Goal: Task Accomplishment & Management: Manage account settings

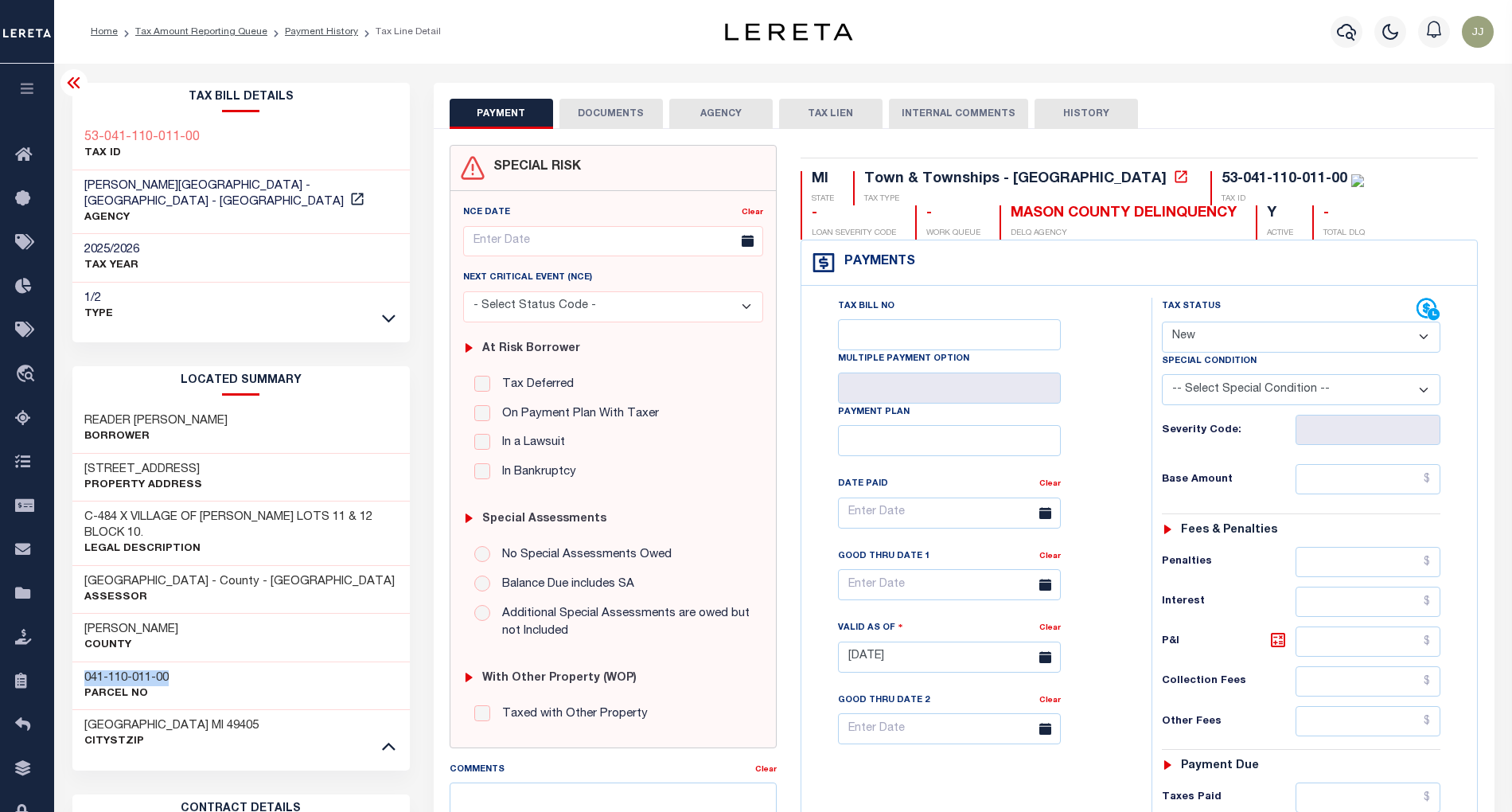
click at [1207, 342] on select "- Select Status Code - Open Due/Unpaid Paid Incomplete No Tax Due Internal Refu…" at bounding box center [1301, 336] width 279 height 31
select select "DUE"
click at [1162, 323] on select "- Select Status Code - Open Due/Unpaid Paid Incomplete No Tax Due Internal Refu…" at bounding box center [1301, 336] width 279 height 31
type input "[DATE]"
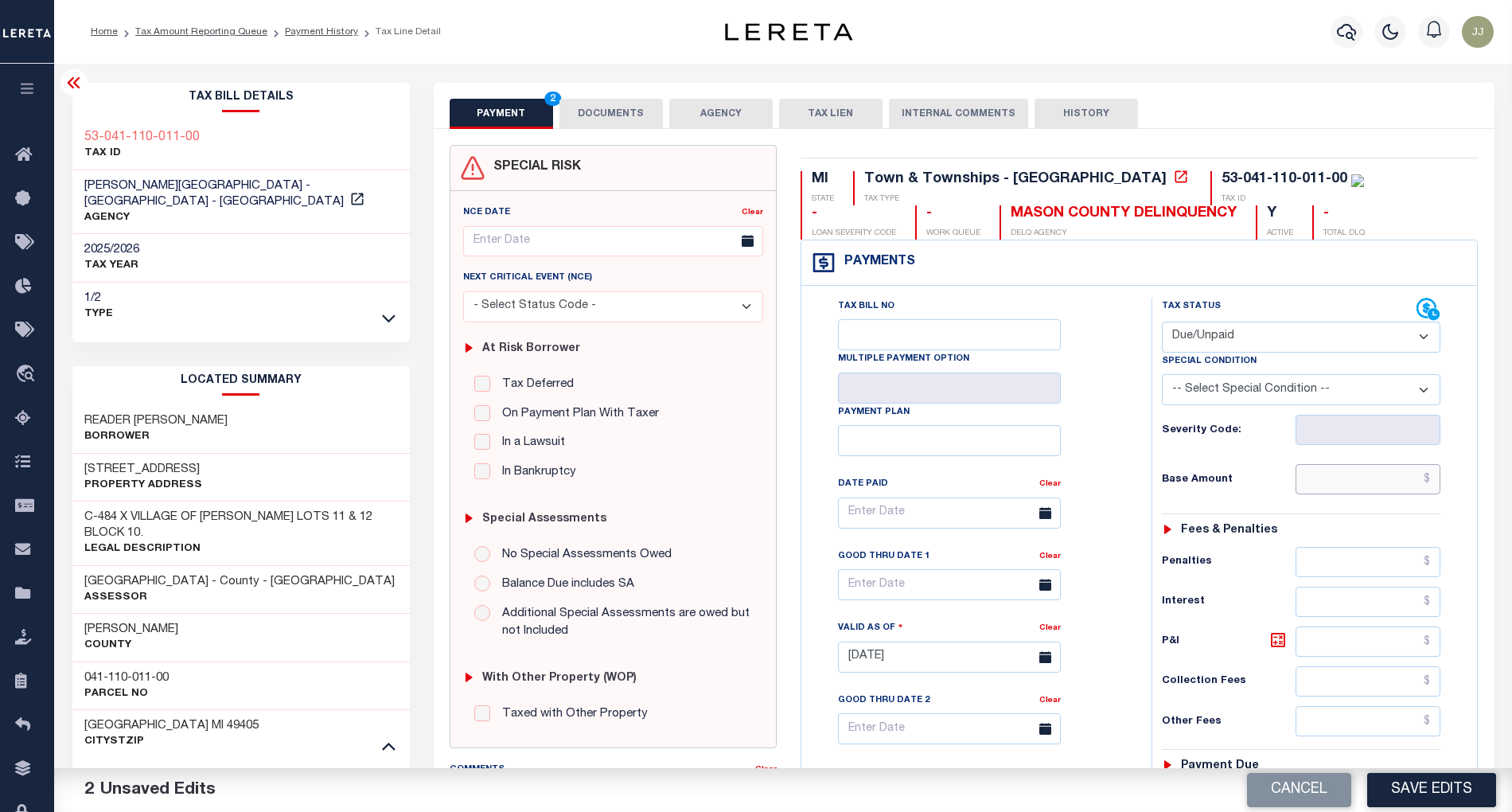
click at [1318, 485] on input "text" at bounding box center [1368, 480] width 145 height 30
paste input "425.99"
type input "$425.99"
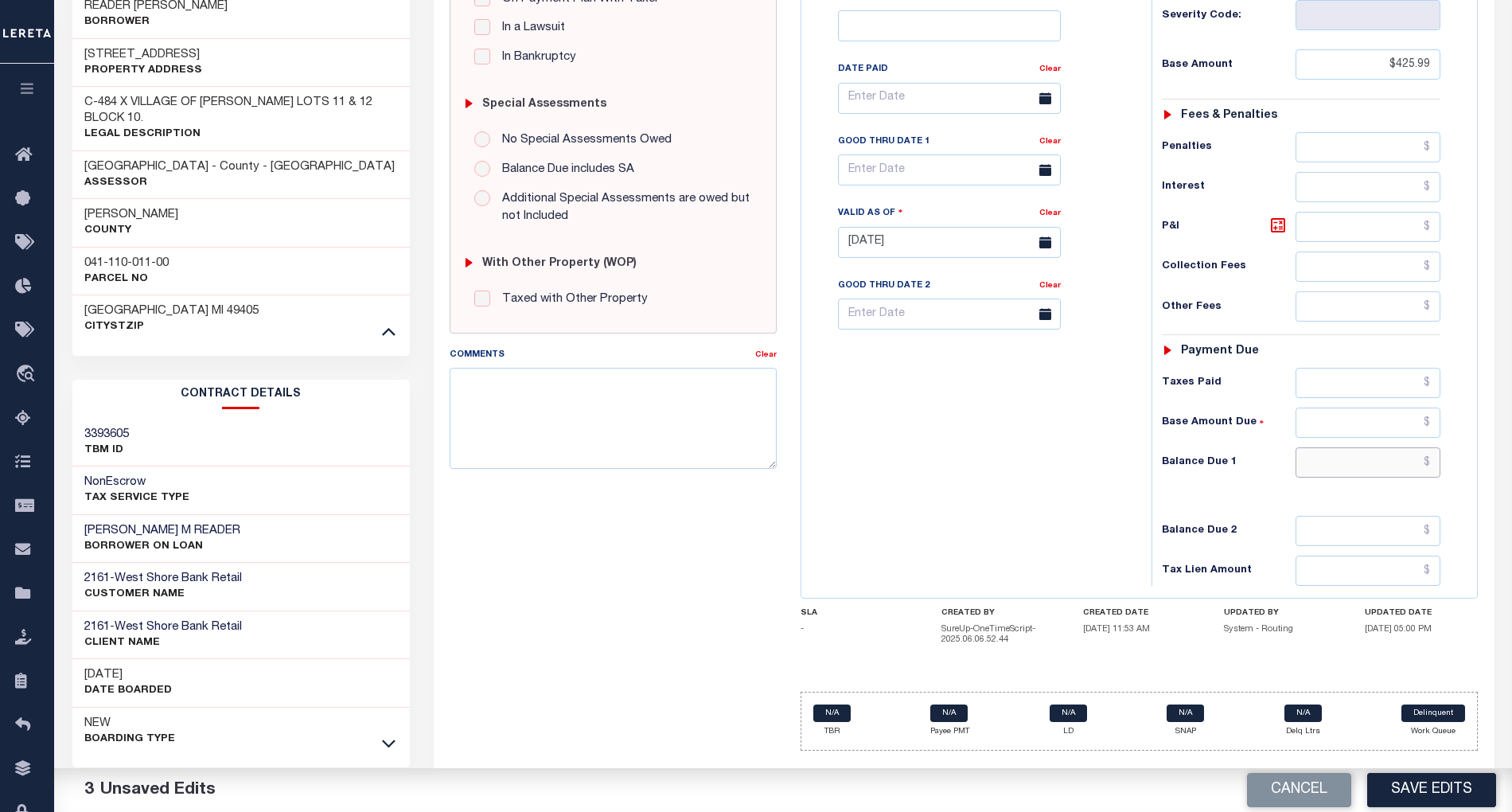
click at [1373, 478] on input "text" at bounding box center [1368, 463] width 145 height 30
paste input "434.43"
type input "$434.43"
click at [1278, 230] on icon at bounding box center [1278, 226] width 9 height 9
type input "$8.44"
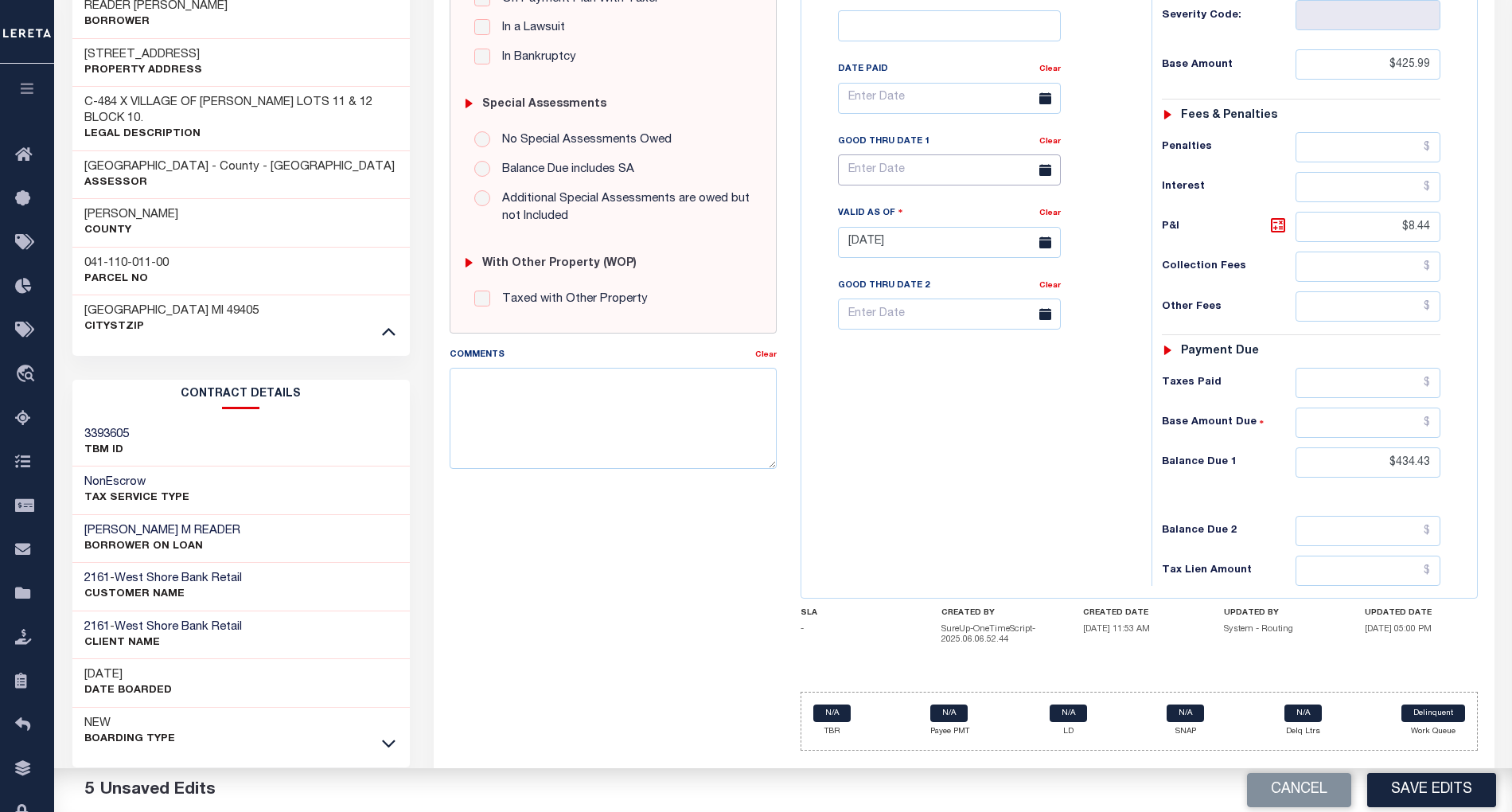
click at [850, 180] on input "text" at bounding box center [949, 170] width 223 height 31
click at [1034, 269] on span "3" at bounding box center [1030, 267] width 31 height 31
type input "10/03/2025"
click at [962, 482] on div "Tax Bill No Multiple Payment Option Payment Plan Clear" at bounding box center [972, 234] width 334 height 703
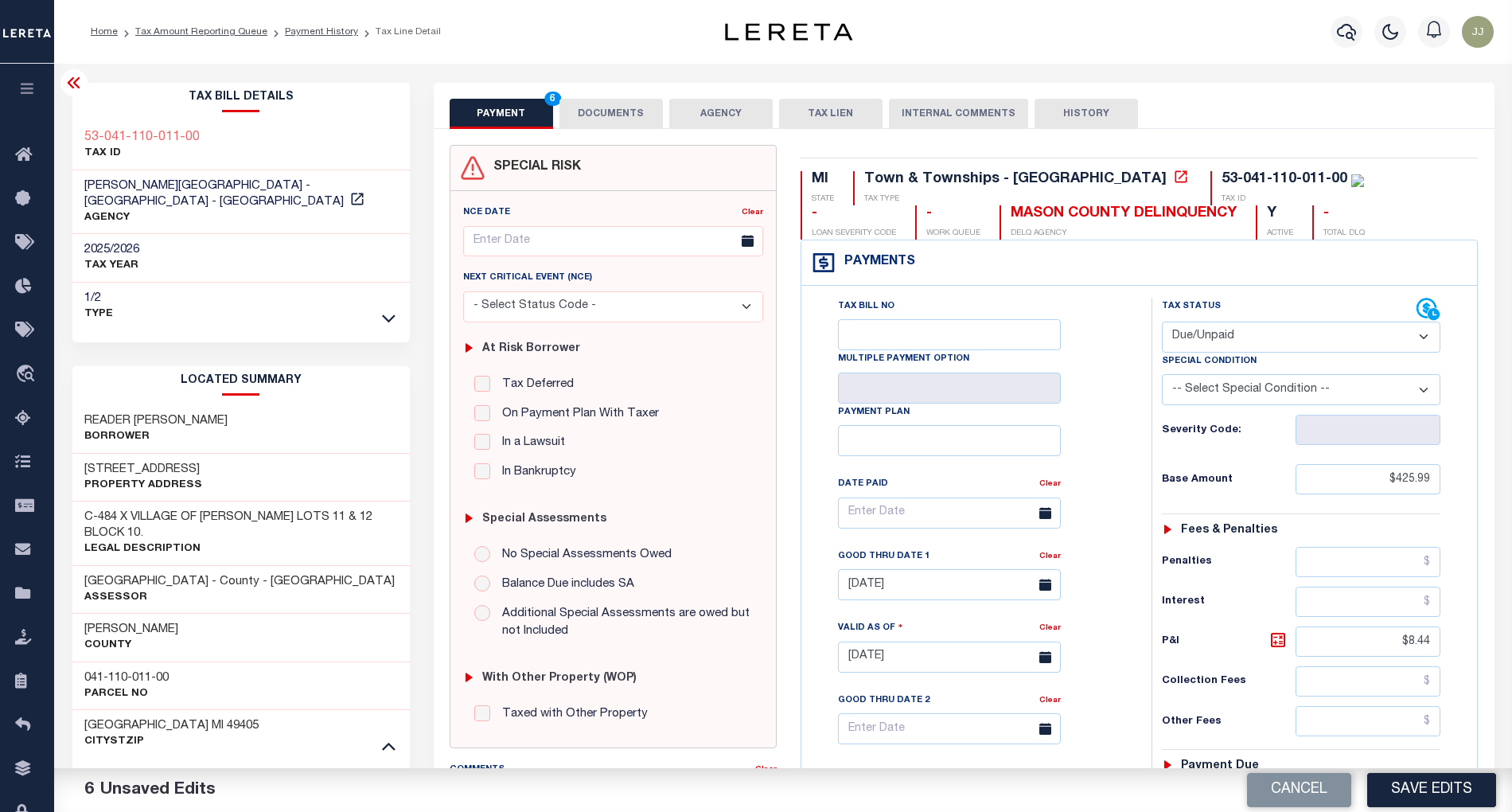
click at [587, 109] on button "DOCUMENTS" at bounding box center [611, 113] width 104 height 30
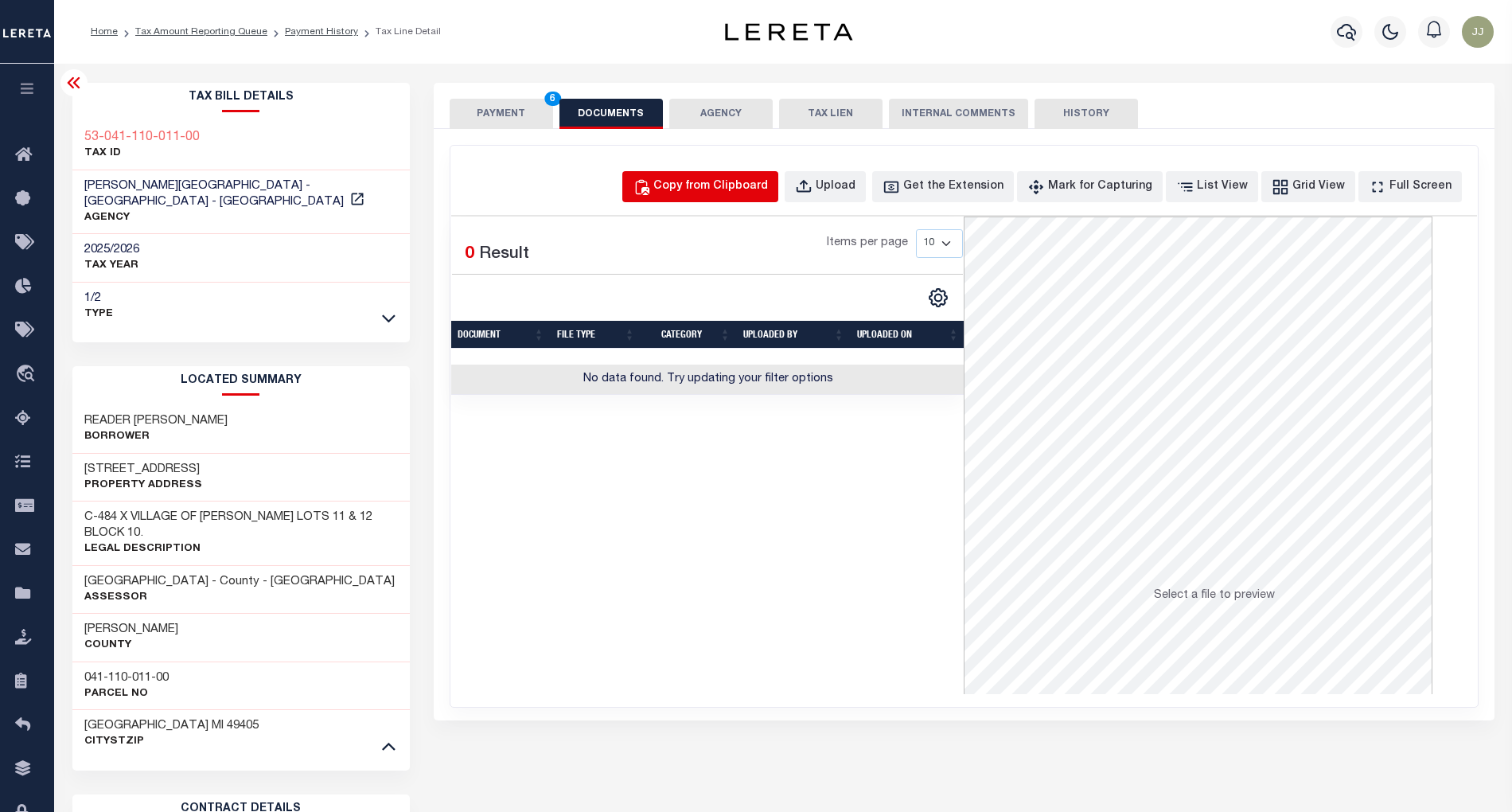
click at [656, 183] on button "Copy from Clipboard" at bounding box center [700, 186] width 156 height 31
select select "POP"
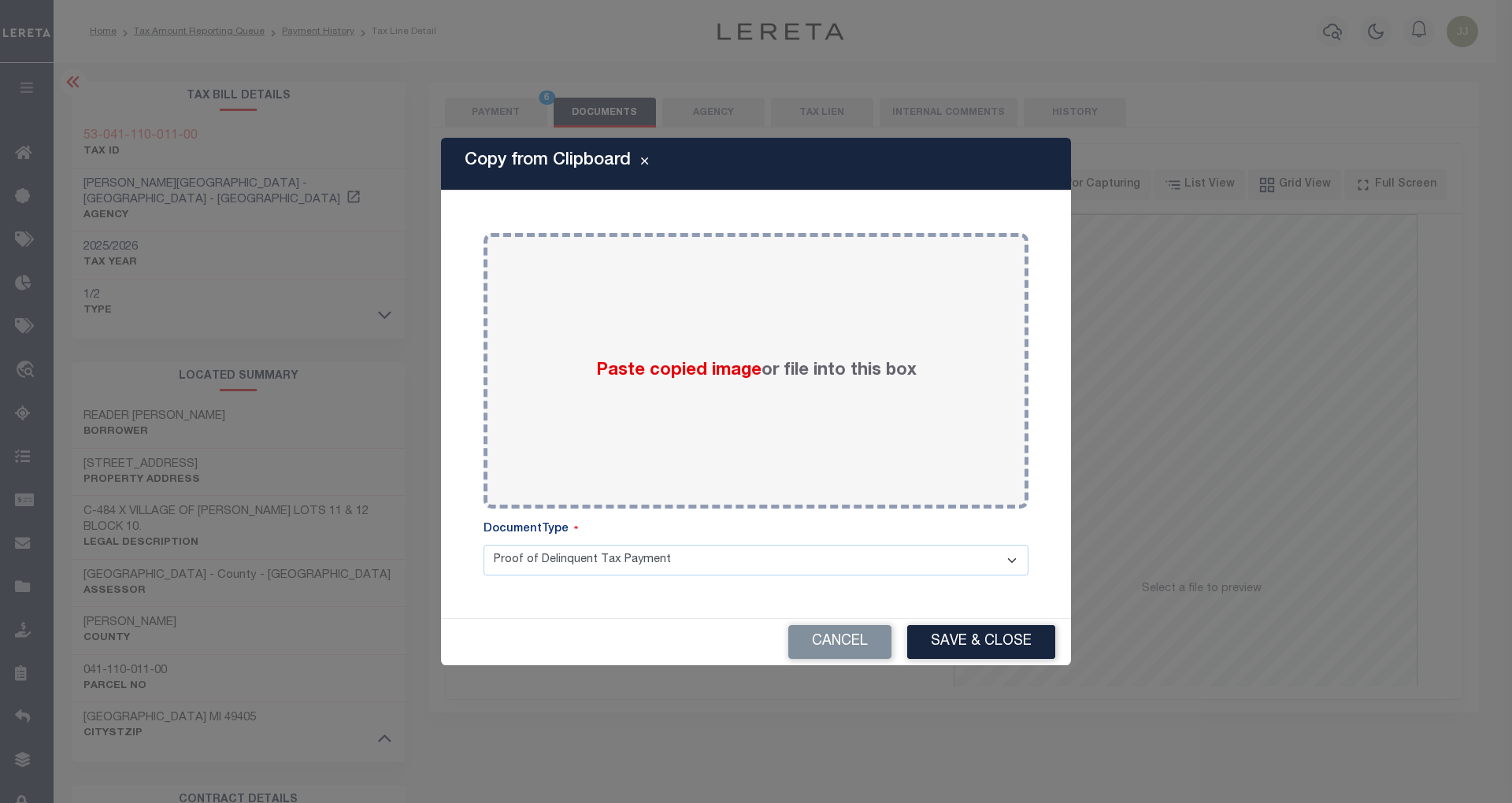
click at [722, 187] on div "Copy from Clipboard" at bounding box center [756, 164] width 630 height 53
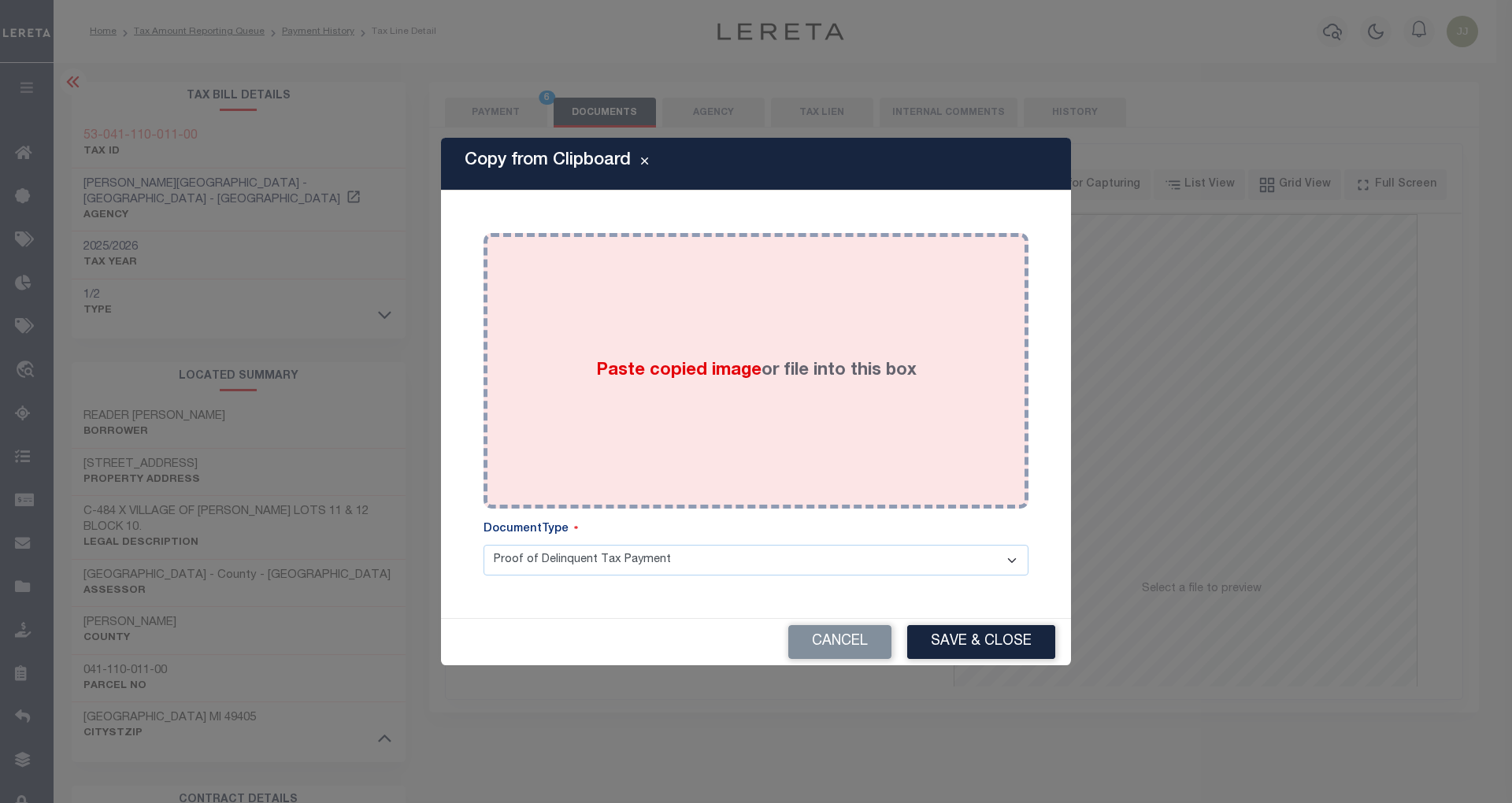
click at [702, 458] on div "Paste copied image or file into this box" at bounding box center [756, 370] width 522 height 252
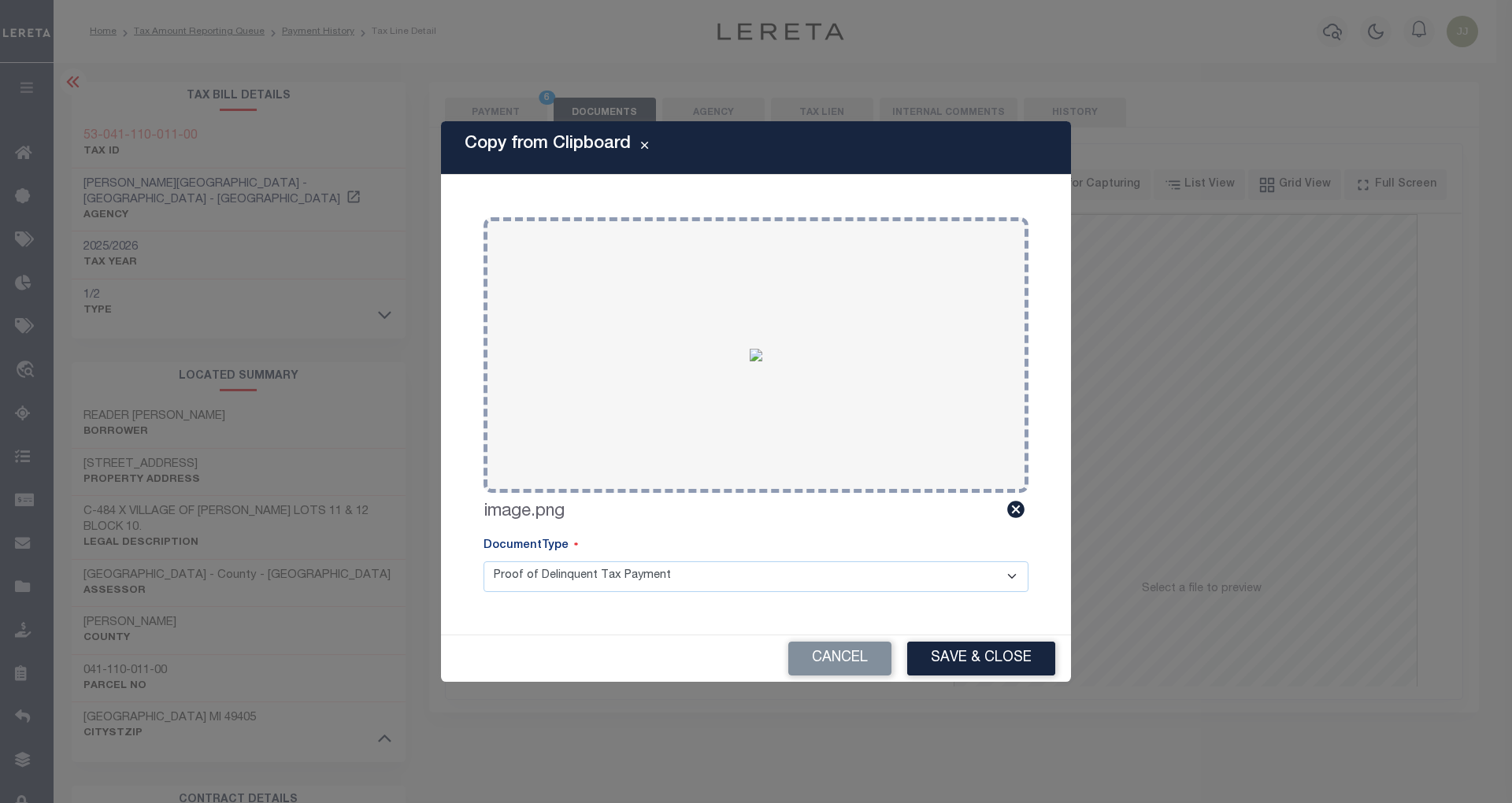
click at [991, 659] on button "Save & Close" at bounding box center [981, 659] width 148 height 34
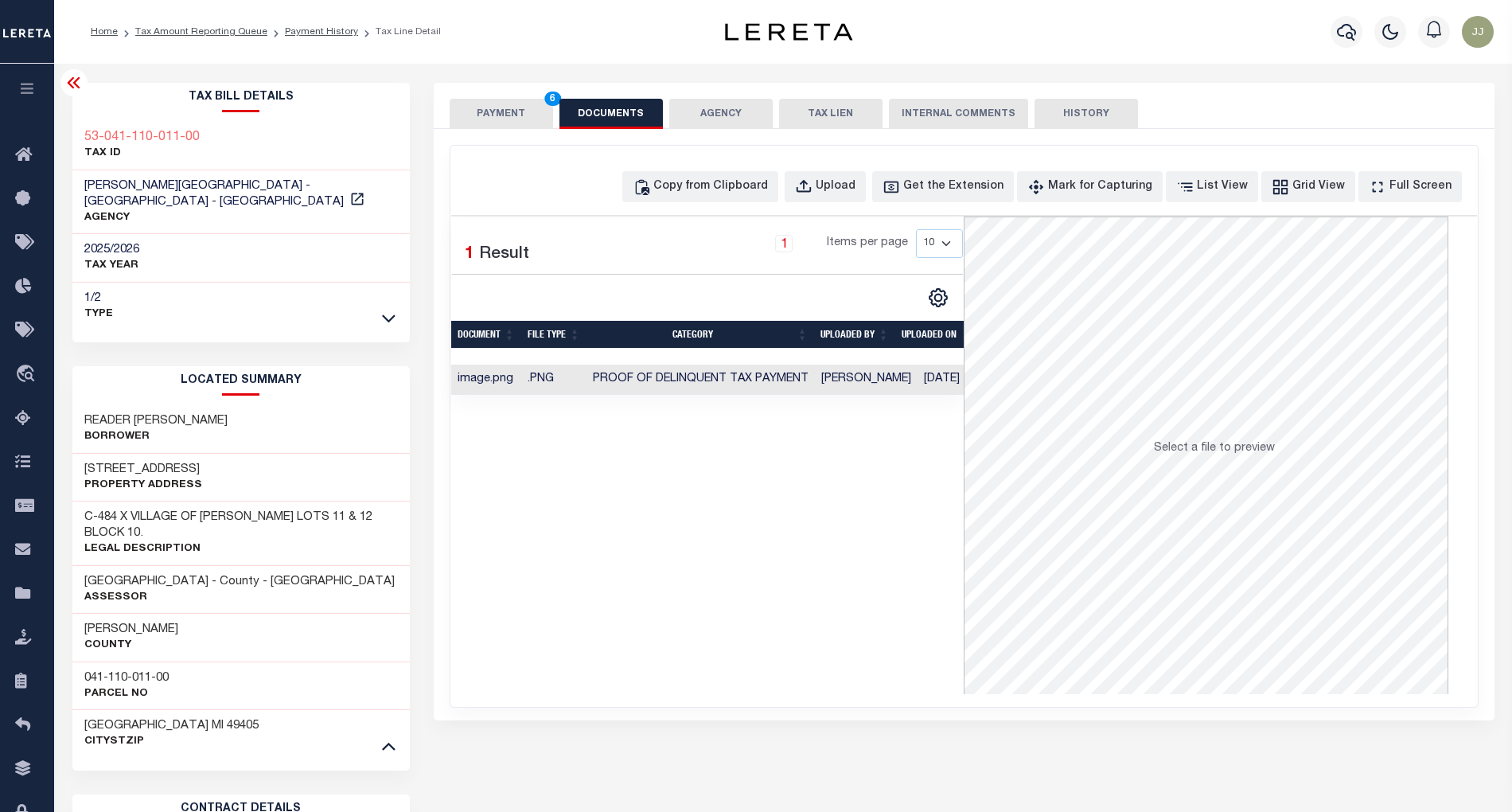
click at [507, 97] on div "PAYMENT 6 DOCUMENTS AGENCY DELINQUENT PAYEE TAX LIEN" at bounding box center [963, 105] width 1061 height 46
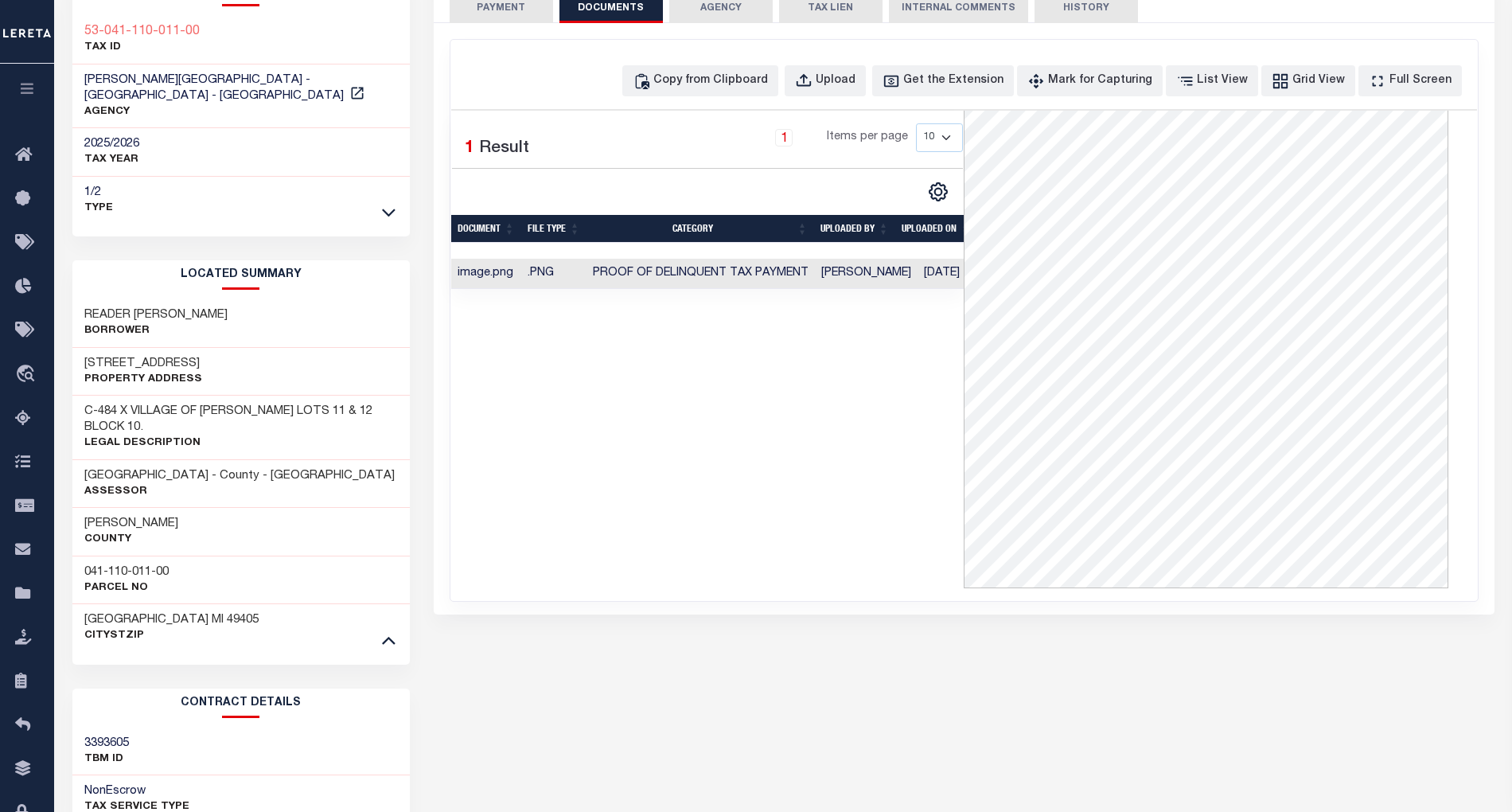
click at [479, 7] on button "PAYMENT 6" at bounding box center [501, 7] width 104 height 30
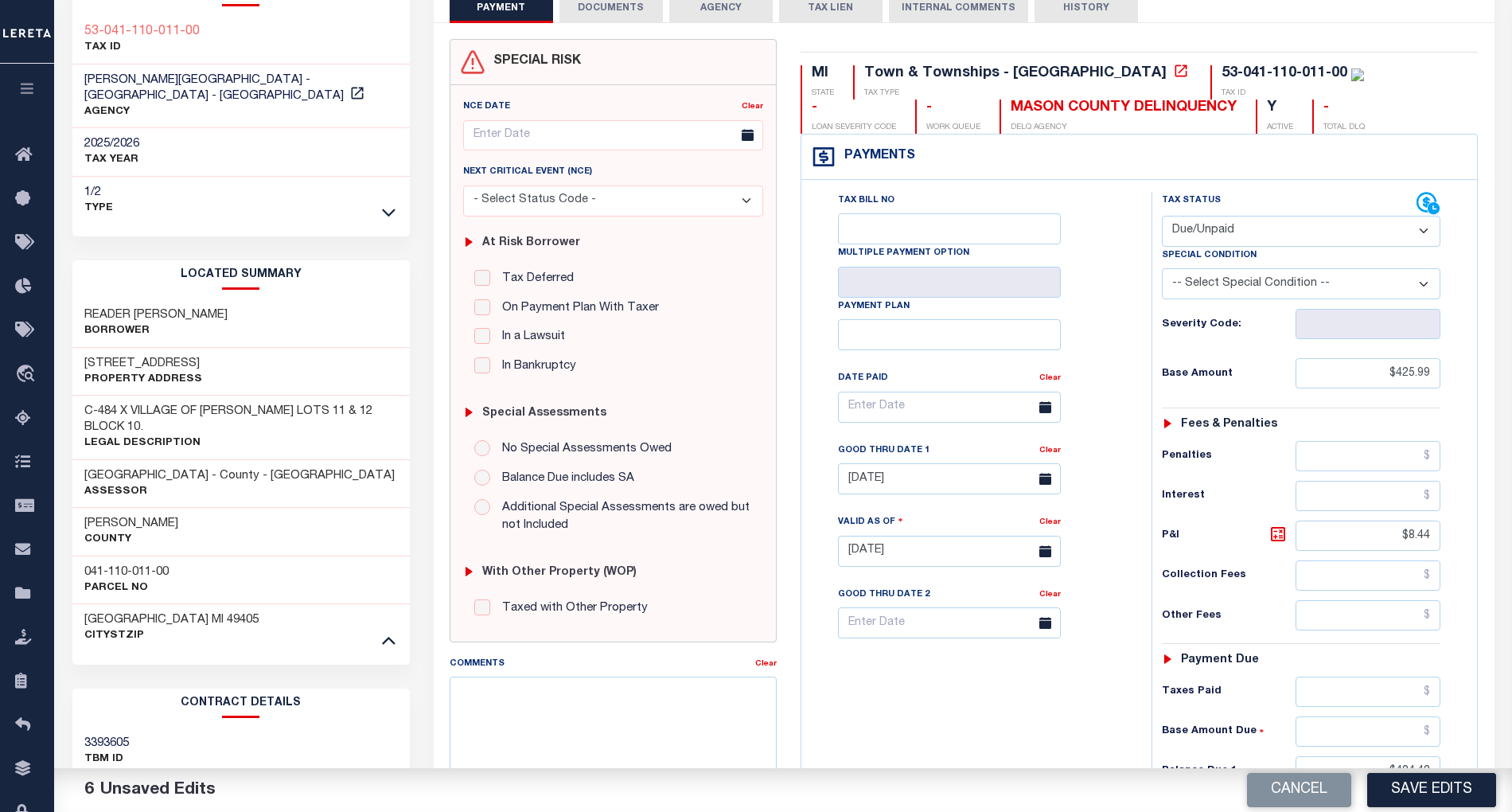
scroll to position [412, 0]
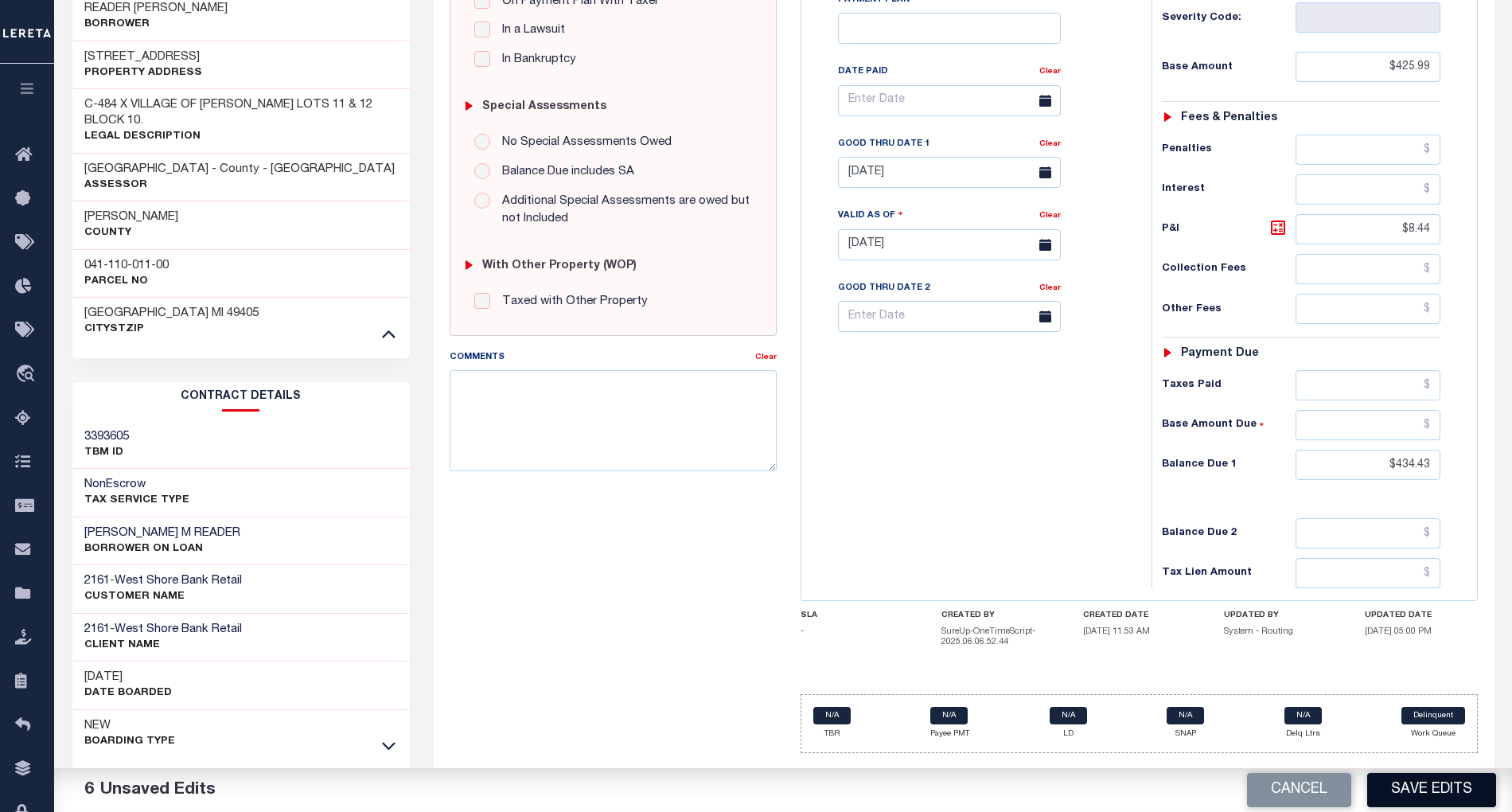
click at [1424, 790] on button "Save Edits" at bounding box center [1432, 790] width 129 height 35
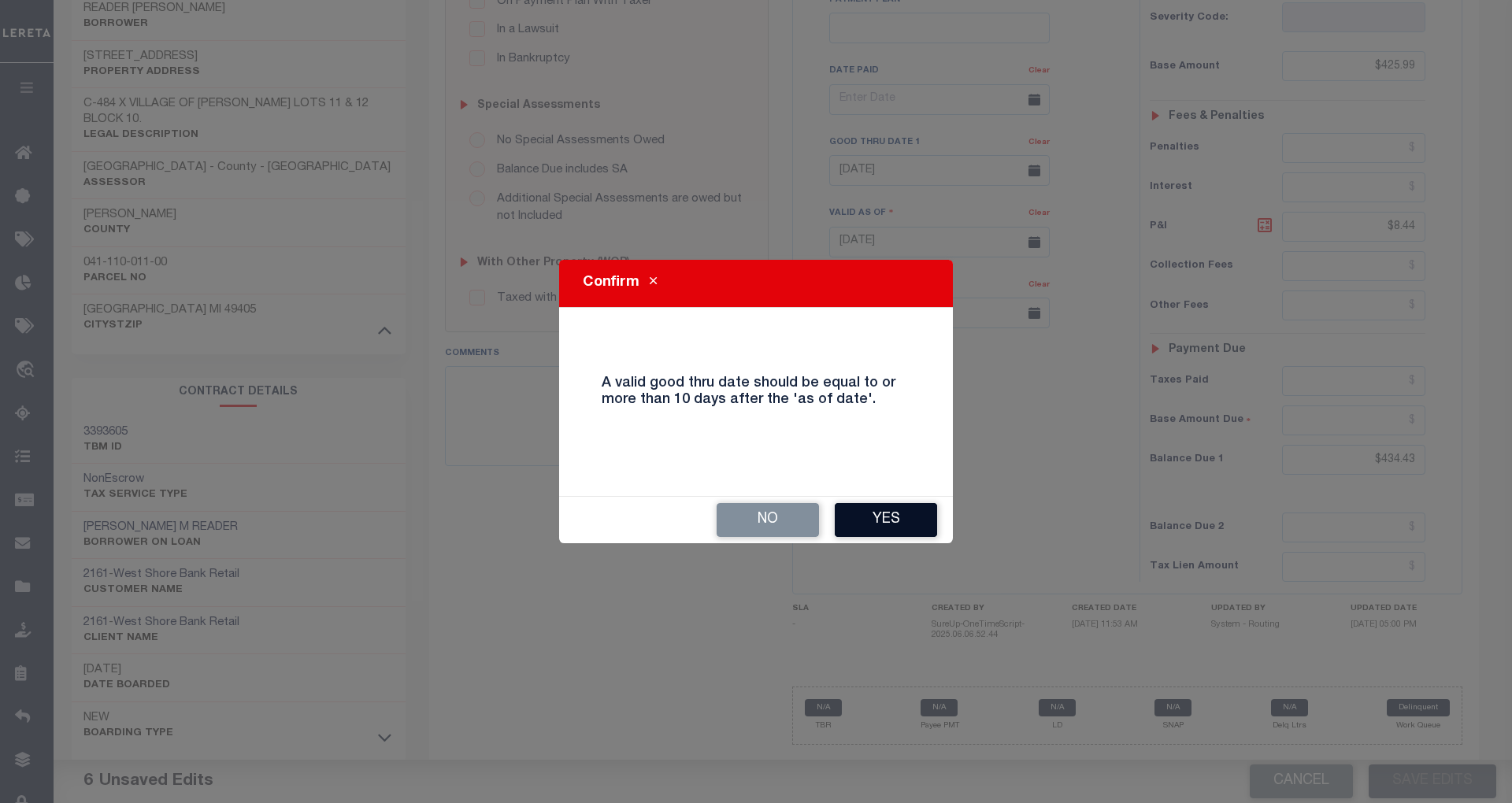
click at [902, 508] on button "Yes" at bounding box center [886, 520] width 103 height 34
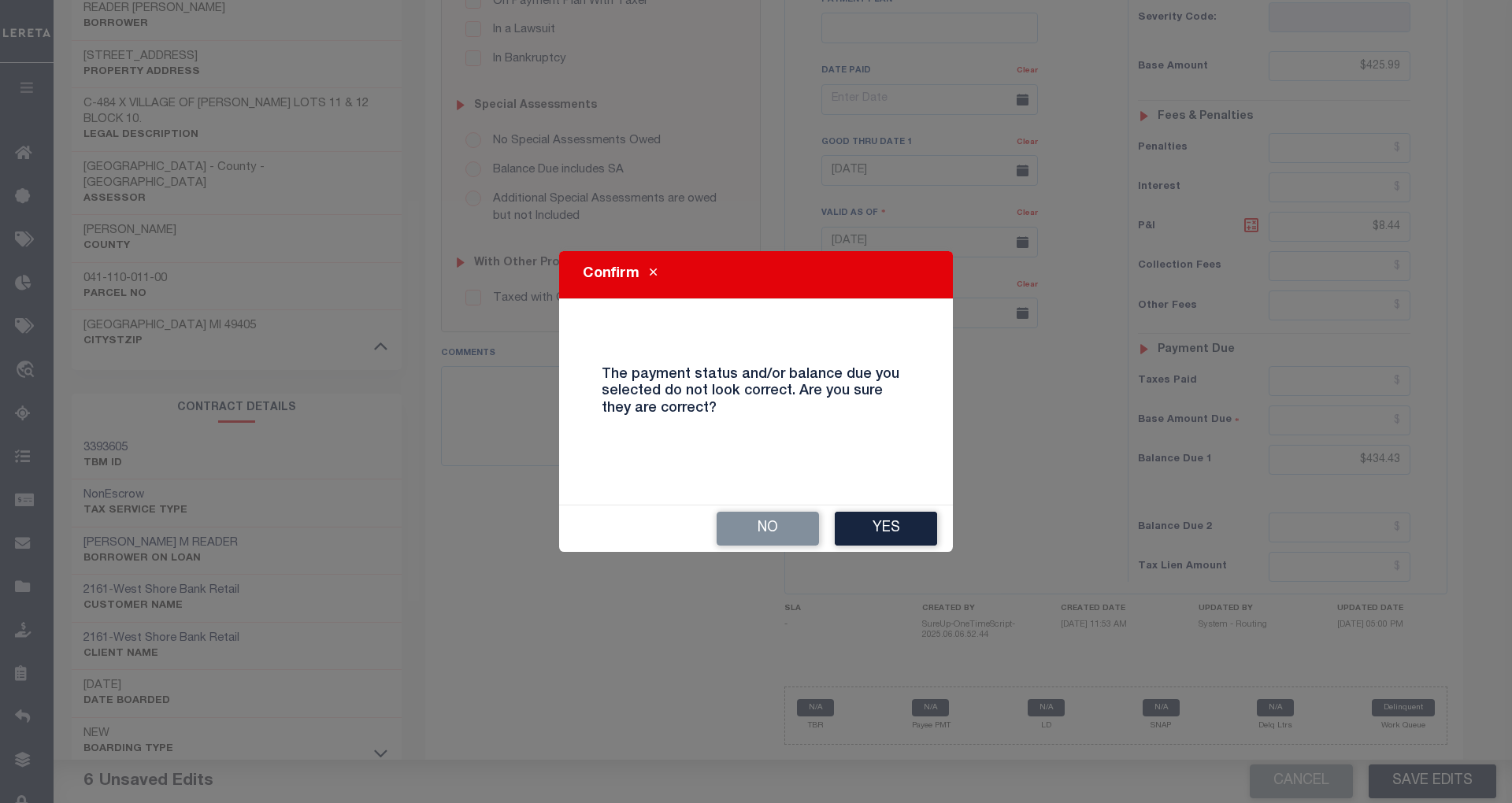
click at [902, 508] on div "No Yes" at bounding box center [756, 529] width 394 height 46
click at [890, 526] on button "Yes" at bounding box center [886, 529] width 103 height 34
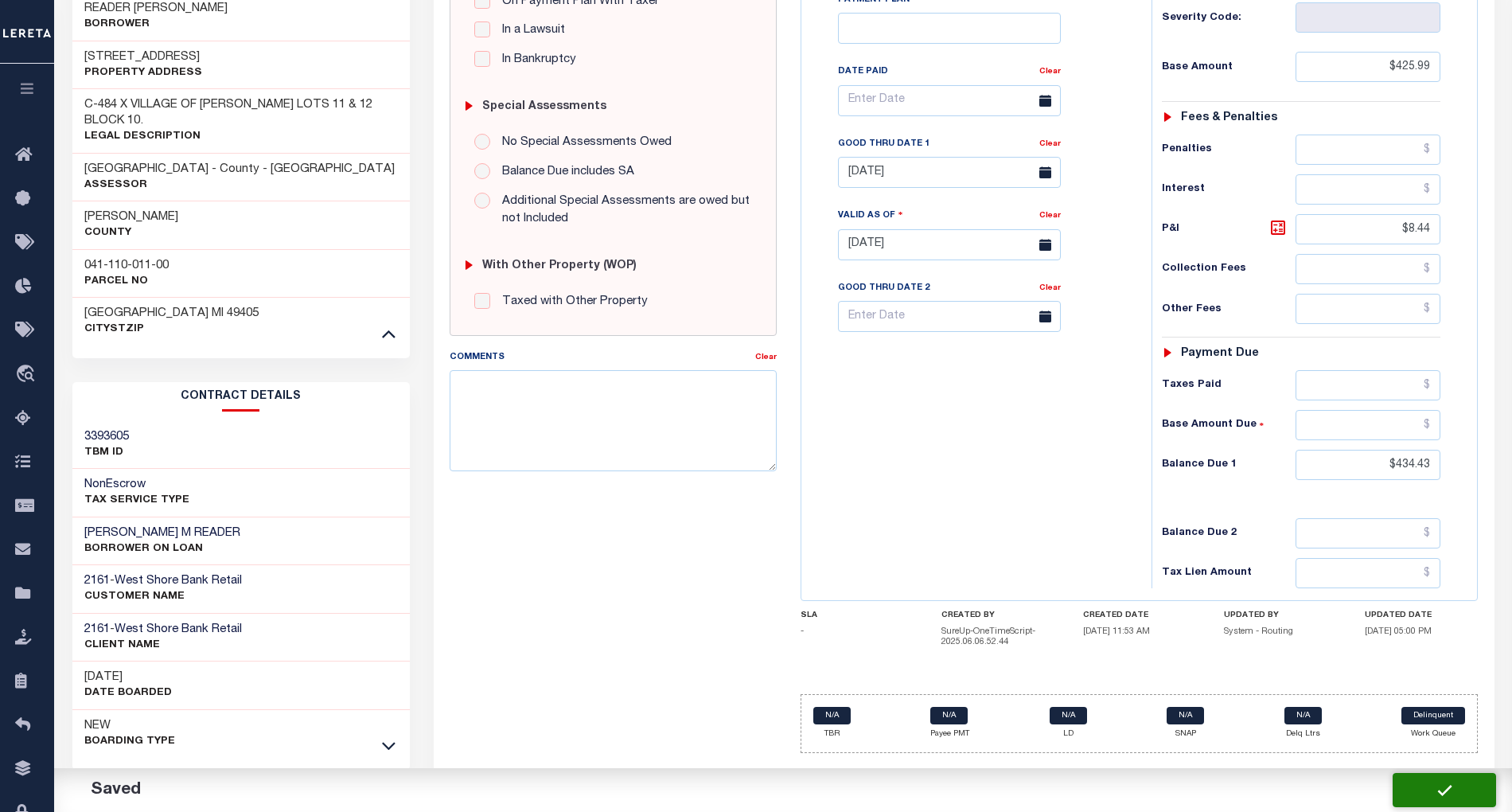
checkbox input "false"
type input "$425.99"
type input "$8.44"
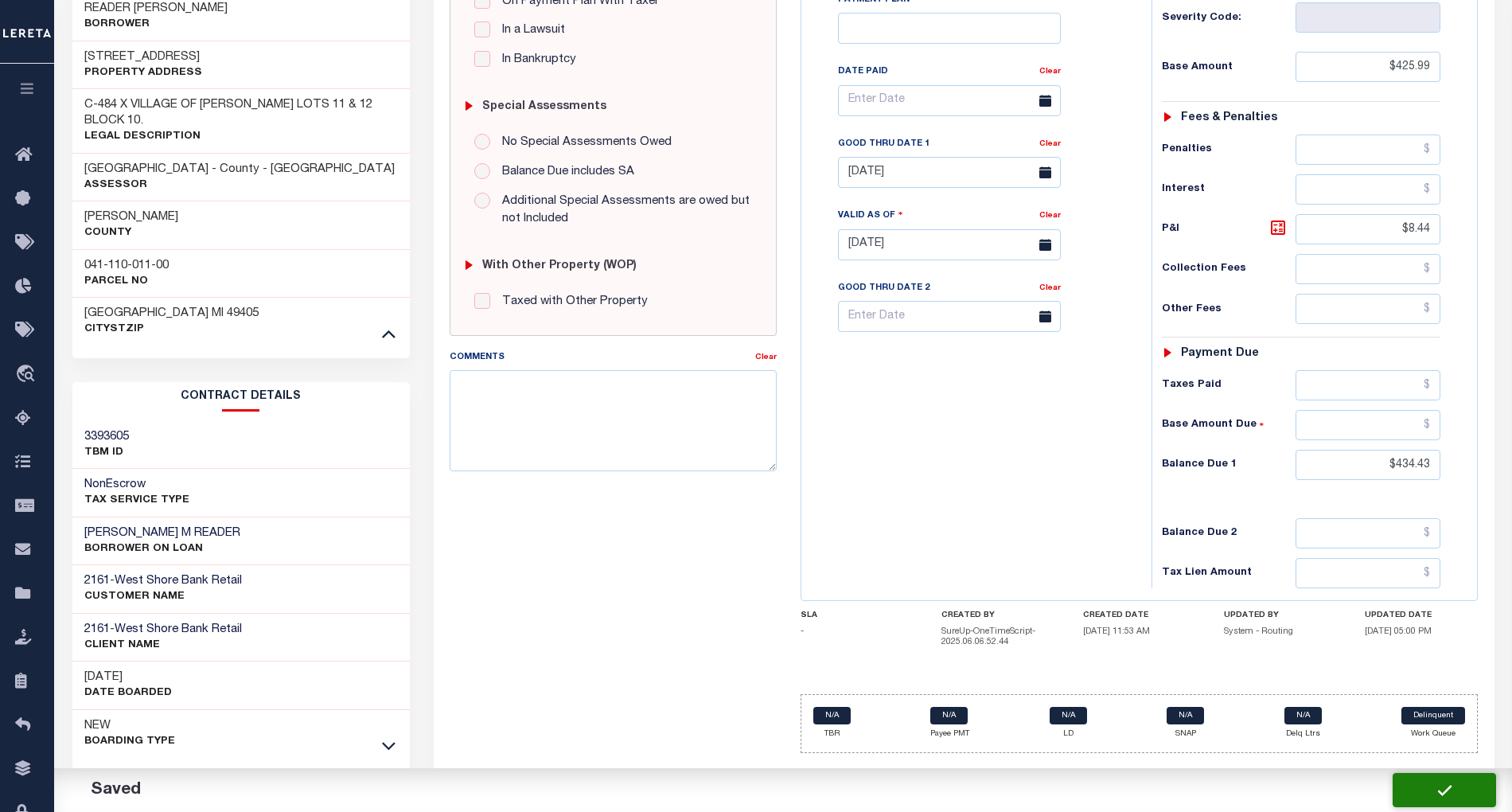
type input "$434.43"
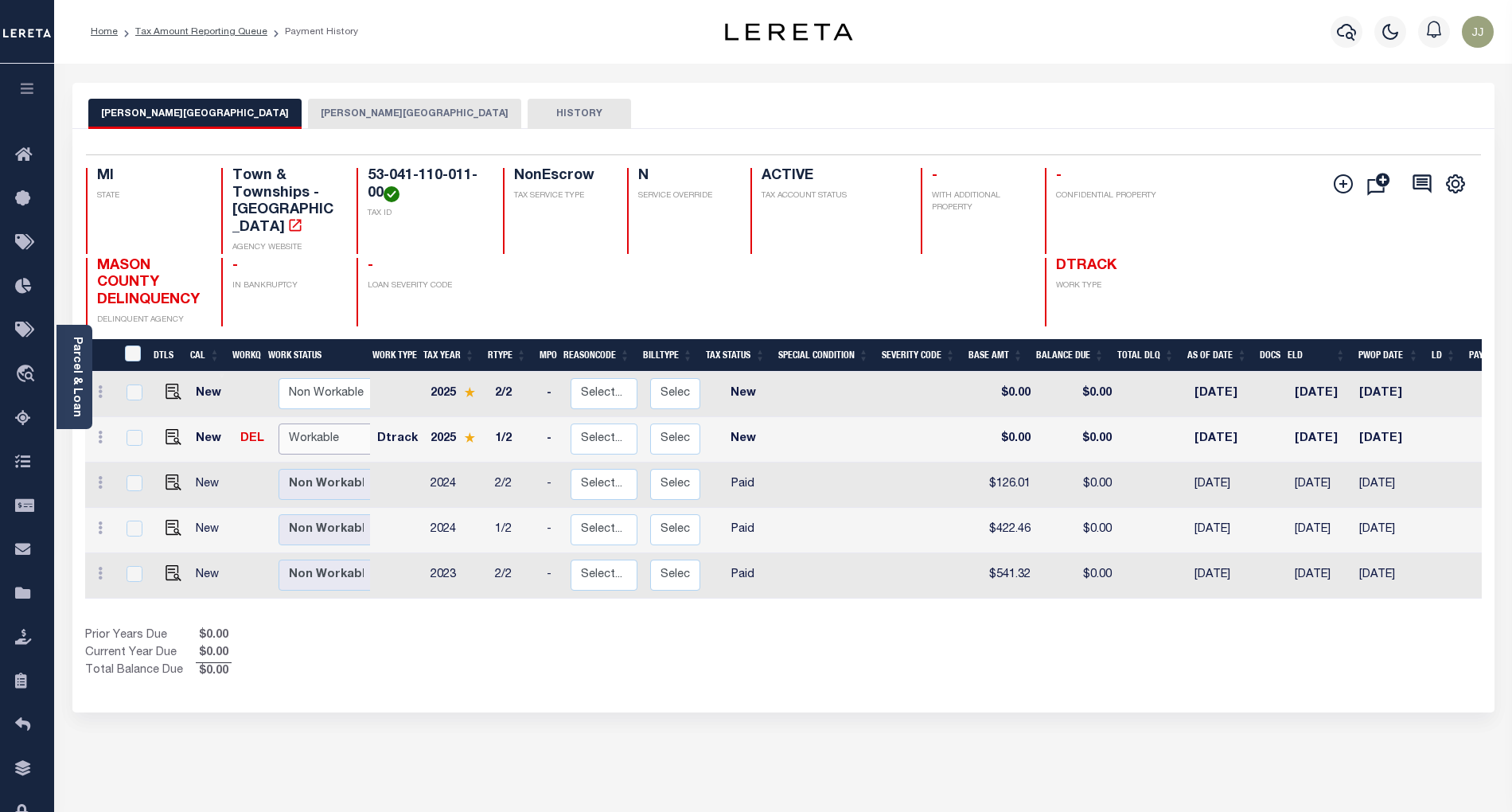
click at [298, 428] on select "Non Workable Workable" at bounding box center [327, 438] width 95 height 31
checkbox input "true"
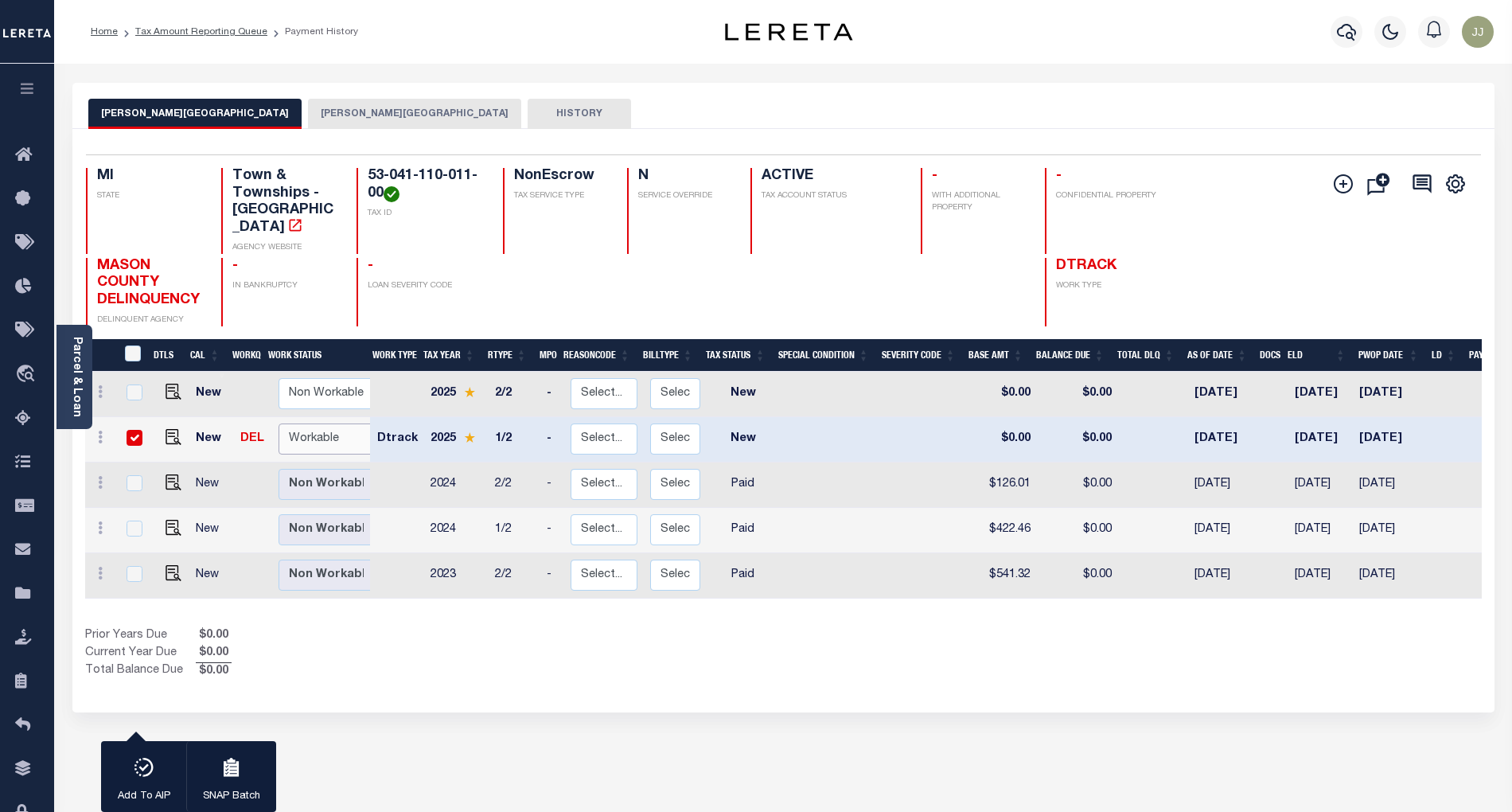
select select "true"
click at [279, 423] on select "Non Workable Workable" at bounding box center [327, 438] width 95 height 31
checkbox input "false"
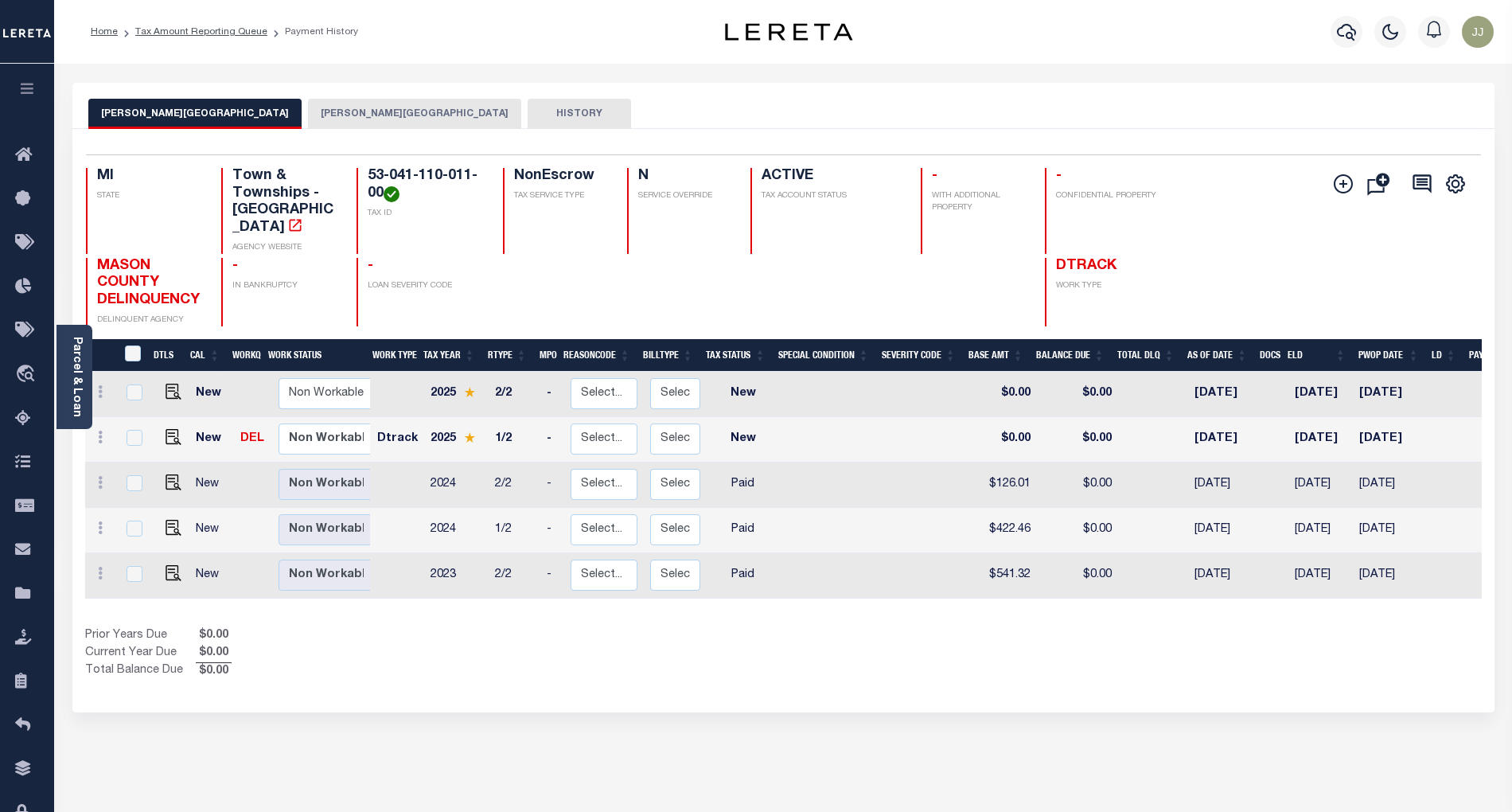
click at [482, 667] on div "1 Selected 5 Results 1 Items per page 25 50 100 MI STATE TAX ID" at bounding box center [783, 421] width 1422 height 583
click at [13, 422] on link "Tax Amount Reporting Queue" at bounding box center [27, 419] width 54 height 44
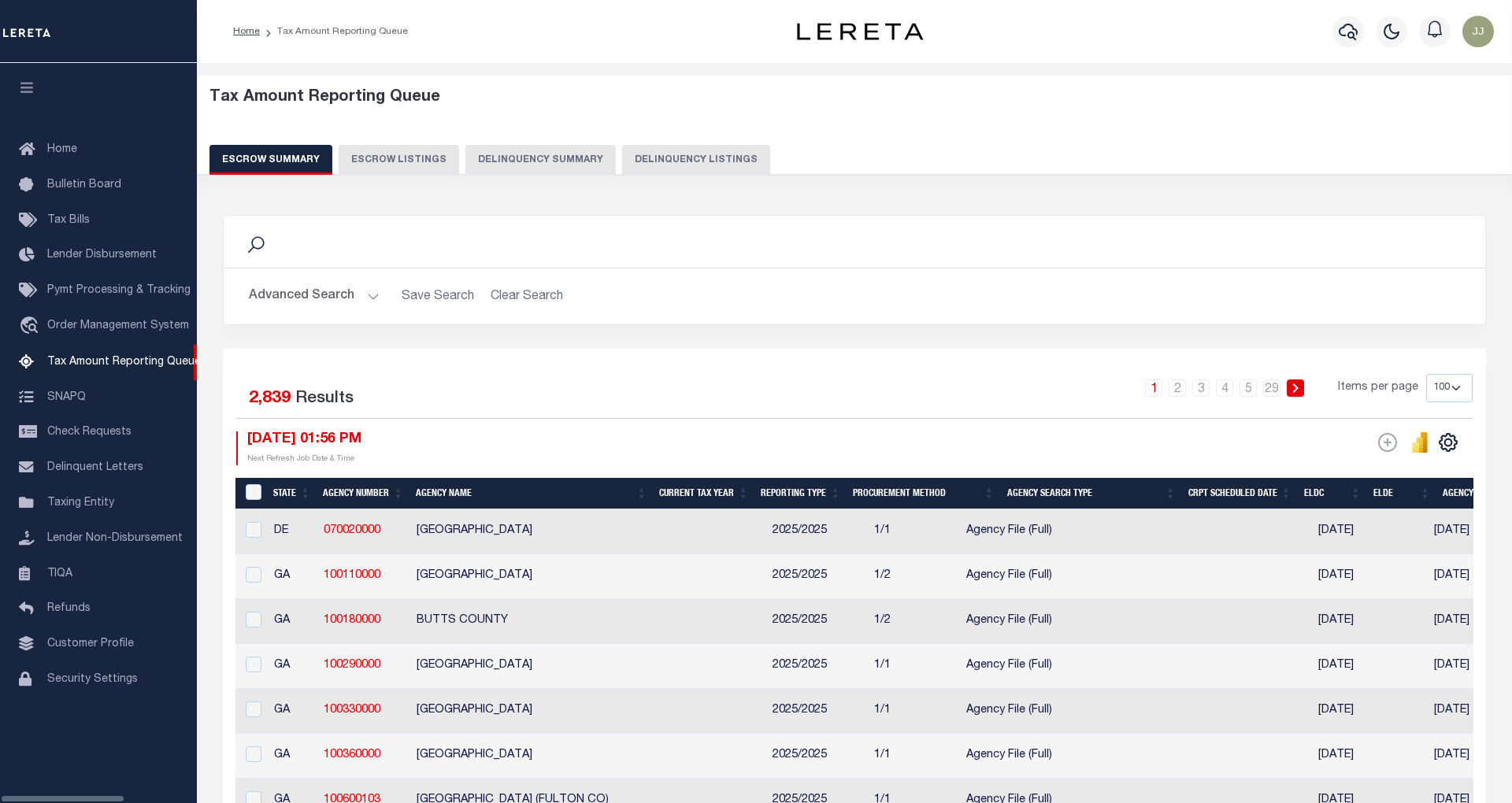
click at [631, 167] on button "Delinquency Listings" at bounding box center [697, 159] width 148 height 30
select select "100"
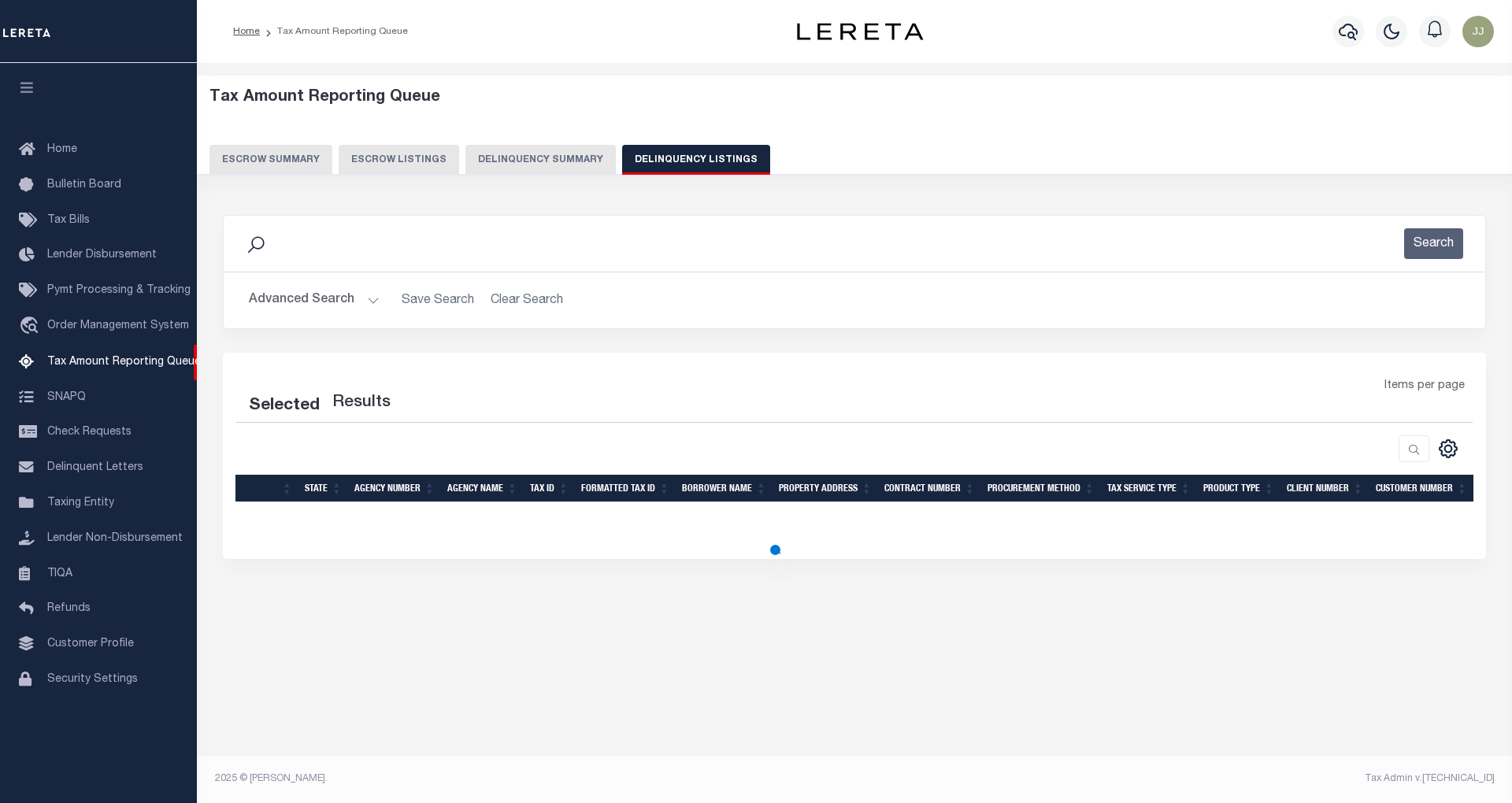
select select "100"
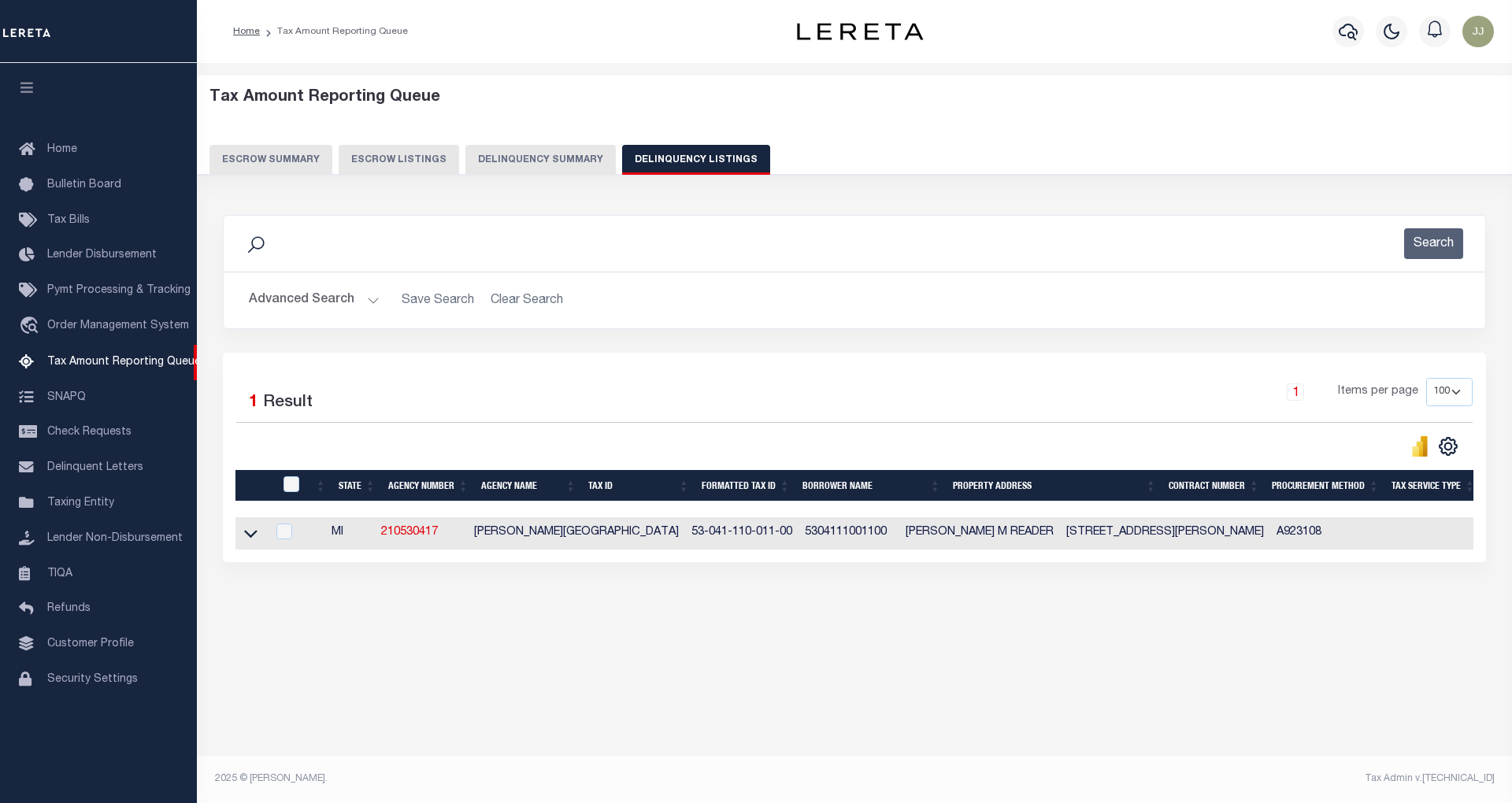
click at [345, 306] on button "Advanced Search" at bounding box center [314, 300] width 131 height 31
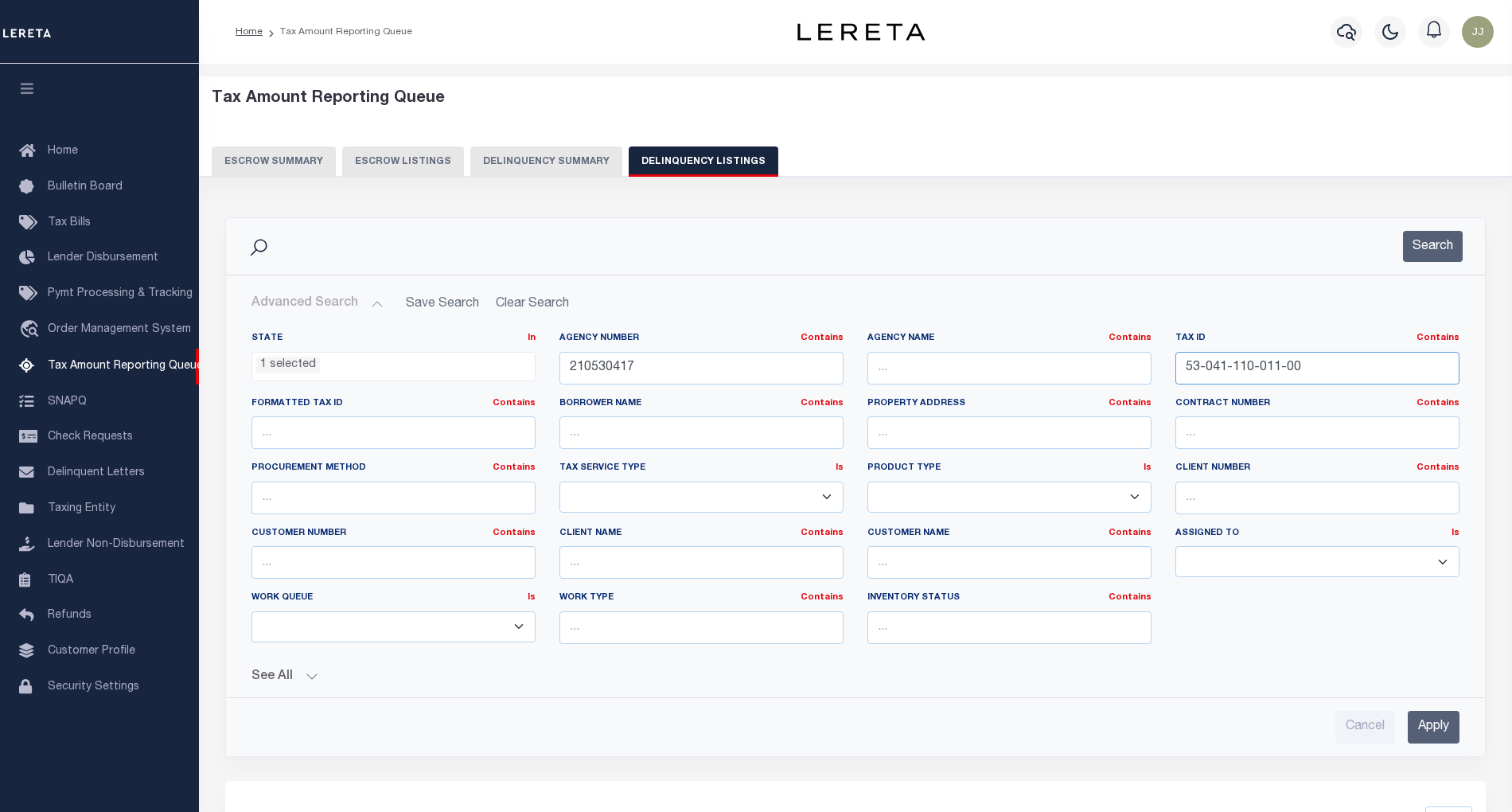
drag, startPoint x: 1316, startPoint y: 380, endPoint x: 1176, endPoint y: 373, distance: 140.2
click at [1176, 373] on input "53-041-110-011-00" at bounding box center [1318, 368] width 285 height 33
paste input "216-030"
type input "53-041-216-030-00"
click at [1422, 244] on button "Search" at bounding box center [1433, 246] width 60 height 31
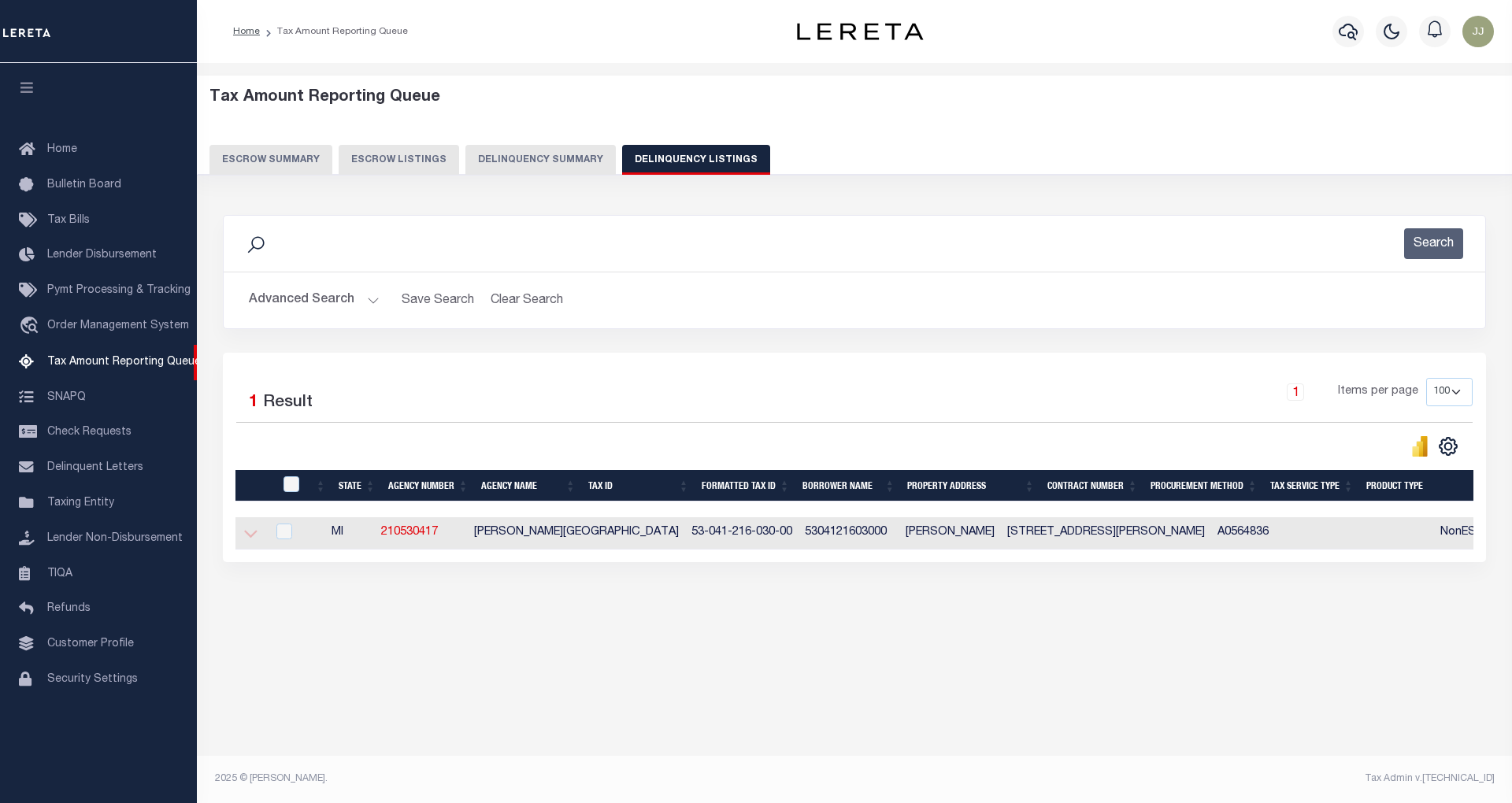
click at [249, 539] on icon at bounding box center [251, 534] width 13 height 8
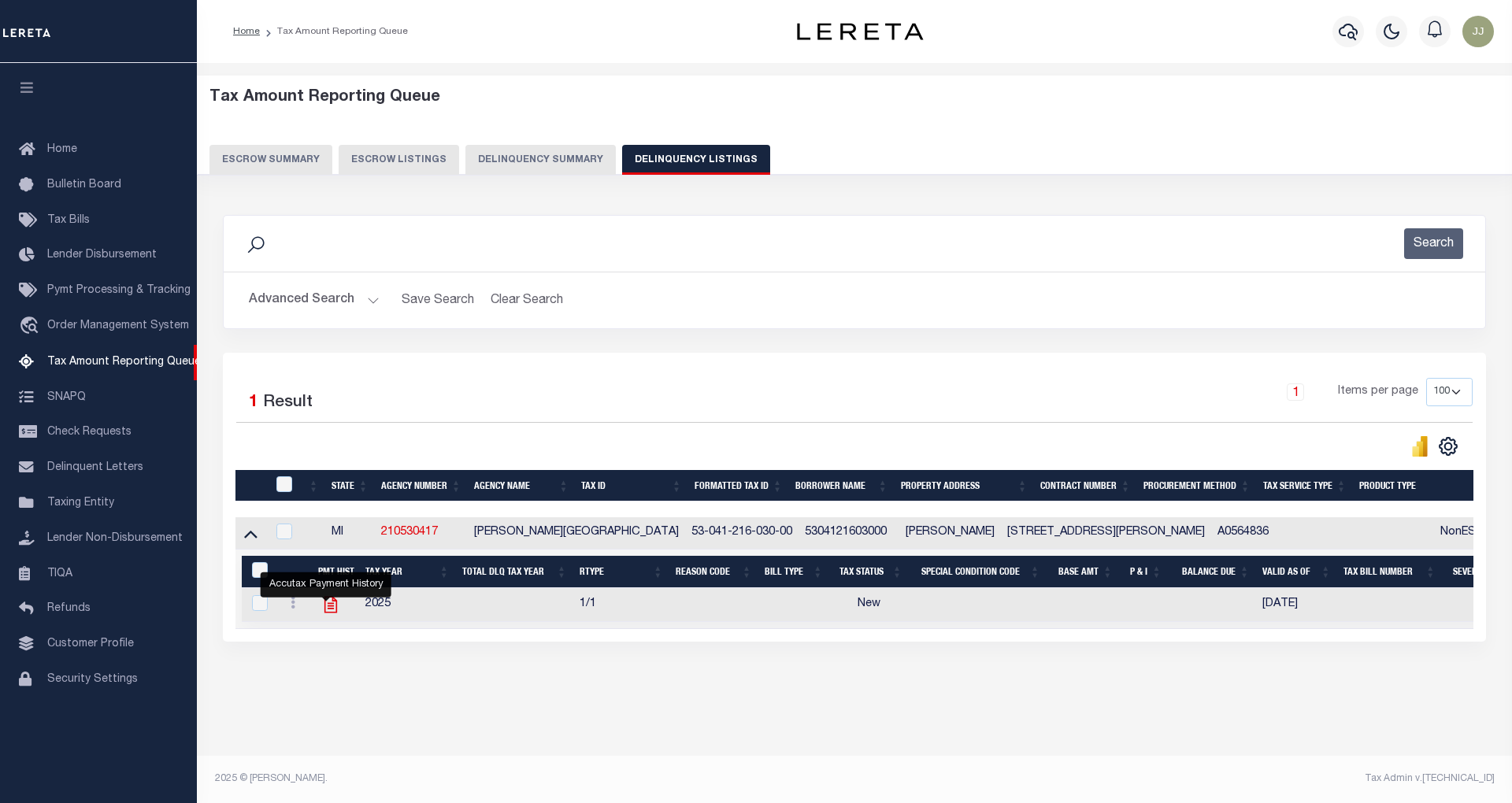
click at [328, 613] on icon "" at bounding box center [331, 605] width 13 height 17
checkbox input "true"
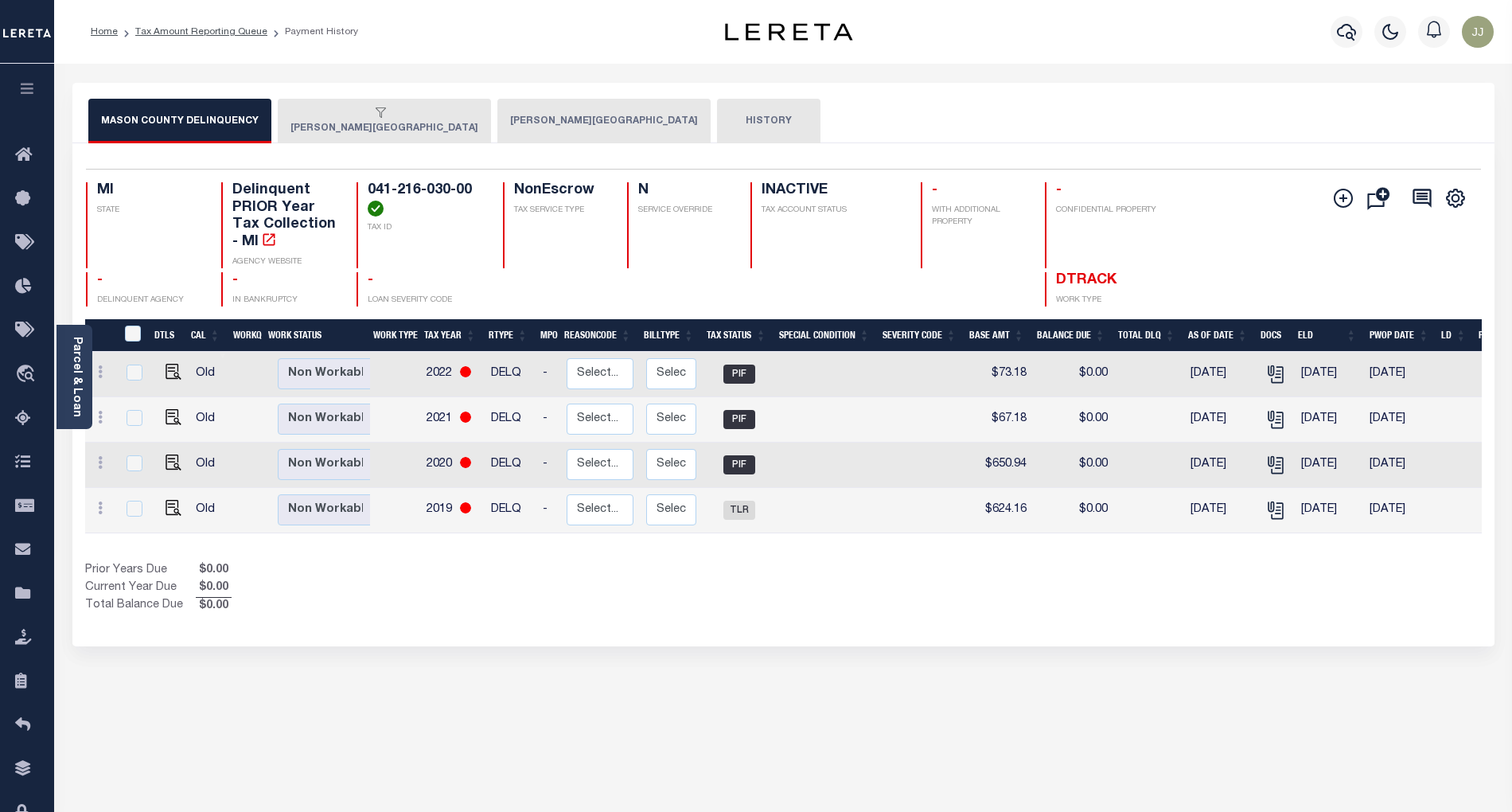
click at [345, 137] on button "[PERSON_NAME][GEOGRAPHIC_DATA]" at bounding box center [385, 121] width 213 height 45
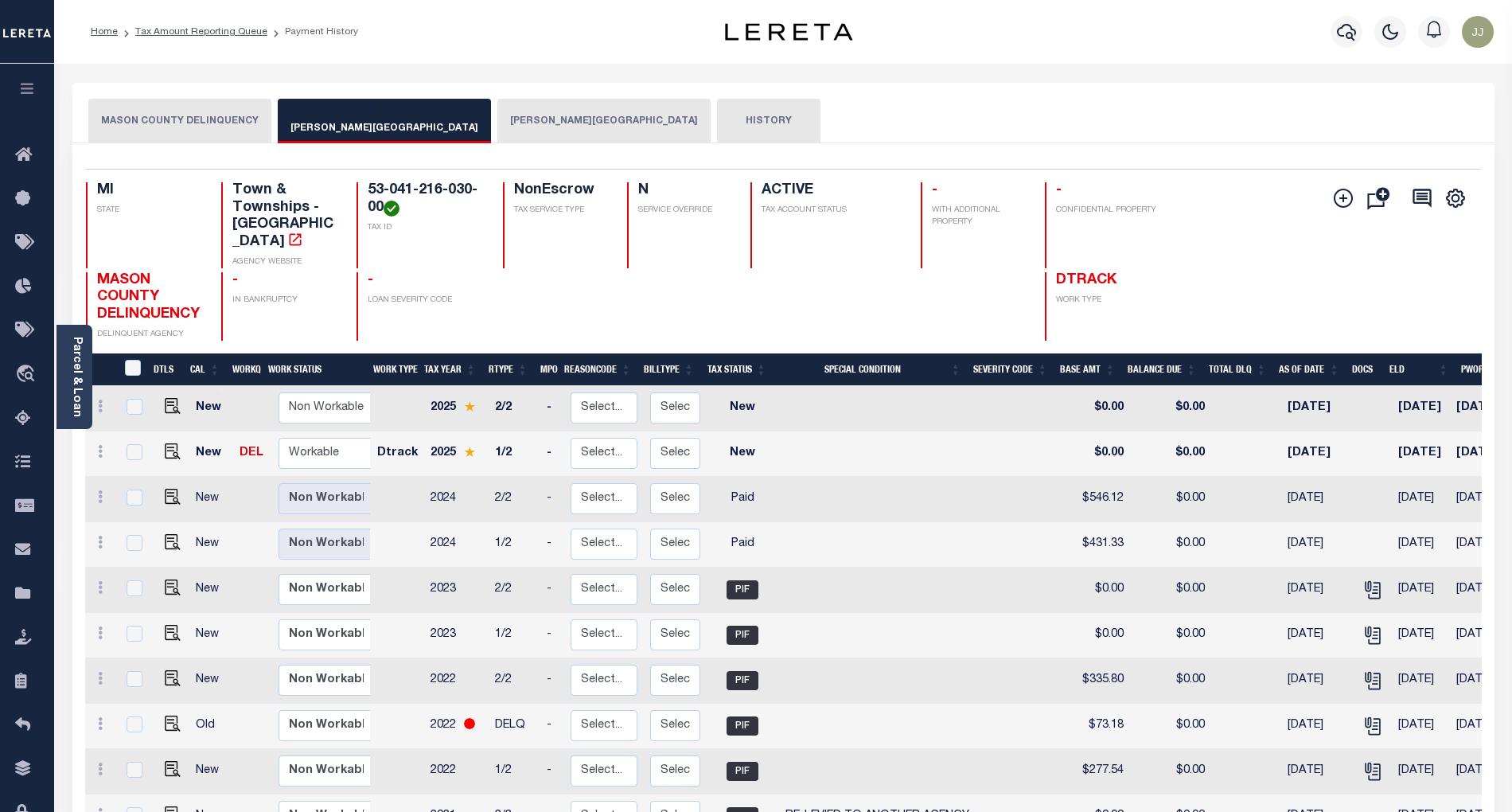
click at [497, 132] on button "[PERSON_NAME][GEOGRAPHIC_DATA]" at bounding box center [604, 121] width 213 height 45
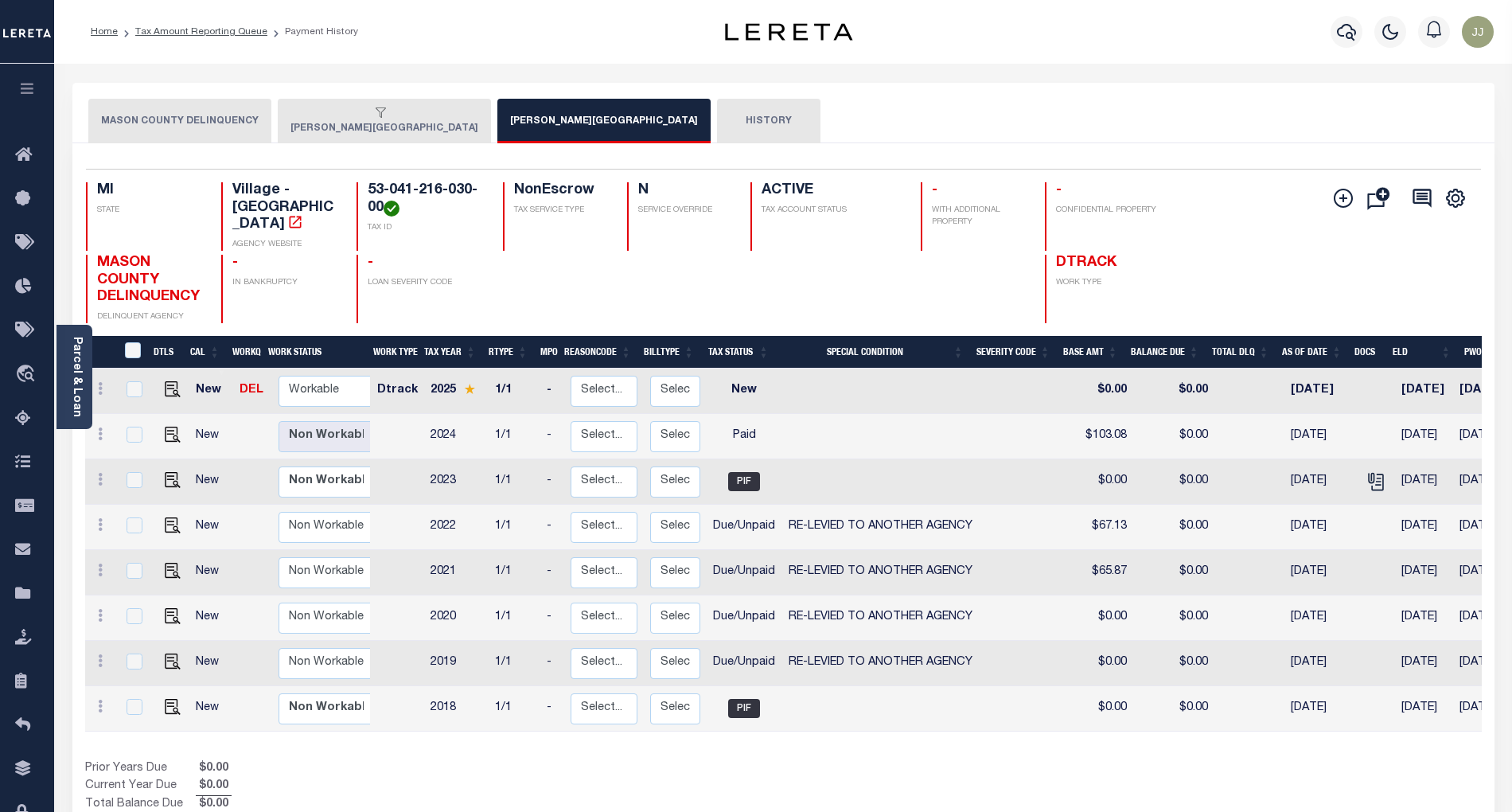
click at [354, 140] on button "[PERSON_NAME][GEOGRAPHIC_DATA]" at bounding box center [385, 121] width 213 height 45
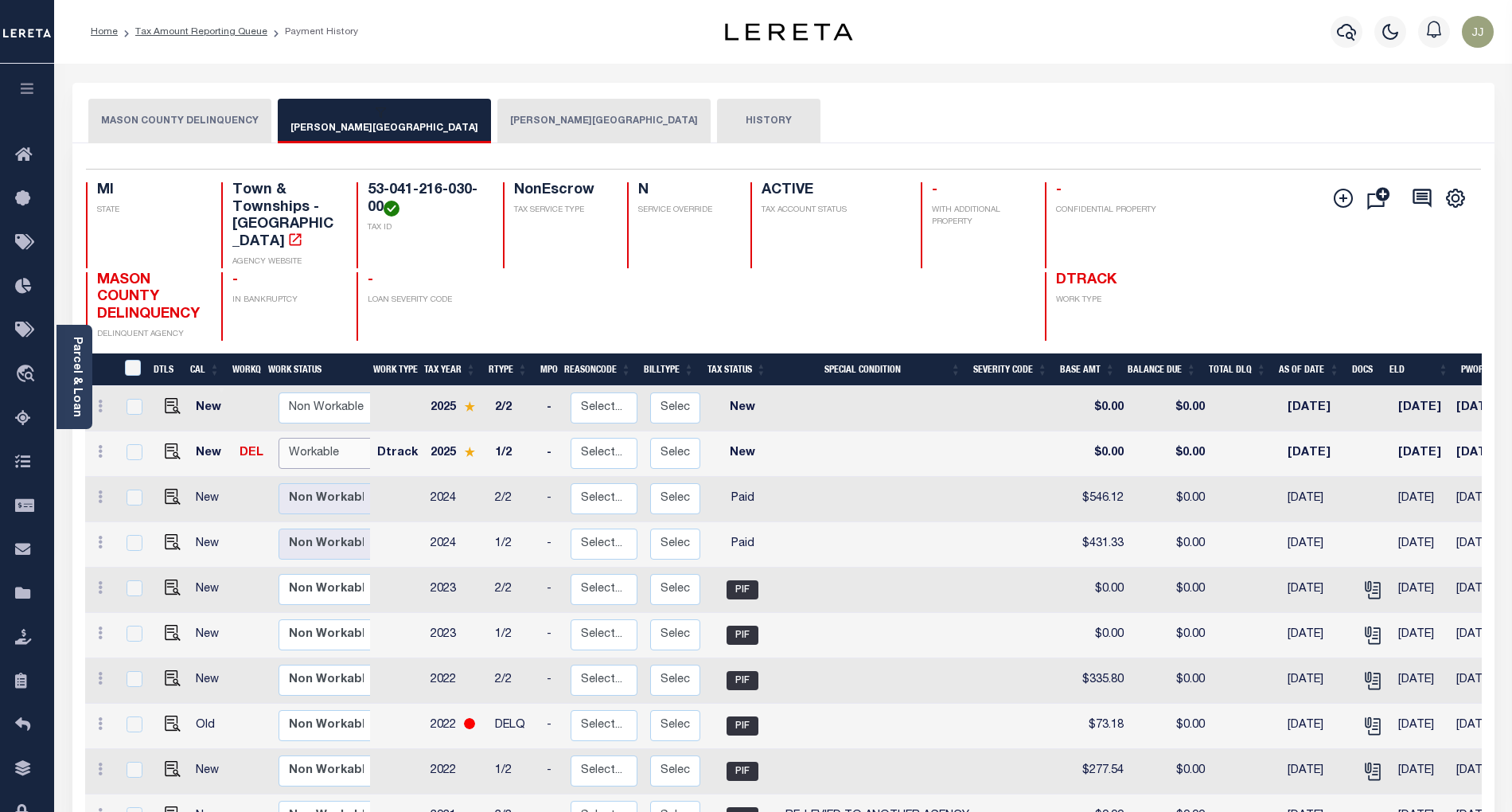
click at [312, 438] on select "Non Workable Workable" at bounding box center [327, 453] width 95 height 31
checkbox input "true"
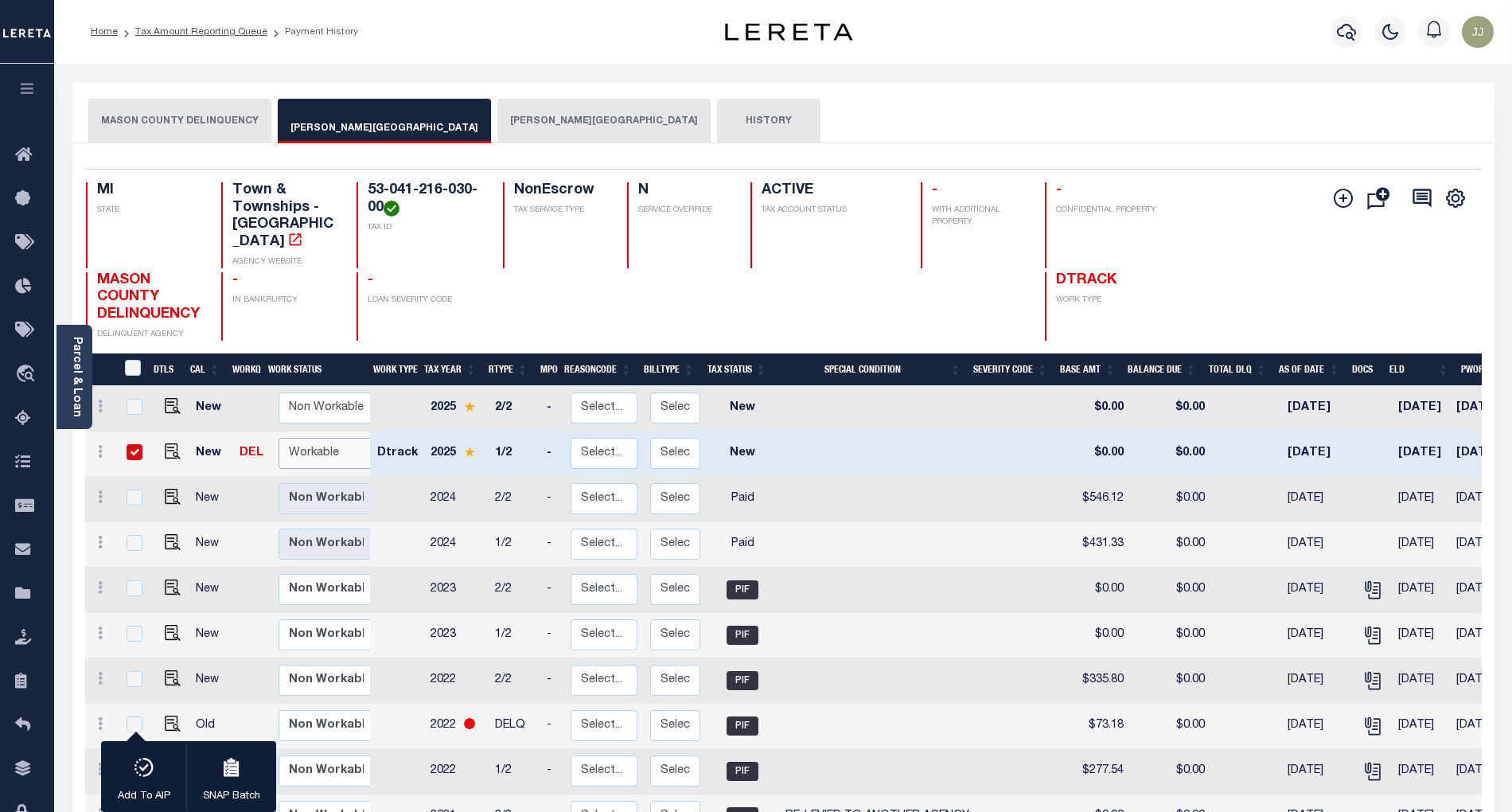
select select "true"
click at [279, 438] on select "Non Workable Workable" at bounding box center [327, 453] width 95 height 31
checkbox input "false"
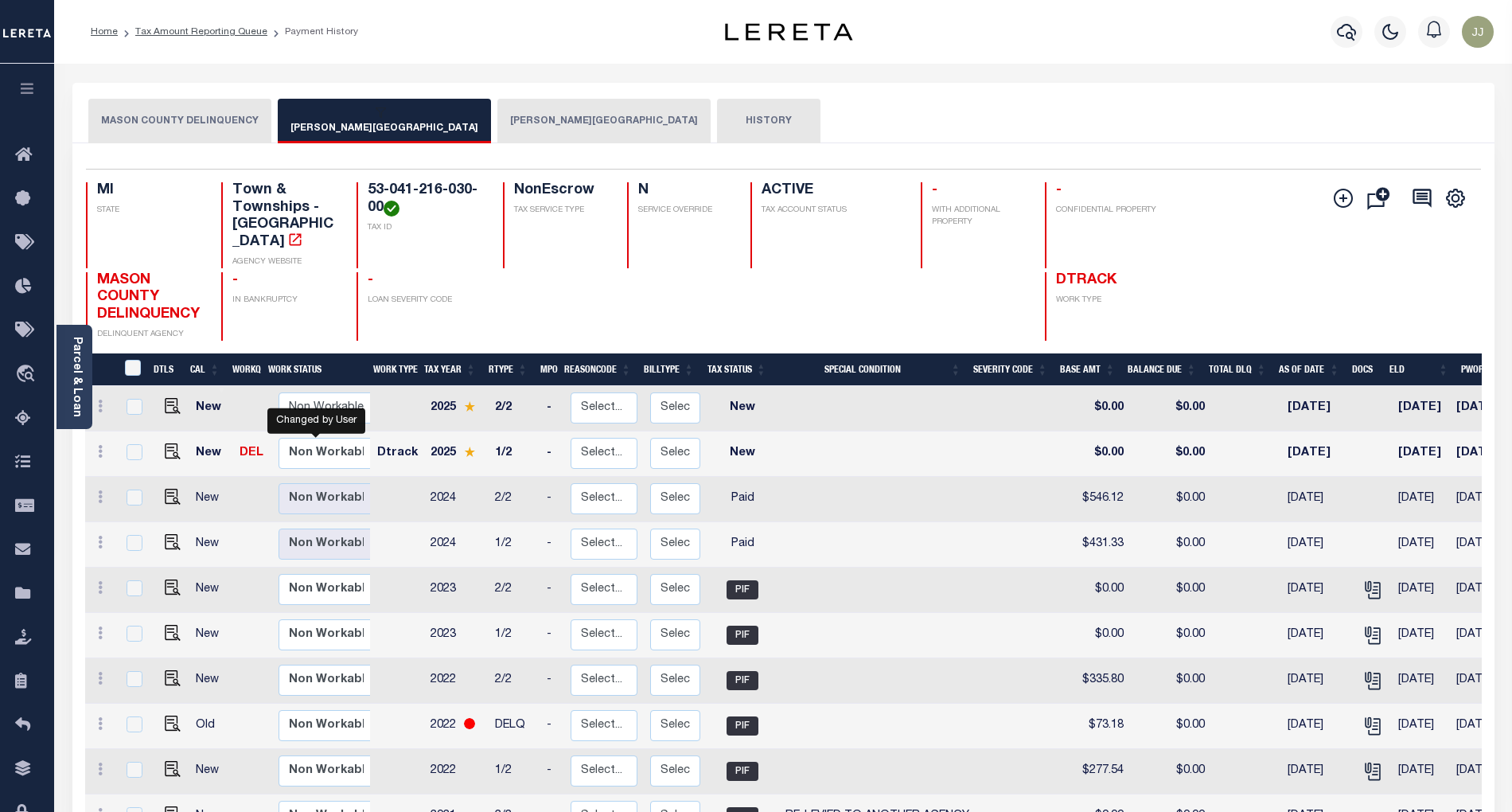
click at [316, 141] on button "CUSTER TOWNSHIP" at bounding box center [385, 121] width 213 height 45
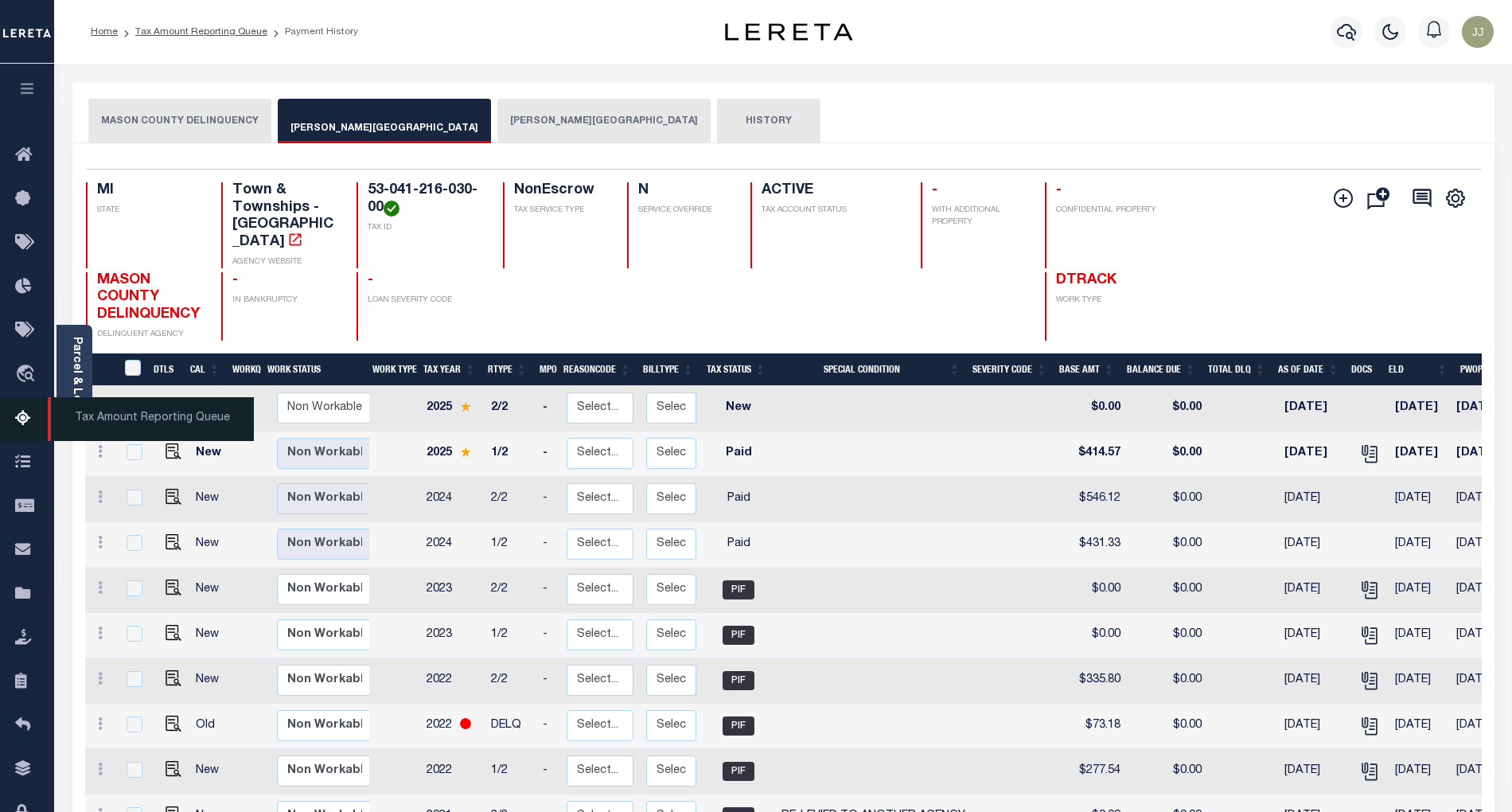
click at [18, 421] on icon at bounding box center [27, 419] width 25 height 20
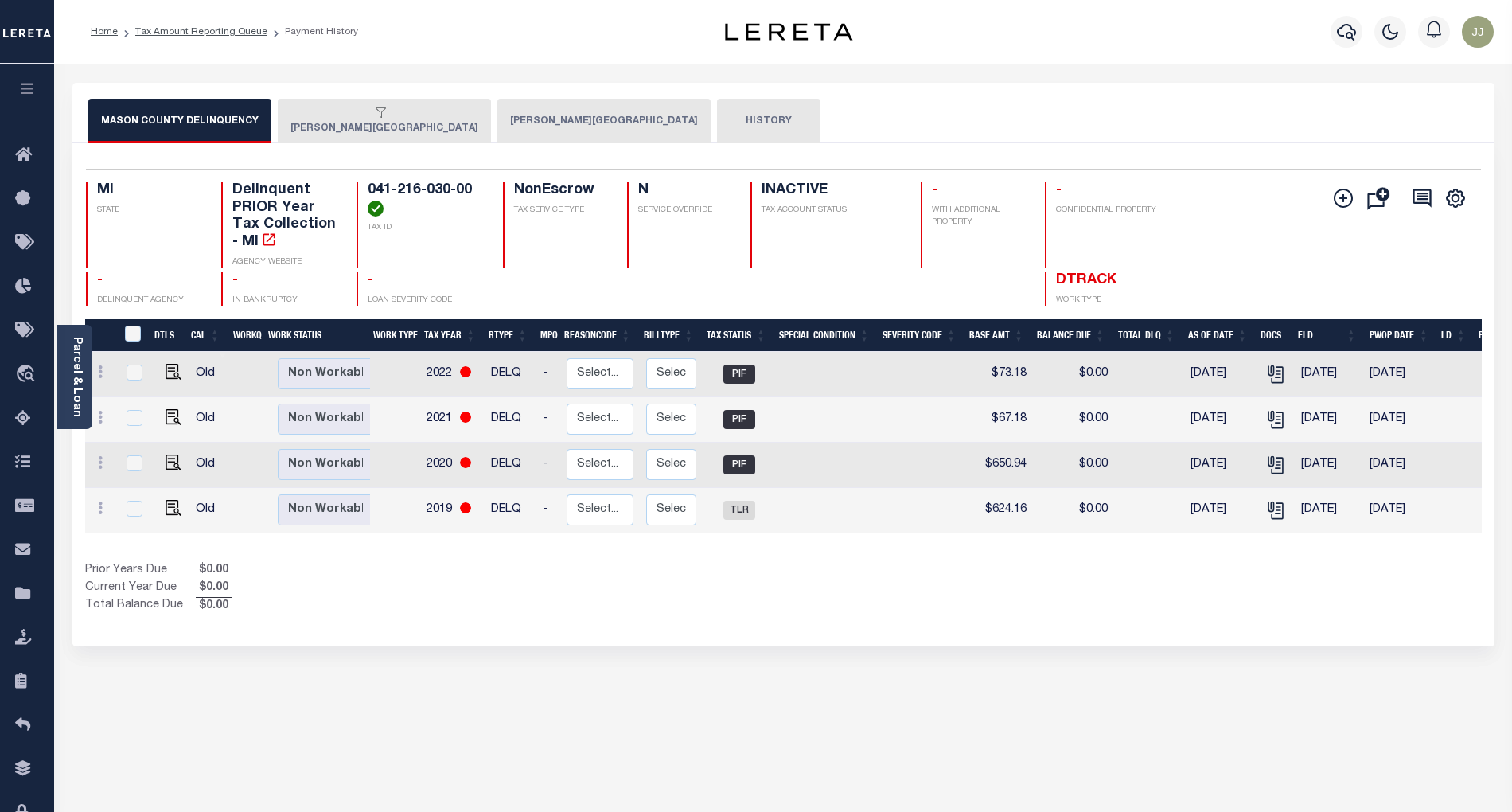
click at [329, 120] on div "button" at bounding box center [381, 113] width 182 height 14
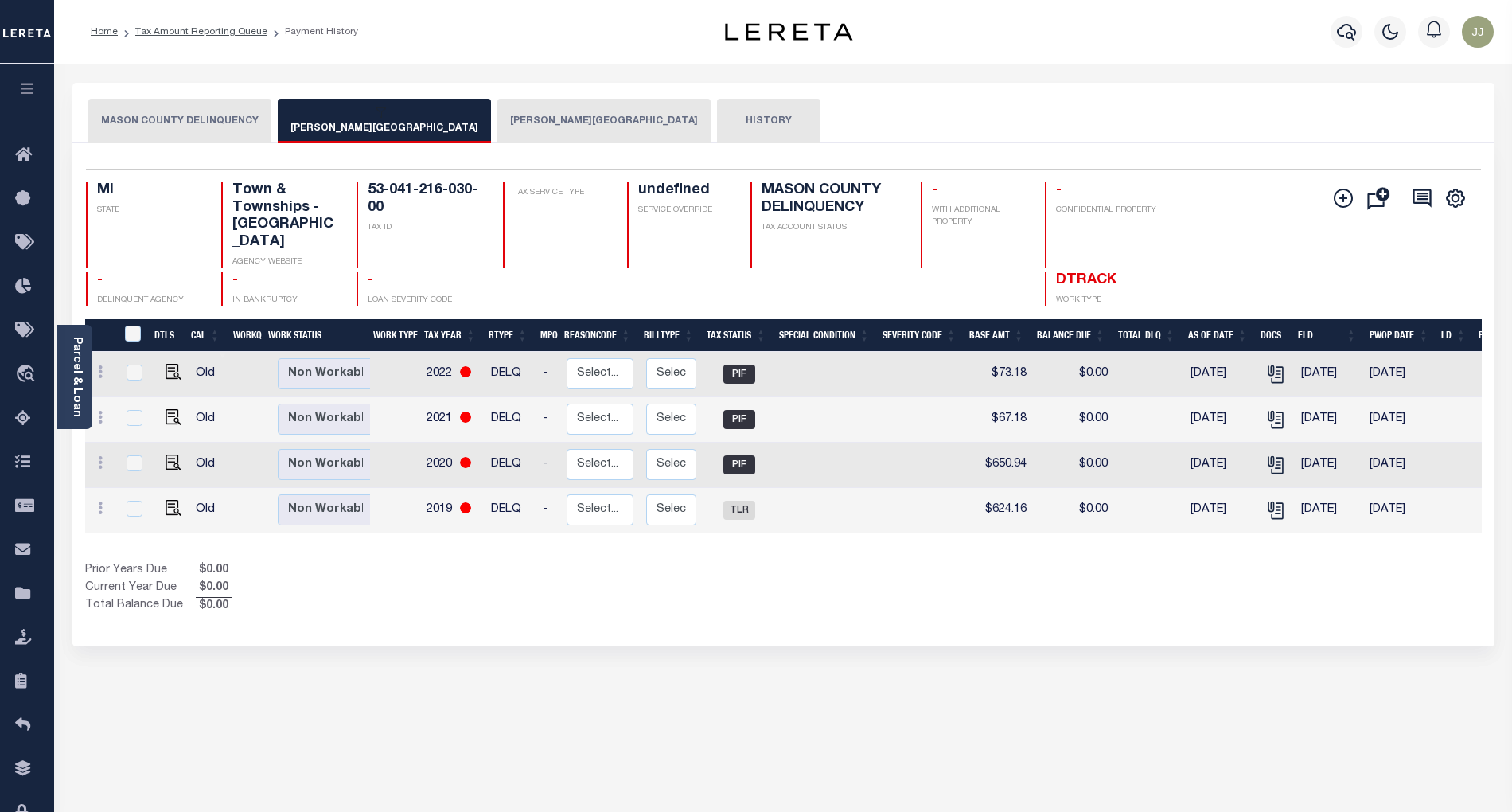
click at [497, 132] on button "[PERSON_NAME][GEOGRAPHIC_DATA]" at bounding box center [604, 121] width 213 height 45
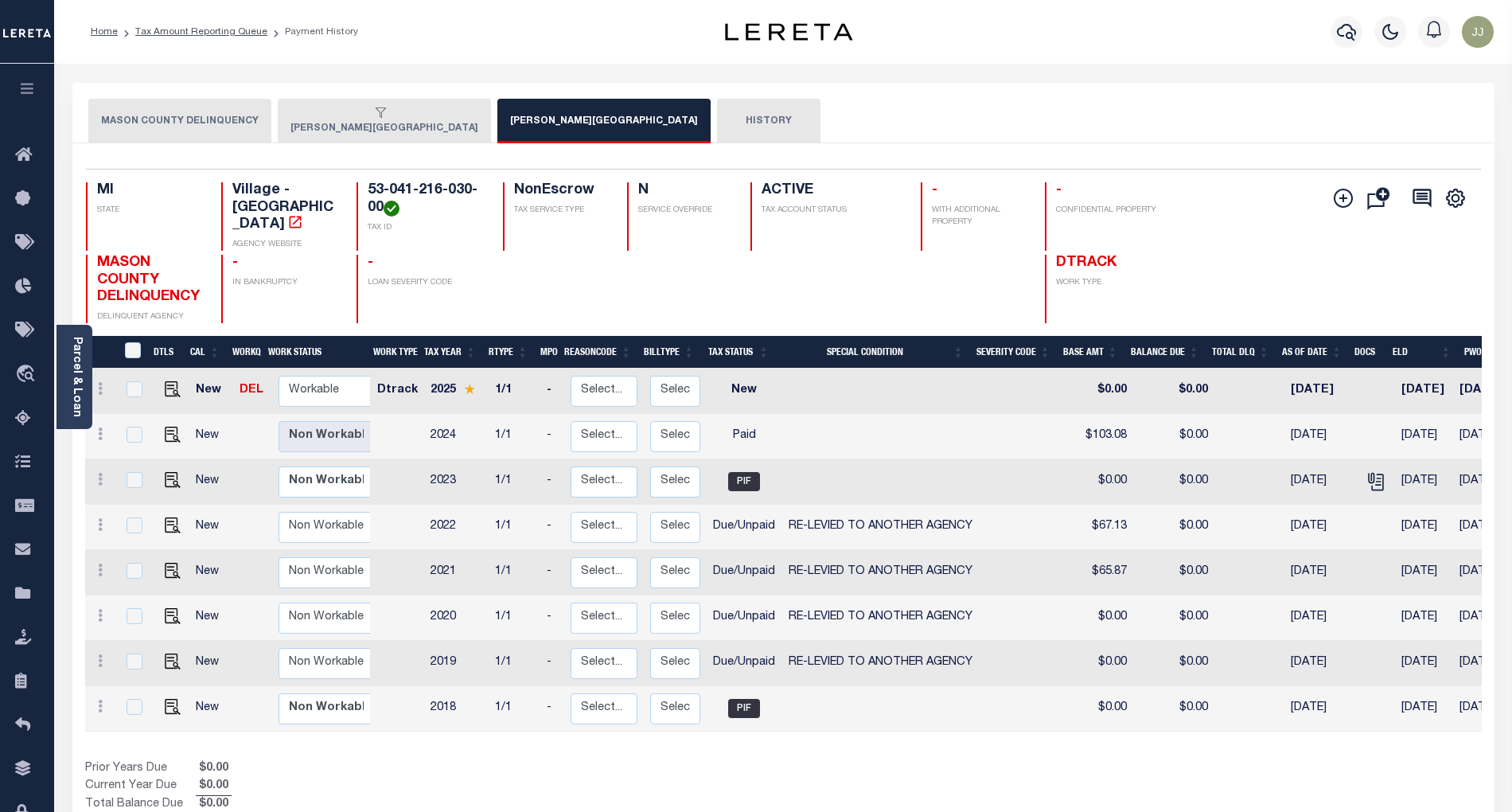
click at [329, 129] on button "[PERSON_NAME][GEOGRAPHIC_DATA]" at bounding box center [385, 121] width 213 height 45
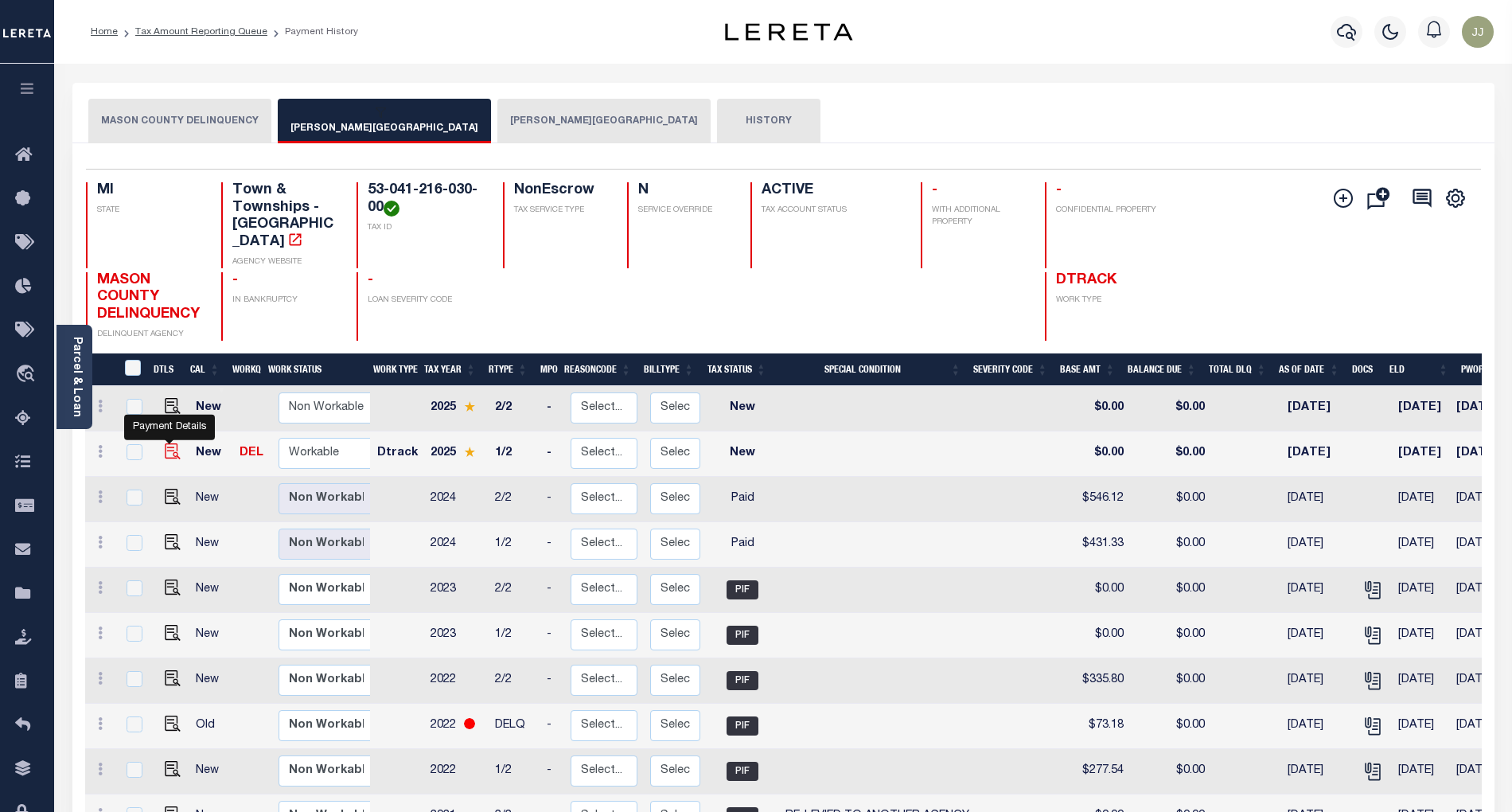
click at [168, 444] on img "" at bounding box center [172, 451] width 16 height 16
checkbox input "true"
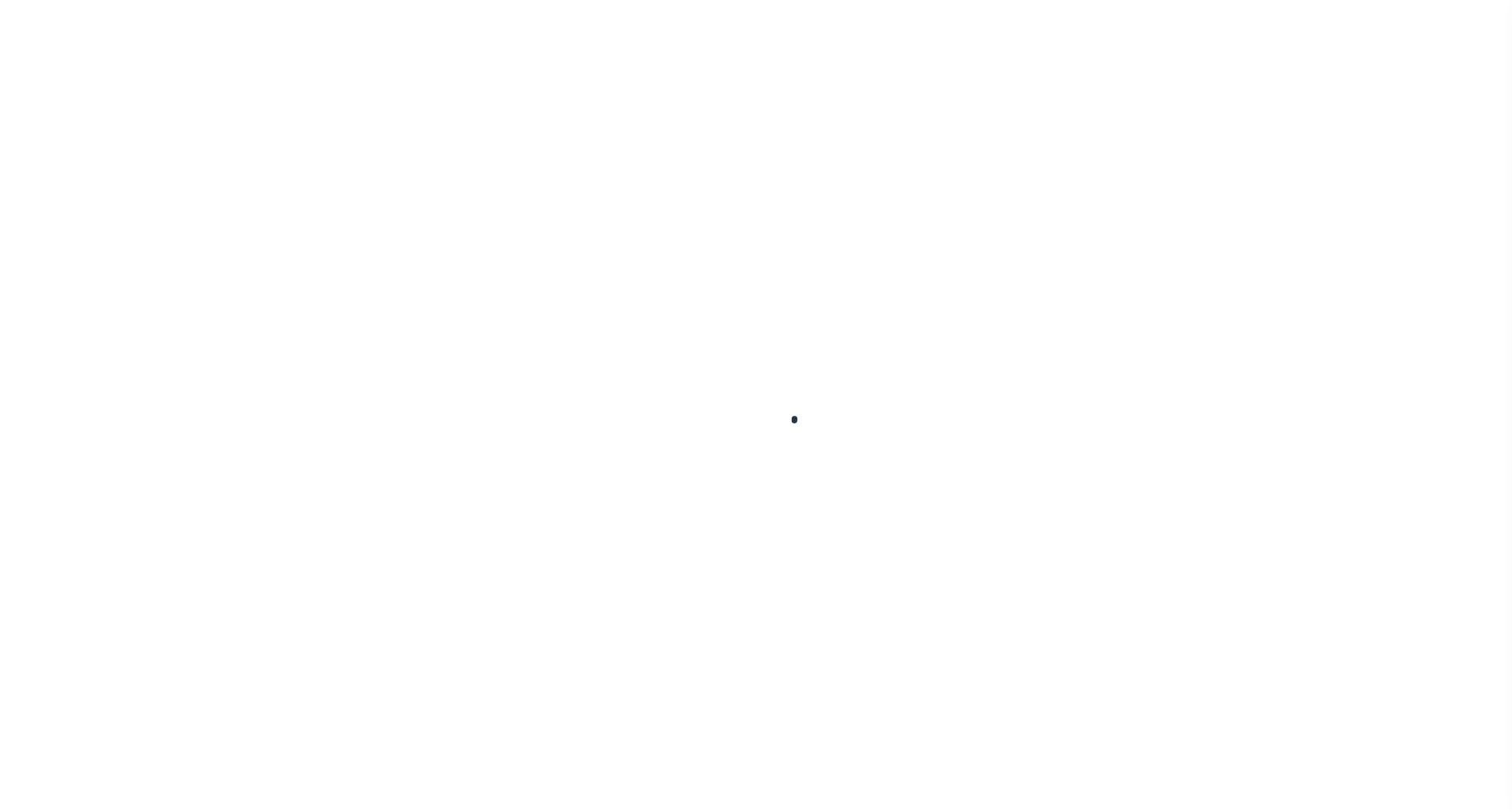
checkbox input "false"
type input "[DATE]"
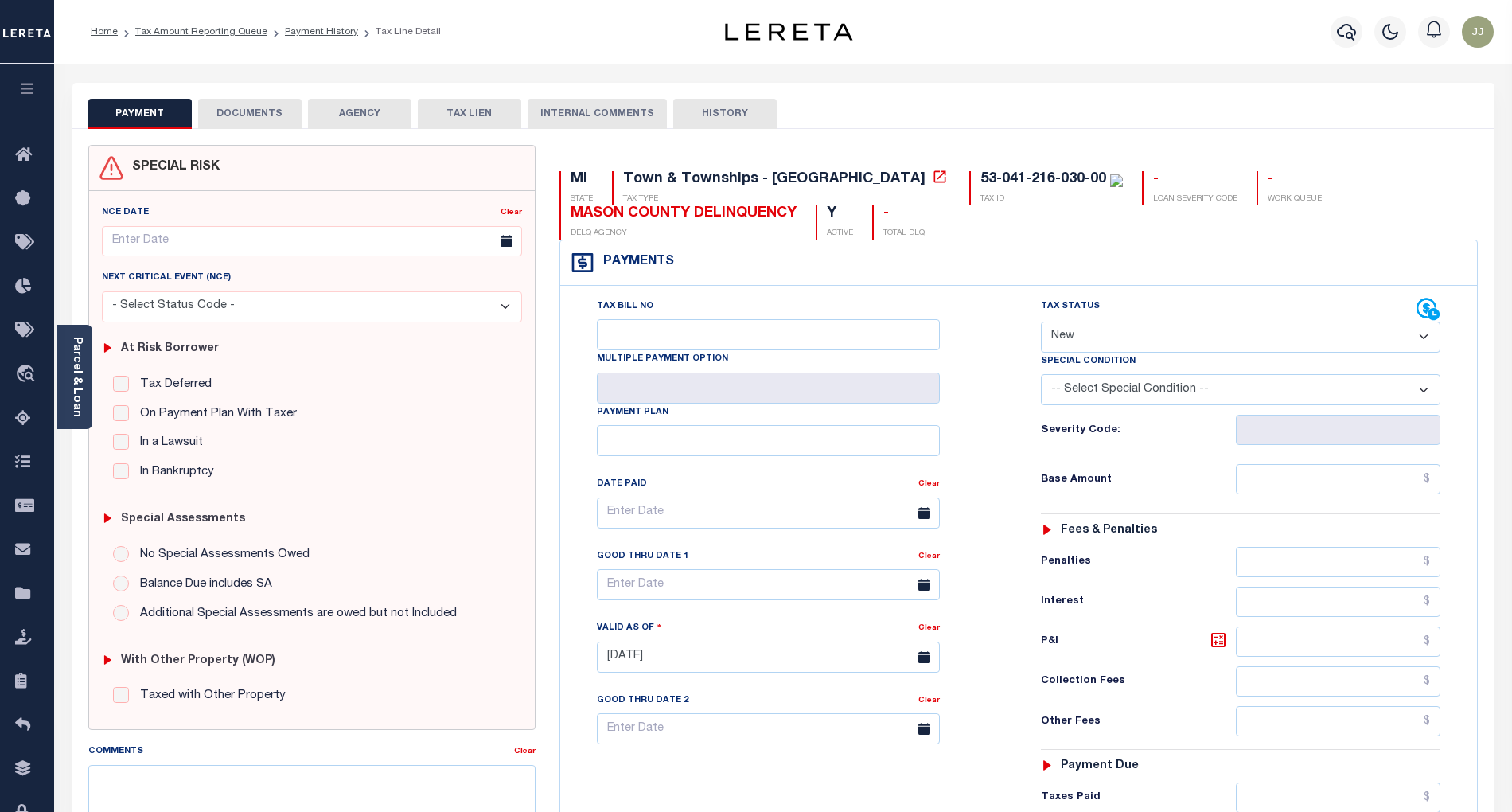
click at [93, 411] on div "NCE Date Clear Next Critical Event (NCE)" at bounding box center [312, 460] width 446 height 539
click at [71, 411] on link "Parcel & Loan" at bounding box center [77, 377] width 11 height 81
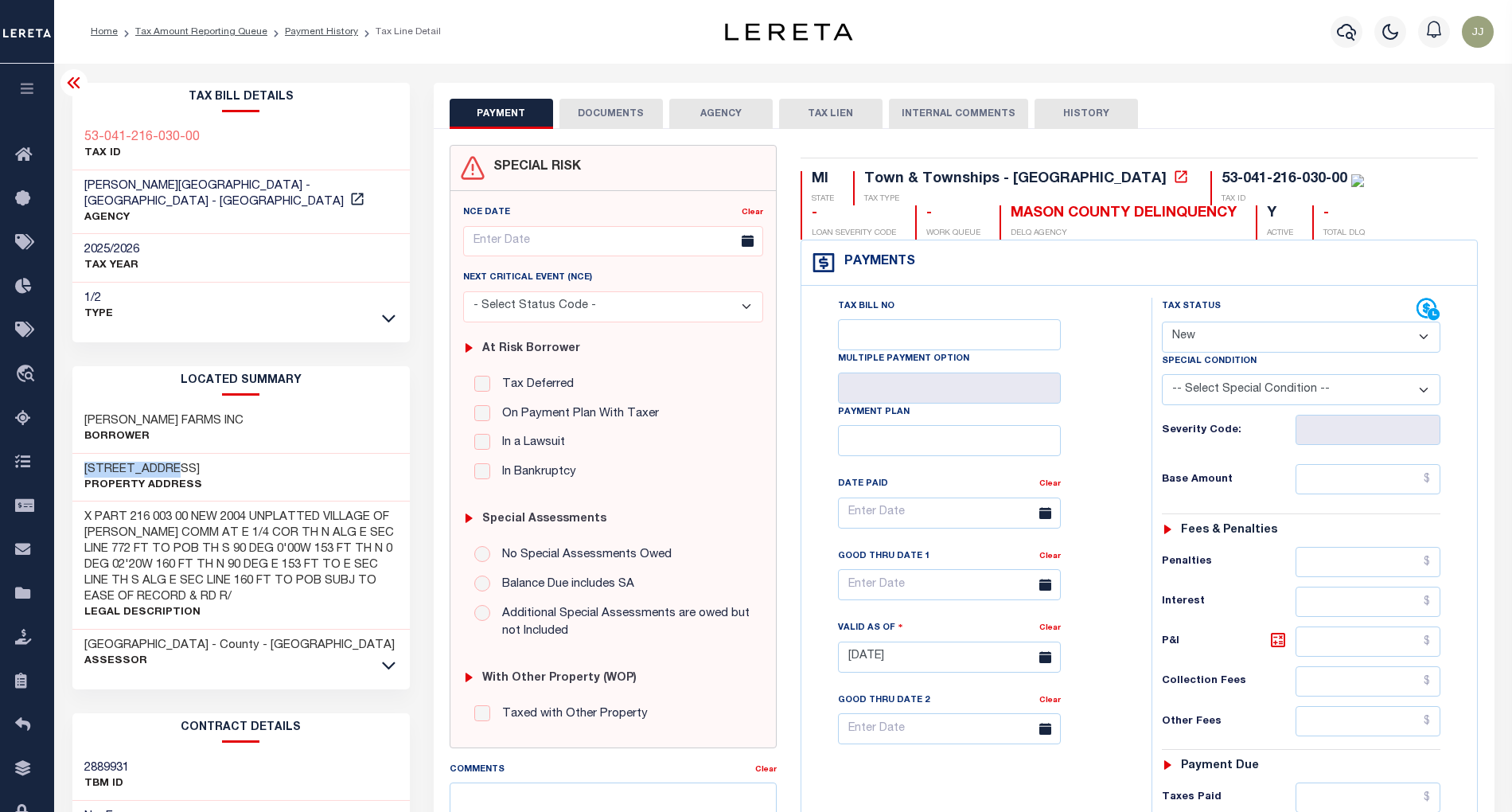
drag, startPoint x: 177, startPoint y: 454, endPoint x: 61, endPoint y: 450, distance: 116.1
click at [61, 450] on div "Tax Bill Details 53-041-216-030-00 TAX ID AGENCY 2025/2026 TAX YEAR 2025 1/2" at bounding box center [242, 648] width 361 height 1132
copy h3 "131 N MAIN ST"
click at [349, 191] on icon at bounding box center [357, 199] width 16 height 16
click at [1216, 342] on select "- Select Status Code - Open Due/Unpaid Paid Incomplete No Tax Due Internal Refu…" at bounding box center [1301, 336] width 279 height 31
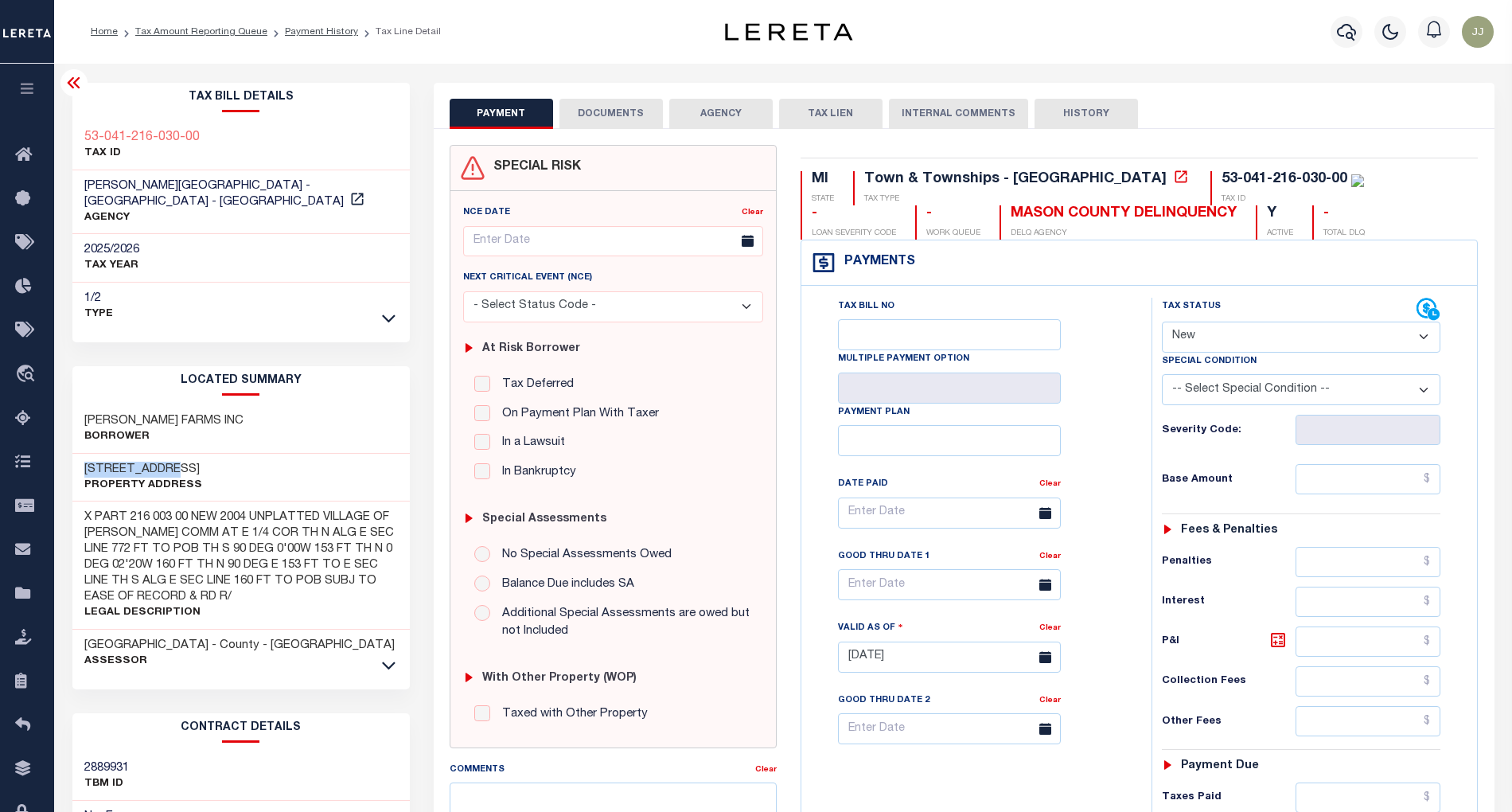
select select "PYD"
click at [1162, 323] on select "- Select Status Code - Open Due/Unpaid Paid Incomplete No Tax Due Internal Refu…" at bounding box center [1301, 336] width 279 height 31
type input "10/03/2025"
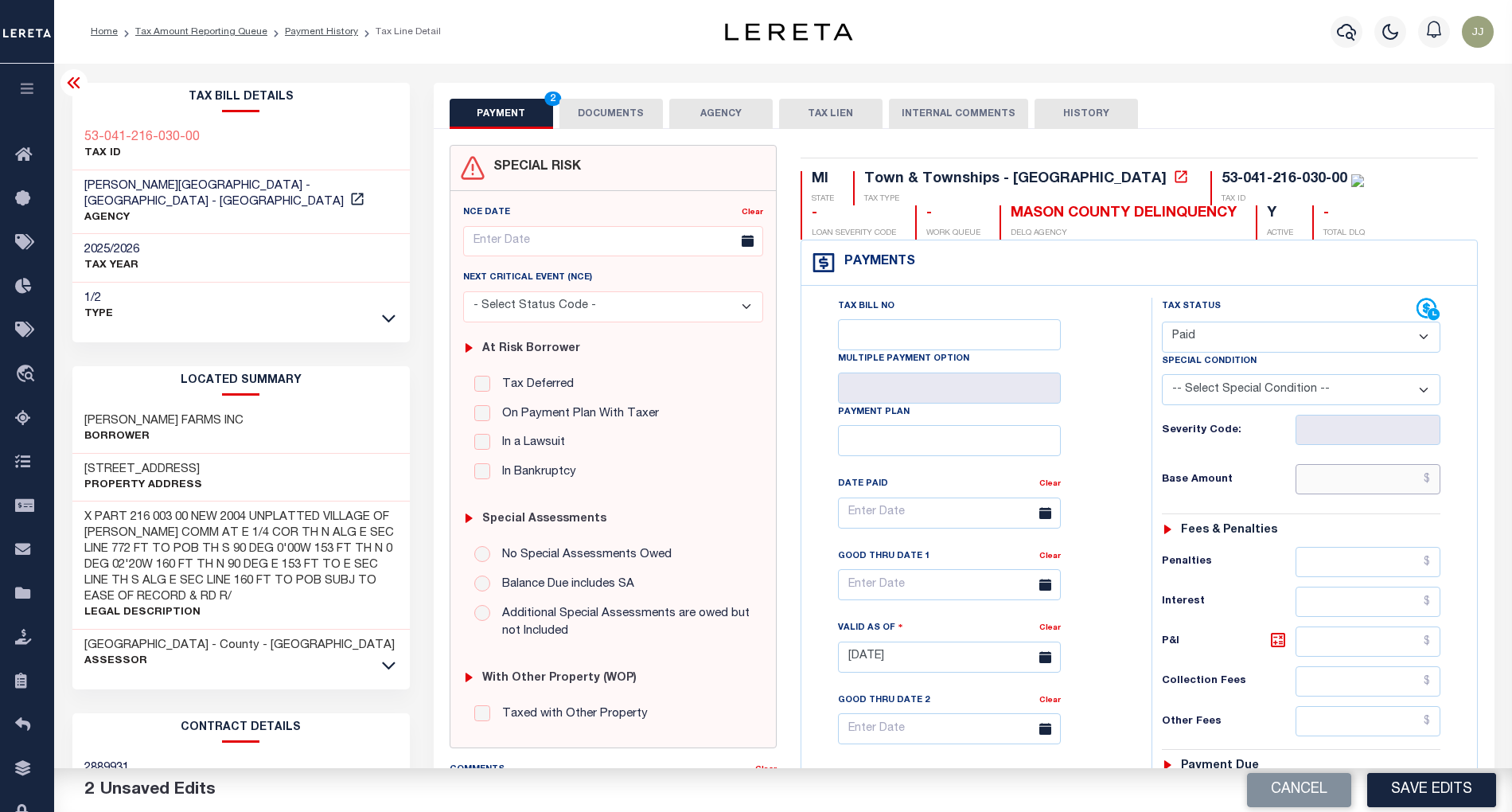
click at [1342, 476] on input "text" at bounding box center [1368, 480] width 145 height 30
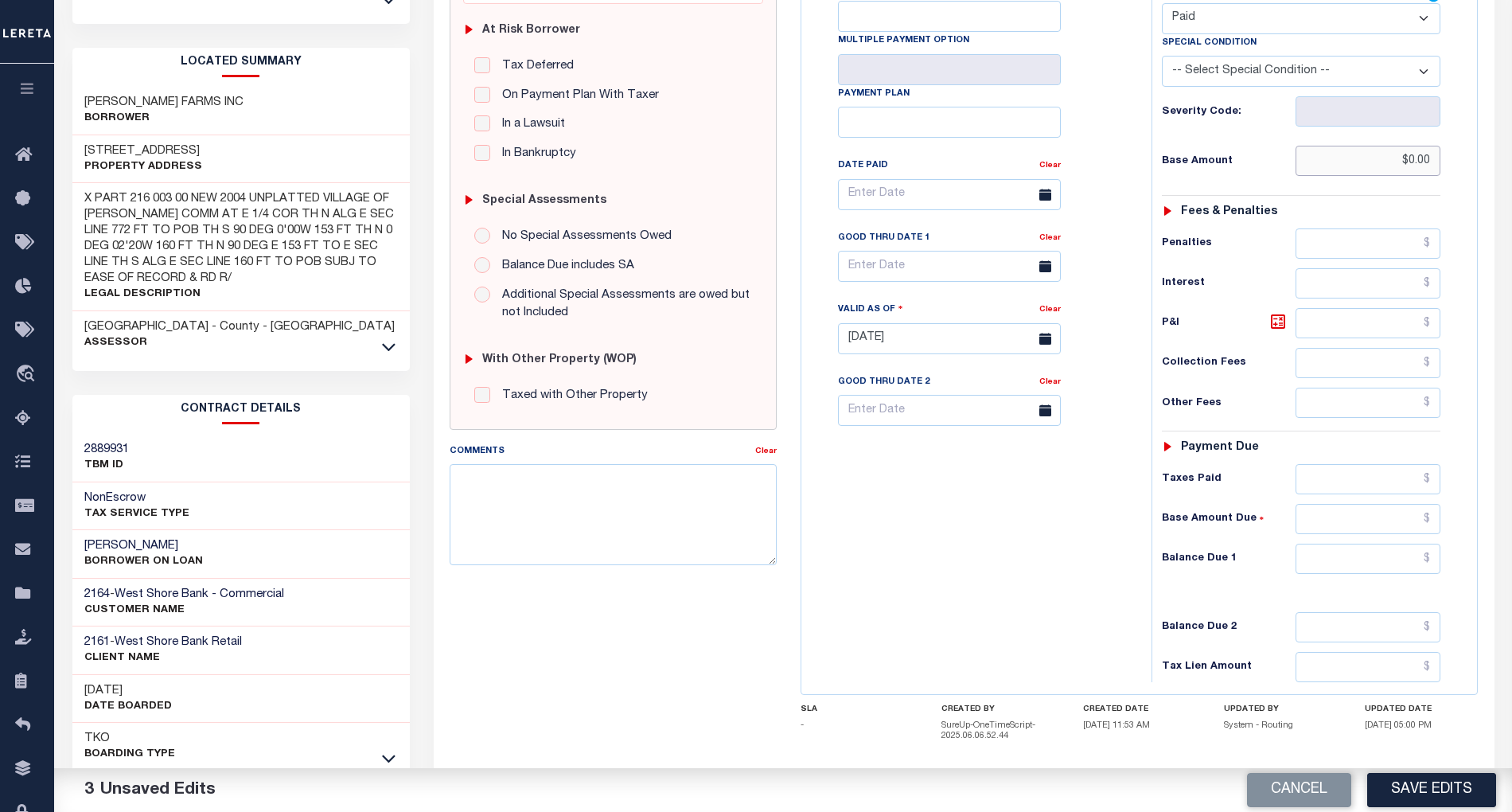
drag, startPoint x: 1430, startPoint y: 157, endPoint x: 1357, endPoint y: 163, distance: 73.2
click at [1358, 162] on input "$0.00" at bounding box center [1368, 161] width 145 height 30
paste input "414.57"
type input "$414.57"
click at [1376, 565] on input "text" at bounding box center [1368, 559] width 145 height 30
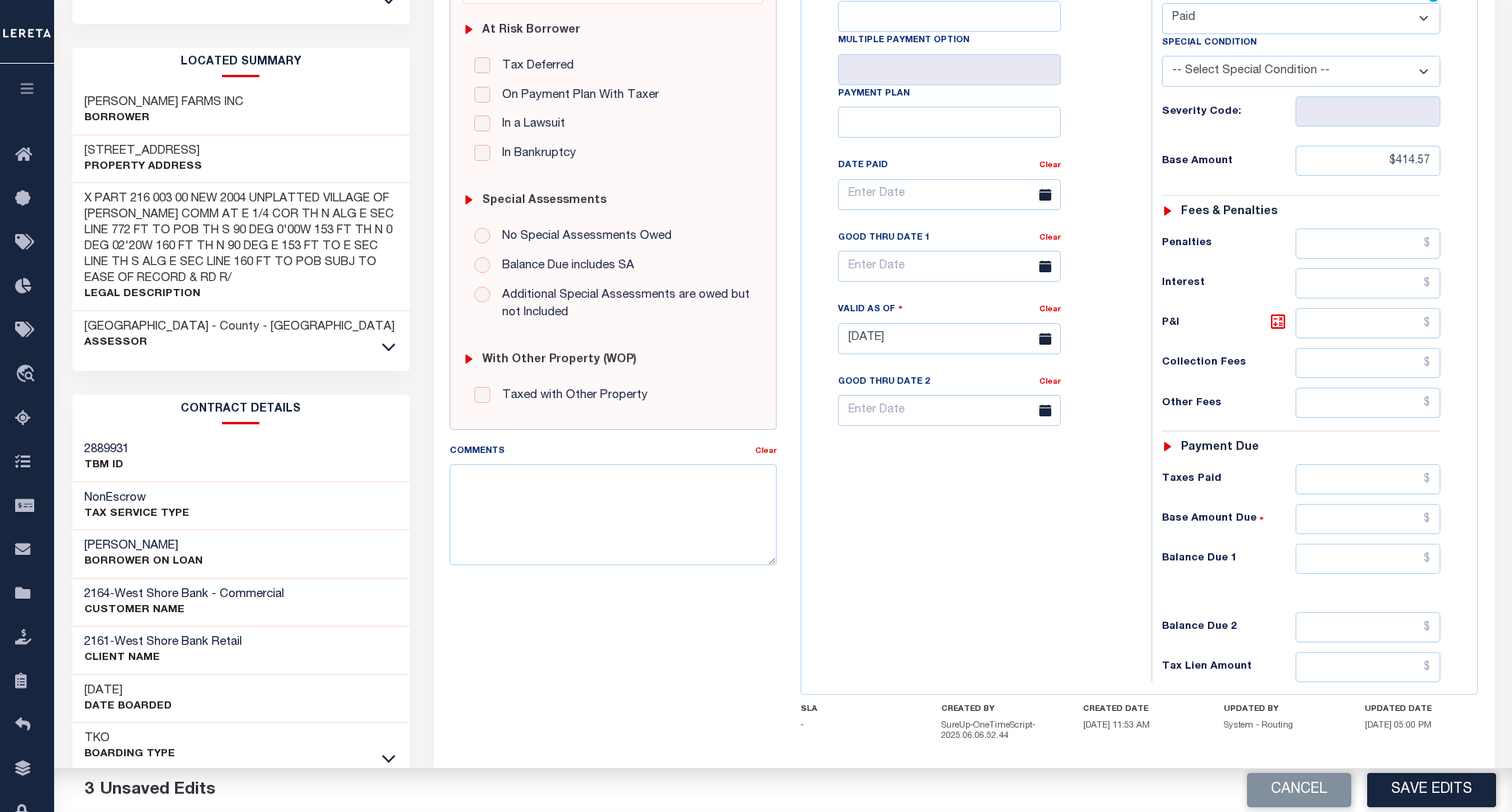
click at [1309, 610] on div "Tax Status Status - Select Status Code -" at bounding box center [1307, 331] width 311 height 703
click at [1361, 558] on input "text" at bounding box center [1368, 559] width 145 height 30
type input "$0.00"
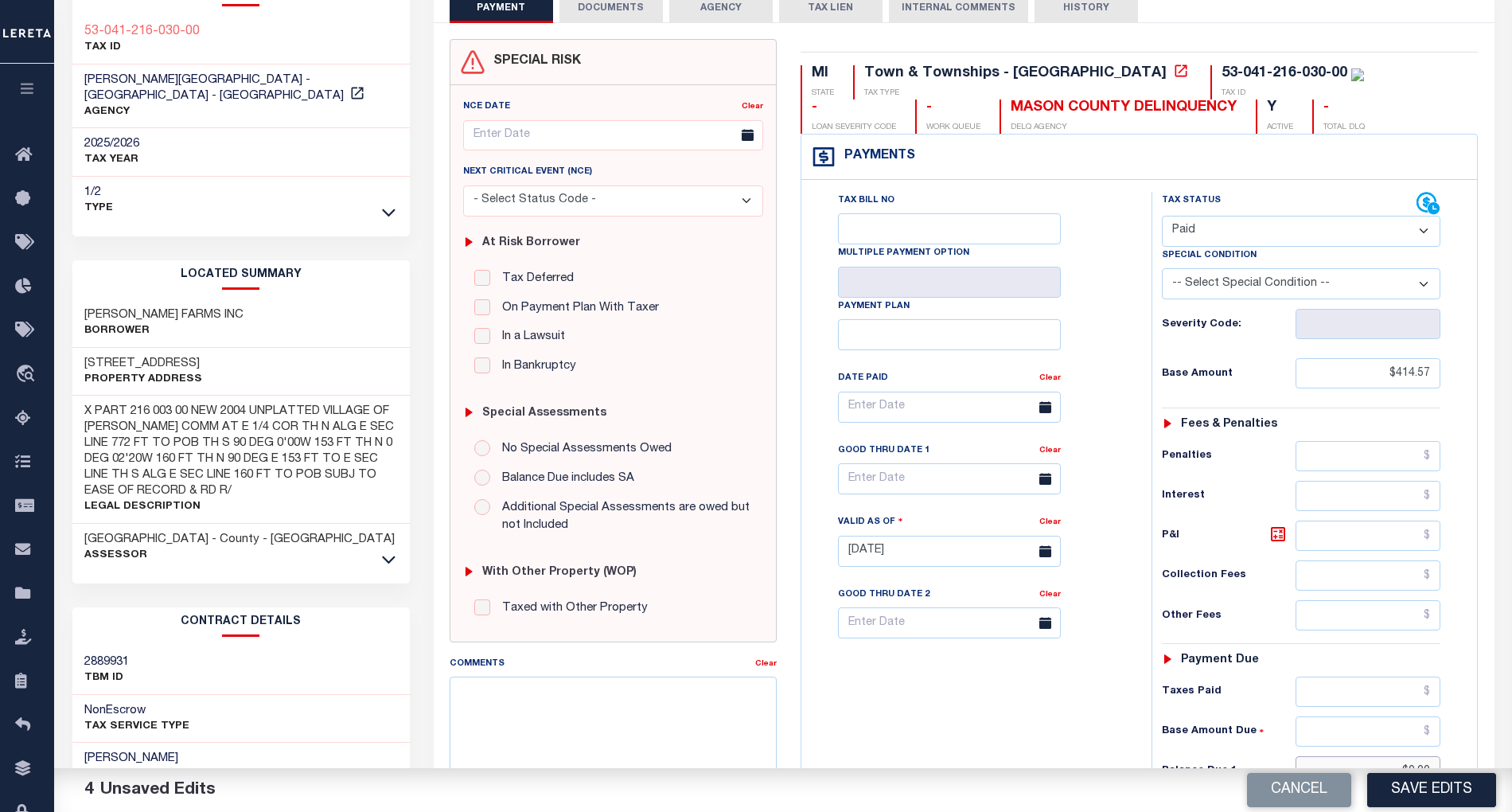
scroll to position [0, 0]
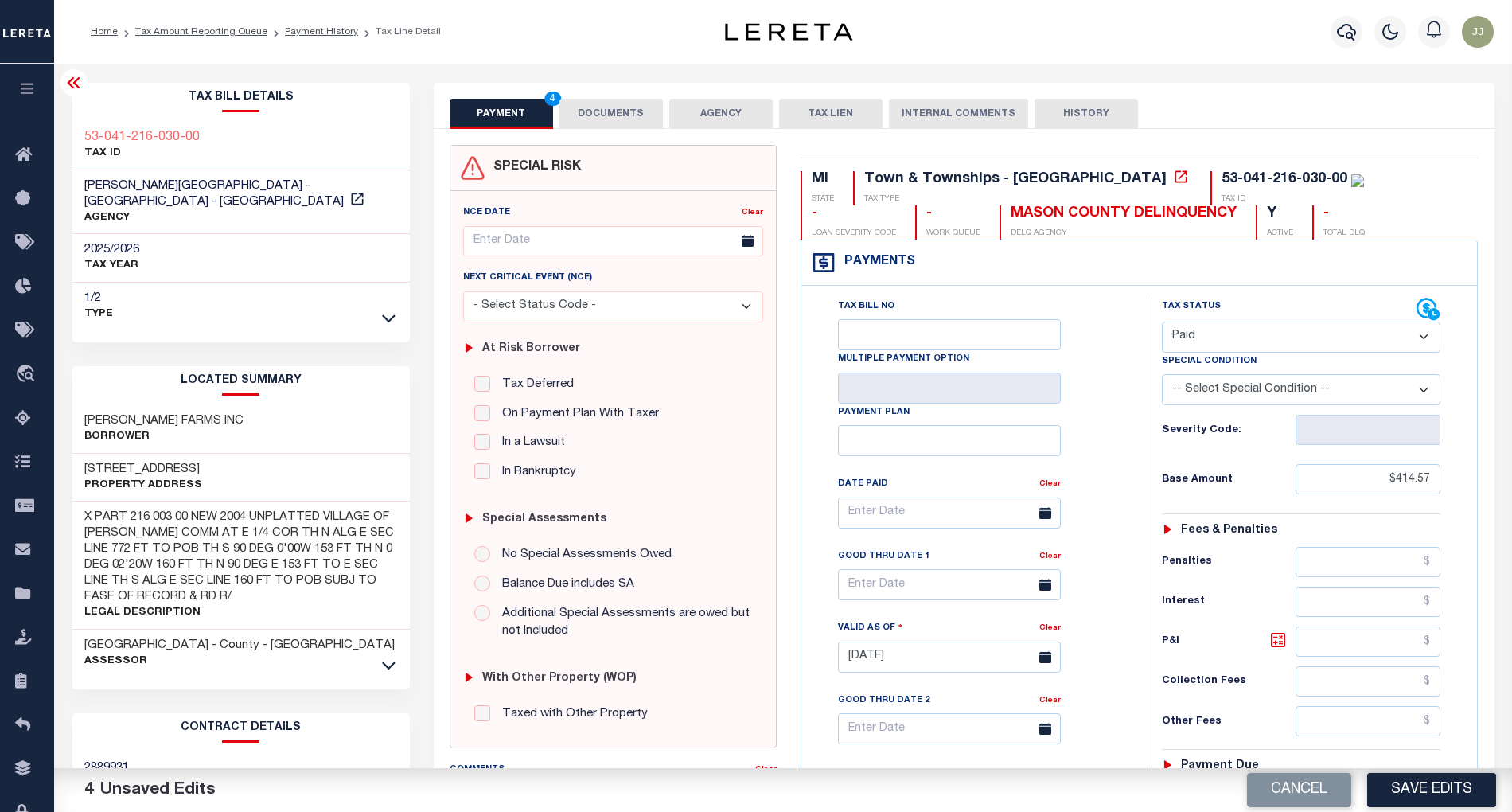
click at [624, 131] on div "SPECIAL RISK NCE Date Clear" at bounding box center [963, 660] width 1061 height 1062
click at [625, 106] on button "DOCUMENTS" at bounding box center [611, 113] width 104 height 30
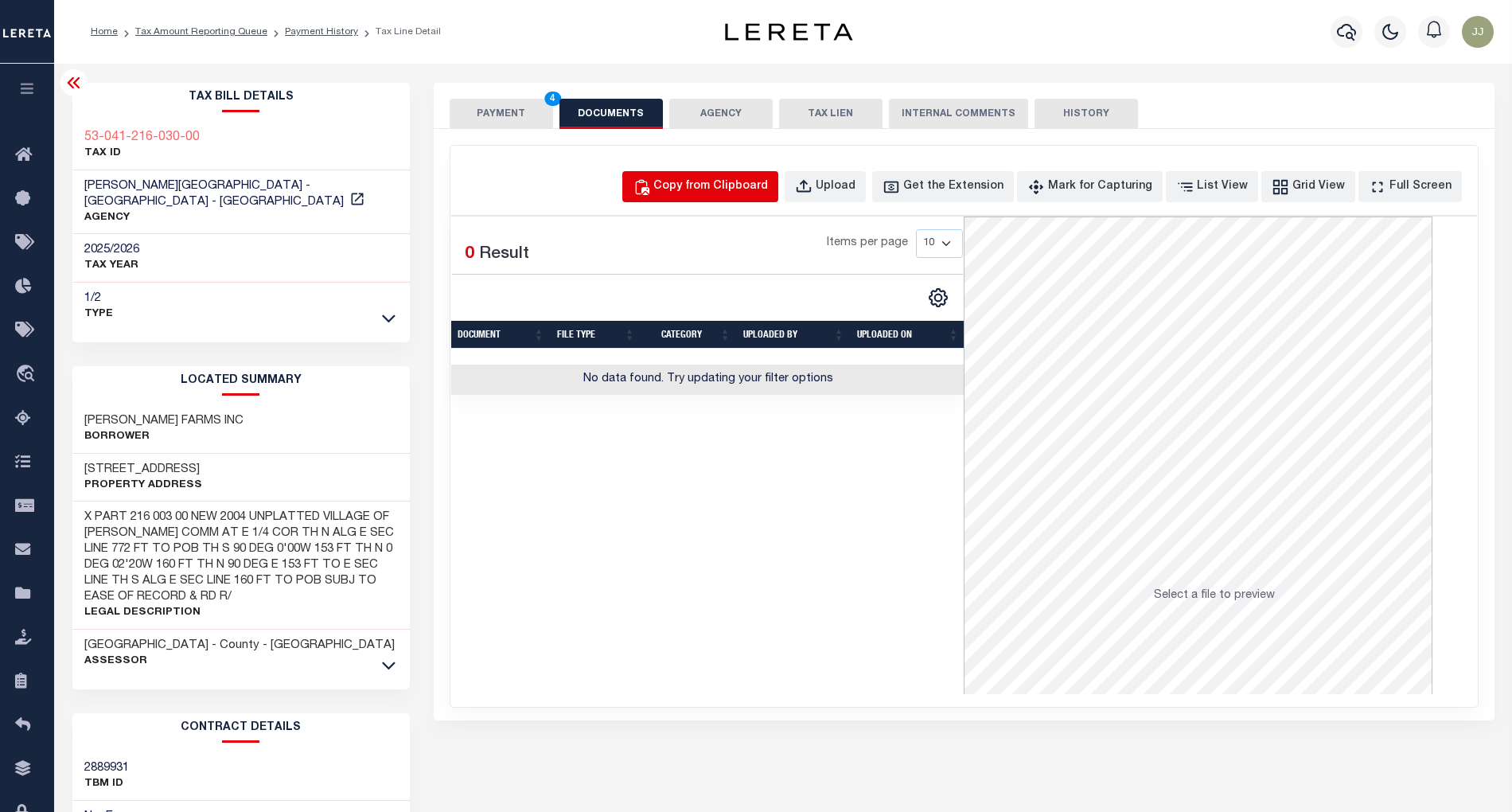
click at [756, 189] on div "Copy from Clipboard" at bounding box center [711, 186] width 114 height 18
select select "POP"
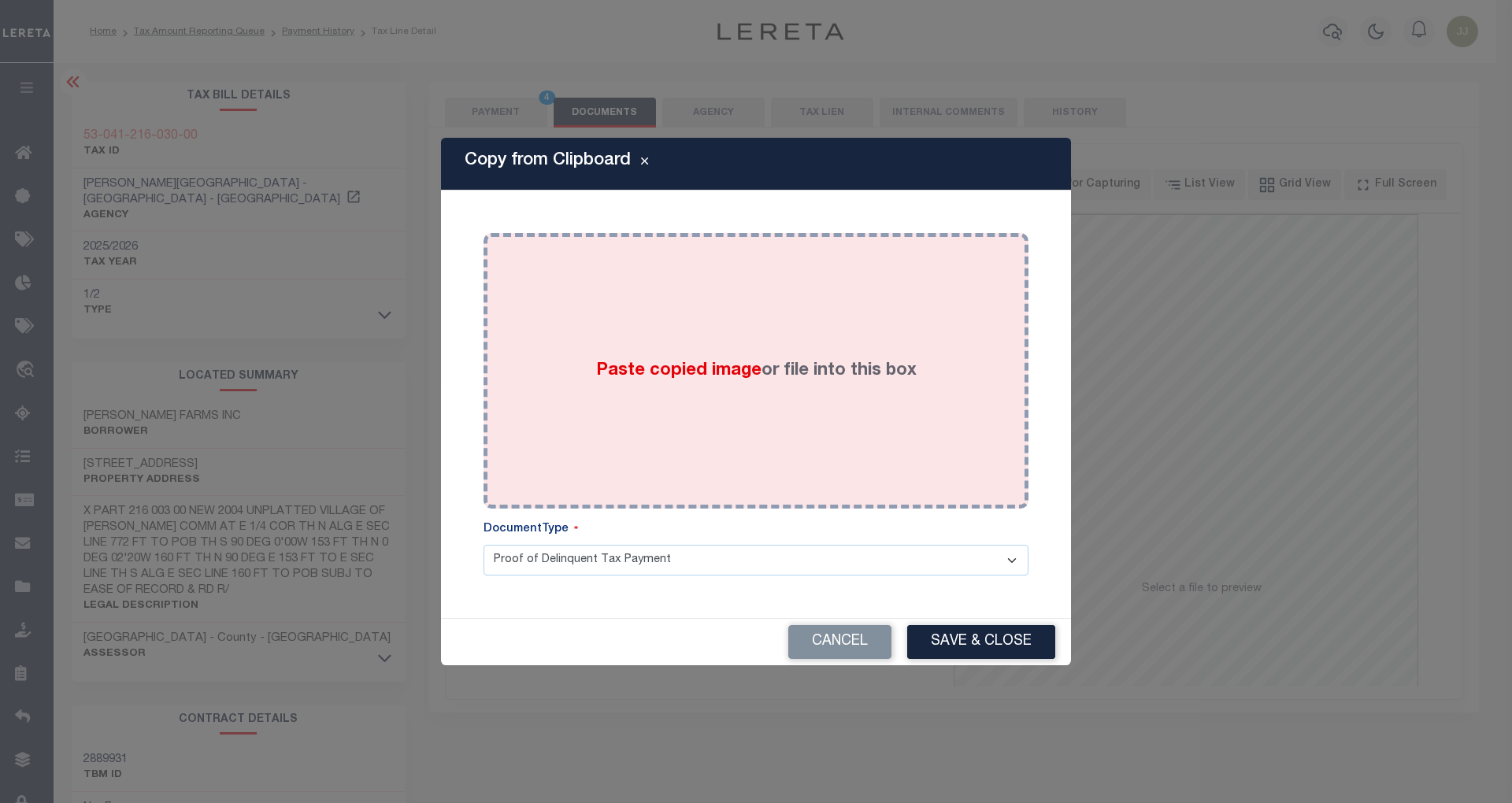
click at [736, 344] on div "Paste copied image or file into this box" at bounding box center [756, 370] width 522 height 252
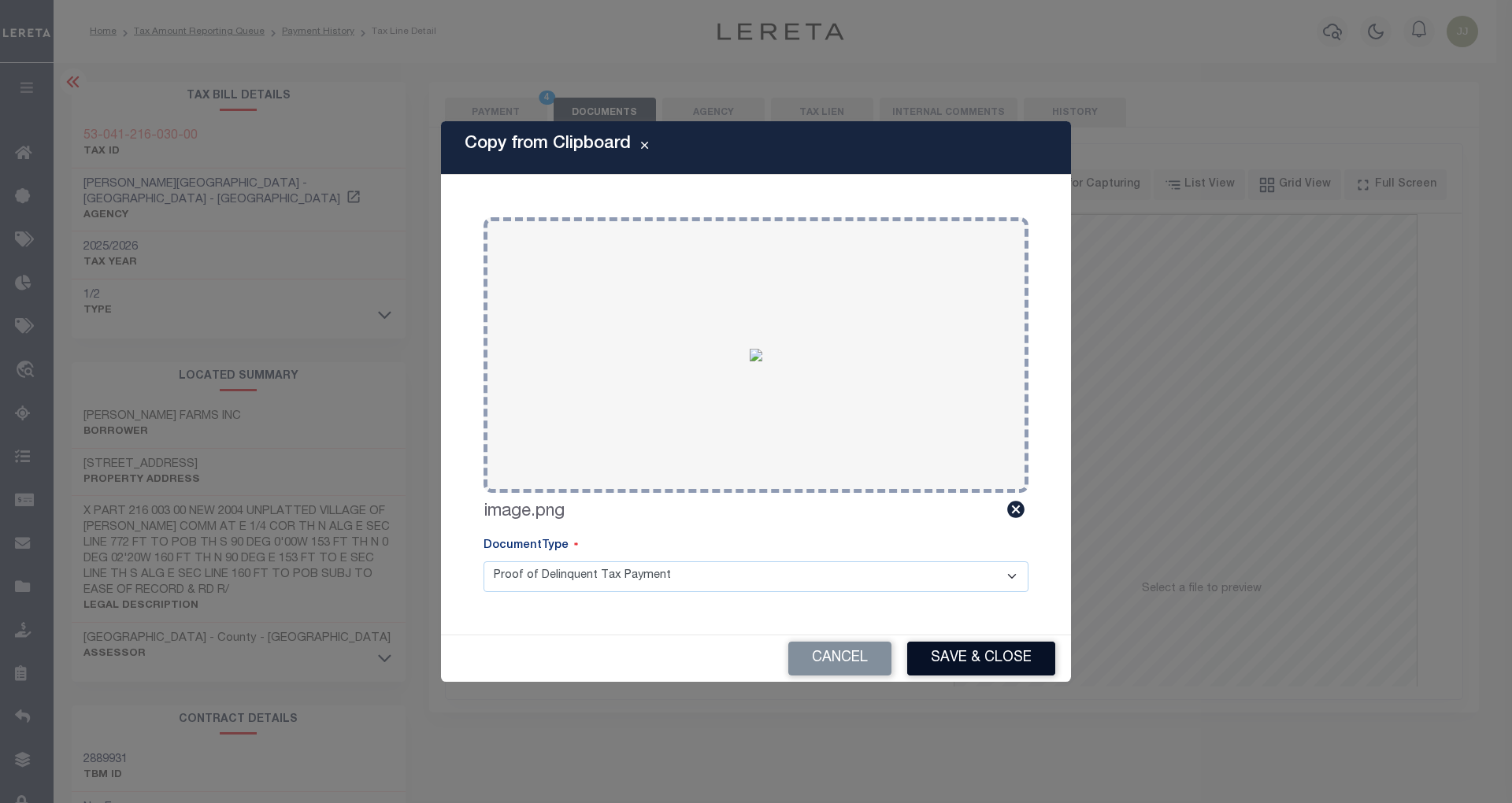
click at [976, 646] on button "Save & Close" at bounding box center [981, 659] width 148 height 34
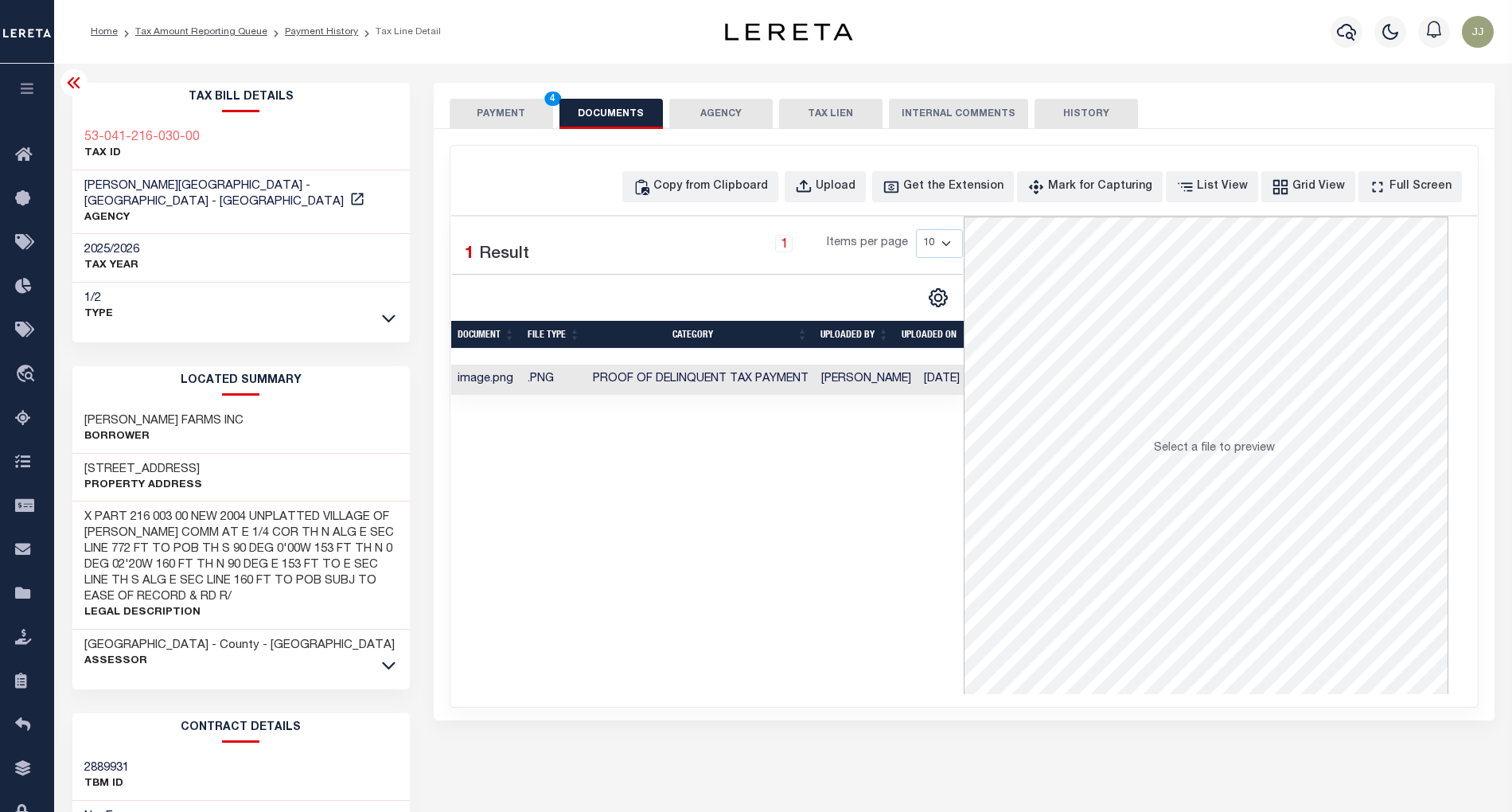
click at [486, 115] on button "PAYMENT 4" at bounding box center [501, 113] width 104 height 30
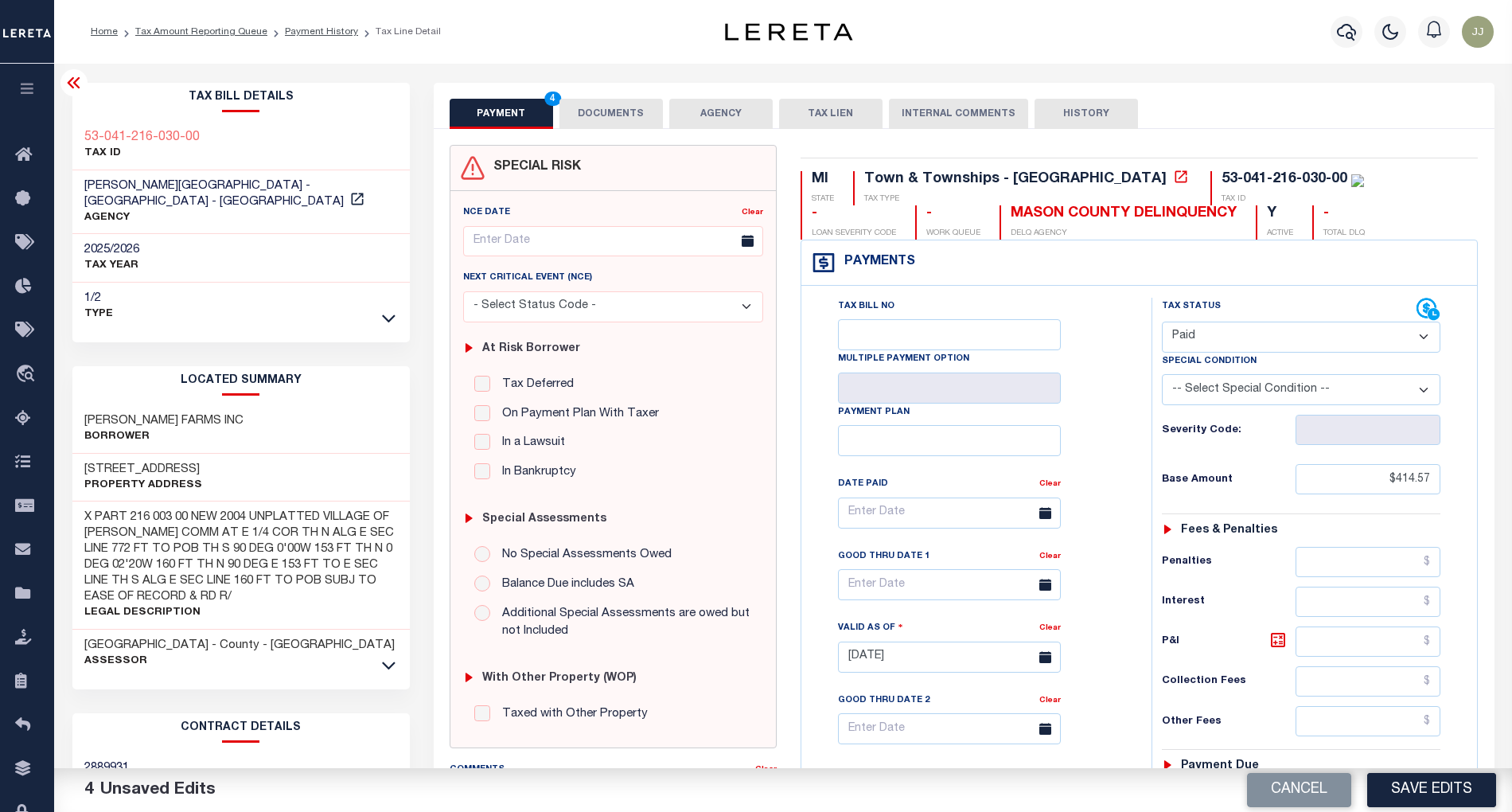
scroll to position [409, 0]
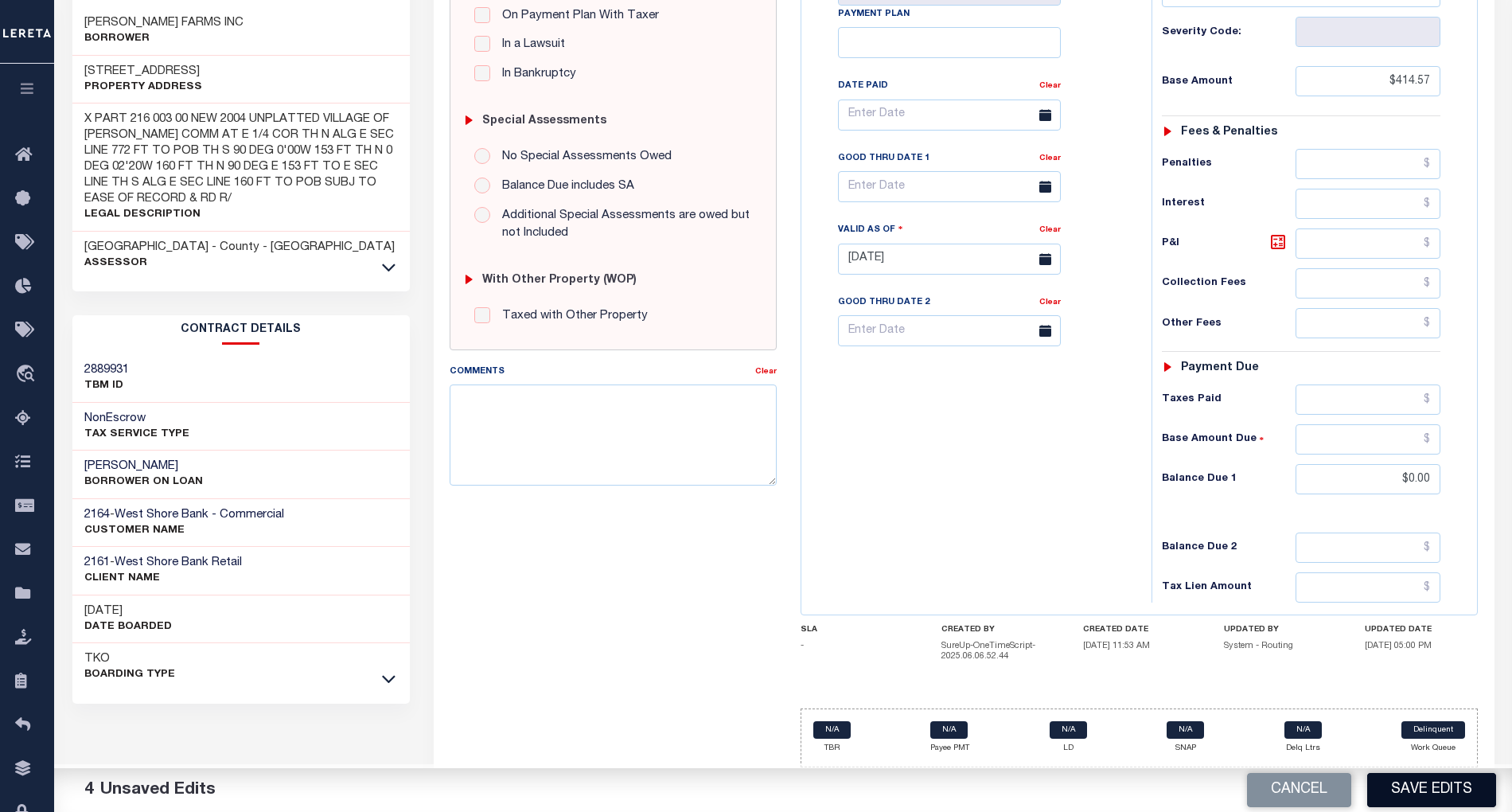
click at [1418, 790] on button "Save Edits" at bounding box center [1432, 790] width 129 height 35
checkbox input "false"
type input "$414.57"
type input "$0"
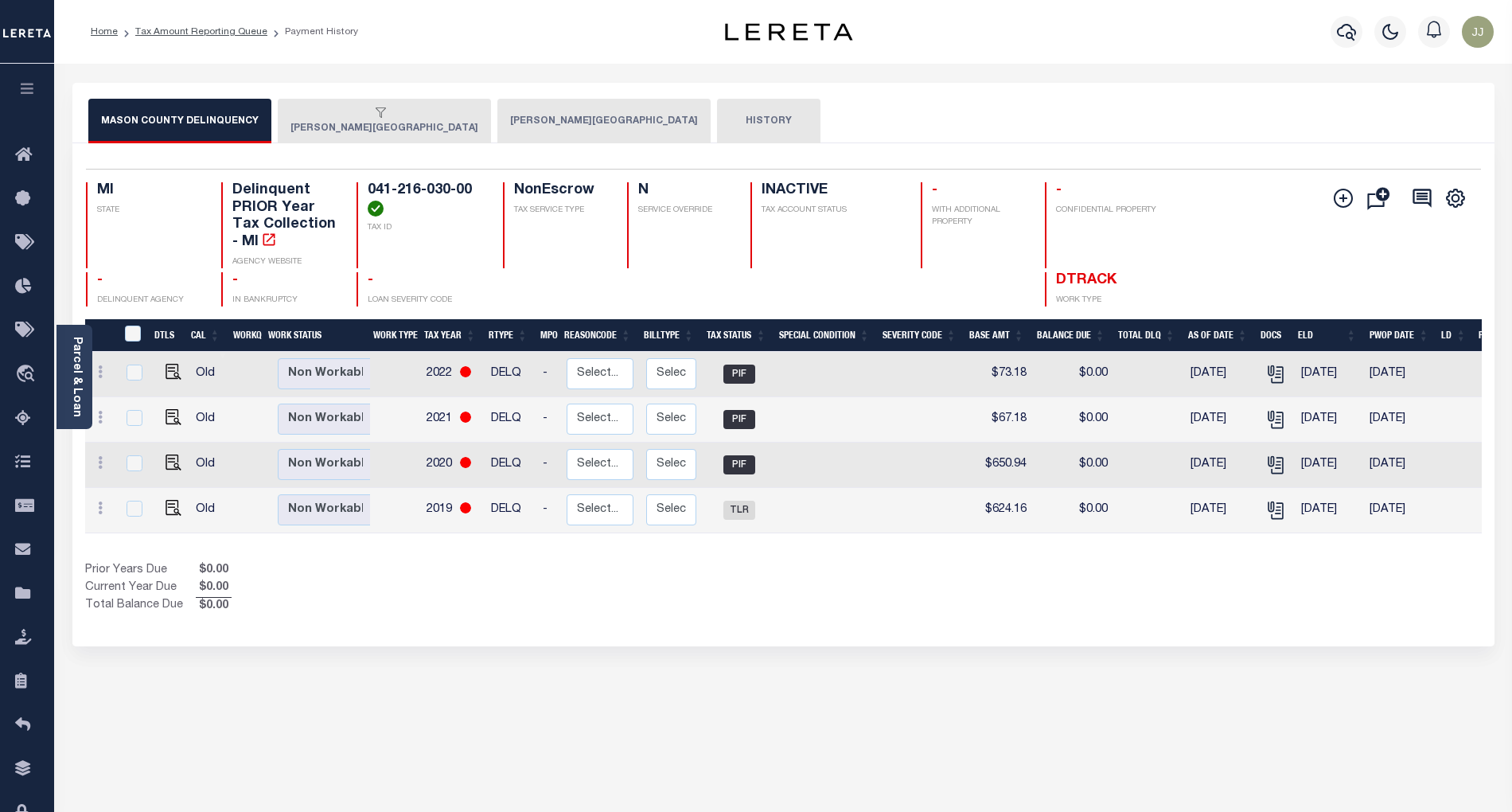
click at [319, 130] on button "[PERSON_NAME][GEOGRAPHIC_DATA]" at bounding box center [385, 121] width 213 height 45
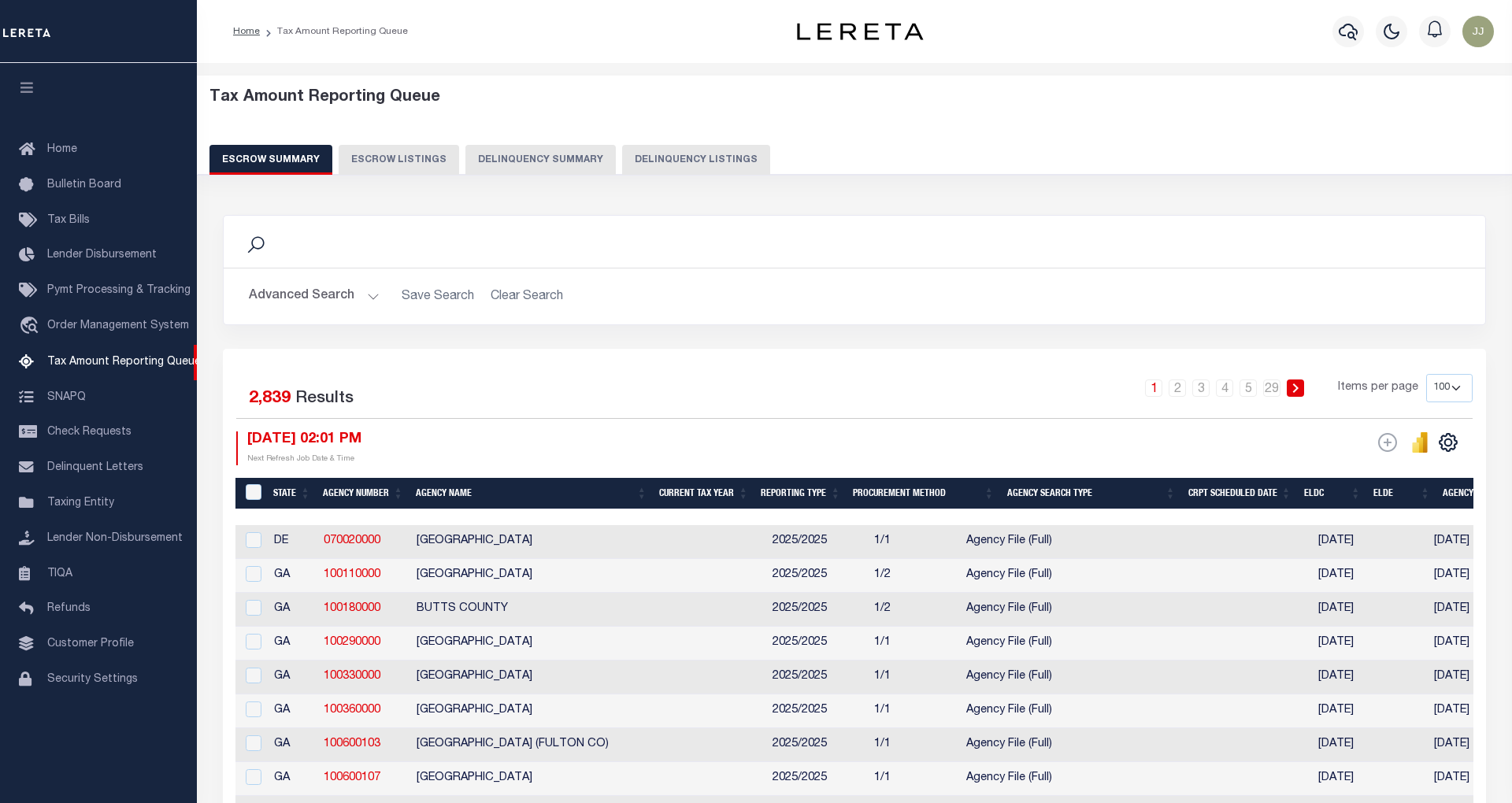
select select "100"
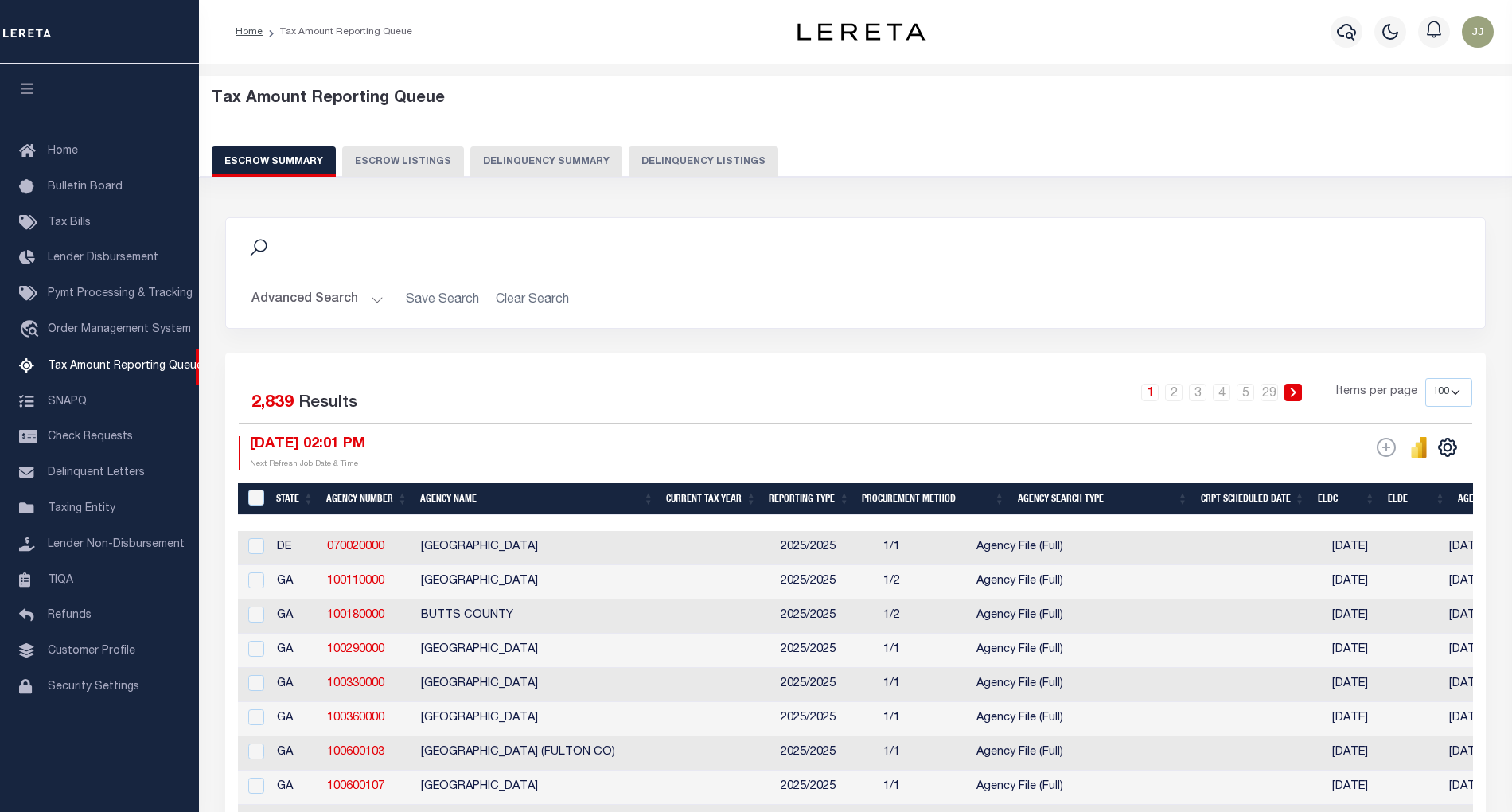
click at [334, 305] on button "Advanced Search" at bounding box center [317, 300] width 132 height 31
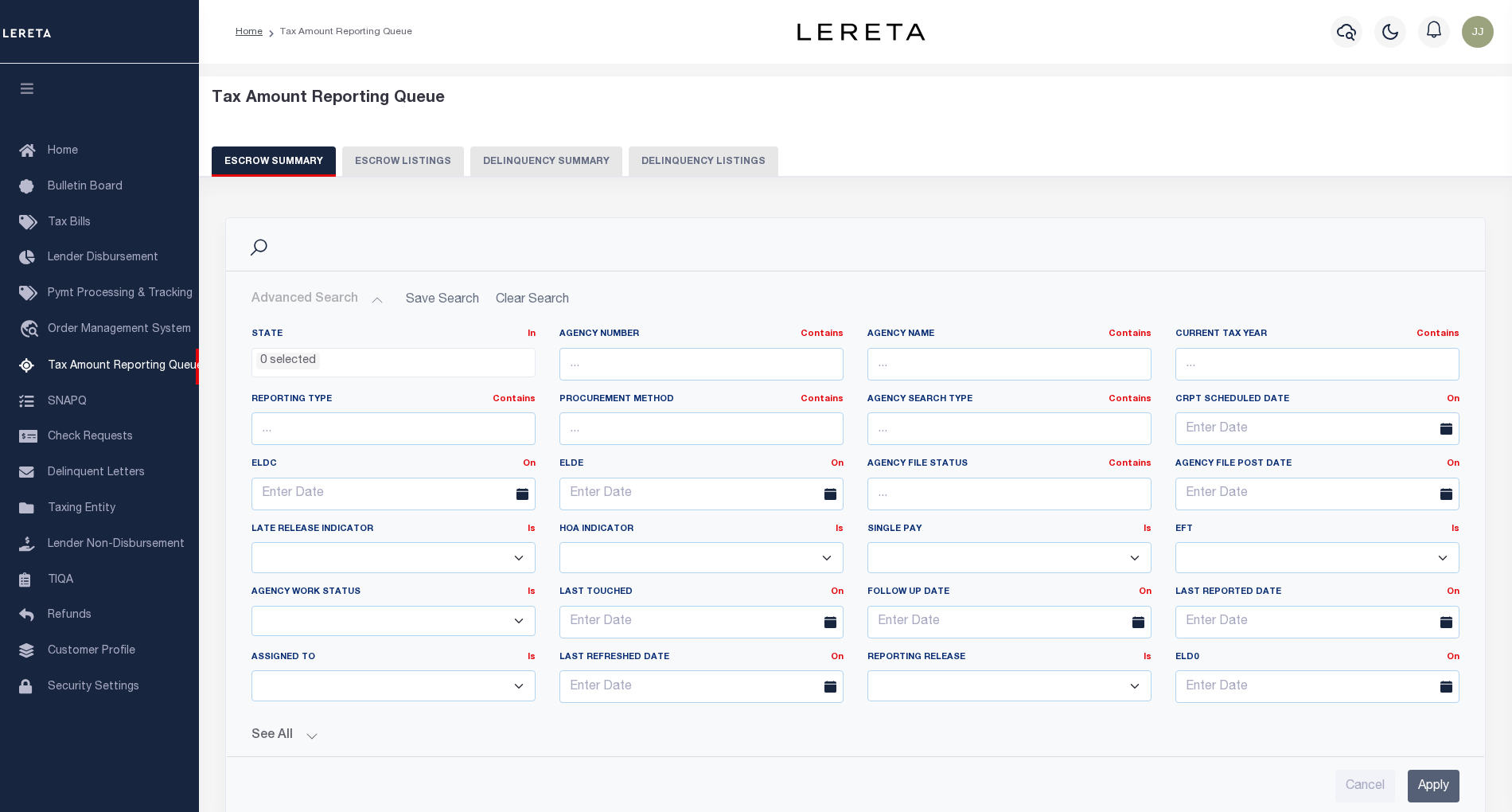
click at [677, 152] on button "Delinquency Listings" at bounding box center [704, 161] width 150 height 30
select select "100"
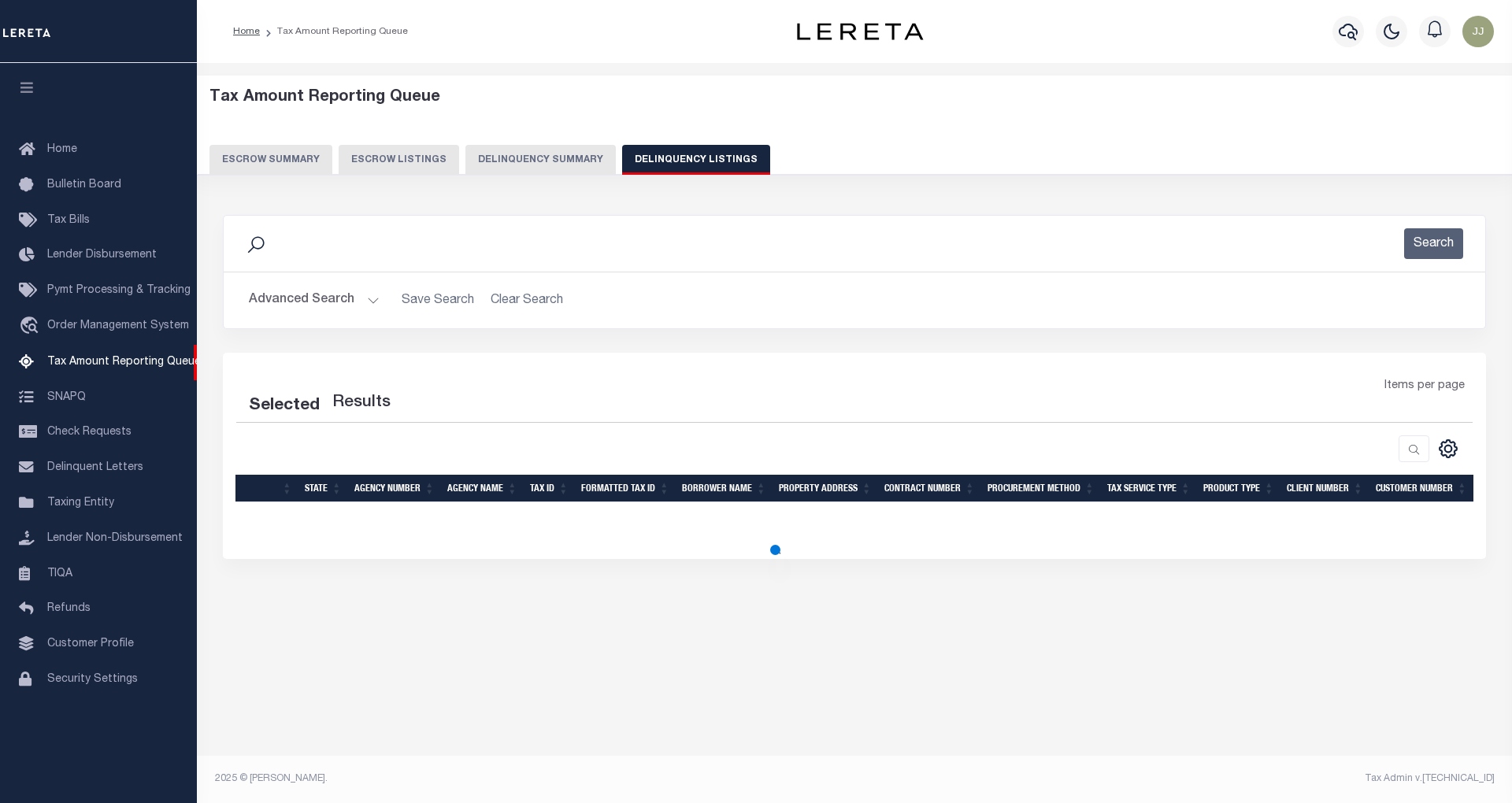
select select "100"
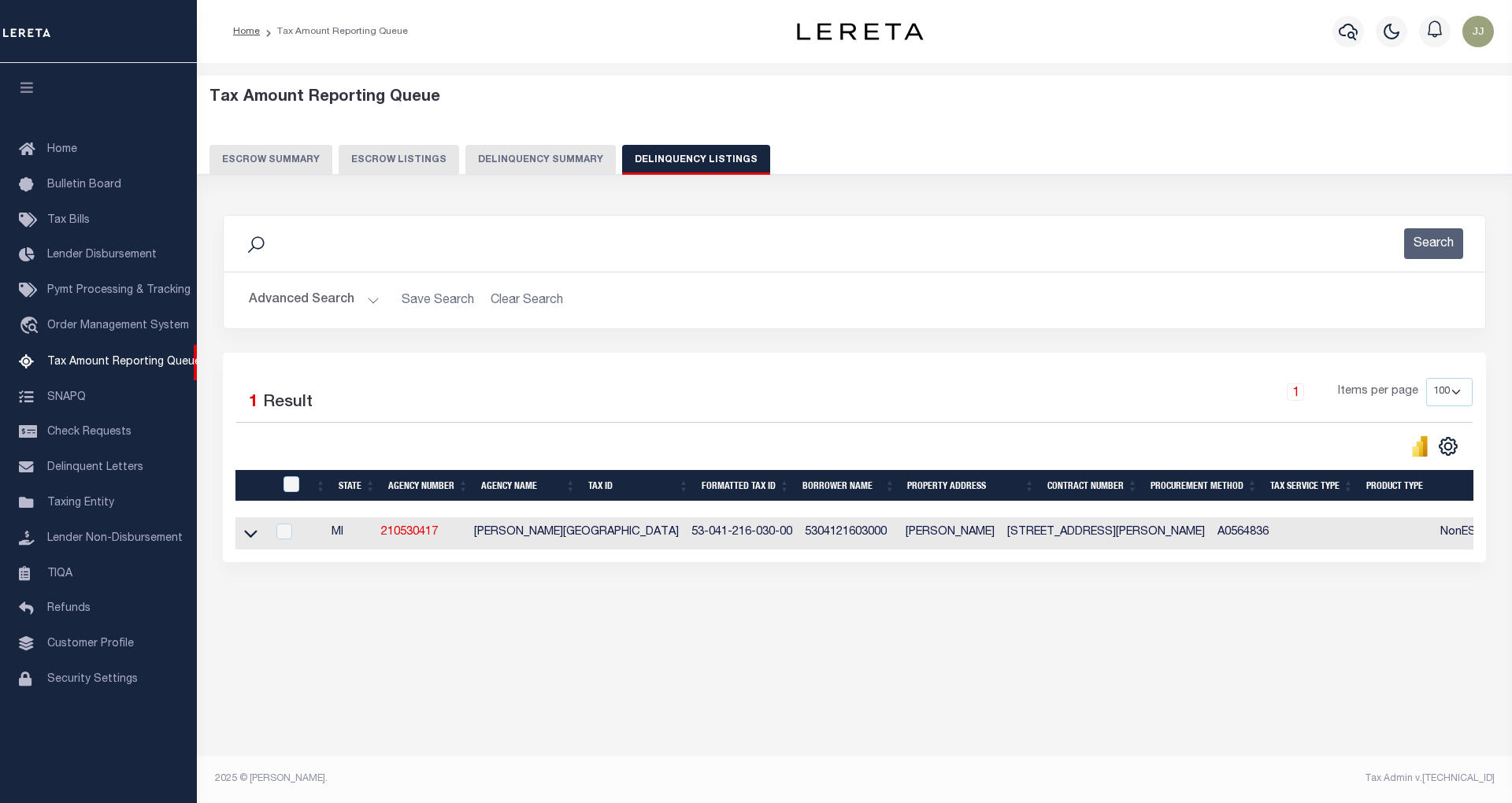
click at [353, 297] on button "Advanced Search" at bounding box center [314, 300] width 131 height 31
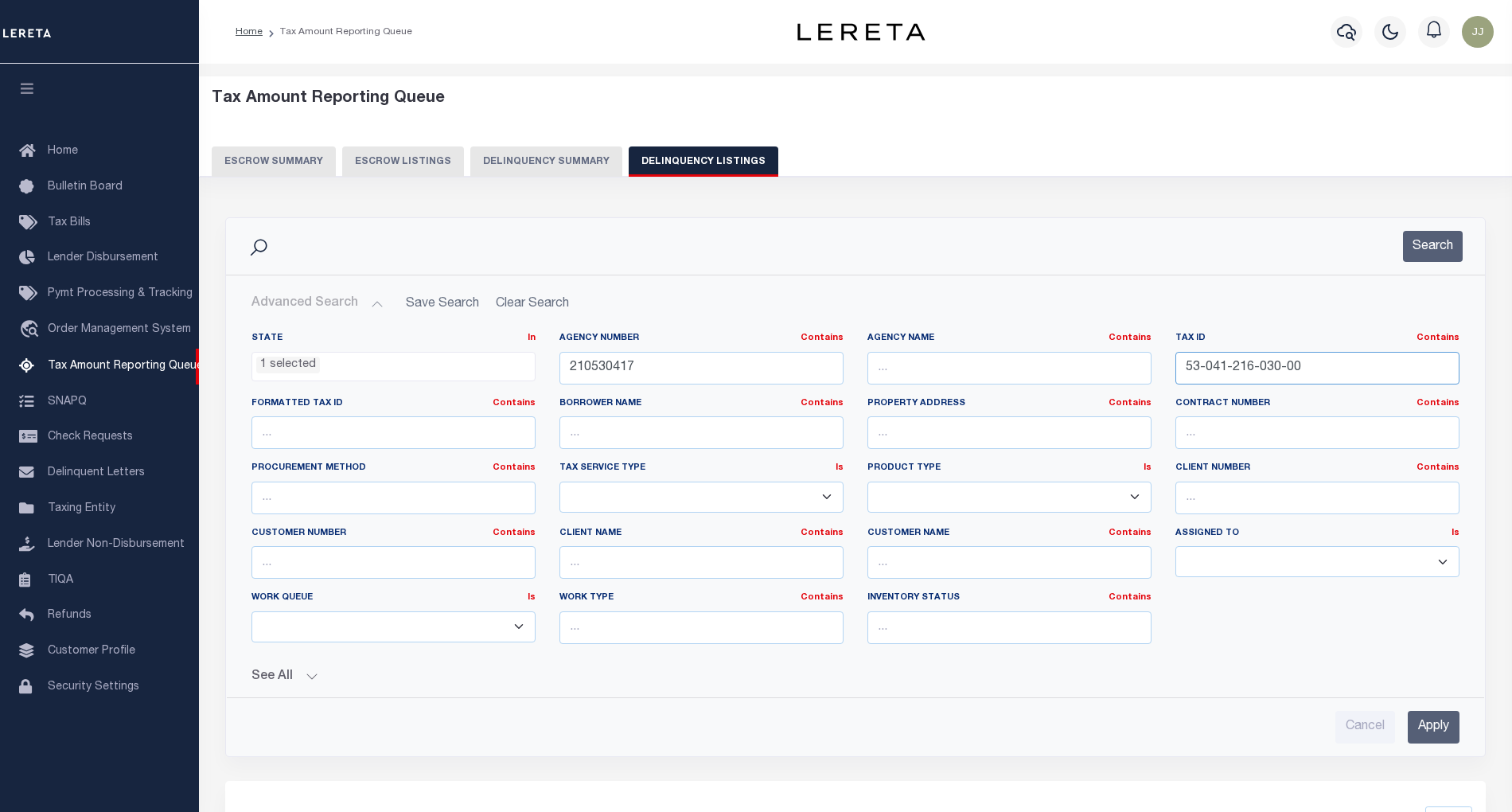
drag, startPoint x: 1331, startPoint y: 358, endPoint x: 1168, endPoint y: 361, distance: 163.0
click at [1168, 361] on div "Tax ID Contains Contains Is 53-041-216-030-00" at bounding box center [1317, 365] width 308 height 66
paste input "22-001-4"
type input "53-041-222-001-40"
click at [1421, 237] on button "Search" at bounding box center [1433, 246] width 60 height 31
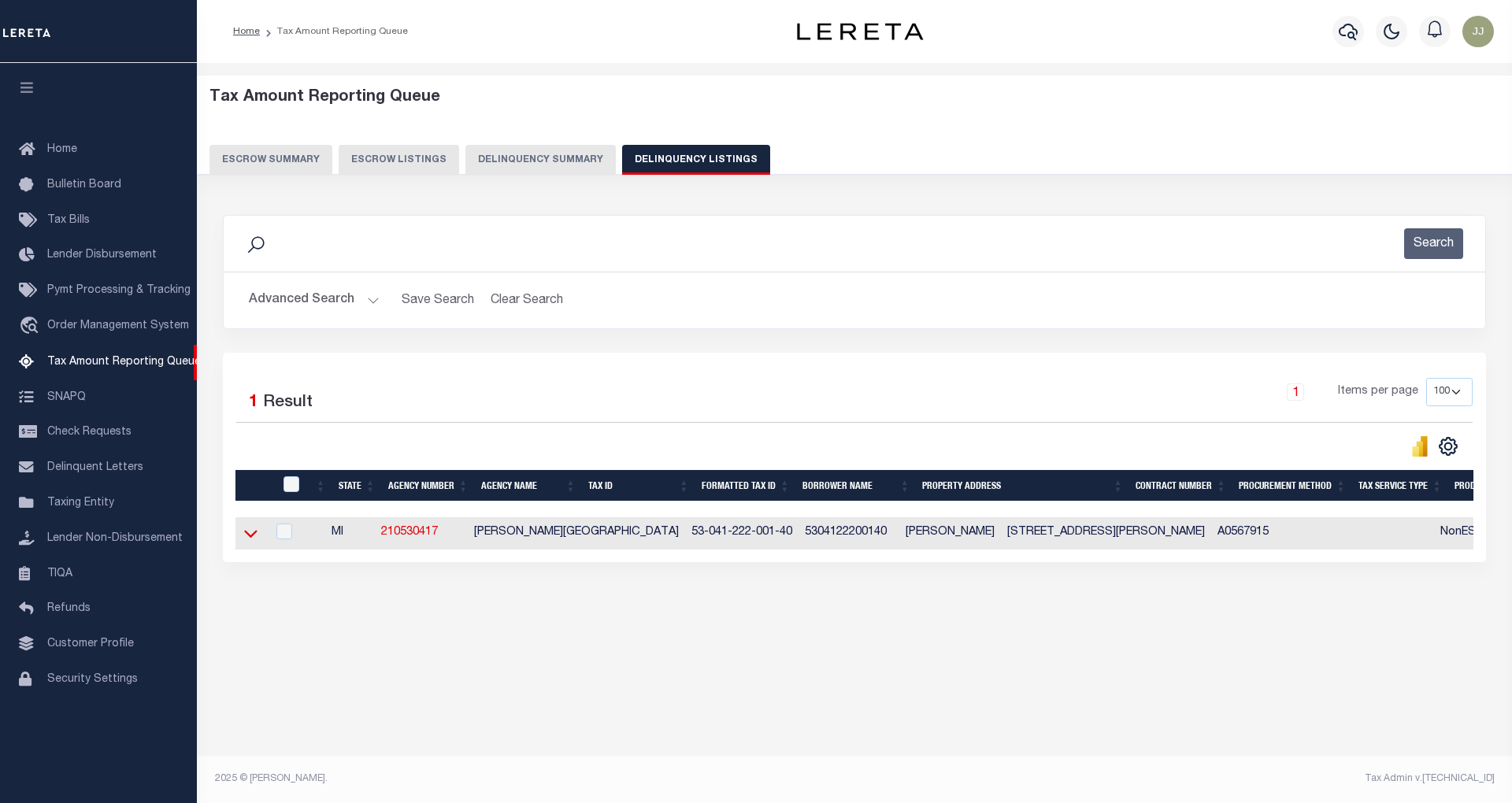
click at [246, 539] on icon at bounding box center [251, 533] width 13 height 17
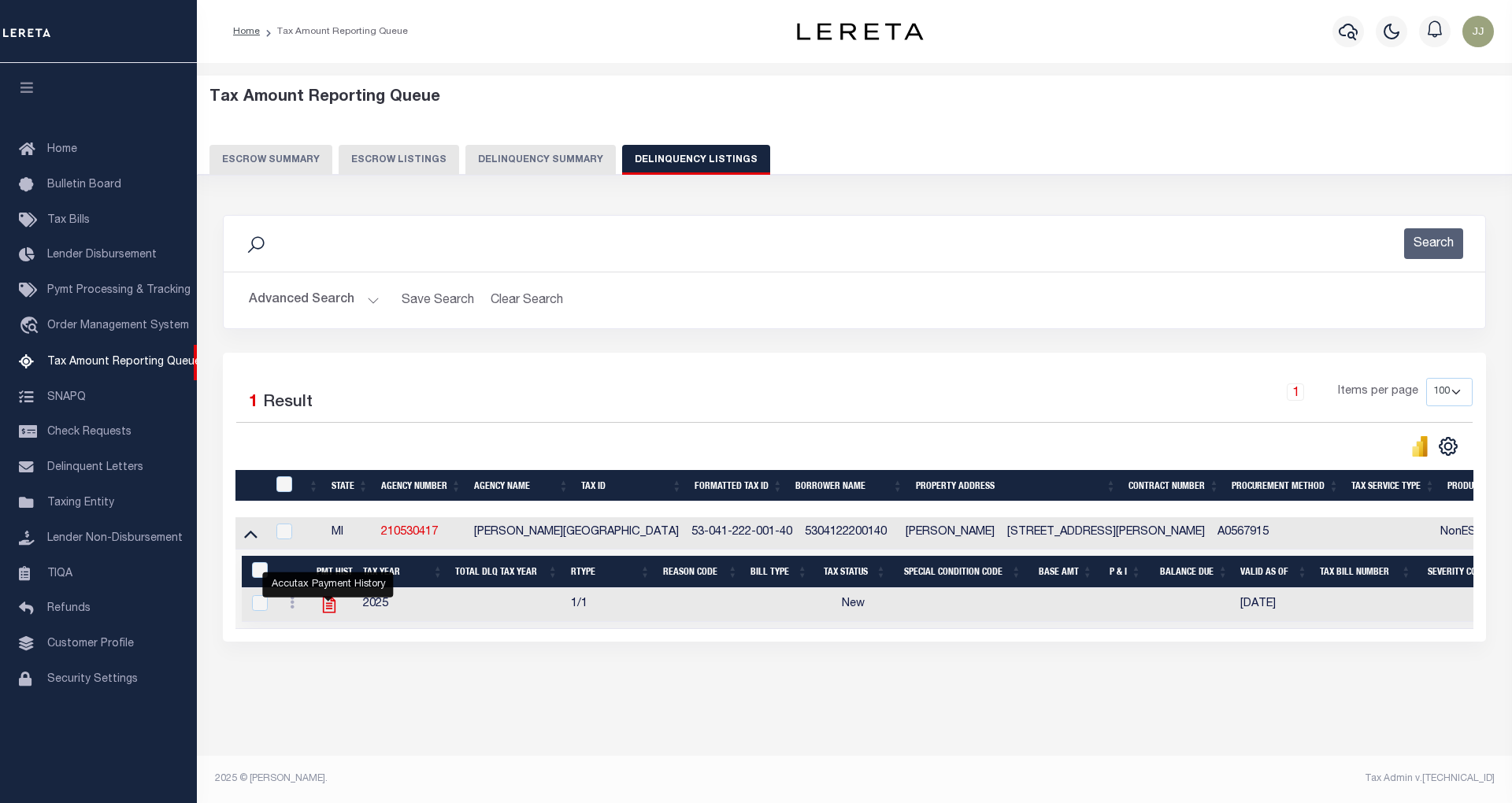
click at [329, 612] on icon "" at bounding box center [330, 605] width 13 height 17
checkbox input "true"
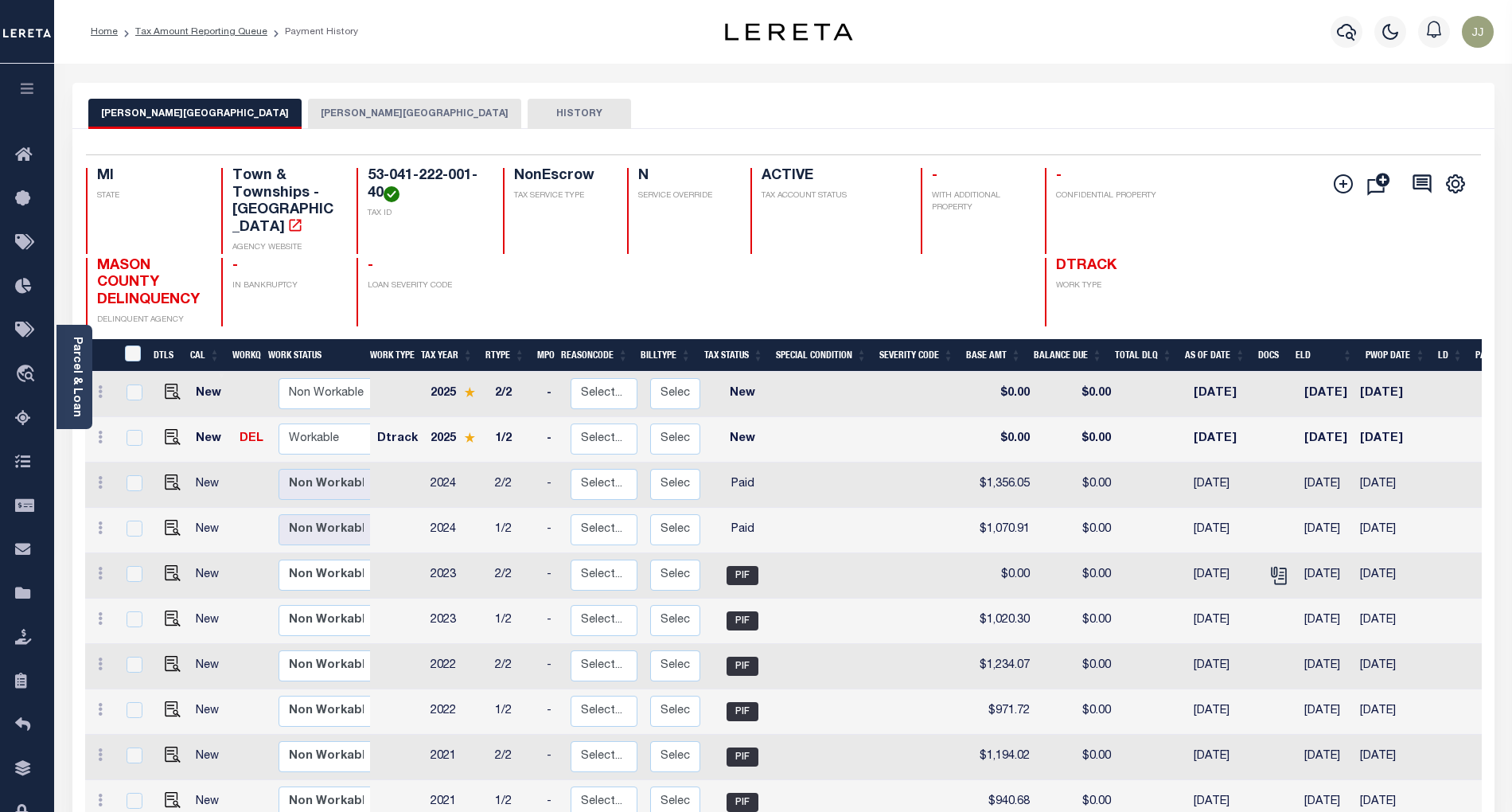
click at [308, 121] on button "[PERSON_NAME][GEOGRAPHIC_DATA]" at bounding box center [415, 113] width 213 height 30
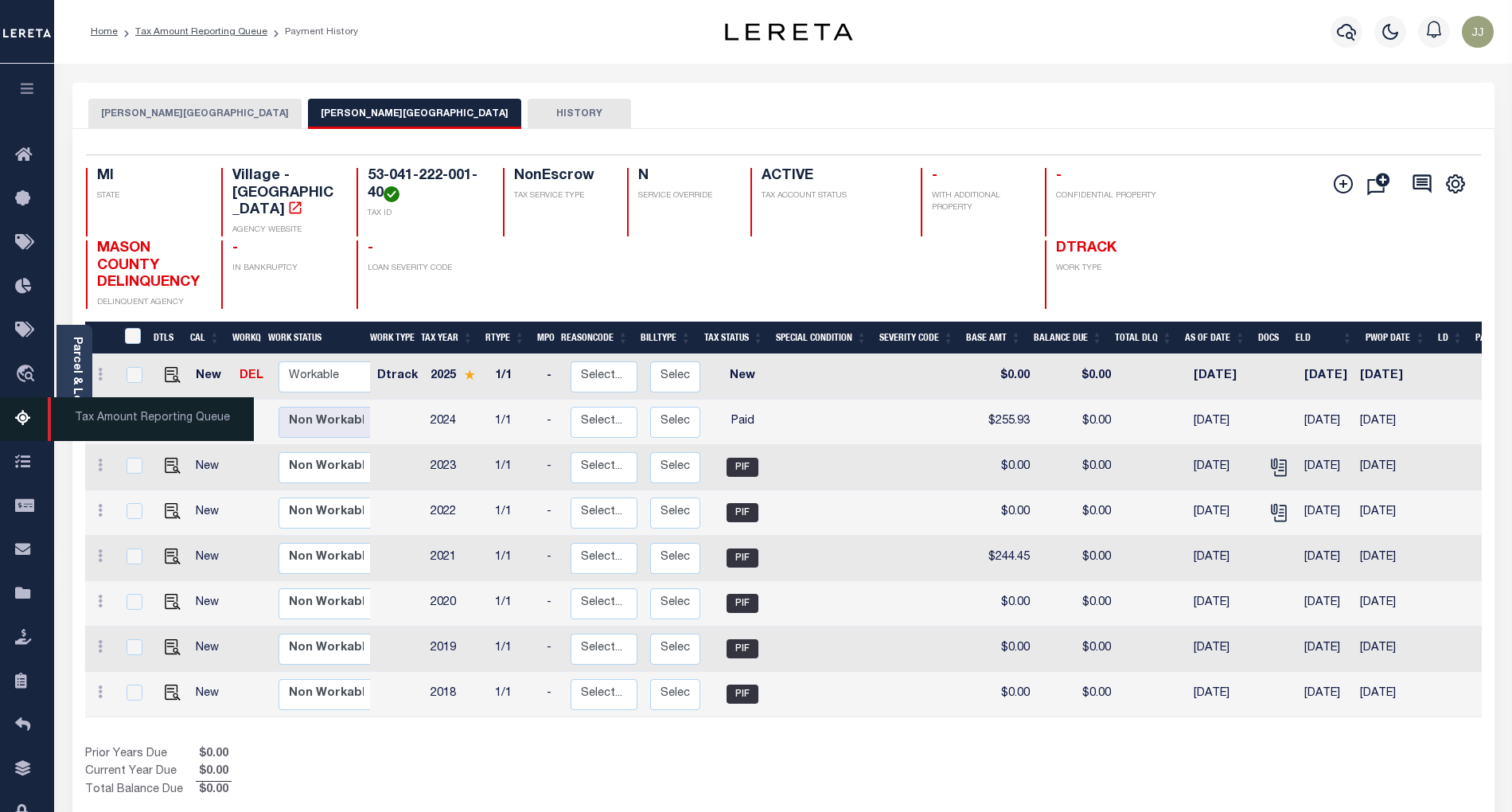
click at [24, 419] on icon at bounding box center [27, 419] width 25 height 20
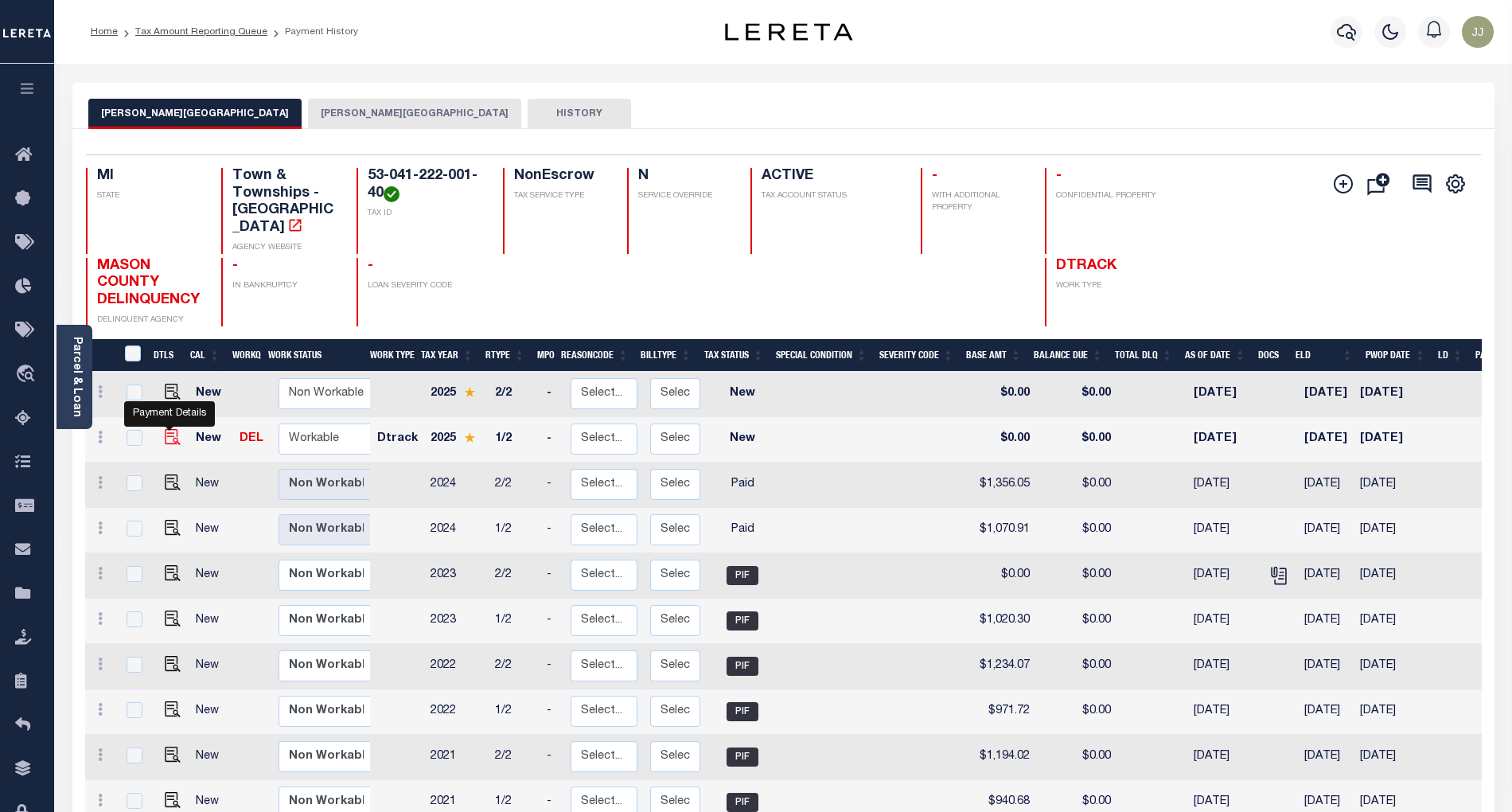
click at [167, 429] on img "" at bounding box center [172, 436] width 16 height 16
checkbox input "true"
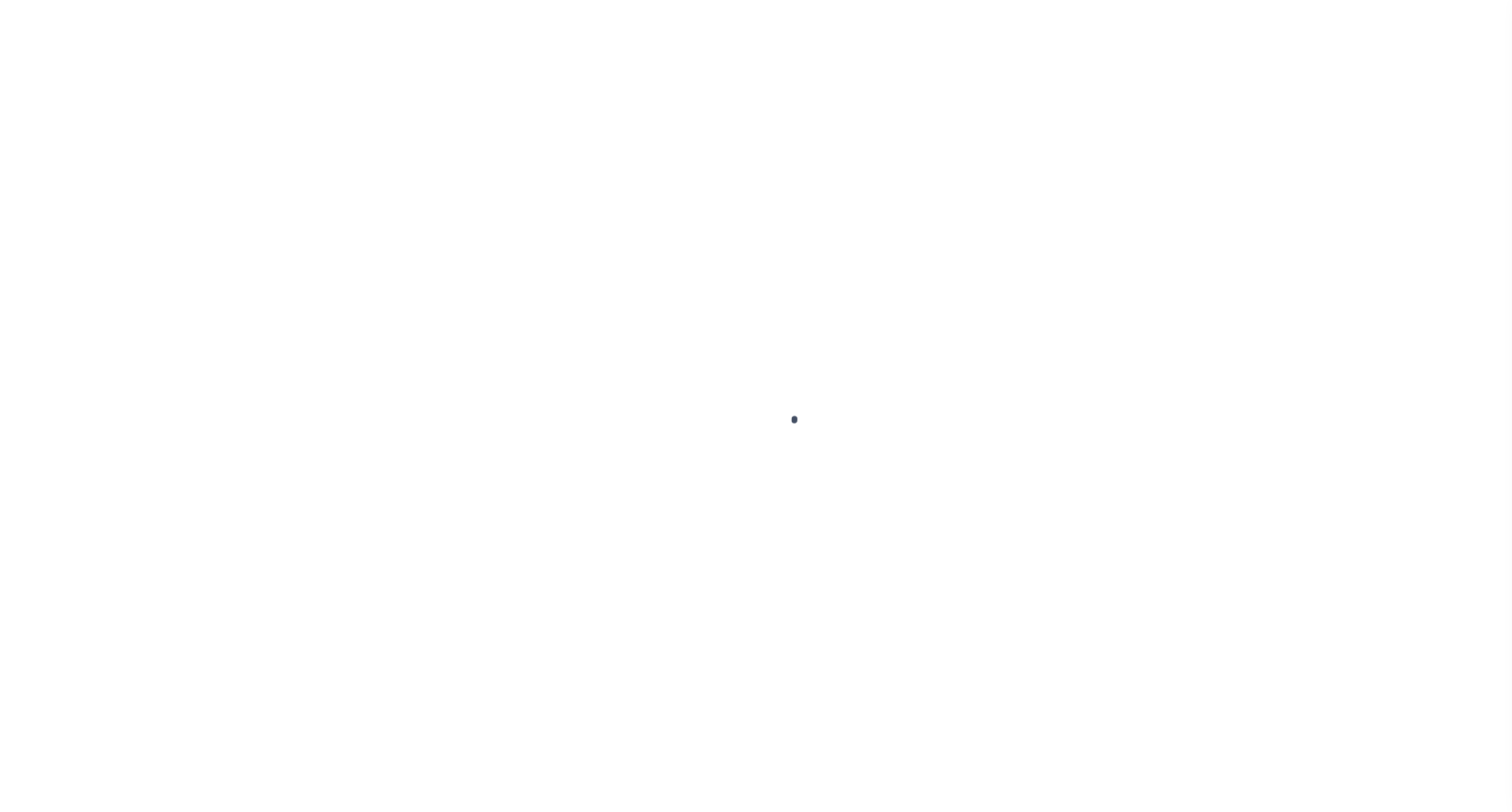
select select "NW2"
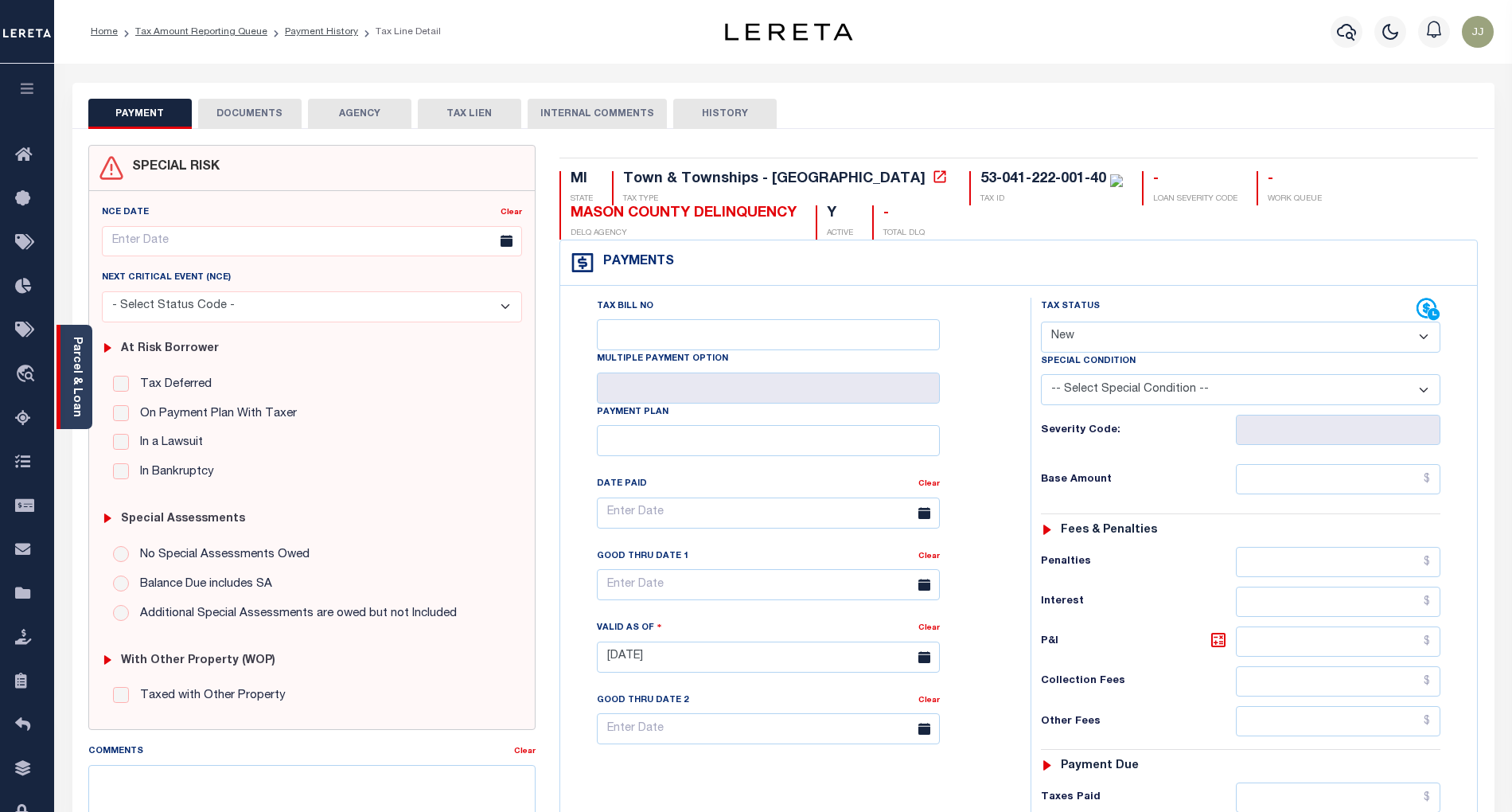
click at [77, 411] on link "Parcel & Loan" at bounding box center [77, 377] width 11 height 81
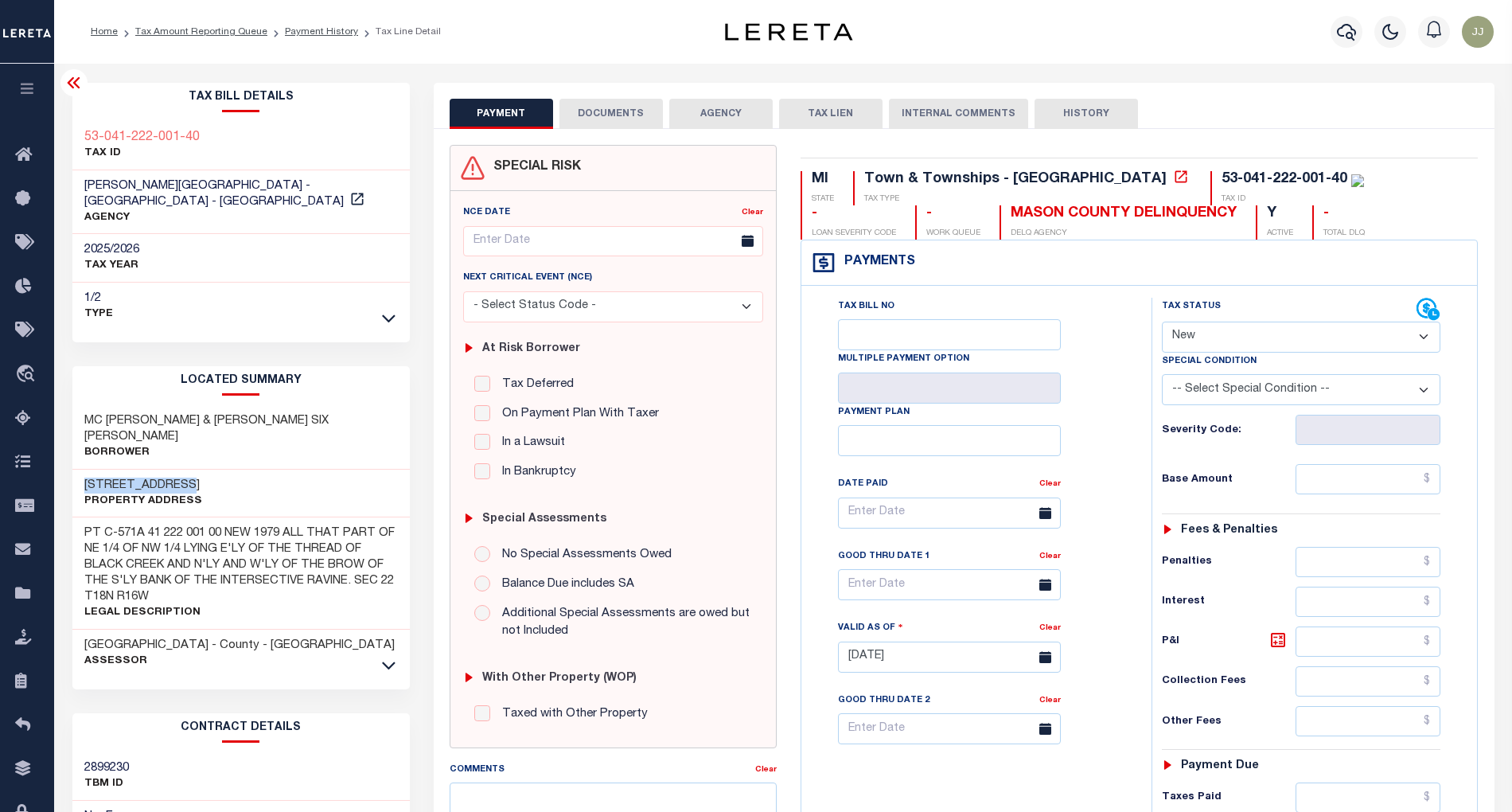
drag, startPoint x: 193, startPoint y: 448, endPoint x: 81, endPoint y: 457, distance: 112.4
click at [81, 470] on div "[STREET_ADDRESS] Property Address" at bounding box center [241, 495] width 337 height 49
copy h3 "[STREET_ADDRESS]"
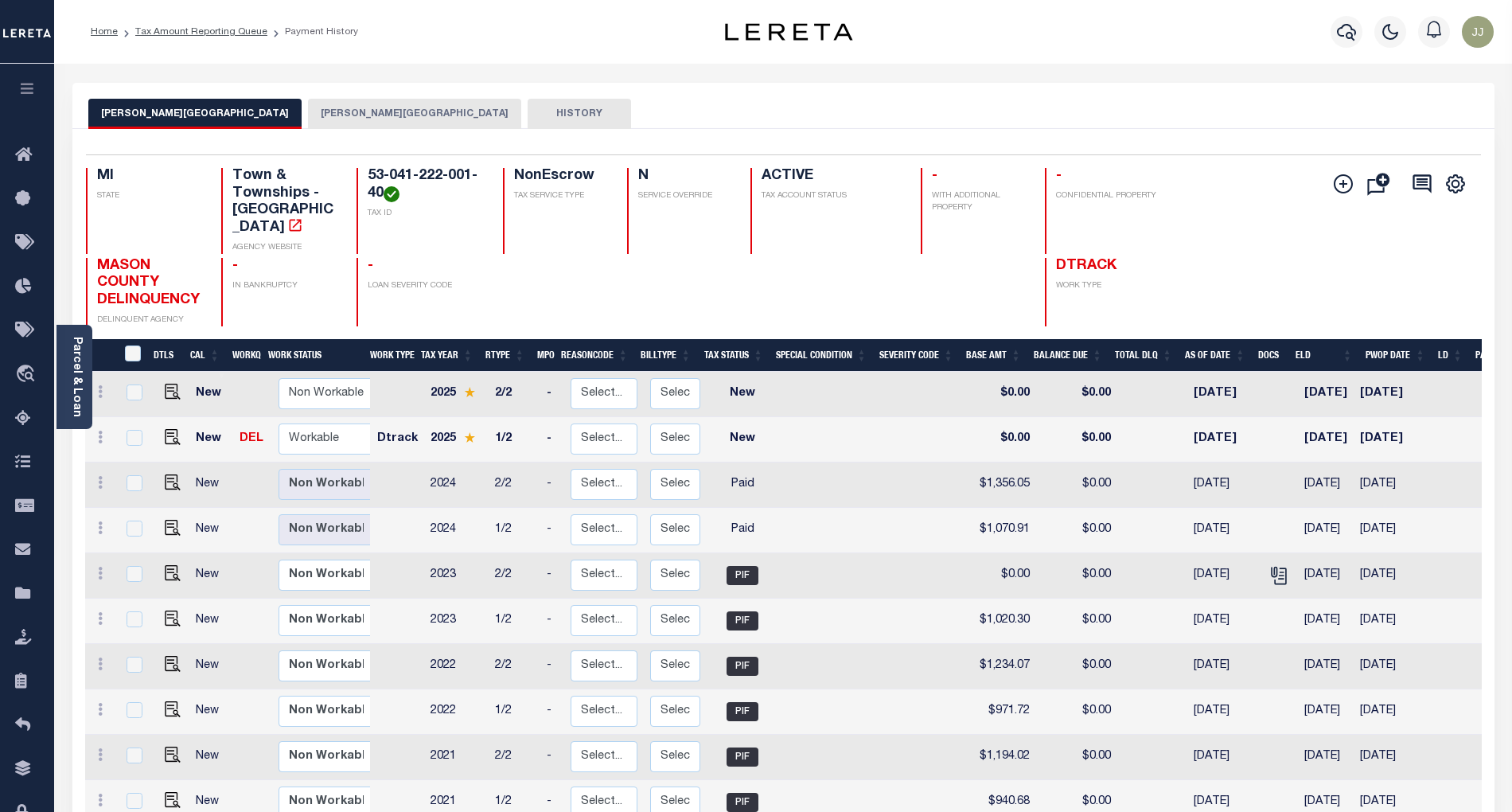
click at [308, 116] on button "[PERSON_NAME][GEOGRAPHIC_DATA]" at bounding box center [415, 113] width 213 height 30
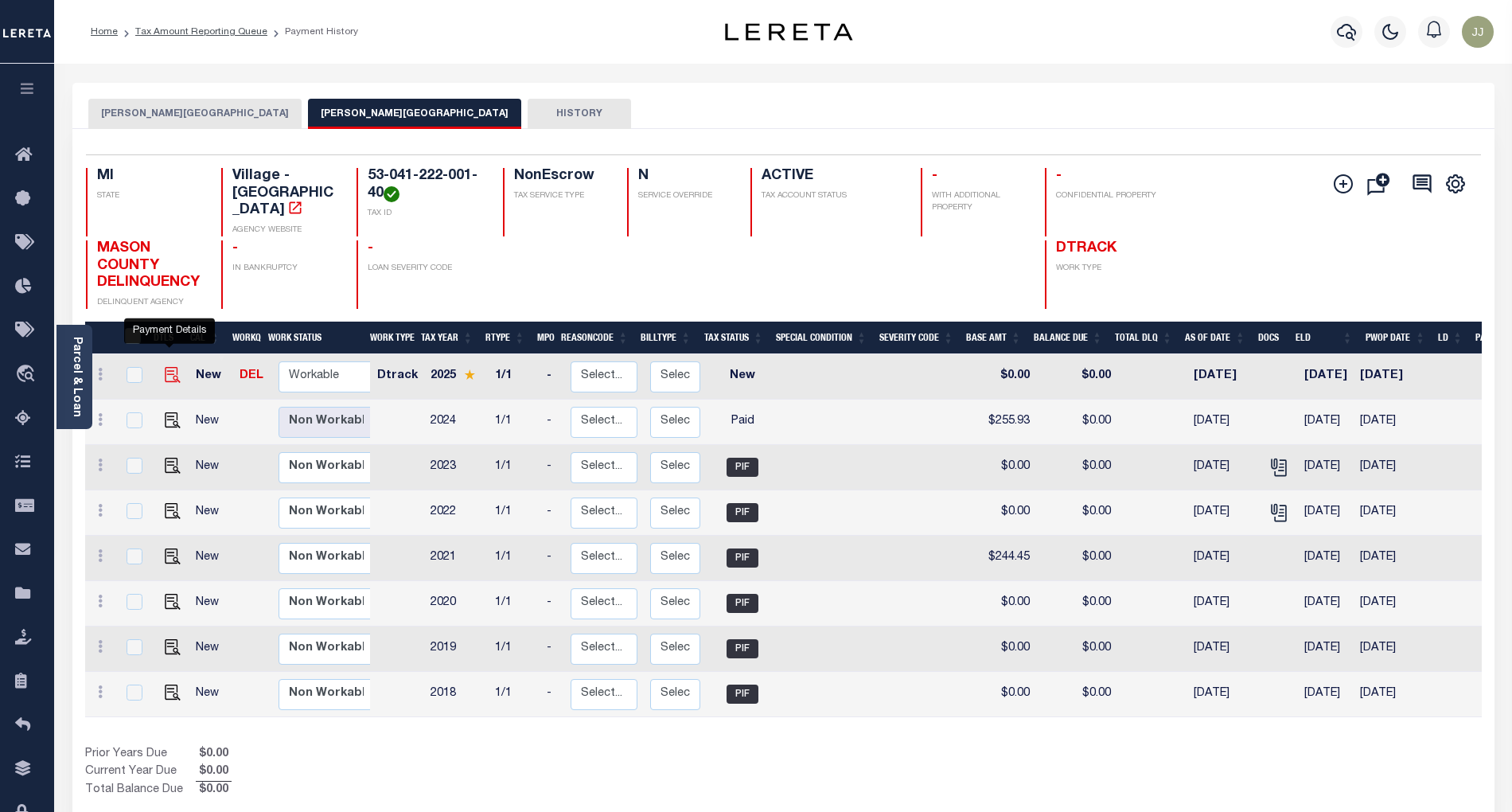
click at [169, 367] on img "" at bounding box center [172, 375] width 16 height 16
checkbox input "true"
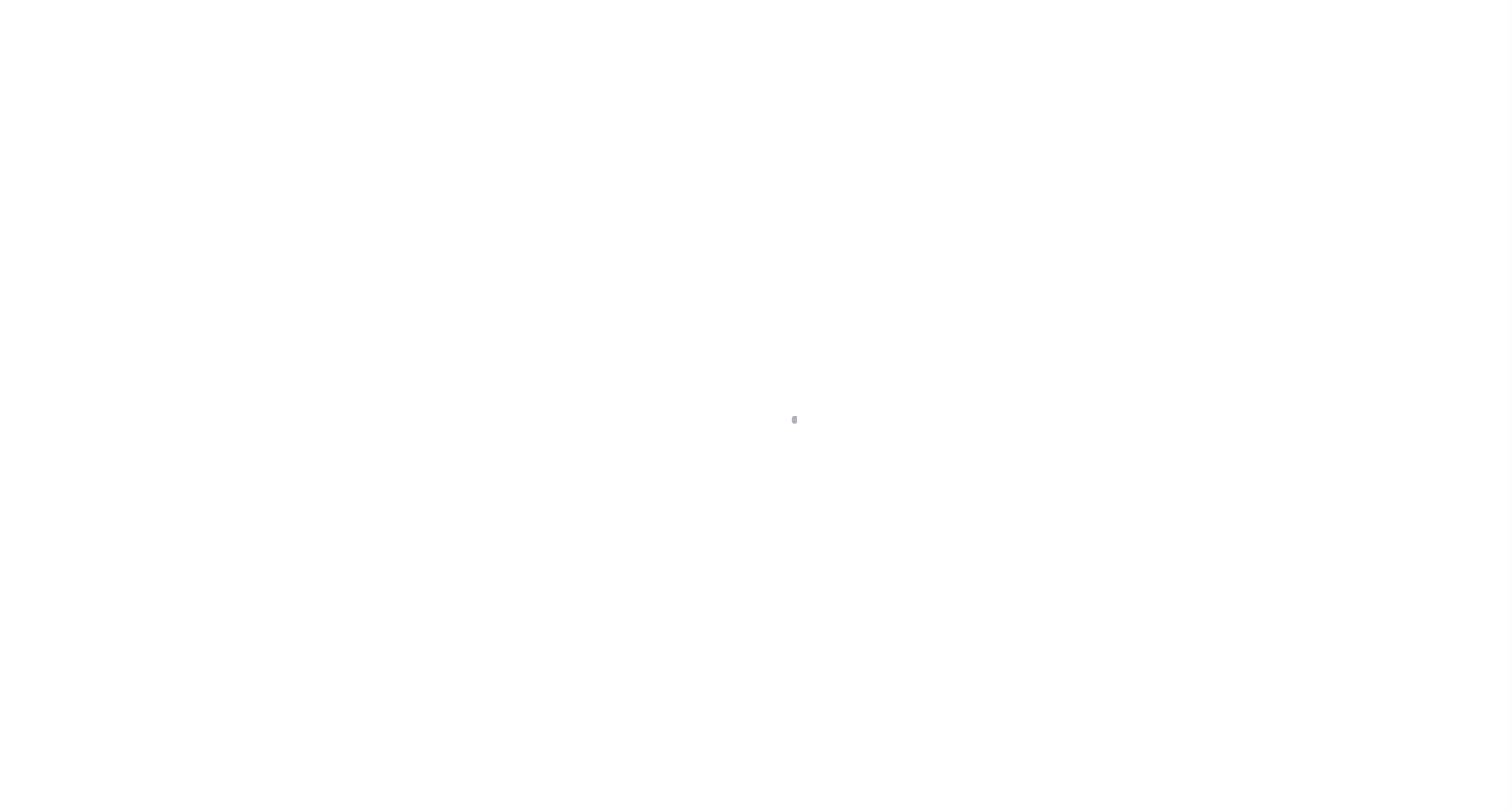
select select "NW2"
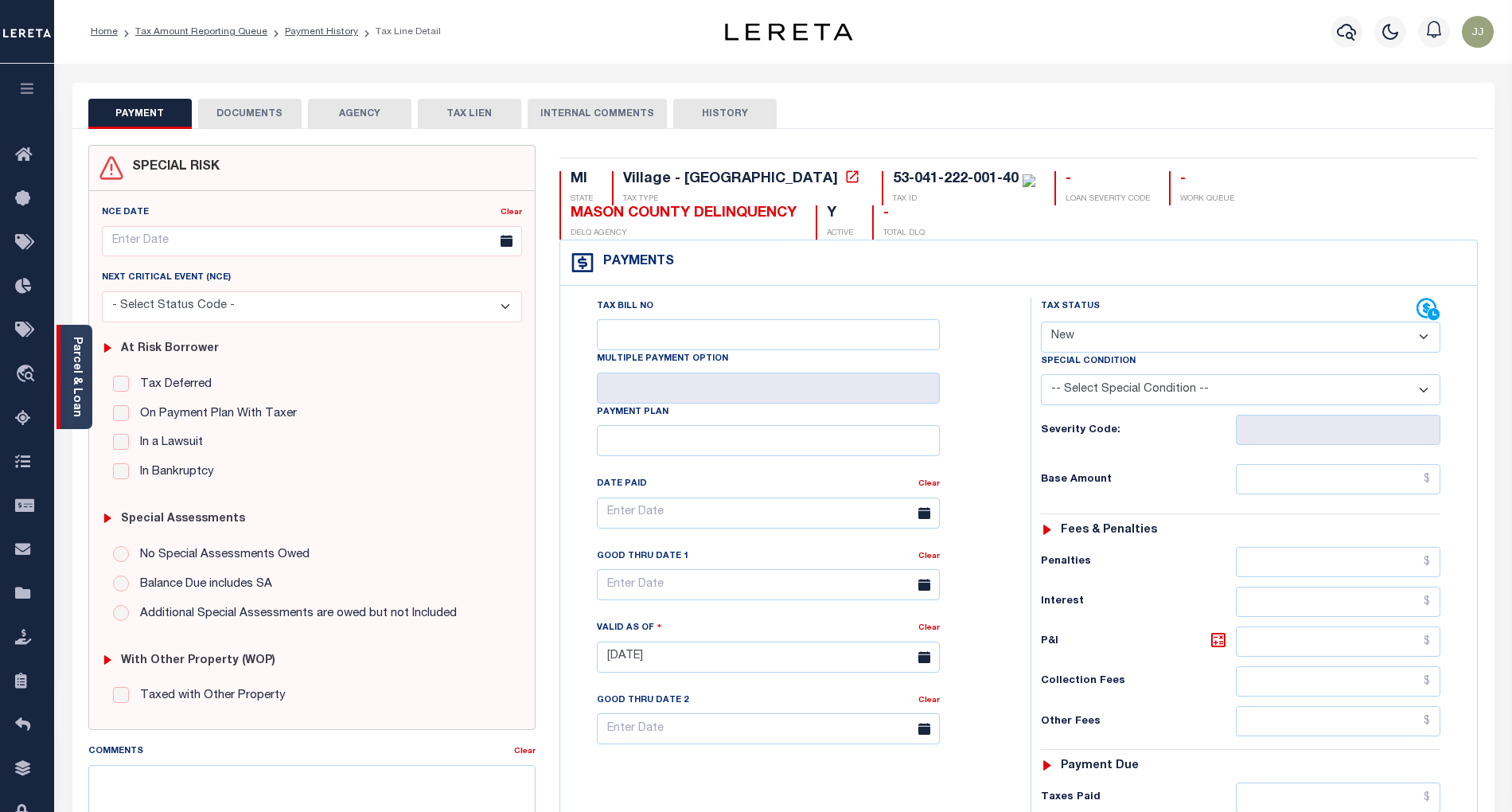
click at [87, 403] on div "Parcel & Loan" at bounding box center [74, 376] width 36 height 104
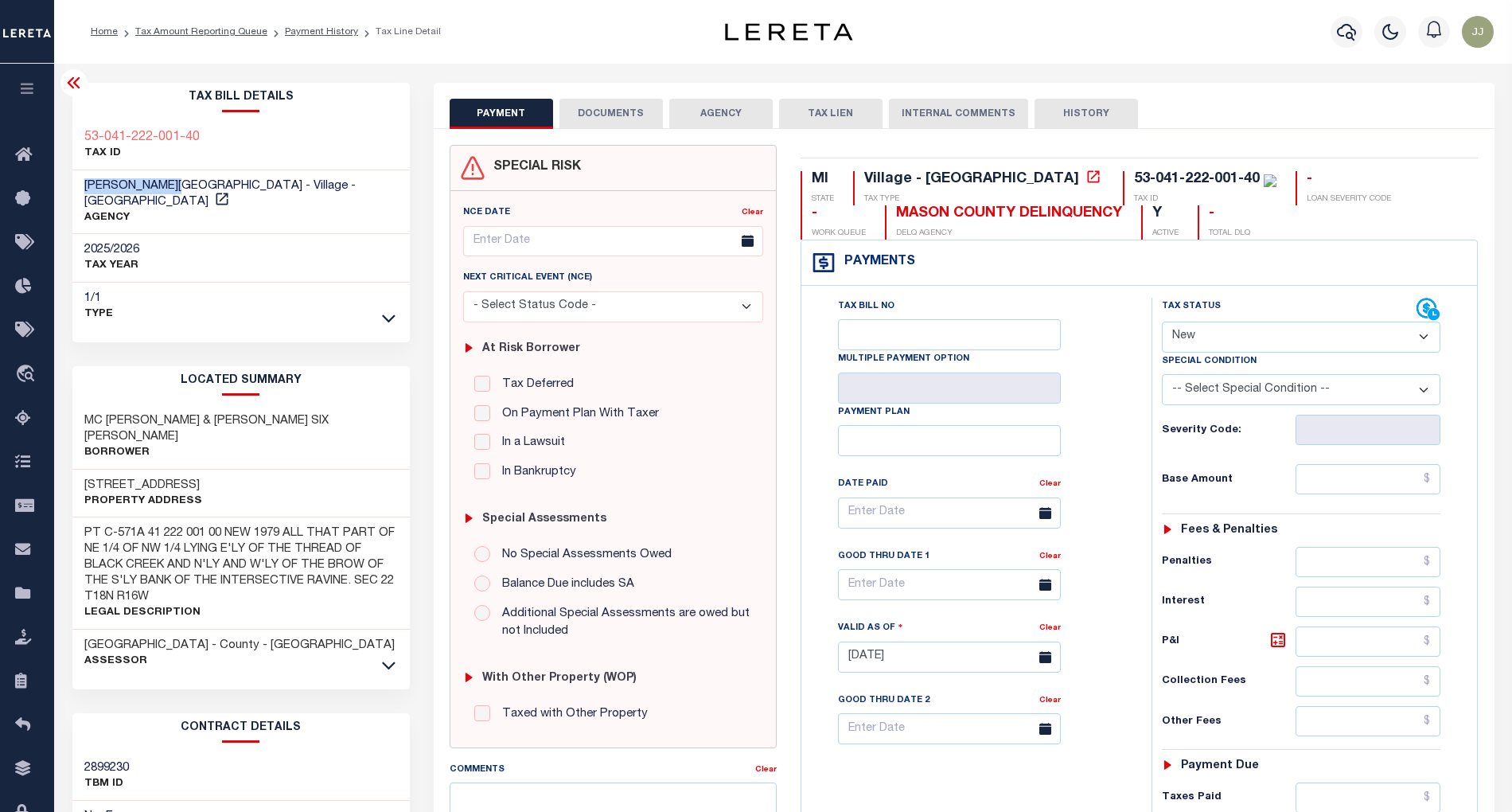
drag, startPoint x: 182, startPoint y: 185, endPoint x: 77, endPoint y: 185, distance: 105.0
click at [77, 185] on div "[PERSON_NAME][GEOGRAPHIC_DATA] - Village - [GEOGRAPHIC_DATA] AGENCY" at bounding box center [241, 202] width 337 height 65
copy span "[PERSON_NAME][GEOGRAPHIC_DATA]"
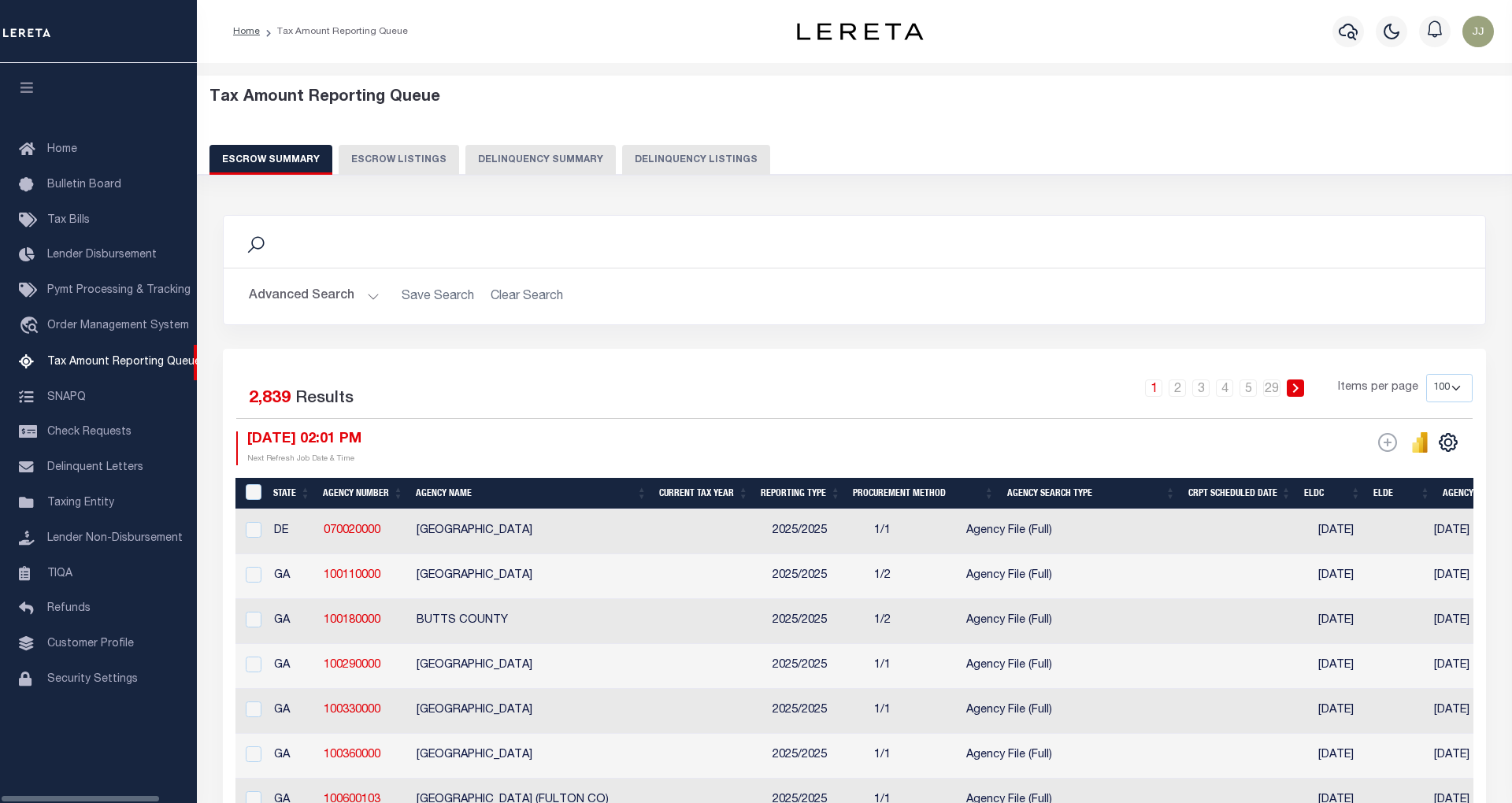
select select "100"
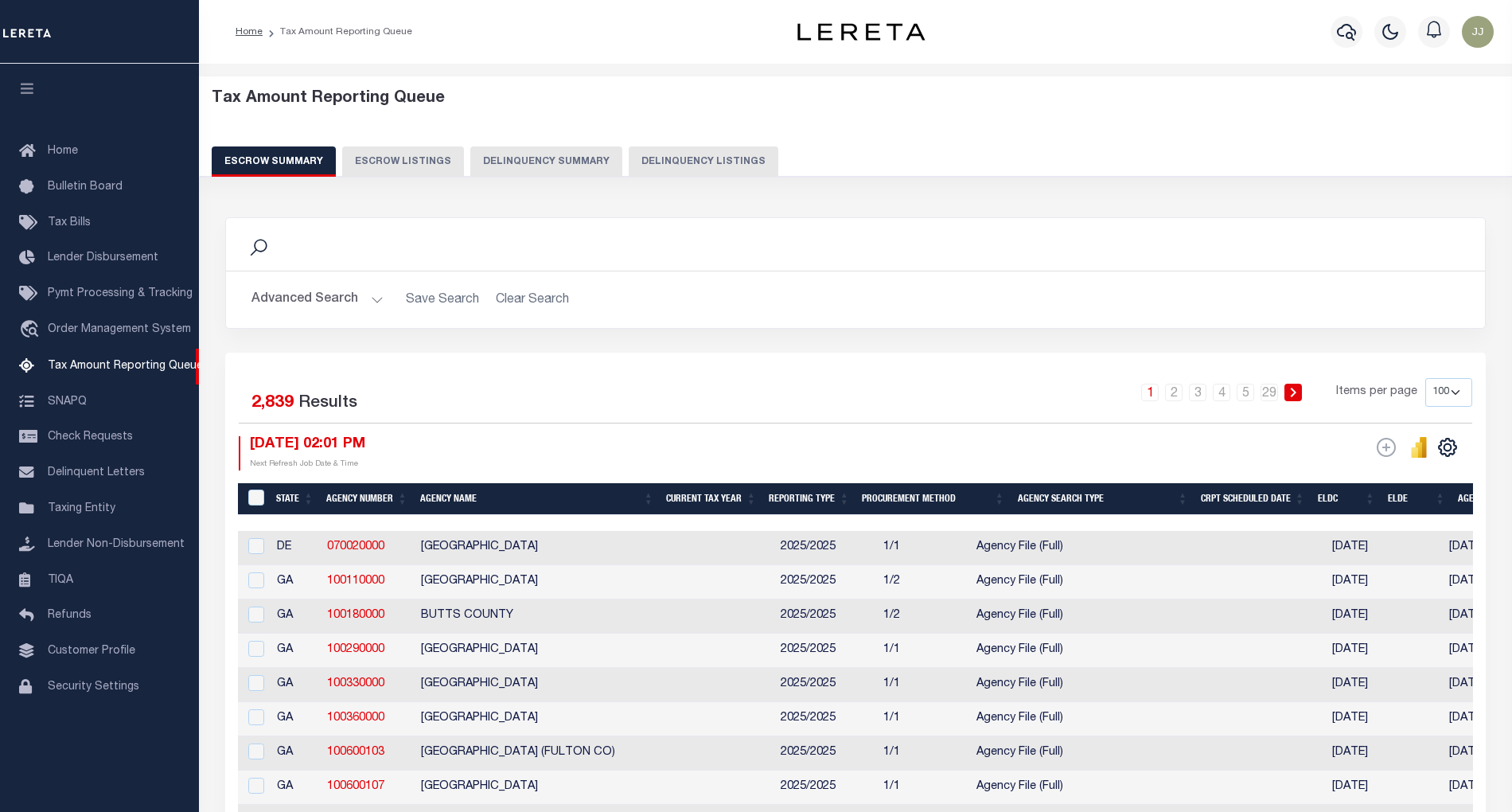
click at [721, 166] on button "Delinquency Listings" at bounding box center [704, 161] width 150 height 30
select select "MI"
select select "100"
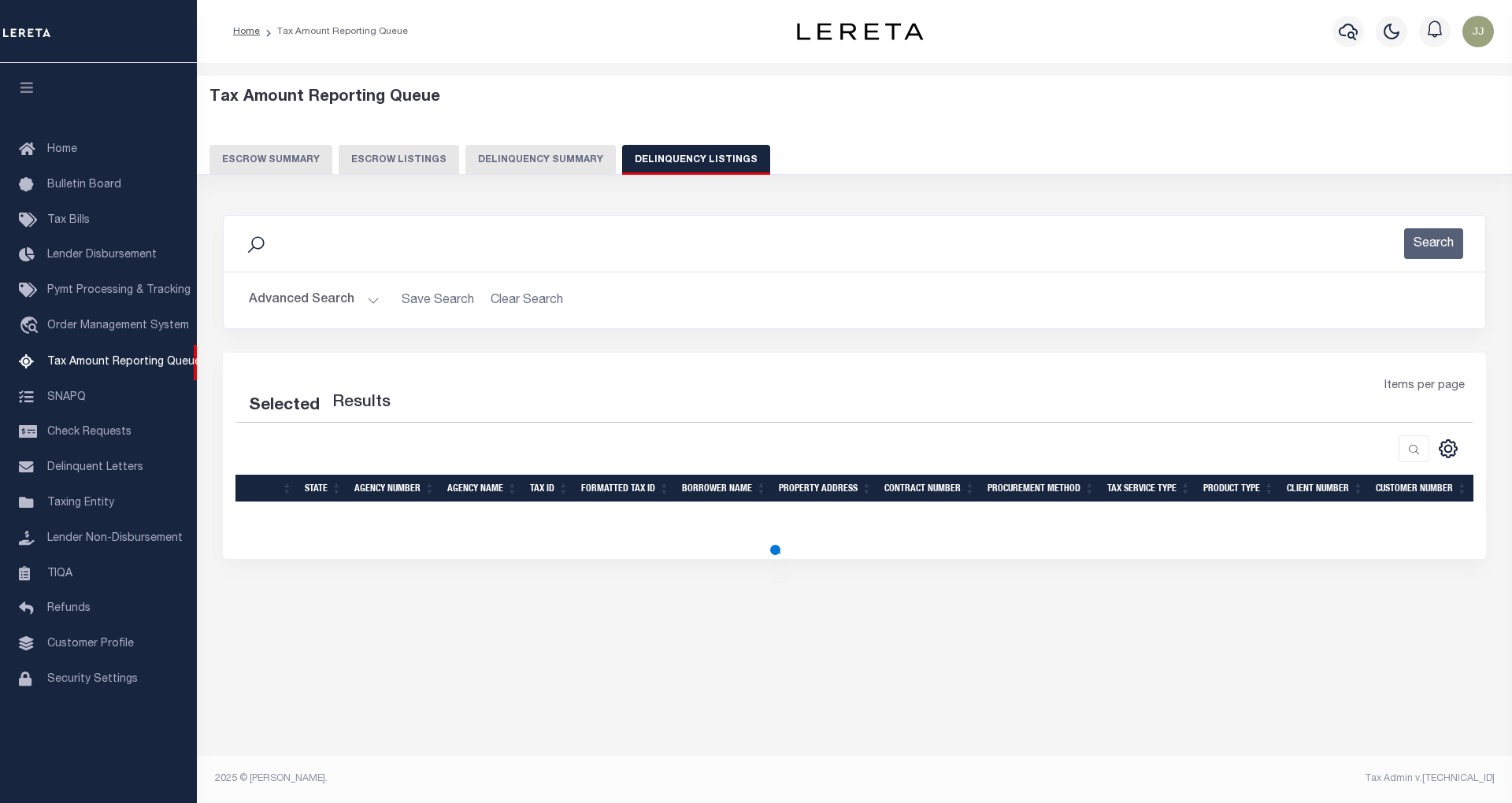
select select "100"
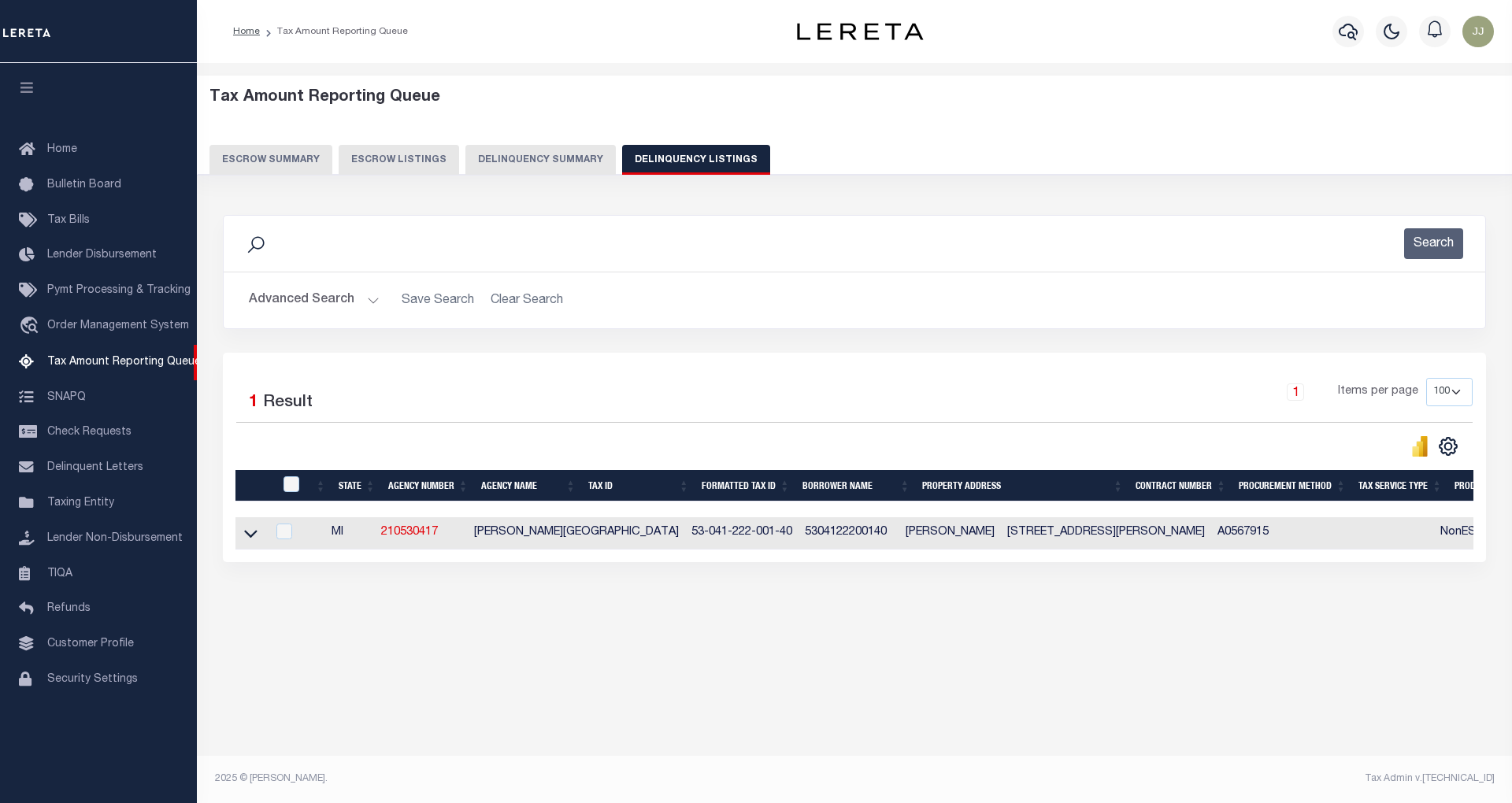
click at [324, 306] on button "Advanced Search" at bounding box center [314, 300] width 131 height 31
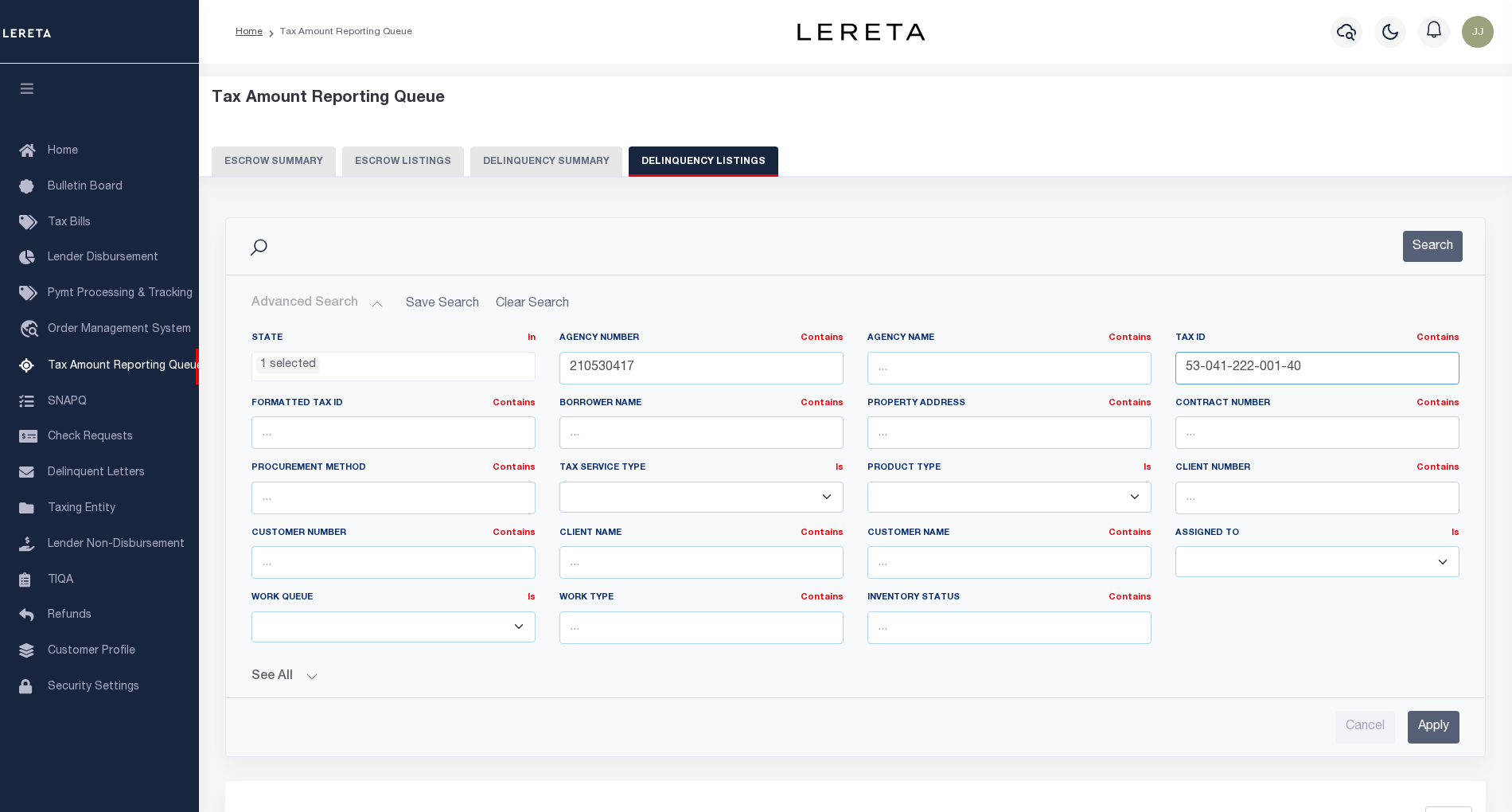
drag, startPoint x: 1321, startPoint y: 376, endPoint x: 1141, endPoint y: 371, distance: 180.1
click at [1141, 371] on div "State In In AK AL AR AZ CA CO CT DC DE FL GA GU HI IA ID IL IN KS KY LA MA MD M…" at bounding box center [856, 495] width 1232 height 325
paste input "07-001-100-0018-0"
type input "07-001-100-0018-00"
drag, startPoint x: 656, startPoint y: 376, endPoint x: 523, endPoint y: 371, distance: 133.1
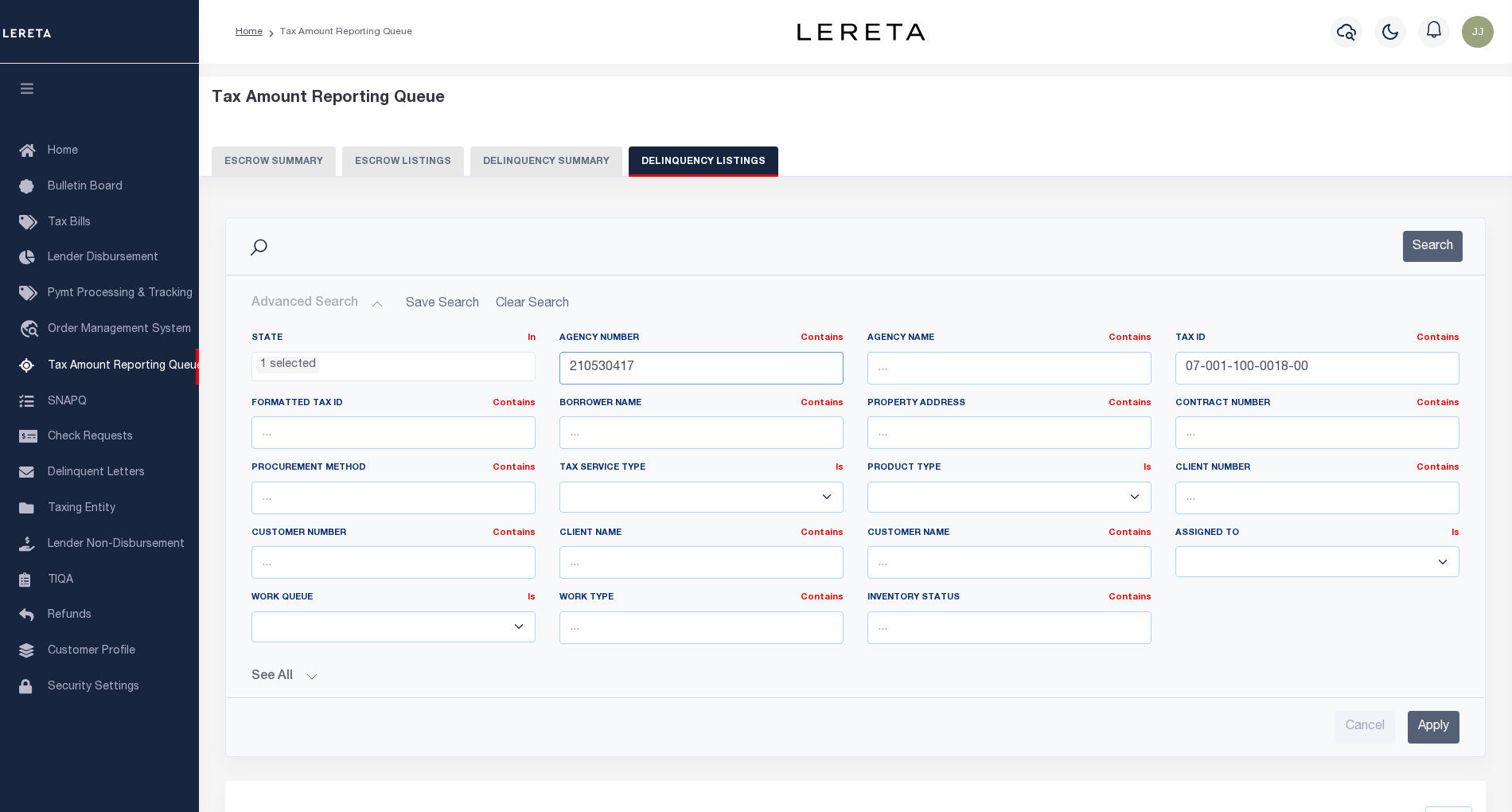
click at [523, 371] on div "State In In AK AL AR AZ CA CO CT DC DE FL GA GU HI IA ID IL IN KS KY LA MA MD M…" at bounding box center [856, 495] width 1232 height 325
paste input "61020"
type input "210610207"
click at [1437, 237] on button "Search" at bounding box center [1433, 246] width 60 height 31
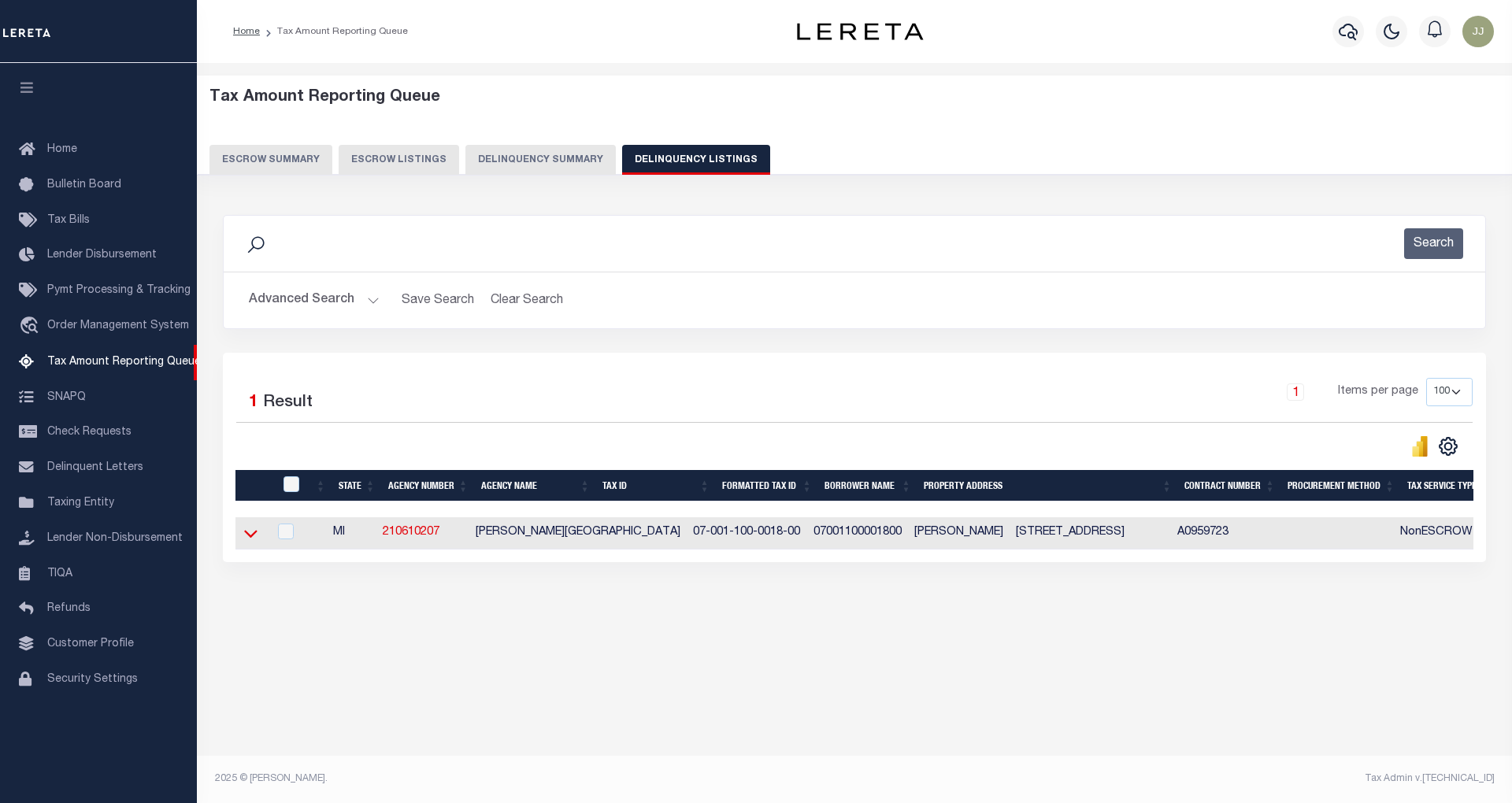
click at [246, 537] on icon at bounding box center [251, 534] width 13 height 8
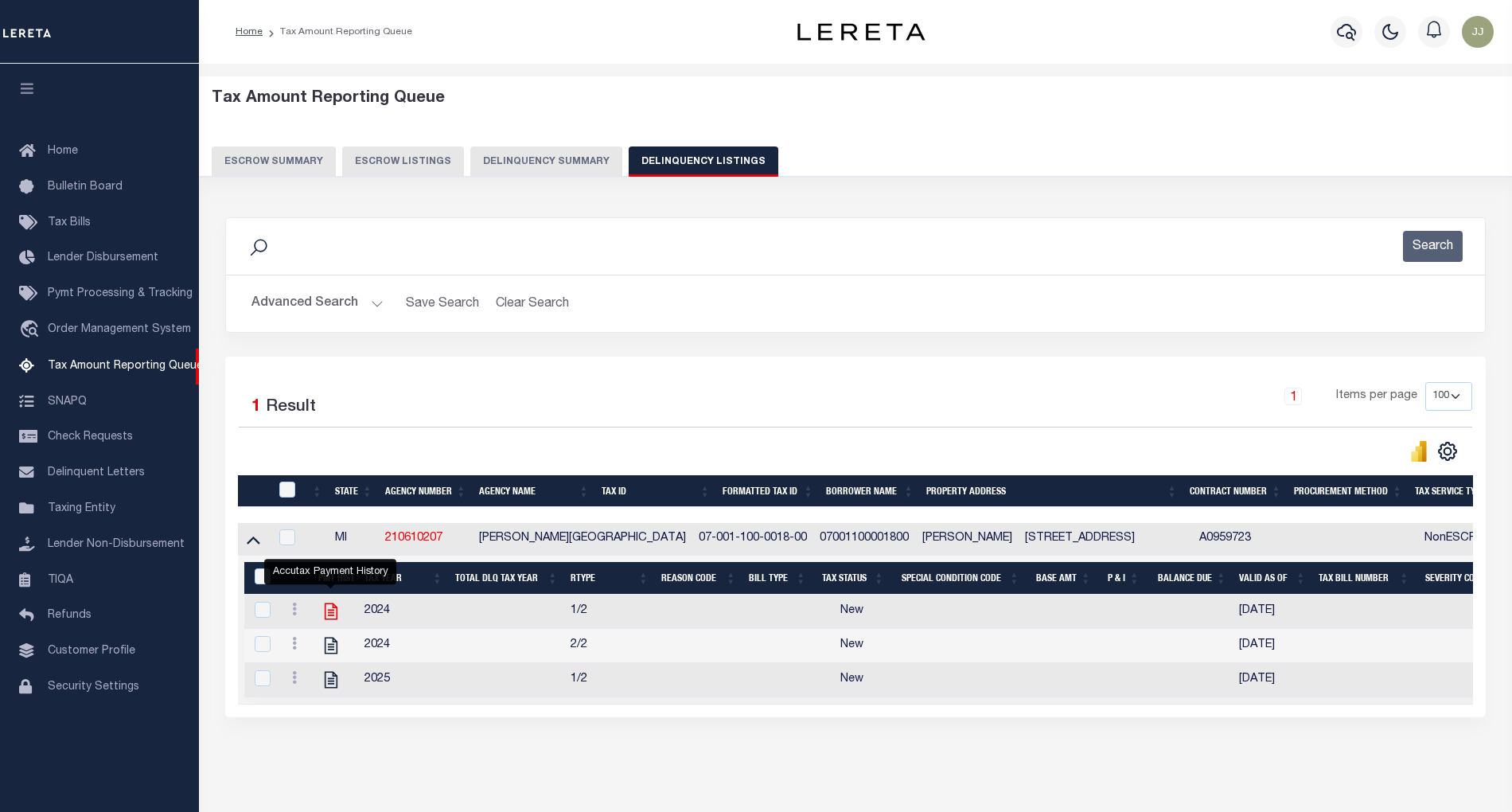
click at [332, 615] on icon "" at bounding box center [331, 612] width 21 height 21
checkbox input "true"
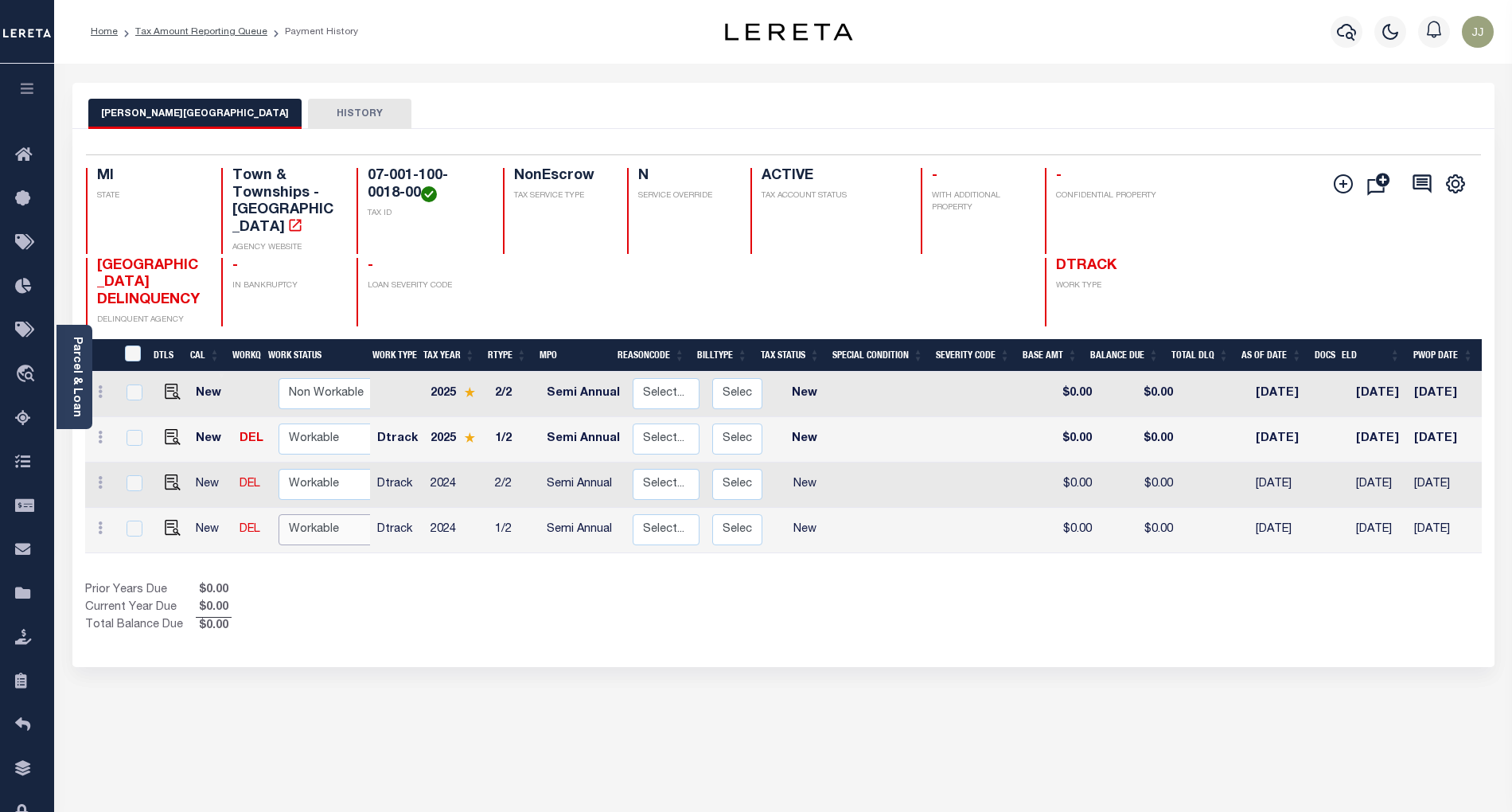
click at [320, 519] on select "Non Workable Workable" at bounding box center [327, 529] width 95 height 31
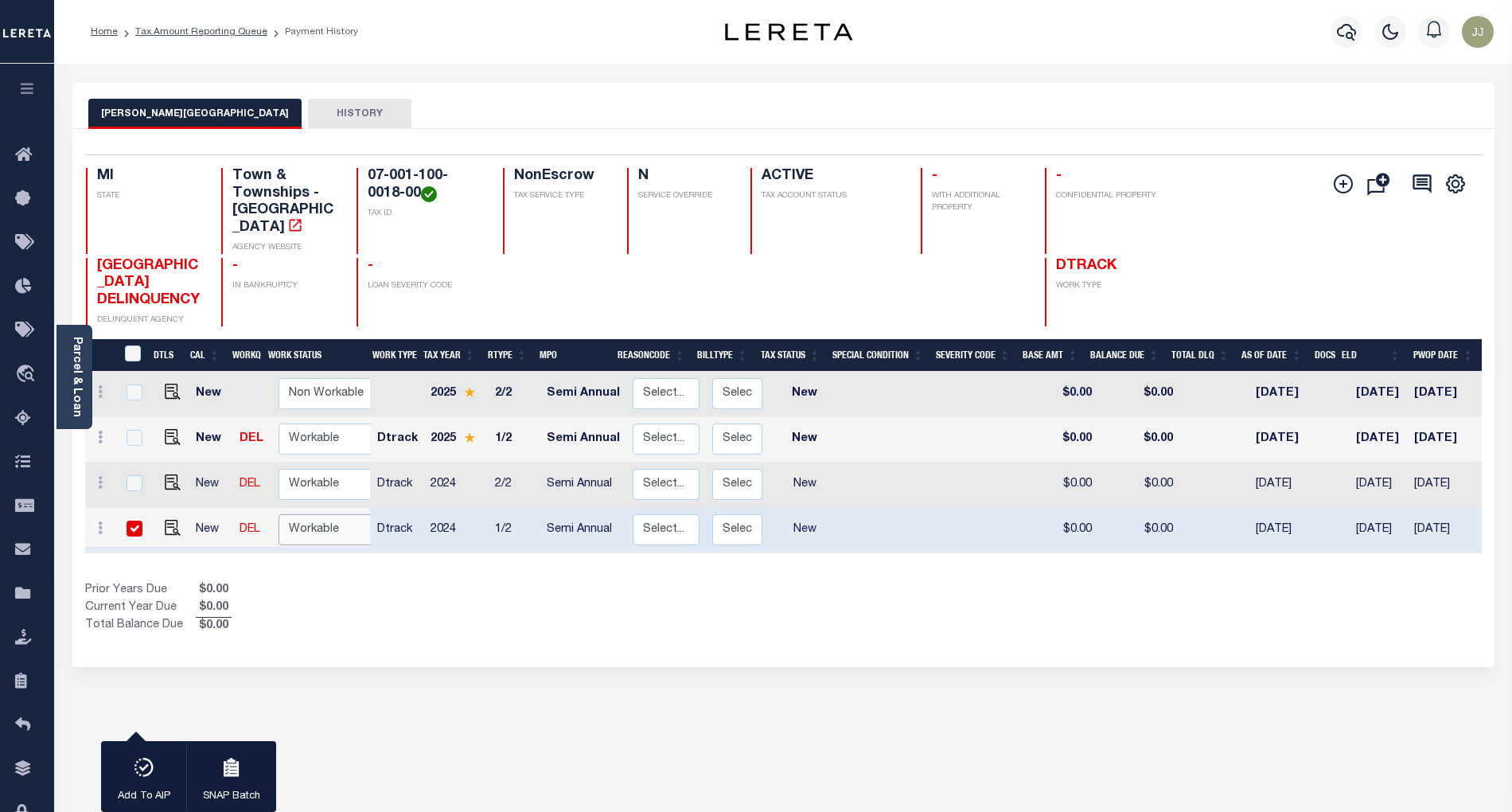
checkbox input "true"
select select "true"
click at [279, 514] on select "Non Workable Workable" at bounding box center [327, 529] width 95 height 31
checkbox input "false"
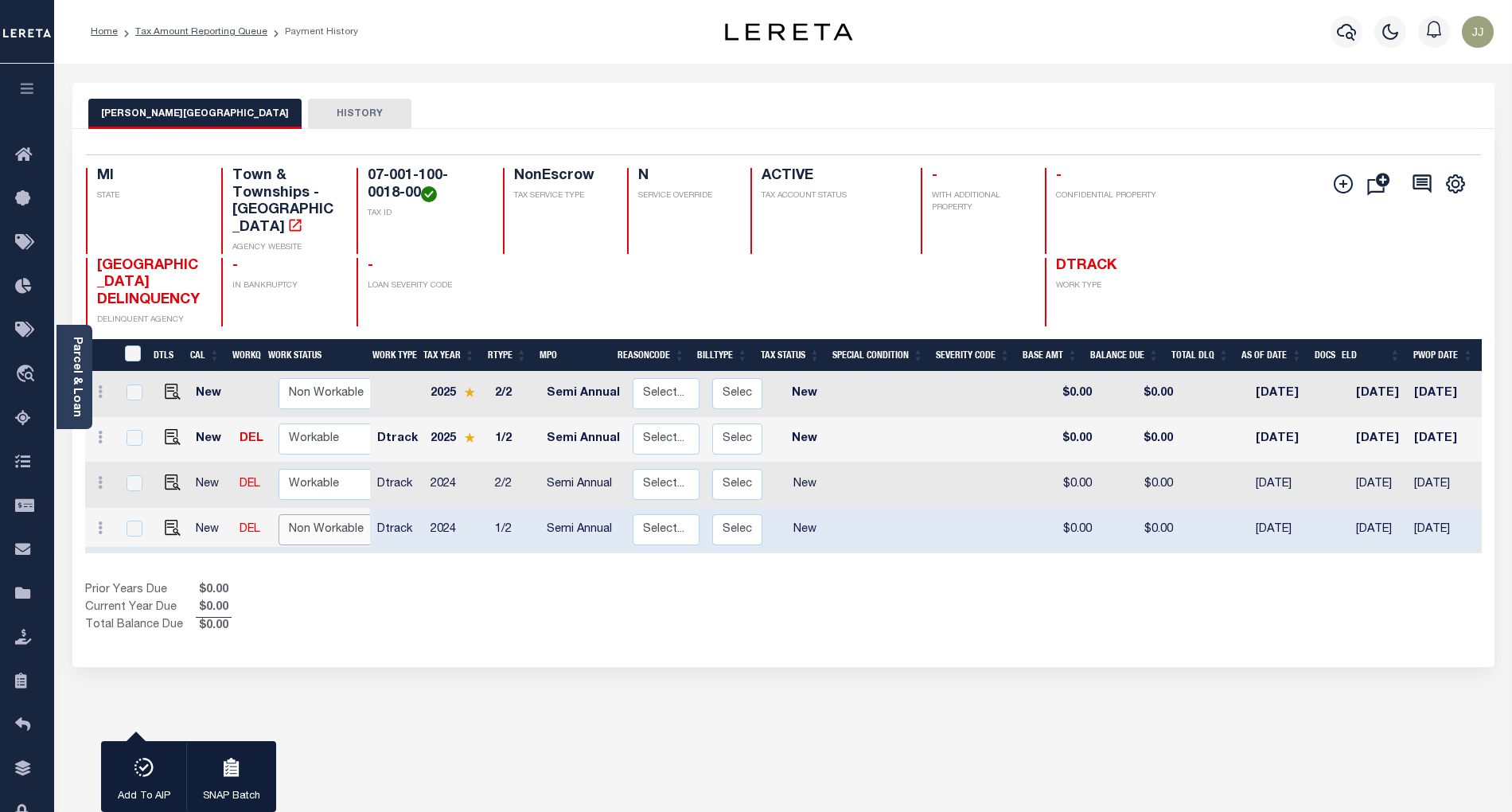
checkbox input "false"
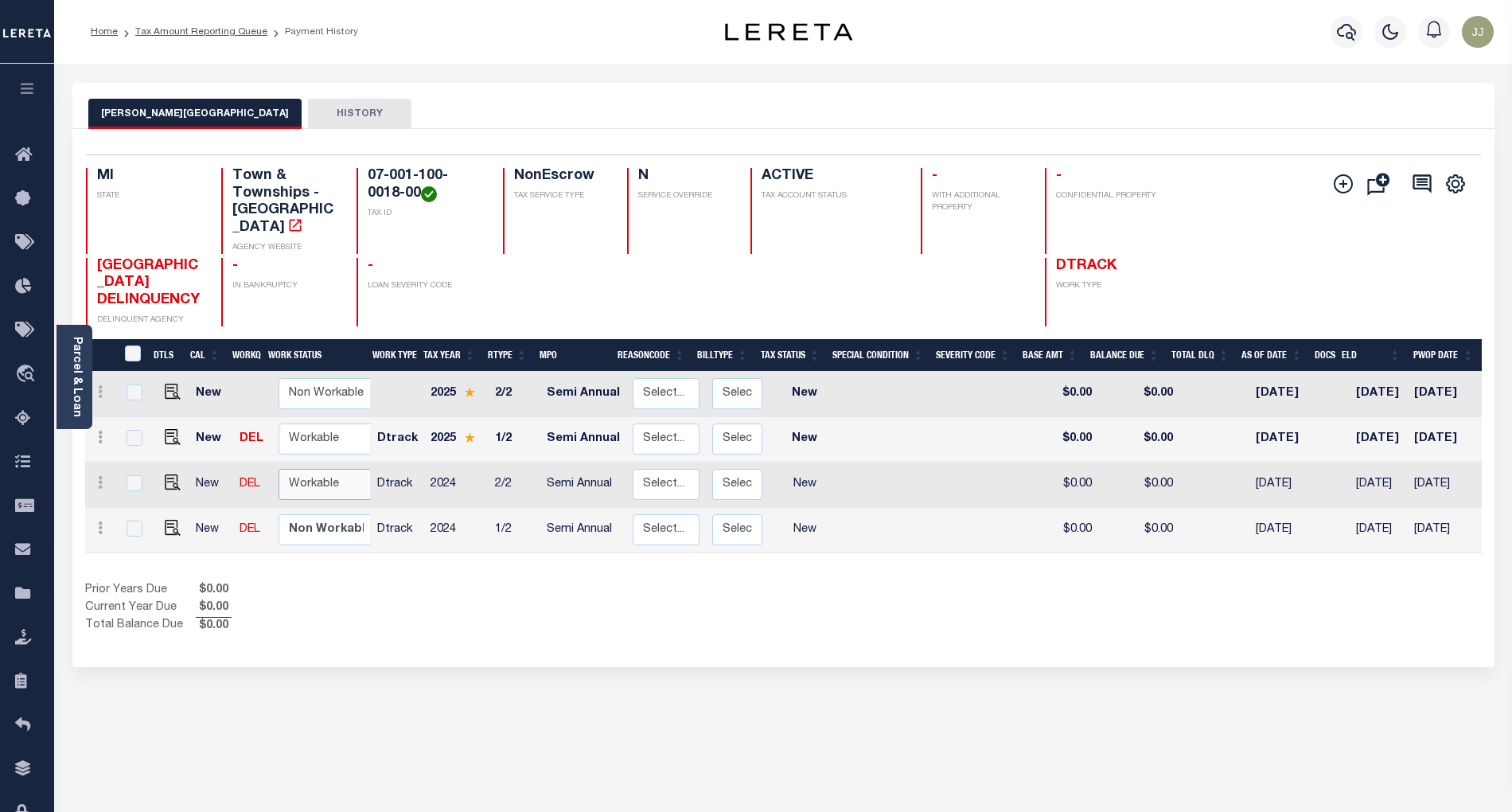
drag, startPoint x: 305, startPoint y: 465, endPoint x: 301, endPoint y: 482, distance: 17.5
click at [305, 469] on select "Non Workable Workable" at bounding box center [327, 484] width 95 height 31
checkbox input "true"
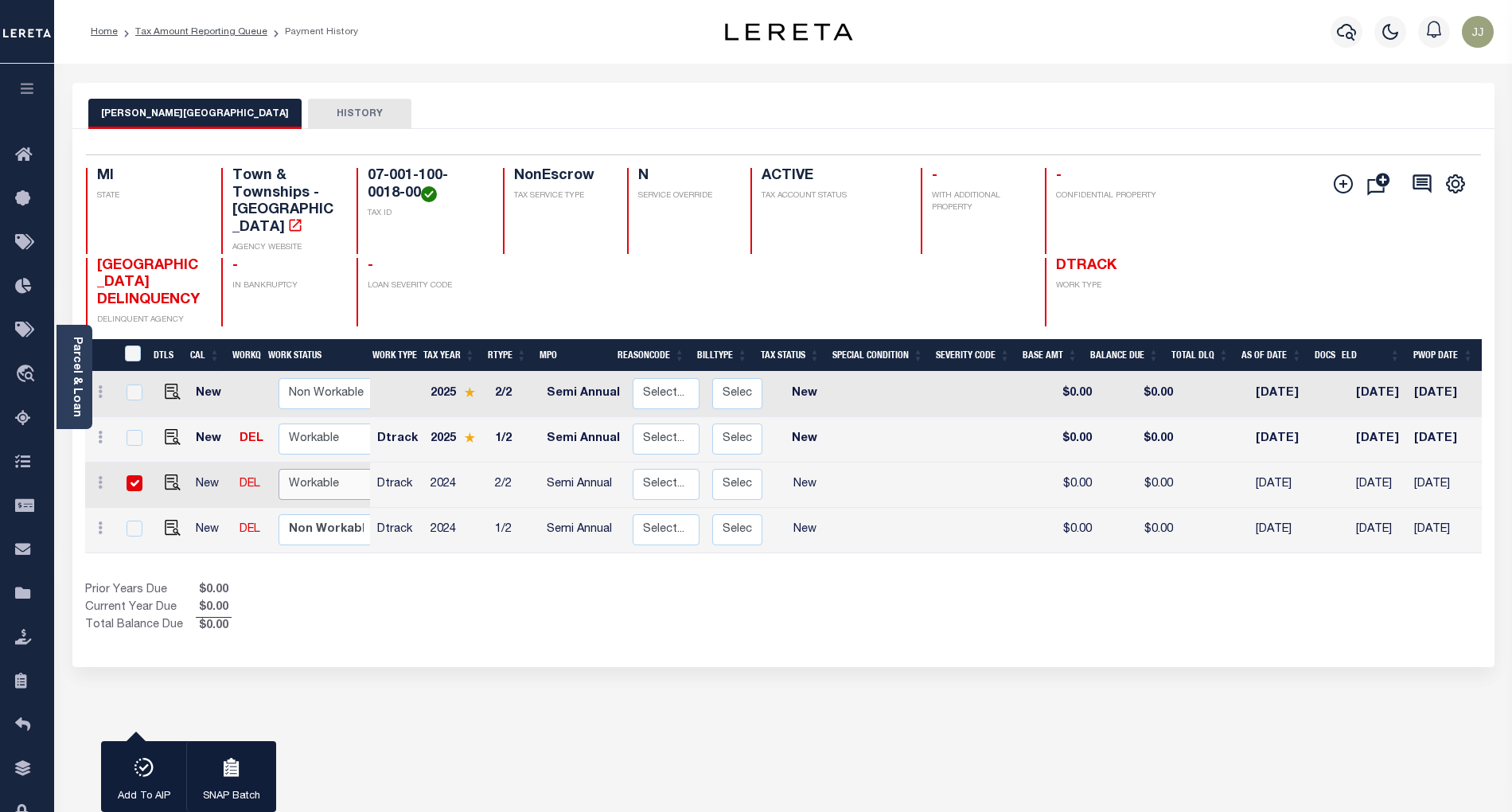
select select "true"
click at [279, 469] on select "Non Workable Workable" at bounding box center [327, 484] width 95 height 31
checkbox input "false"
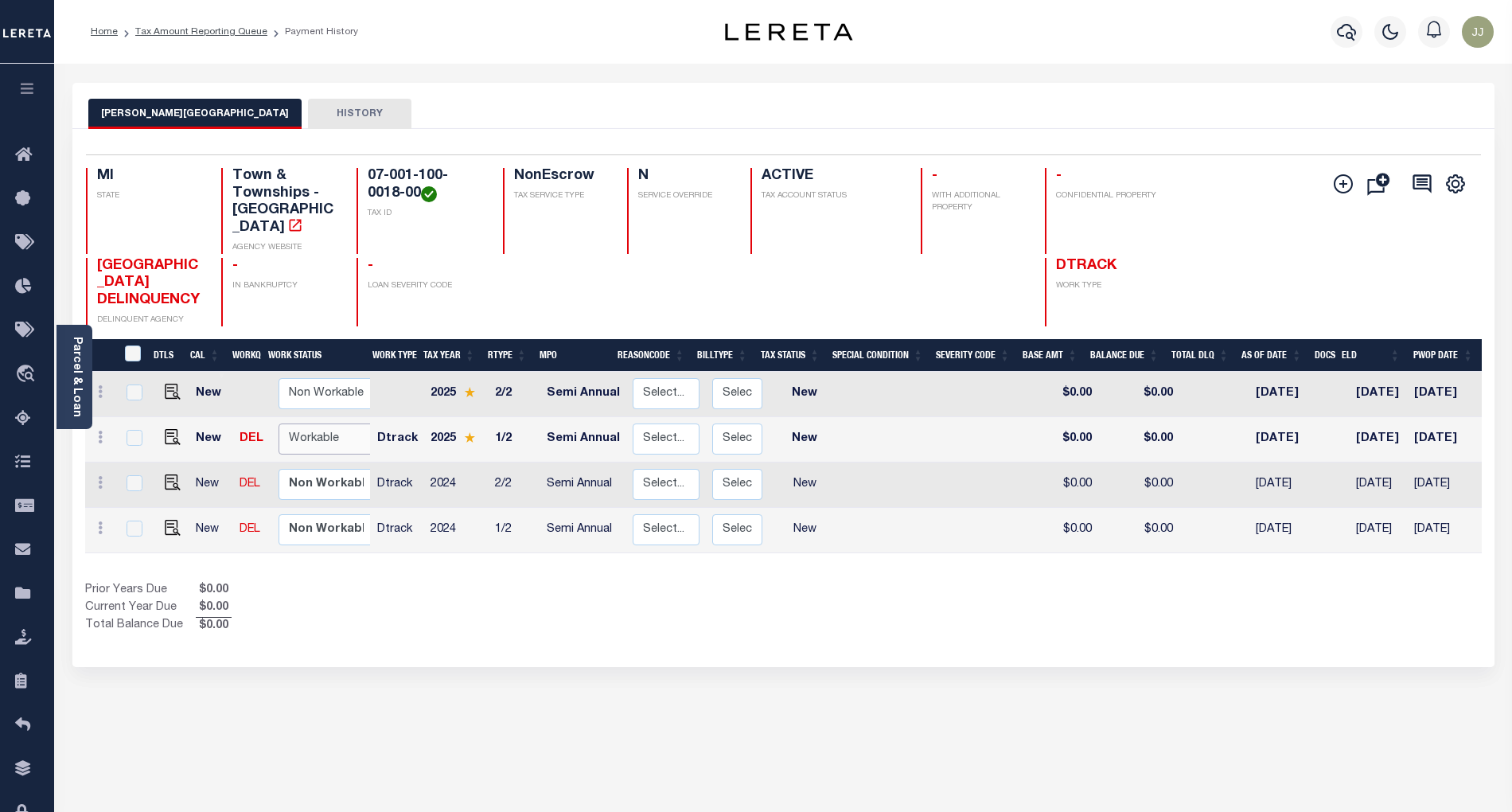
click at [310, 434] on select "Non Workable Workable" at bounding box center [327, 438] width 95 height 31
checkbox input "true"
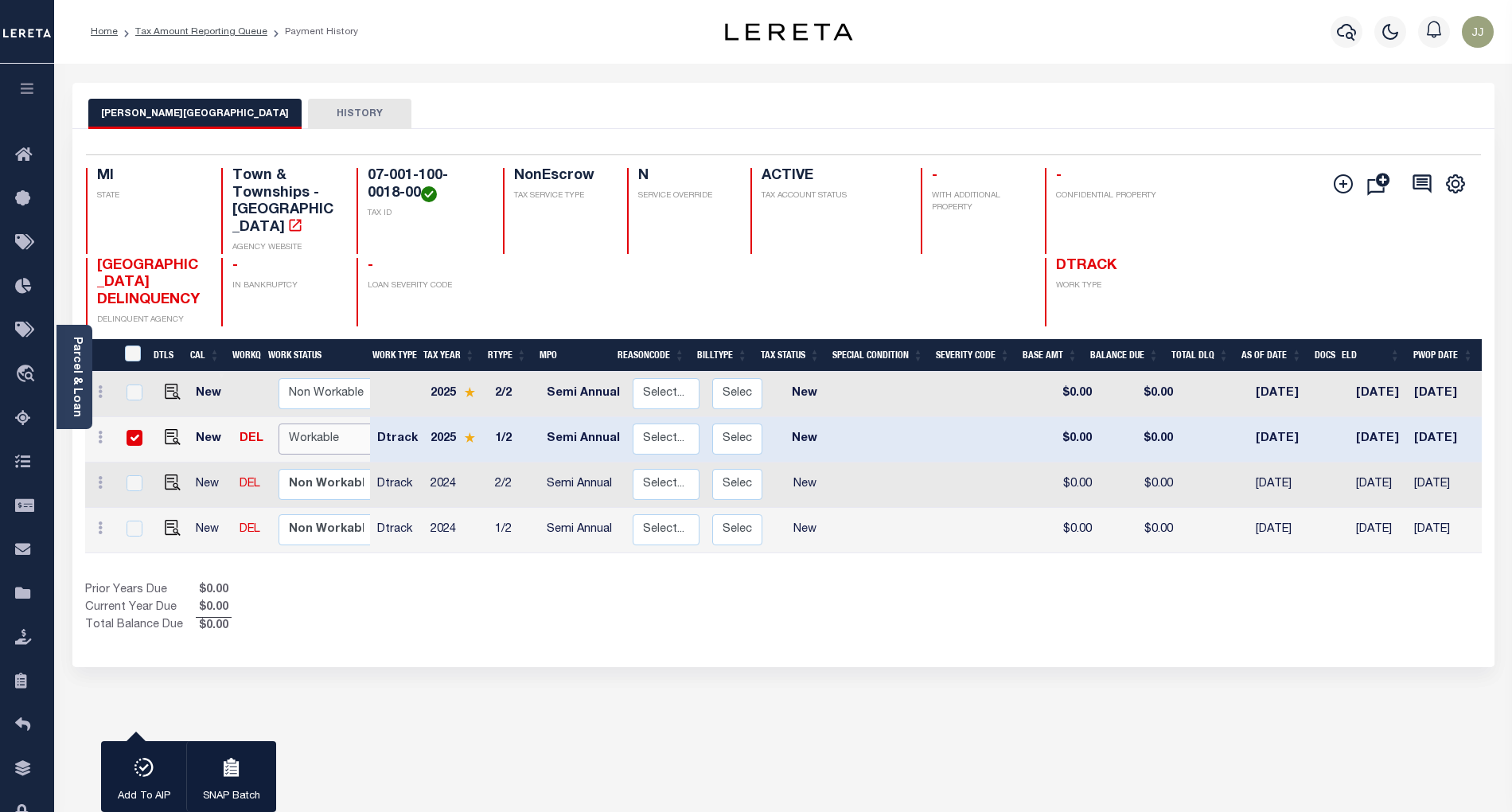
select select "true"
click at [279, 423] on select "Non Workable Workable" at bounding box center [327, 438] width 95 height 31
checkbox input "false"
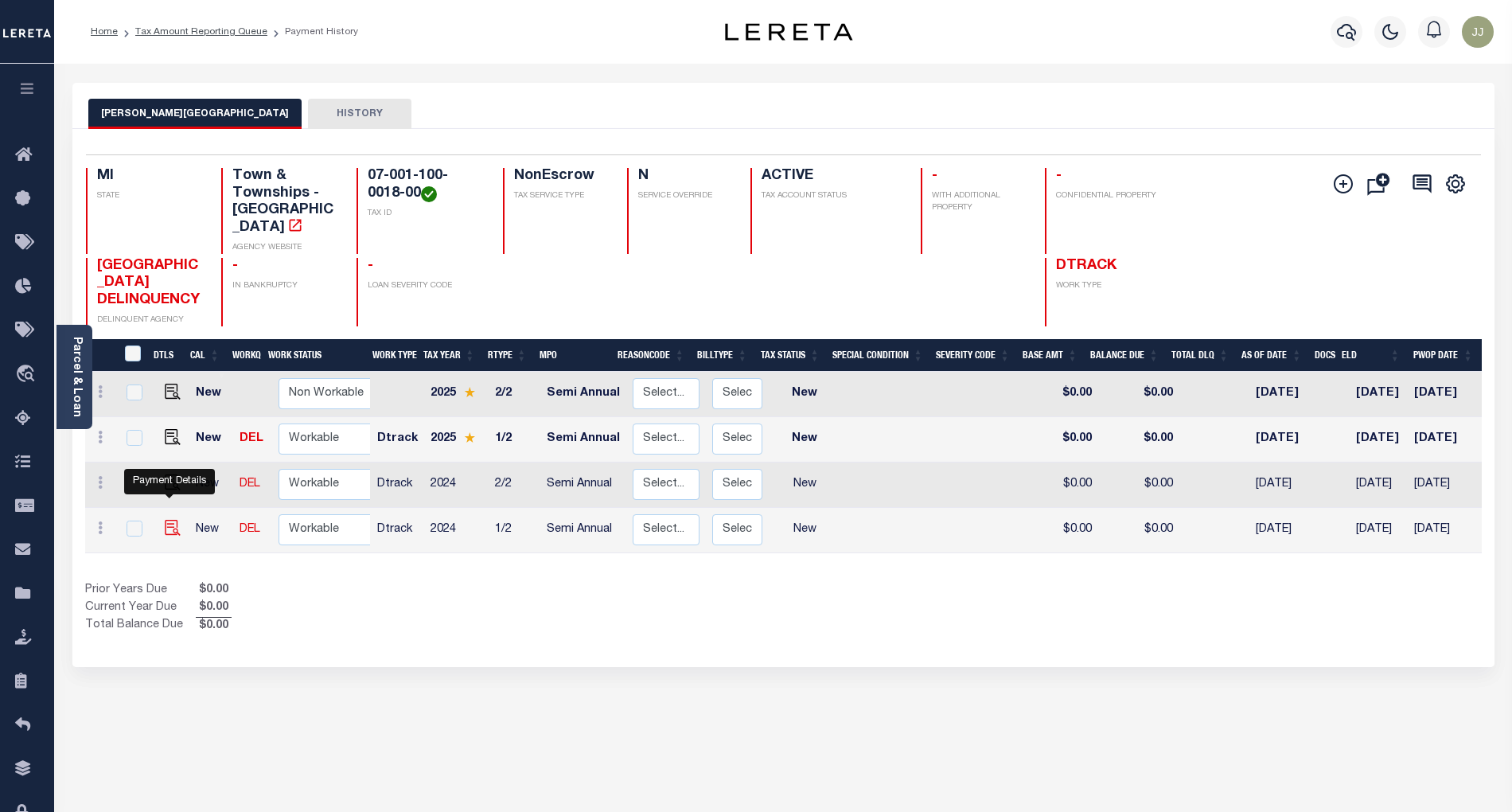
click at [169, 520] on img "" at bounding box center [172, 527] width 16 height 16
checkbox input "true"
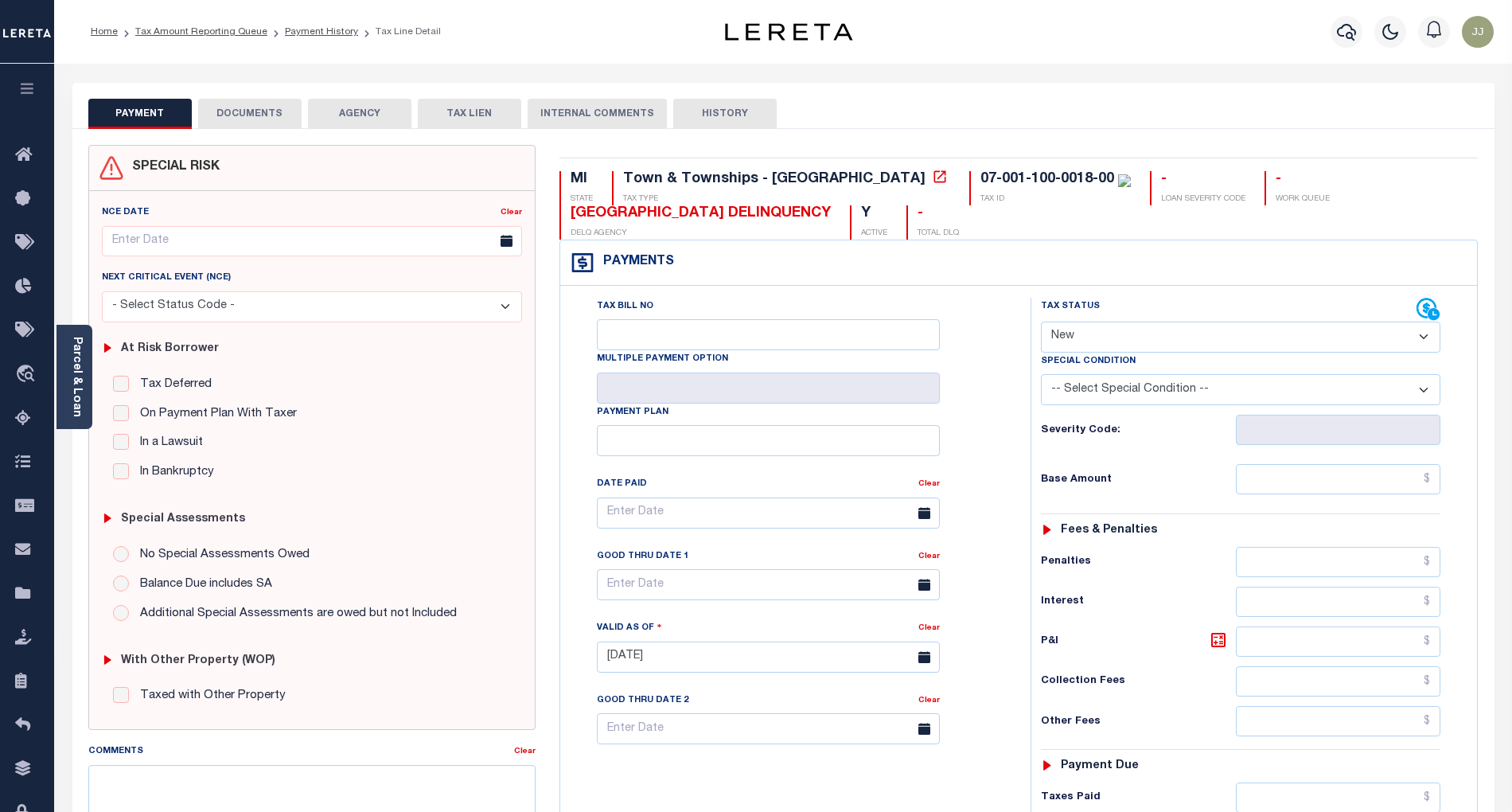
click at [74, 405] on link "Parcel & Loan" at bounding box center [77, 377] width 11 height 81
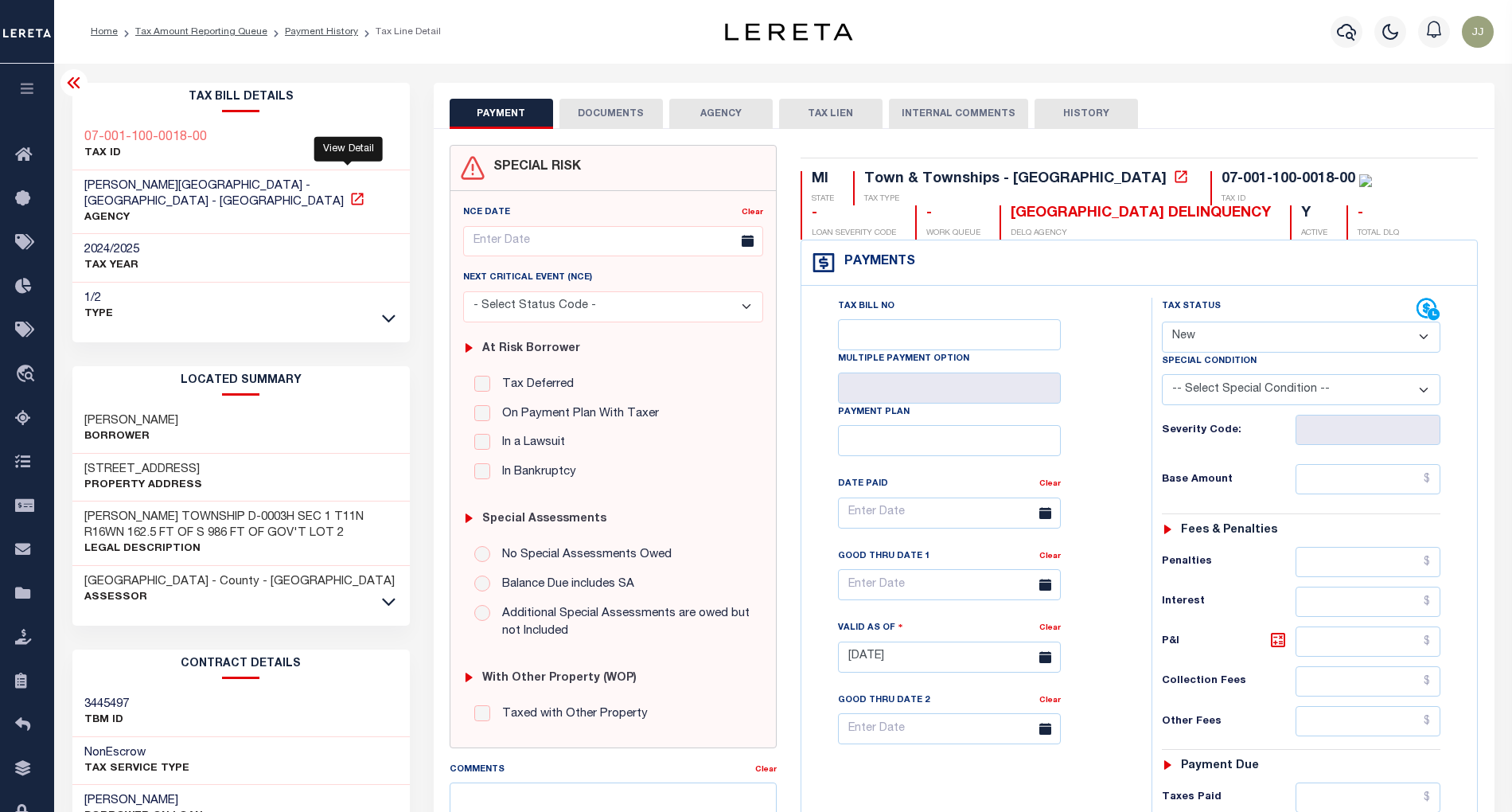
click at [351, 193] on icon at bounding box center [357, 199] width 12 height 12
drag, startPoint x: 209, startPoint y: 453, endPoint x: 82, endPoint y: 452, distance: 127.0
click at [82, 454] on div "6731 BLUE LAKE RD Property Address" at bounding box center [241, 479] width 337 height 49
copy h3 "6731 BLUE LAKE RD"
click at [1193, 321] on div "Tax Status Status" at bounding box center [1289, 310] width 256 height 24
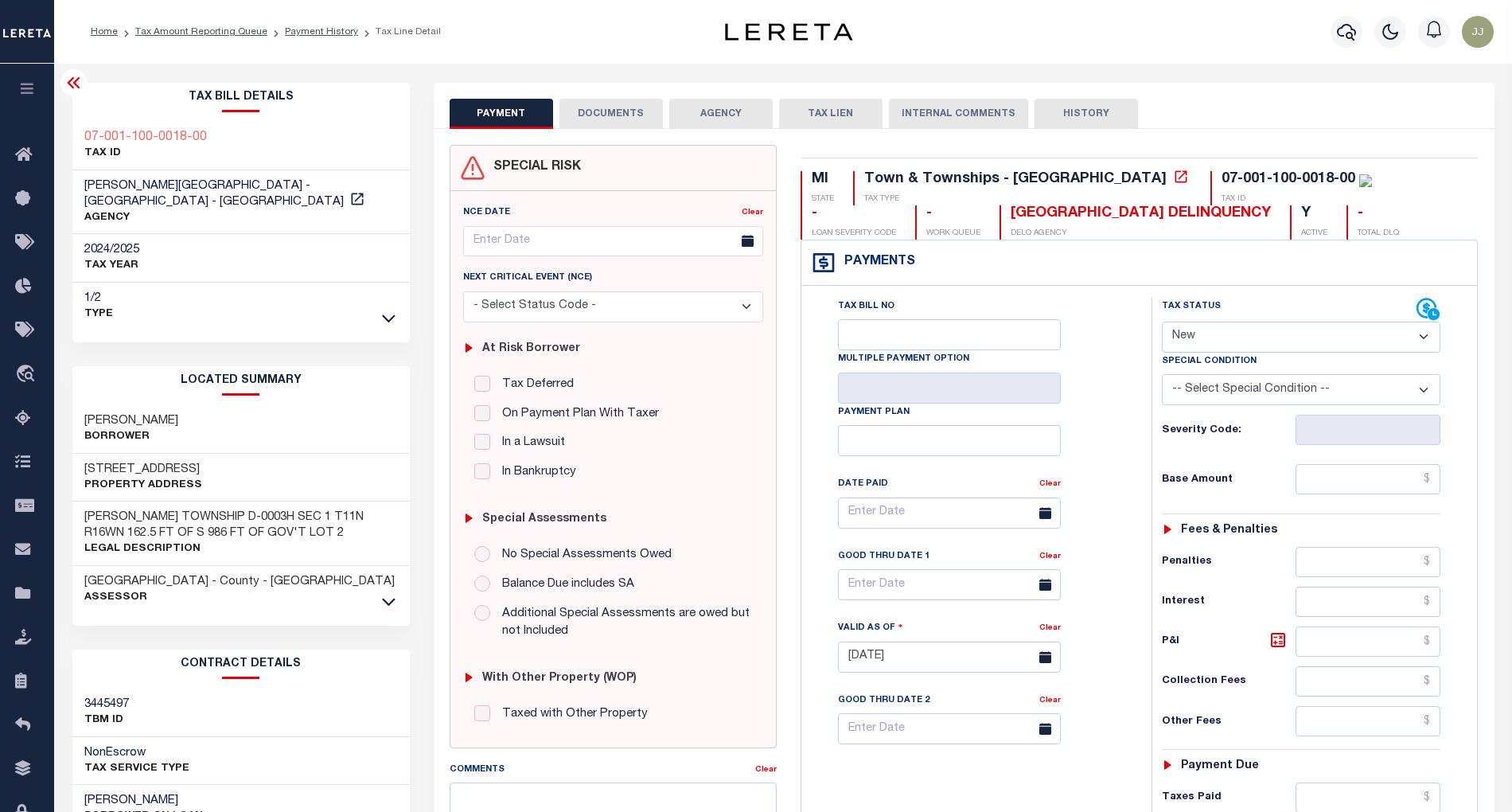
click at [1193, 339] on select "- Select Status Code - Open Due/Unpaid Paid Incomplete No Tax Due Internal Refu…" at bounding box center [1301, 336] width 279 height 31
select select "PYD"
click at [1162, 323] on select "- Select Status Code - Open Due/Unpaid Paid Incomplete No Tax Due Internal Refu…" at bounding box center [1301, 336] width 279 height 31
type input "[DATE]"
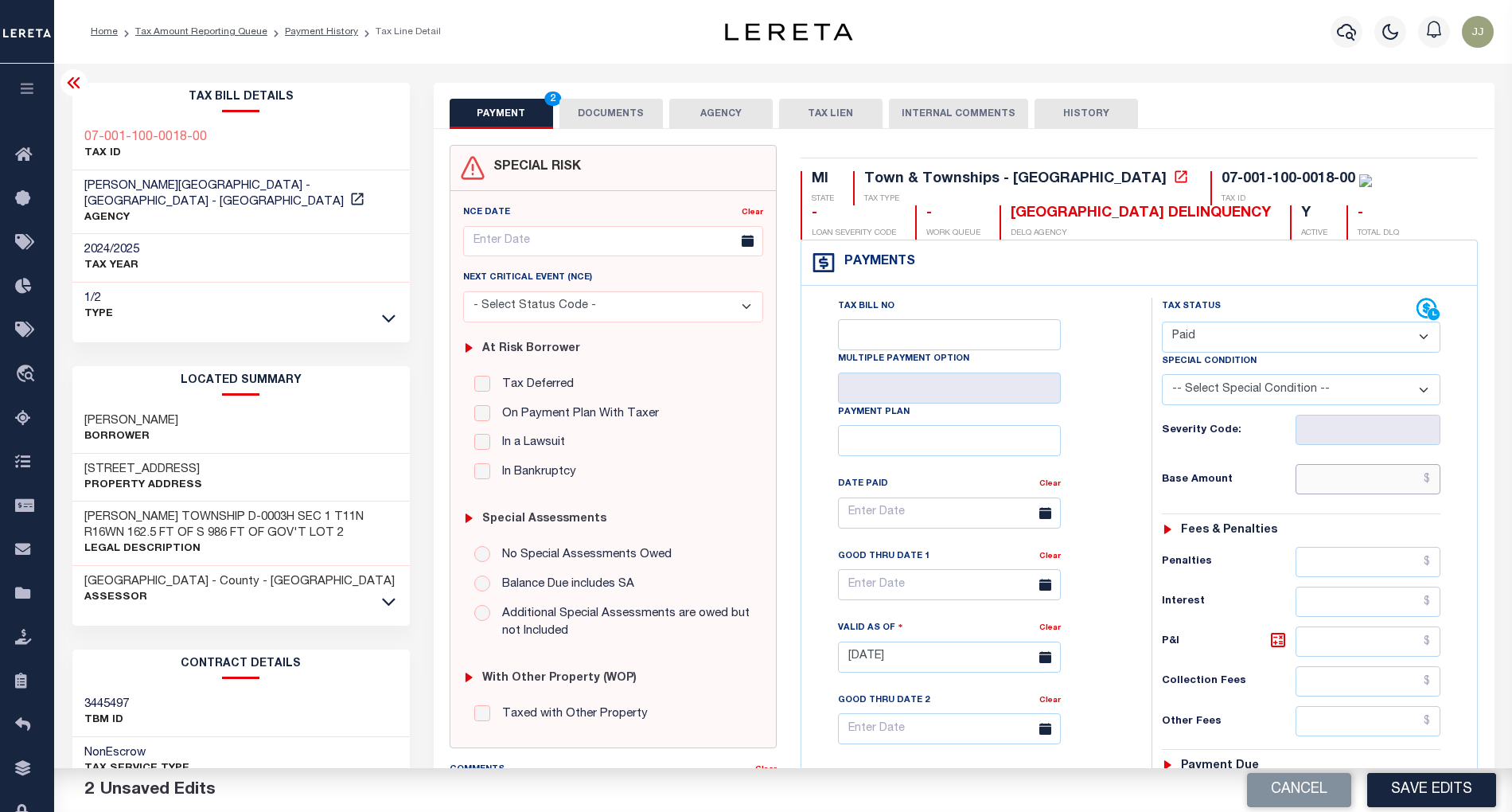
click at [1335, 489] on input "text" at bounding box center [1368, 480] width 145 height 30
paste input "809.73"
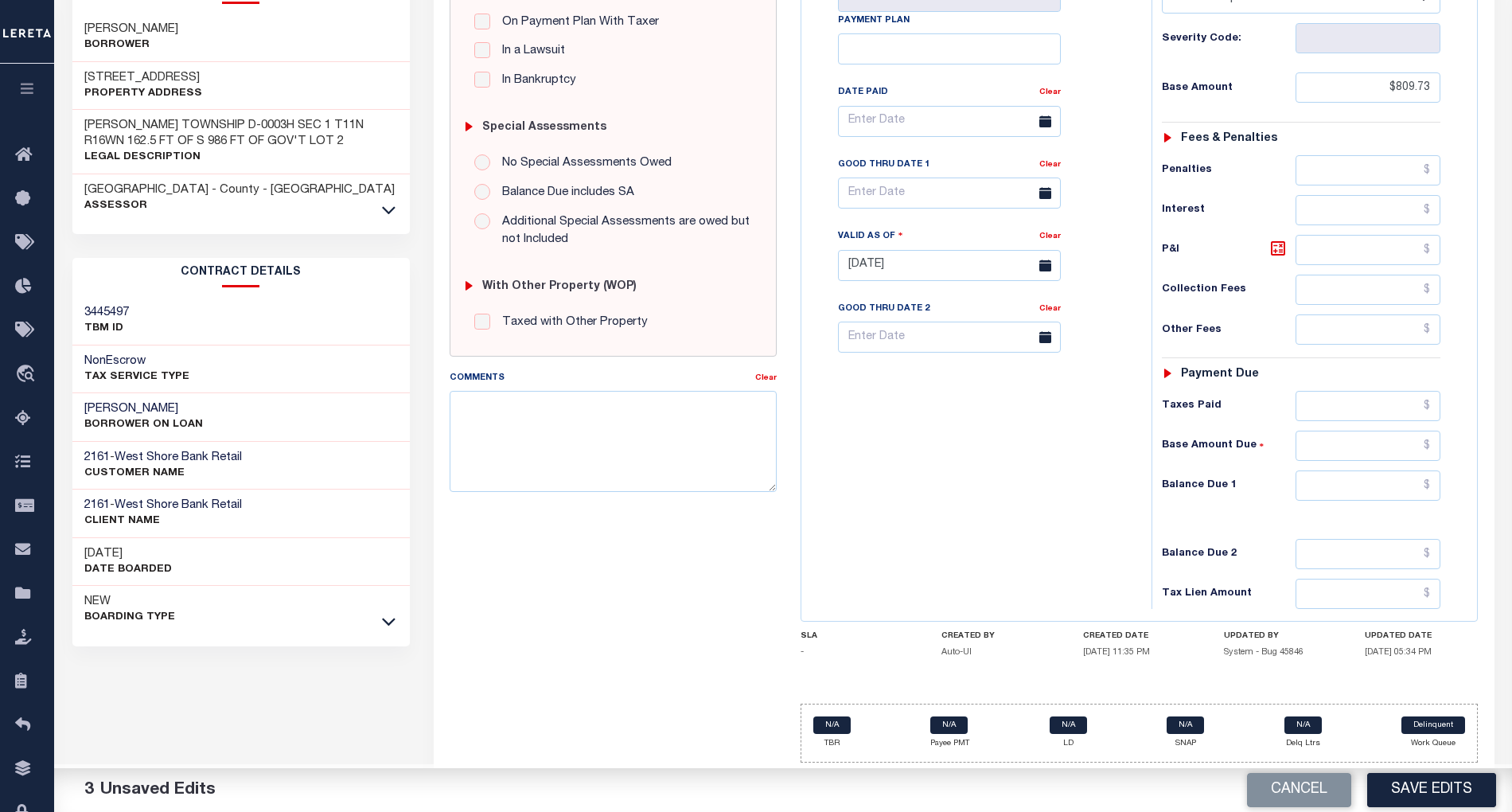
drag, startPoint x: 1441, startPoint y: 77, endPoint x: 1322, endPoint y: 107, distance: 122.7
click at [1358, 81] on div "Tax Status Status - Select Status Code -" at bounding box center [1307, 258] width 311 height 703
click at [1424, 77] on input "$809.73" at bounding box center [1368, 87] width 145 height 30
click at [1433, 78] on input "$809.73" at bounding box center [1368, 87] width 145 height 30
drag, startPoint x: 1434, startPoint y: 78, endPoint x: 1377, endPoint y: 83, distance: 57.2
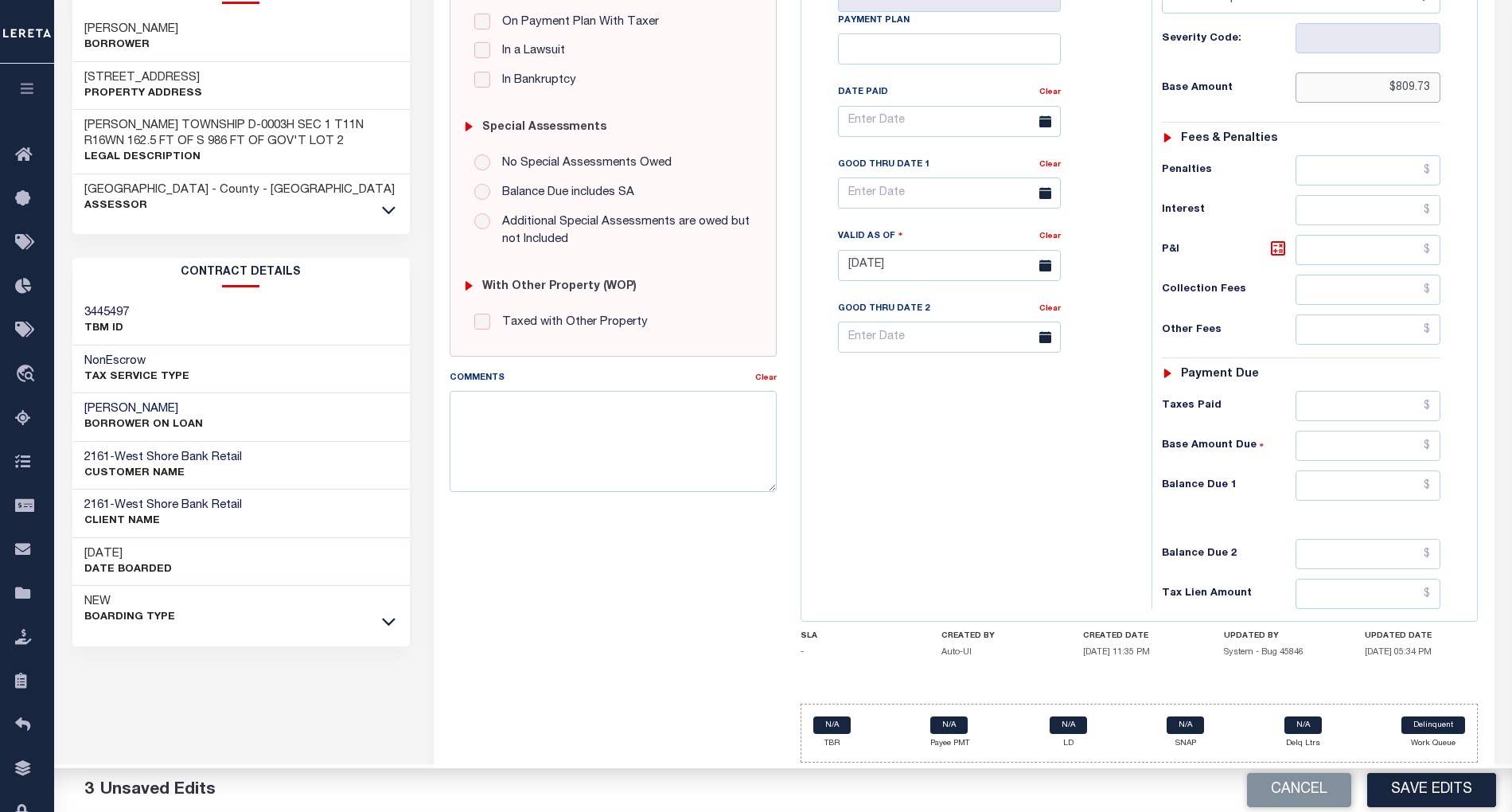
click at [1377, 83] on input "$809.73" at bounding box center [1368, 87] width 145 height 30
paste input "789.28"
type input "$789.28"
click at [1358, 475] on input "text" at bounding box center [1368, 485] width 145 height 30
type input "$0.00"
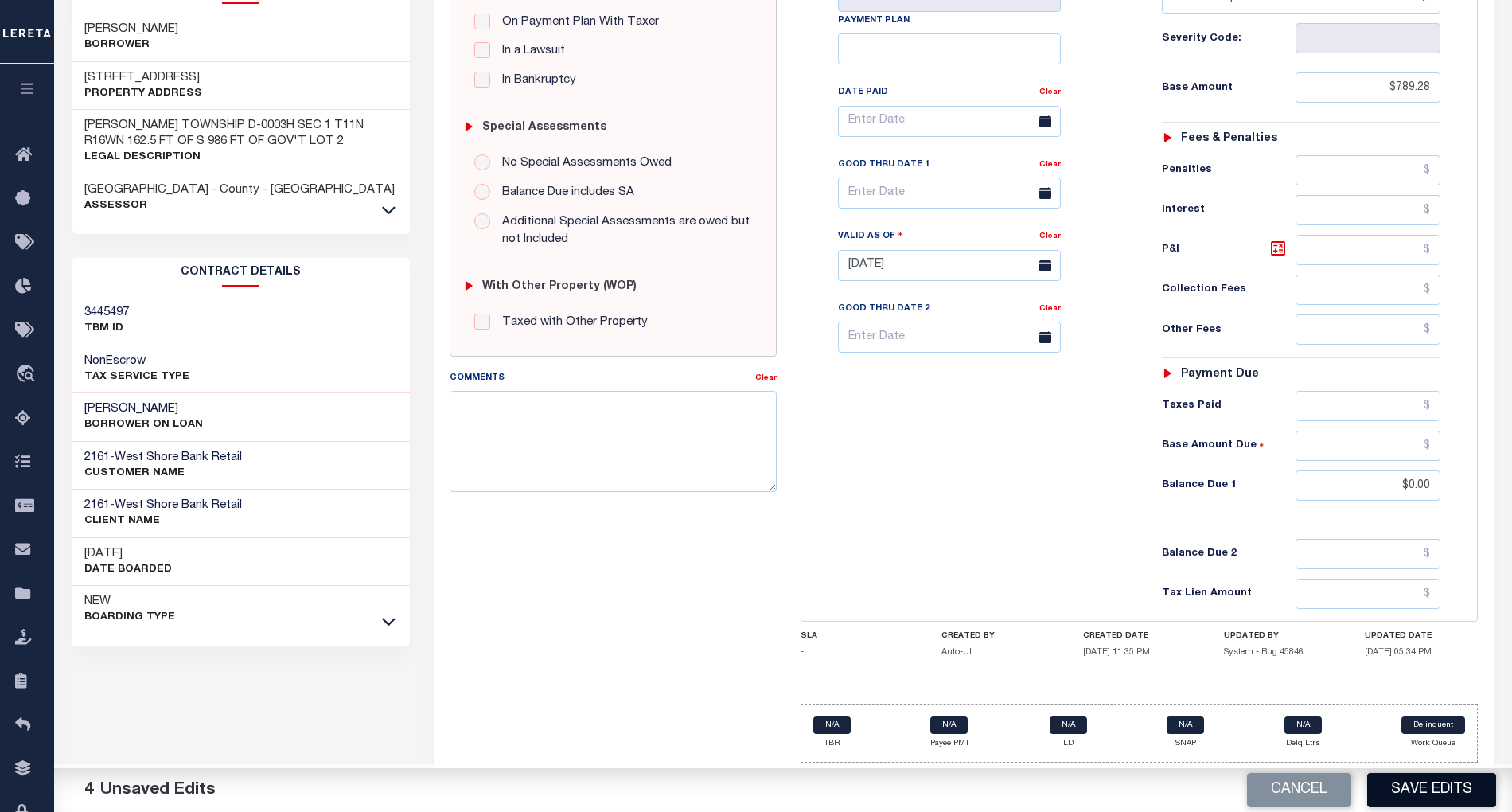
click at [1415, 795] on button "Save Edits" at bounding box center [1432, 790] width 129 height 35
checkbox input "false"
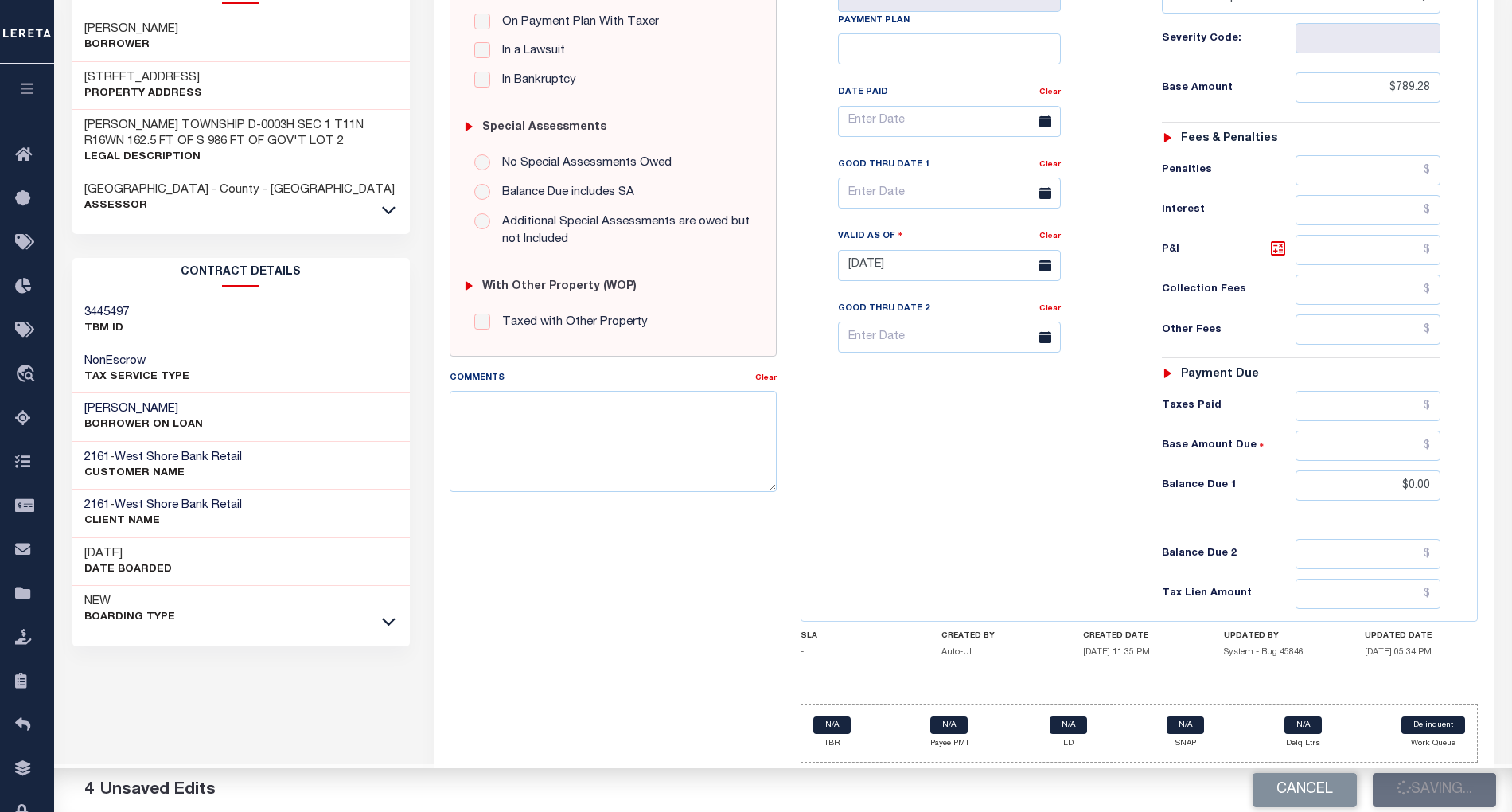
type input "$789.28"
type input "$0"
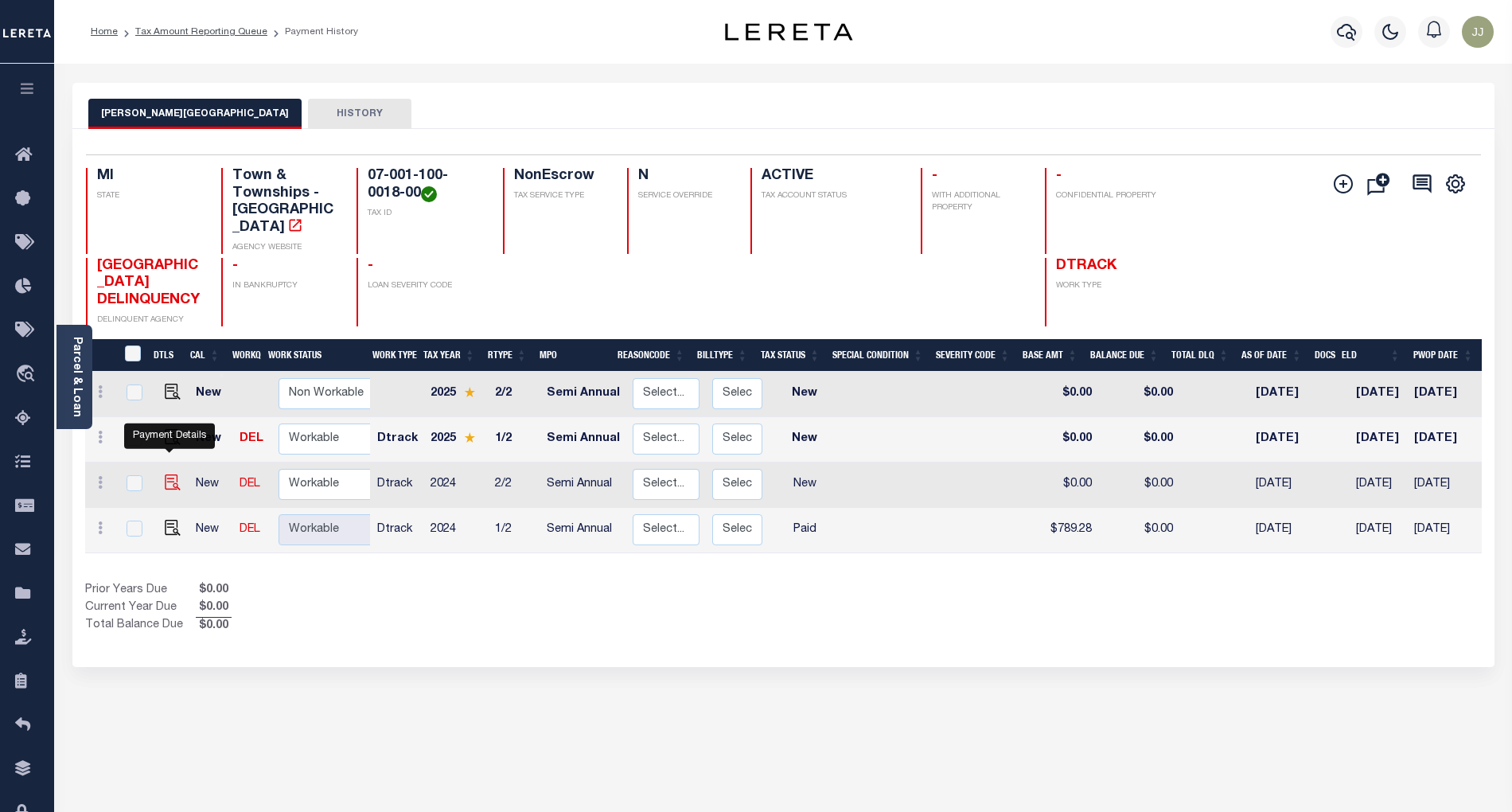
click at [168, 475] on img "" at bounding box center [172, 482] width 16 height 16
checkbox input "true"
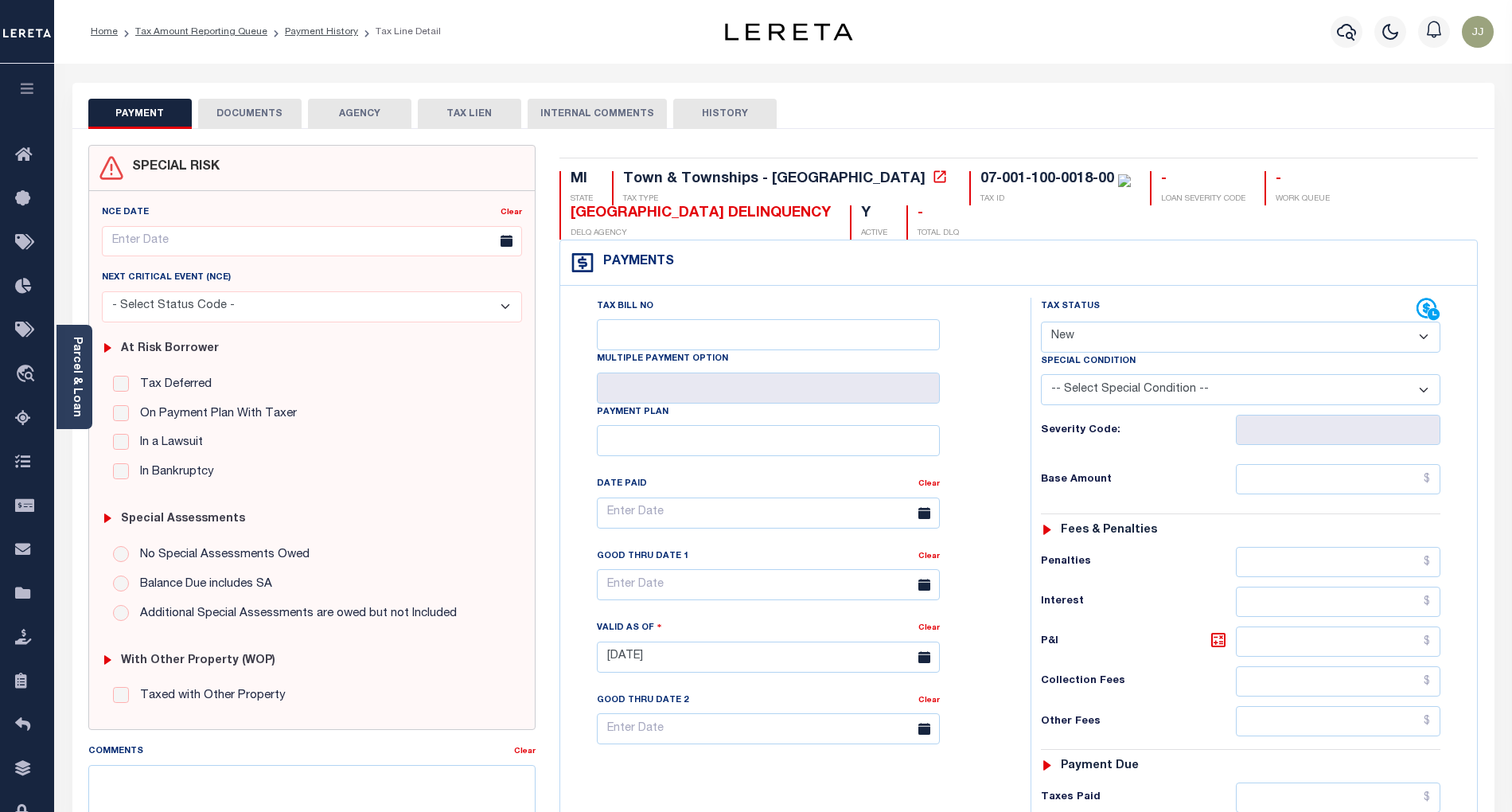
click at [1103, 326] on select "- Select Status Code - Open Due/Unpaid Paid Incomplete No Tax Due Internal Refu…" at bounding box center [1240, 336] width 400 height 31
select select "DUE"
click at [1041, 323] on select "- Select Status Code - Open Due/Unpaid Paid Incomplete No Tax Due Internal Refu…" at bounding box center [1240, 336] width 400 height 31
type input "[DATE]"
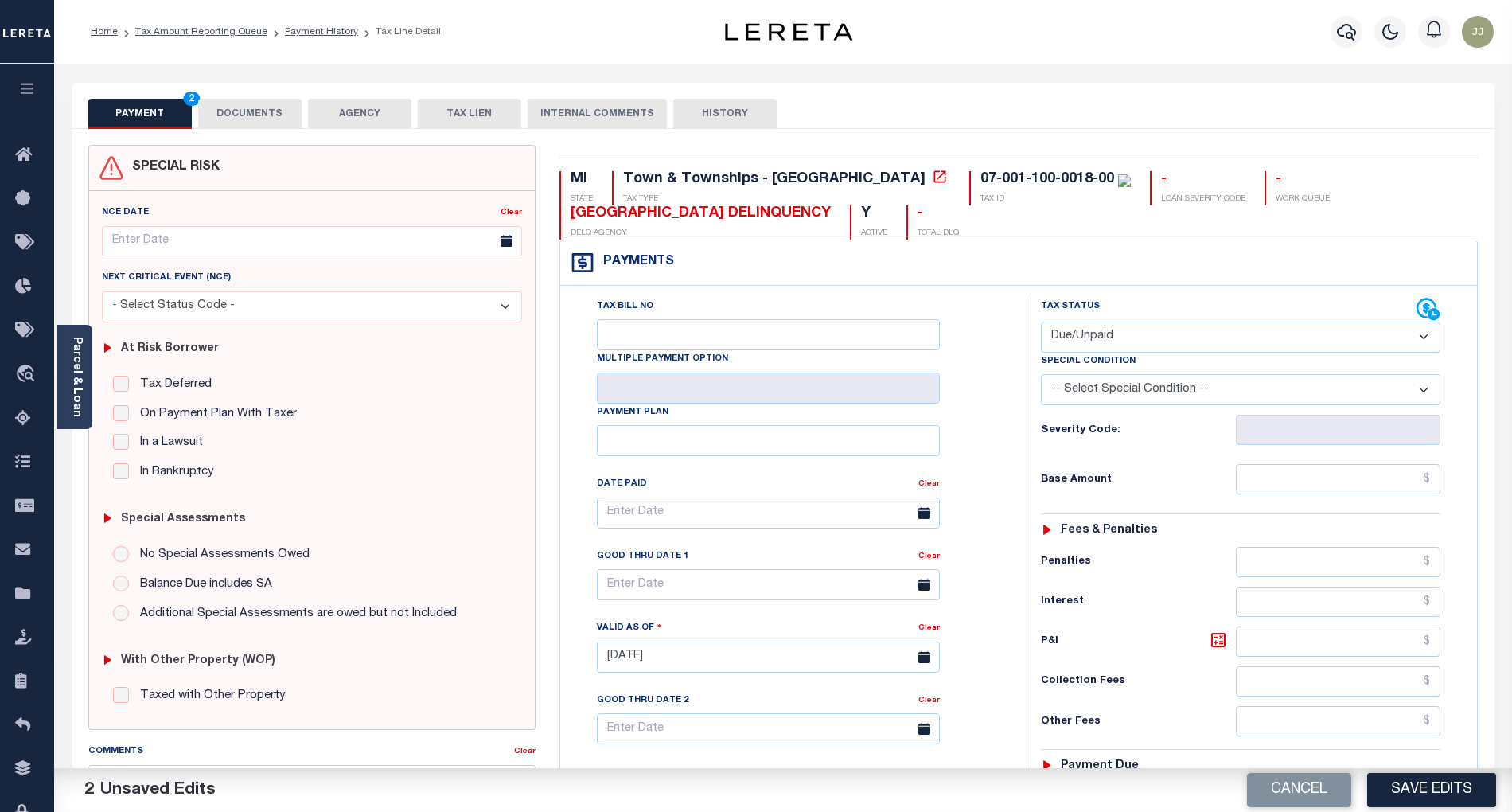
drag, startPoint x: 1068, startPoint y: 343, endPoint x: 1065, endPoint y: 352, distance: 9.5
click at [1068, 343] on select "- Select Status Code - Open Due/Unpaid Paid Incomplete No Tax Due Internal Refu…" at bounding box center [1240, 336] width 400 height 31
select select "PYD"
click at [1041, 323] on select "- Select Status Code - Open Due/Unpaid Paid Incomplete No Tax Due Internal Refu…" at bounding box center [1240, 336] width 400 height 31
click at [1328, 480] on input "text" at bounding box center [1338, 480] width 205 height 30
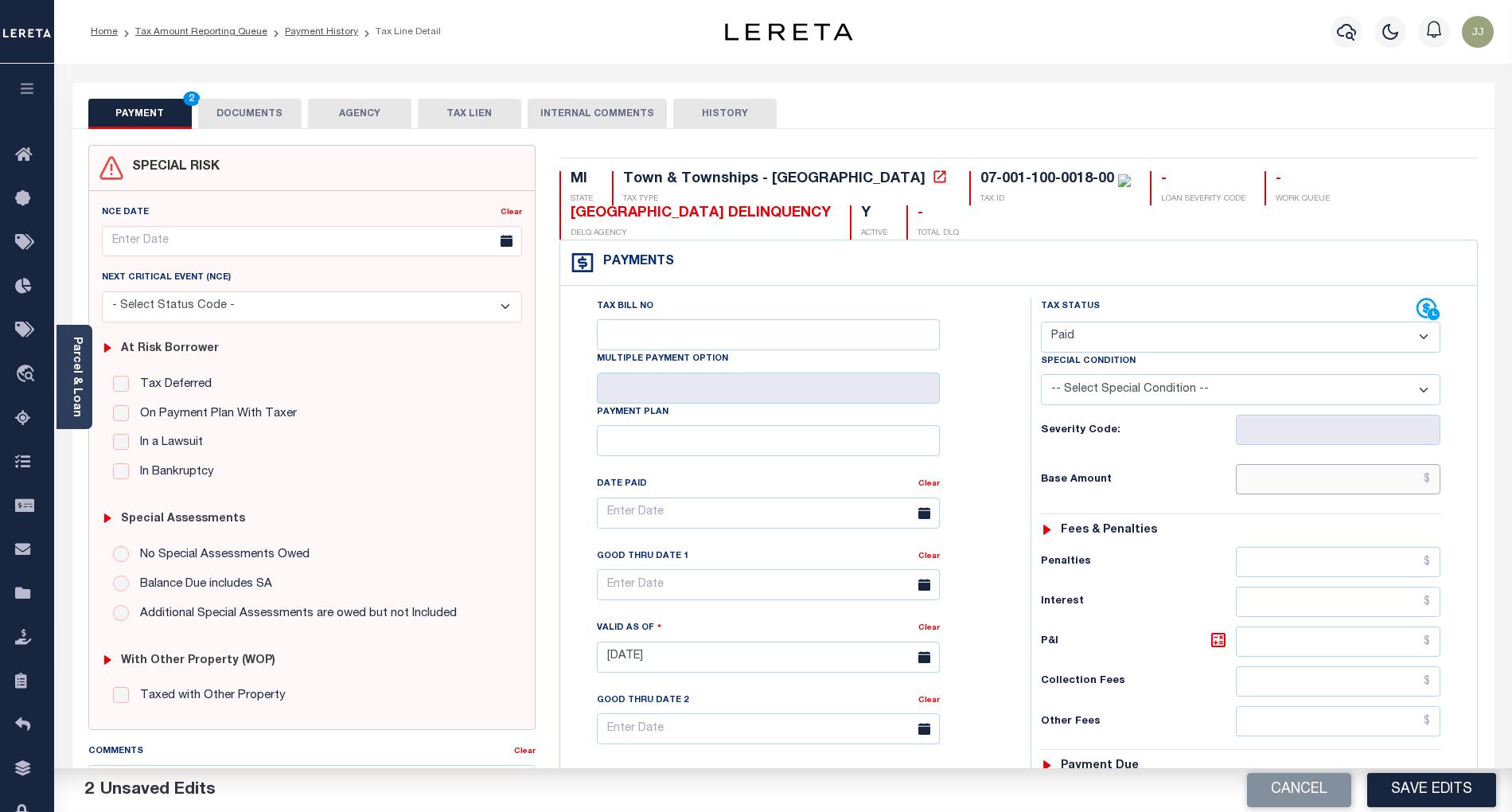
paste input "1,489.84"
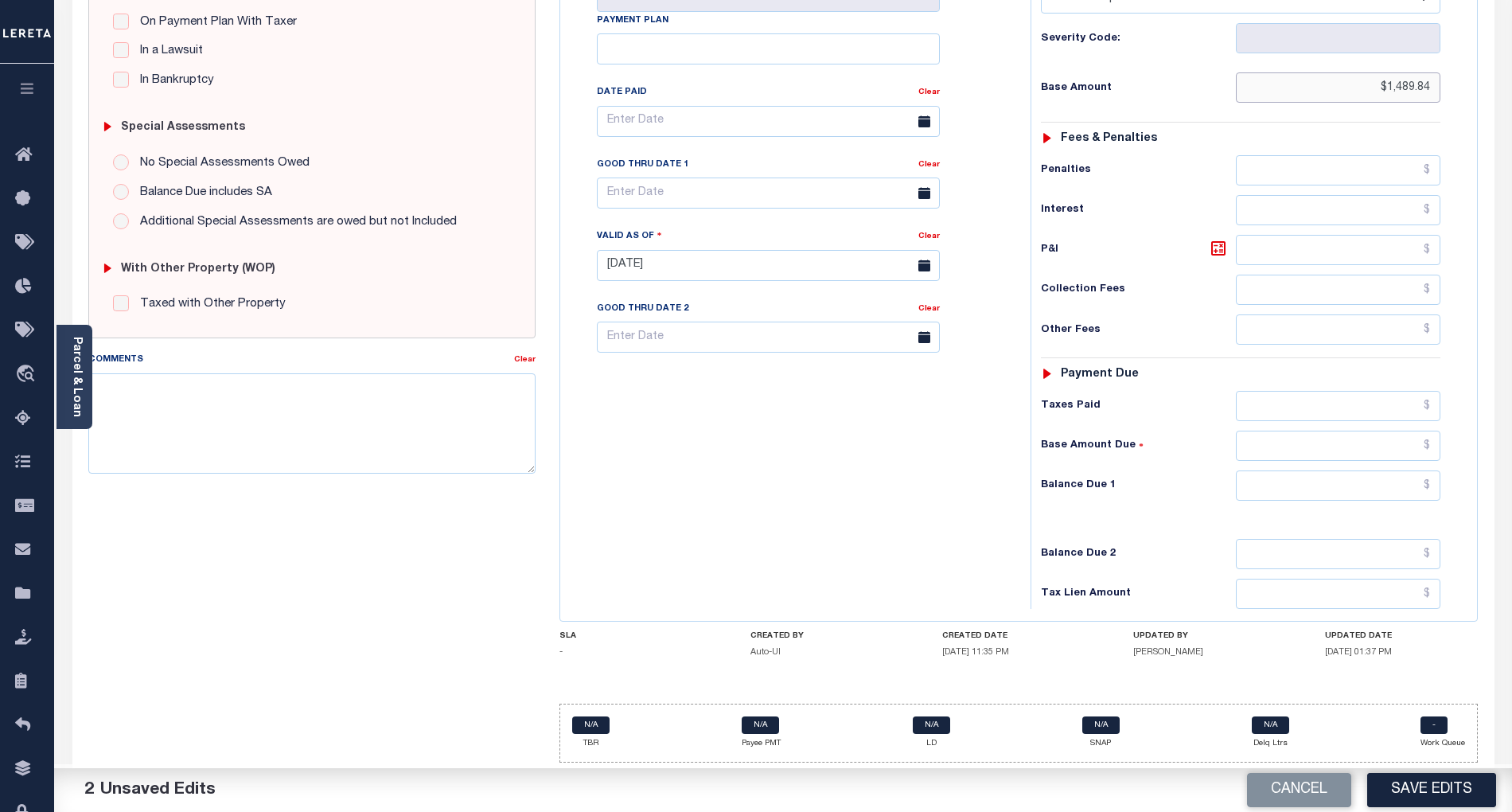
type input "$1,489.84"
click at [1358, 470] on input "text" at bounding box center [1338, 485] width 205 height 30
type input "$0.00"
click at [1416, 795] on button "Save Edits" at bounding box center [1432, 790] width 129 height 35
checkbox input "false"
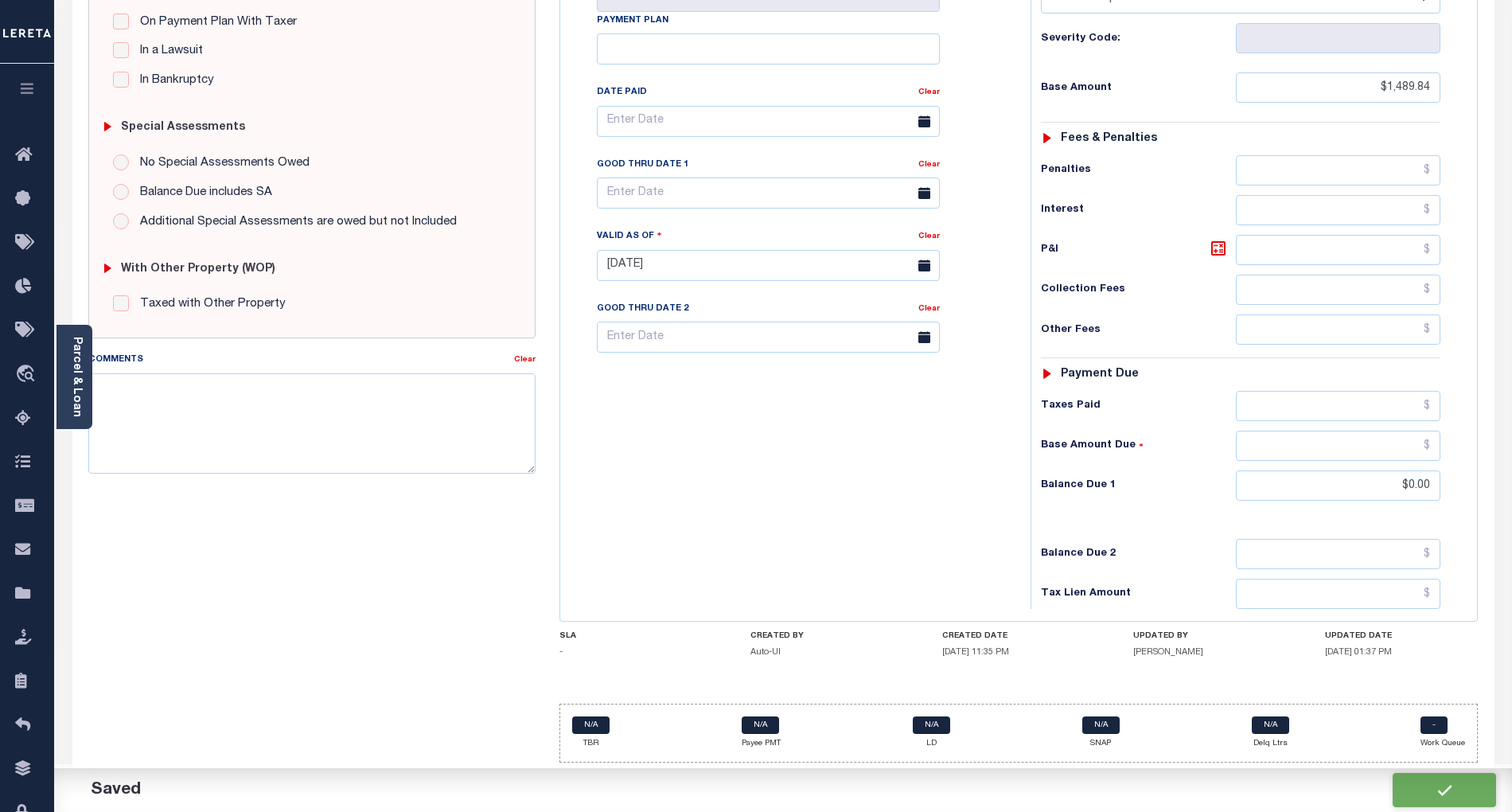
checkbox input "false"
type input "$1,489.84"
type input "$0"
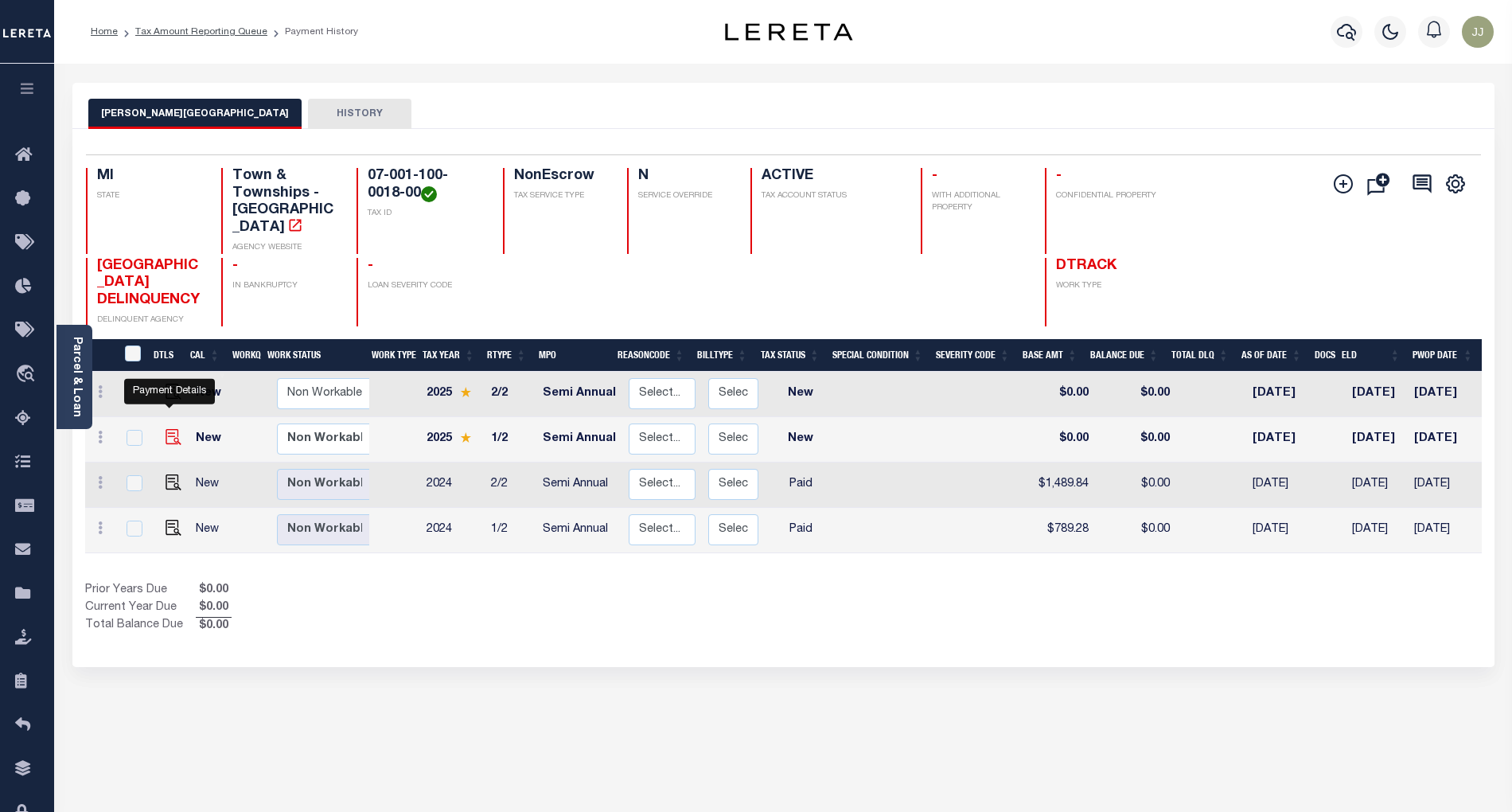
click at [168, 429] on img "" at bounding box center [173, 436] width 16 height 16
checkbox input "true"
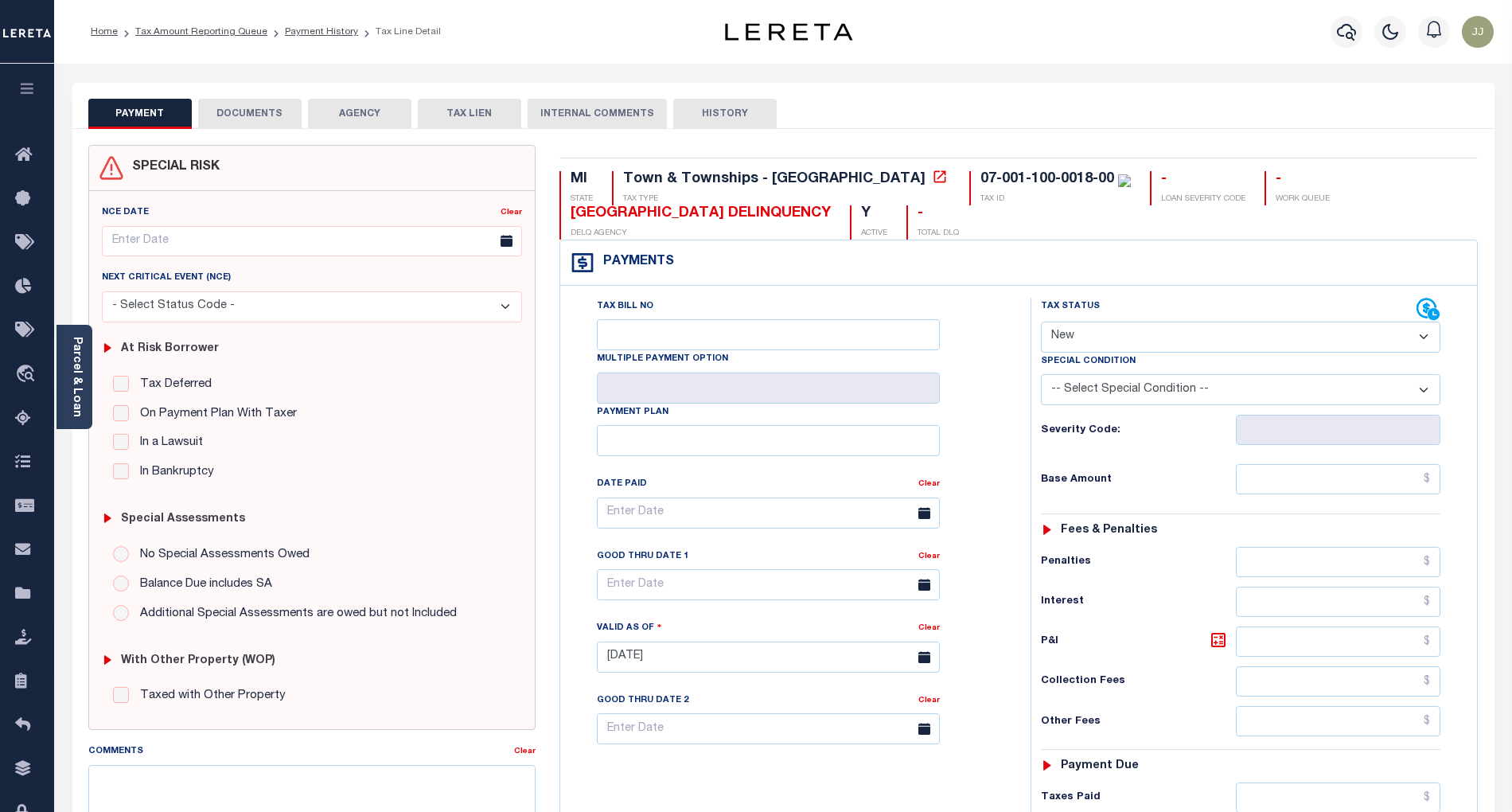
click at [1103, 352] on select "- Select Status Code - Open Due/Unpaid Paid Incomplete No Tax Due Internal Refu…" at bounding box center [1240, 336] width 400 height 31
select select "PYD"
click at [1041, 323] on select "- Select Status Code - Open Due/Unpaid Paid Incomplete No Tax Due Internal Refu…" at bounding box center [1240, 336] width 400 height 31
type input "[DATE]"
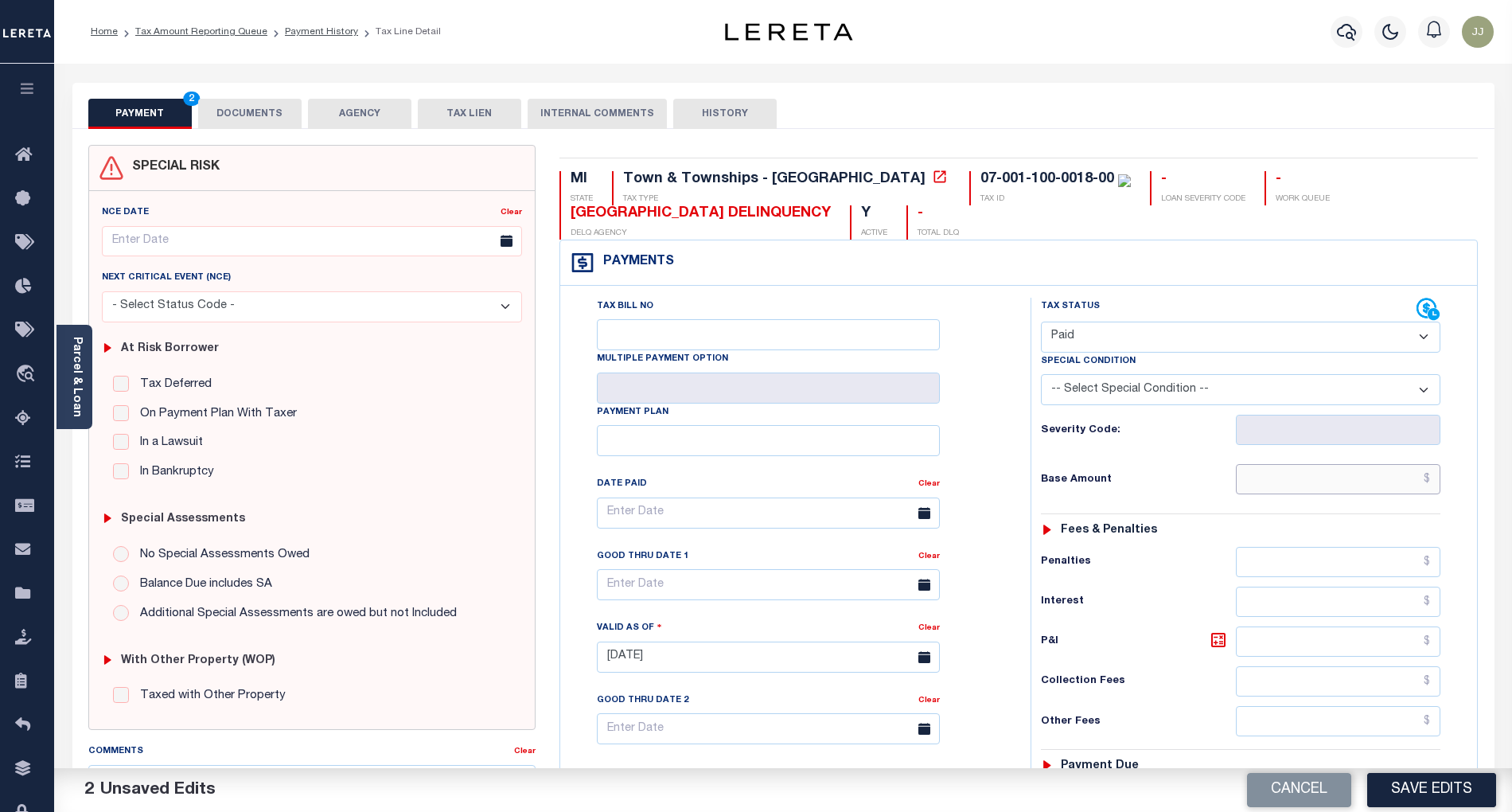
click at [1275, 492] on input "text" at bounding box center [1338, 480] width 205 height 30
paste input "809.73"
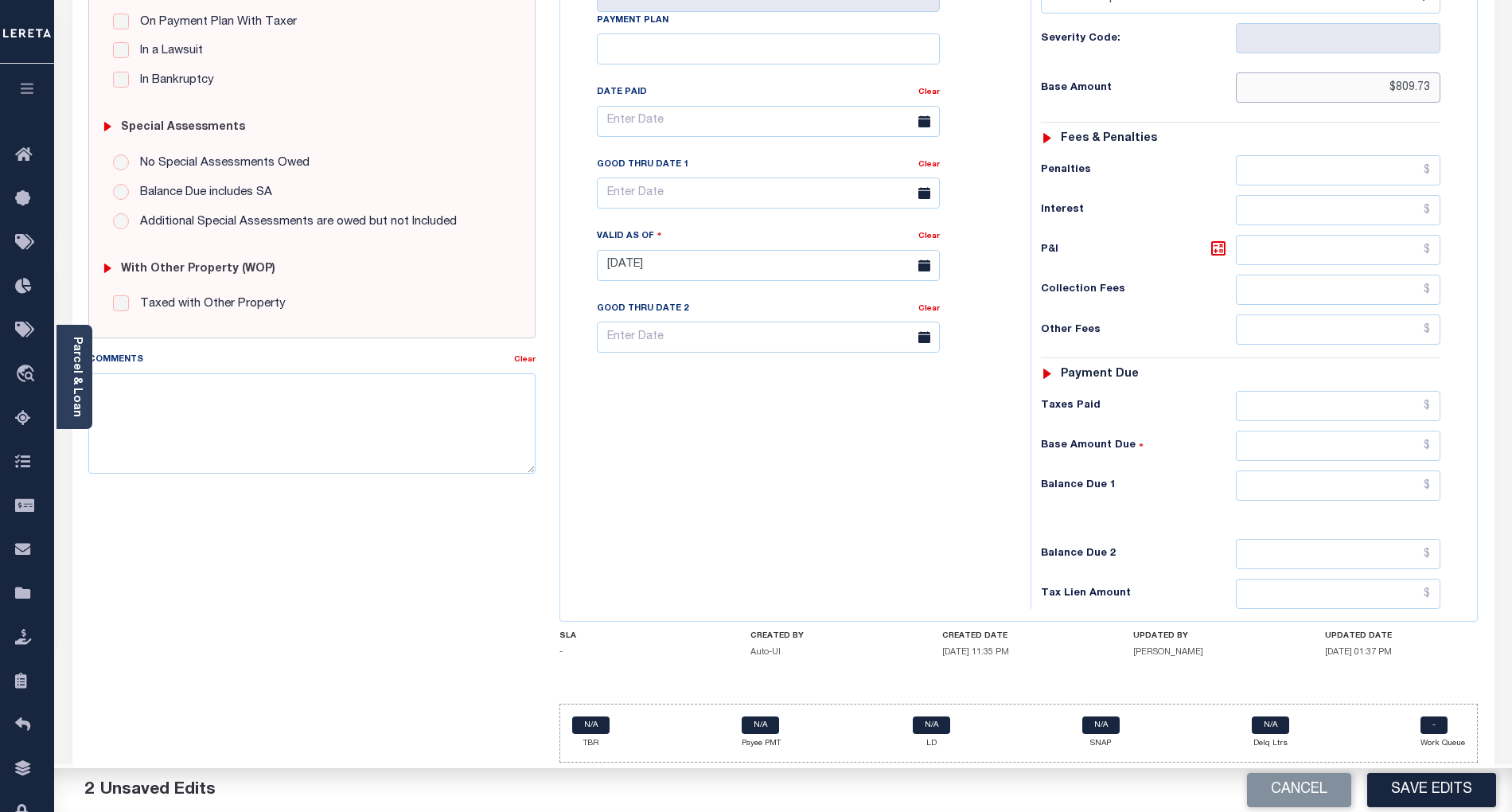
type input "$809.73"
click at [1321, 485] on input "text" at bounding box center [1338, 485] width 205 height 30
type input "$0.00"
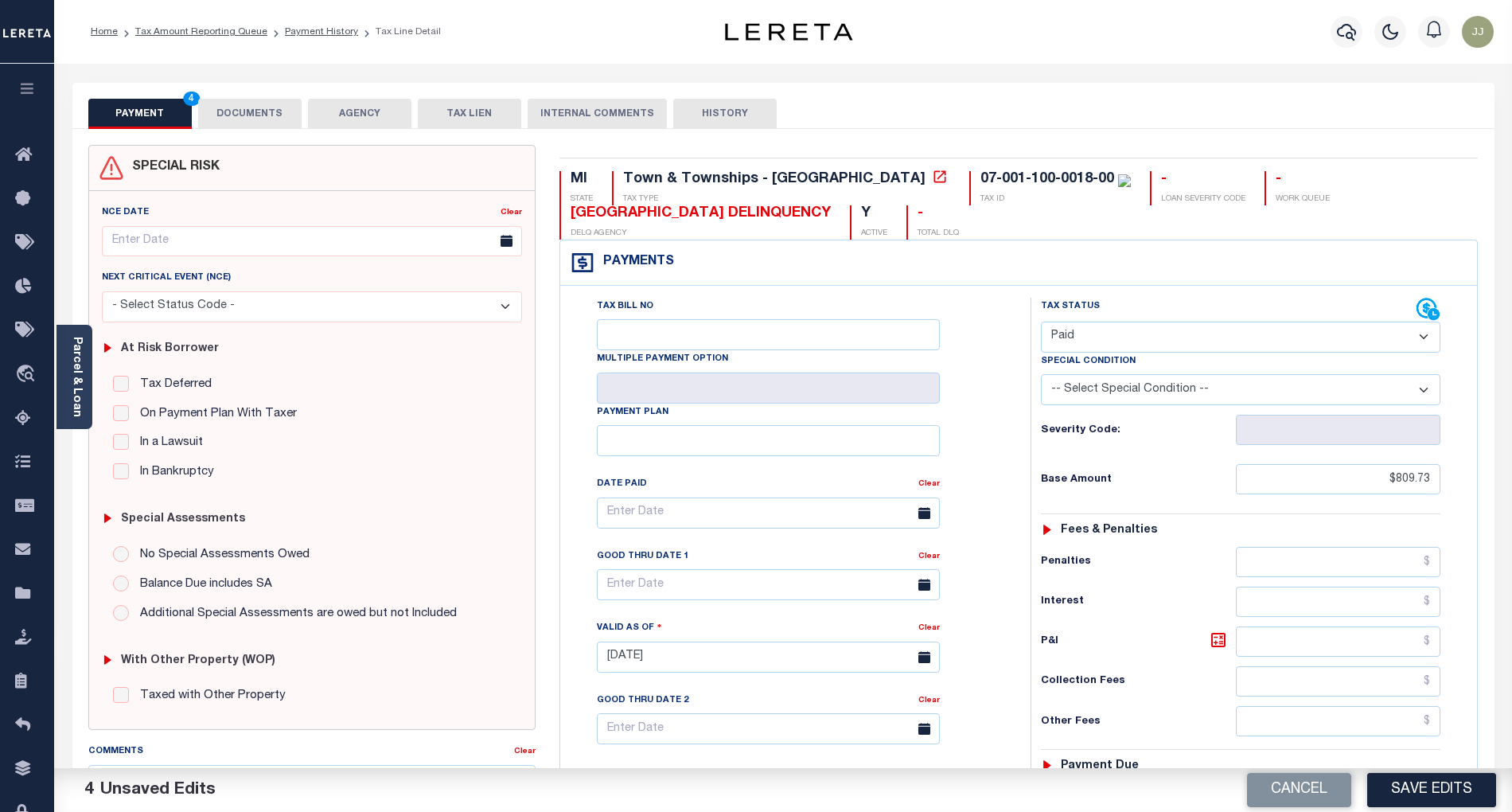
click at [273, 112] on button "DOCUMENTS" at bounding box center [250, 113] width 104 height 30
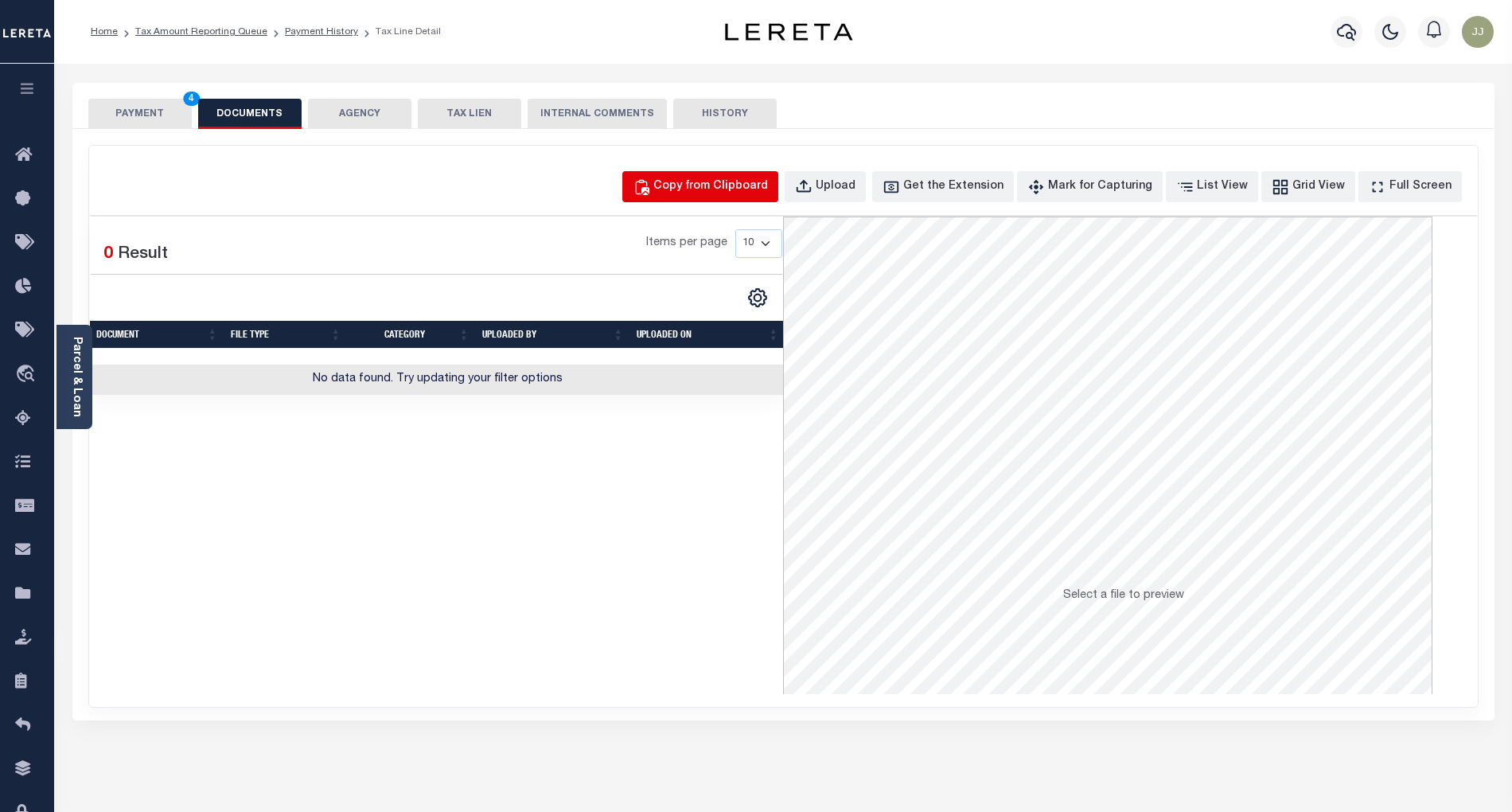
click at [750, 191] on div "Copy from Clipboard" at bounding box center [711, 186] width 114 height 18
select select "POP"
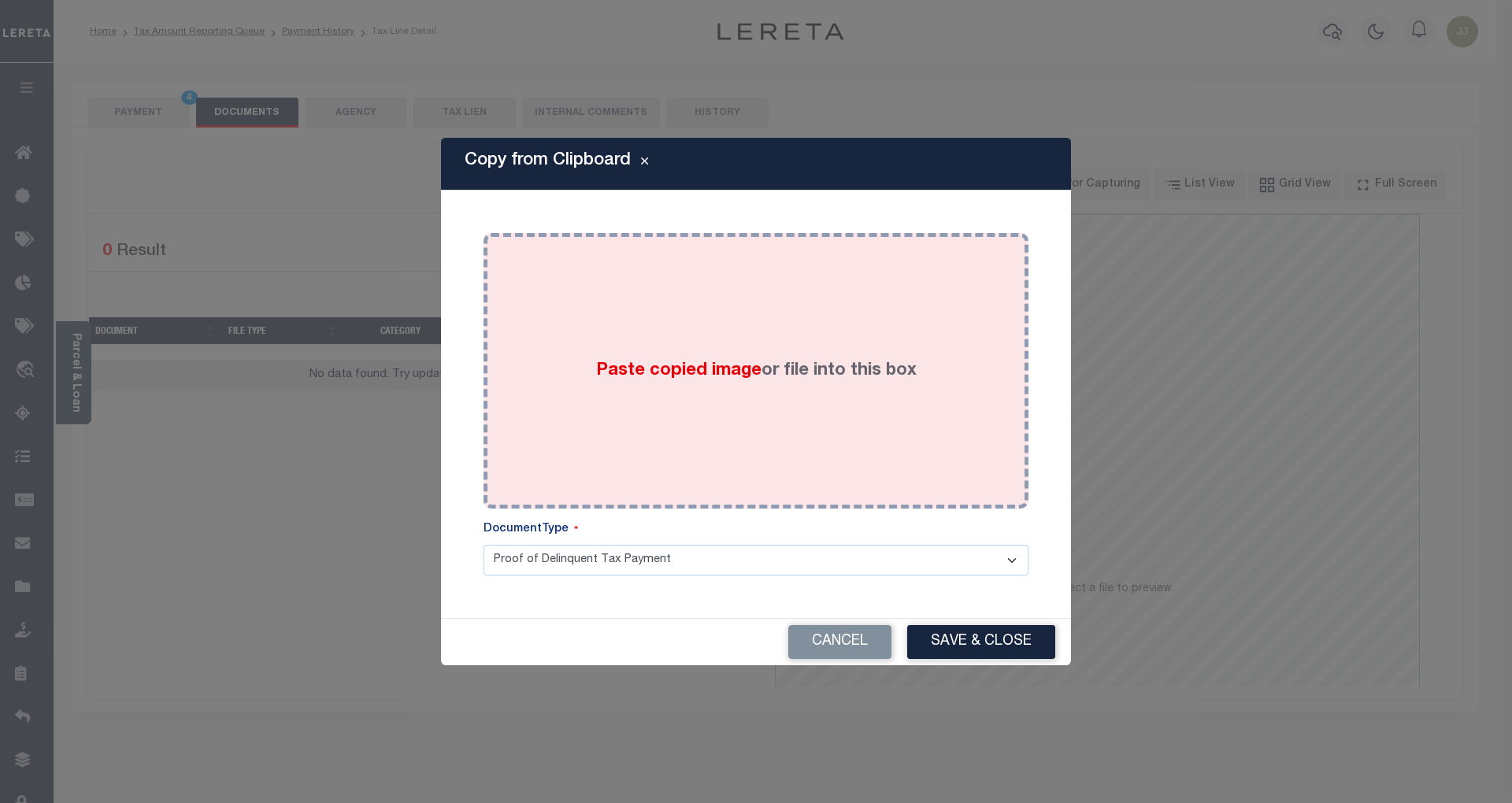
click at [717, 332] on div "Paste copied image or file into this box" at bounding box center [756, 370] width 522 height 252
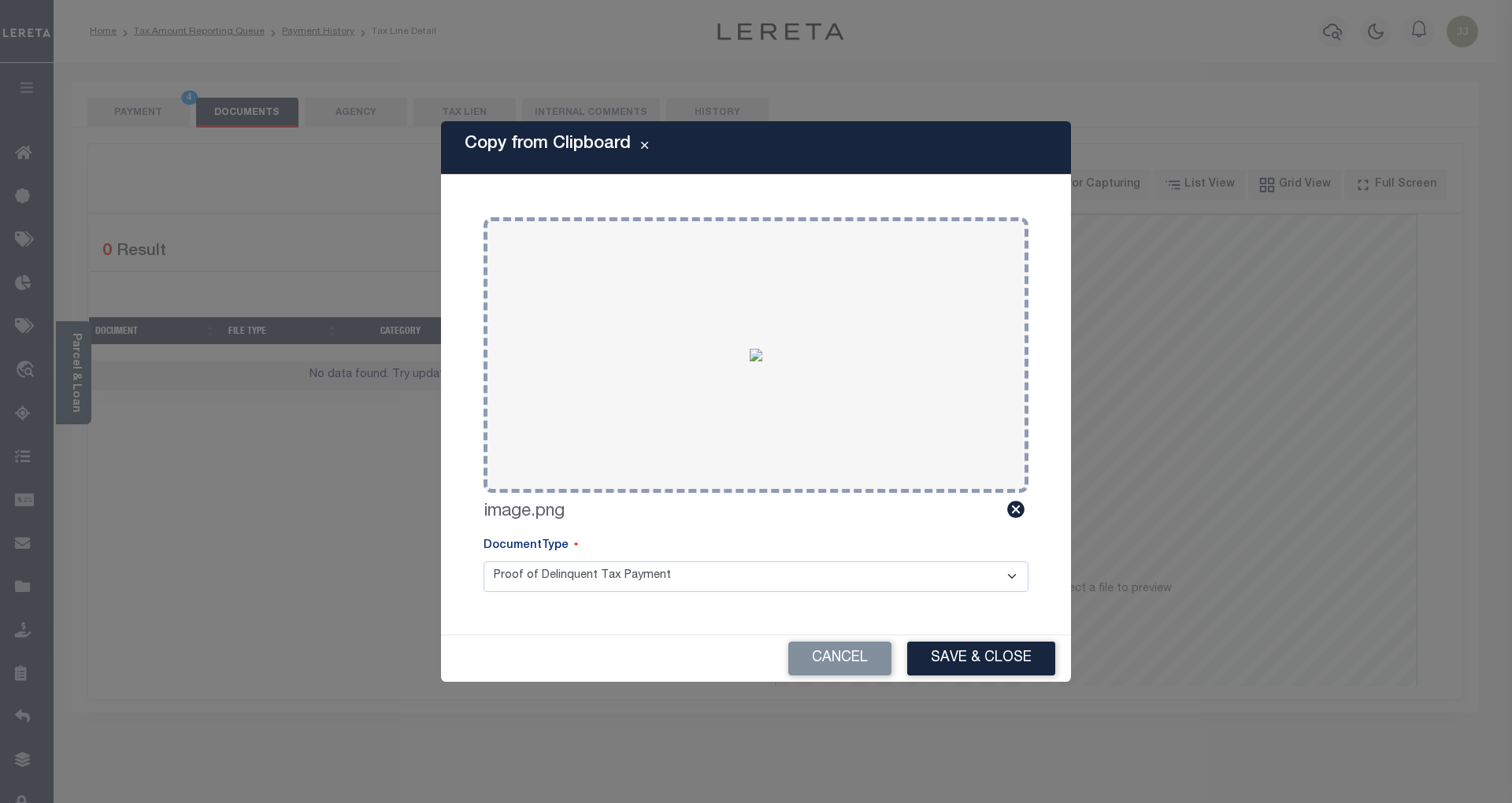
click at [968, 639] on div "Cancel Save & Close" at bounding box center [756, 659] width 630 height 46
drag, startPoint x: 945, startPoint y: 665, endPoint x: 921, endPoint y: 665, distance: 24.0
click at [938, 665] on button "Save & Close" at bounding box center [981, 659] width 148 height 34
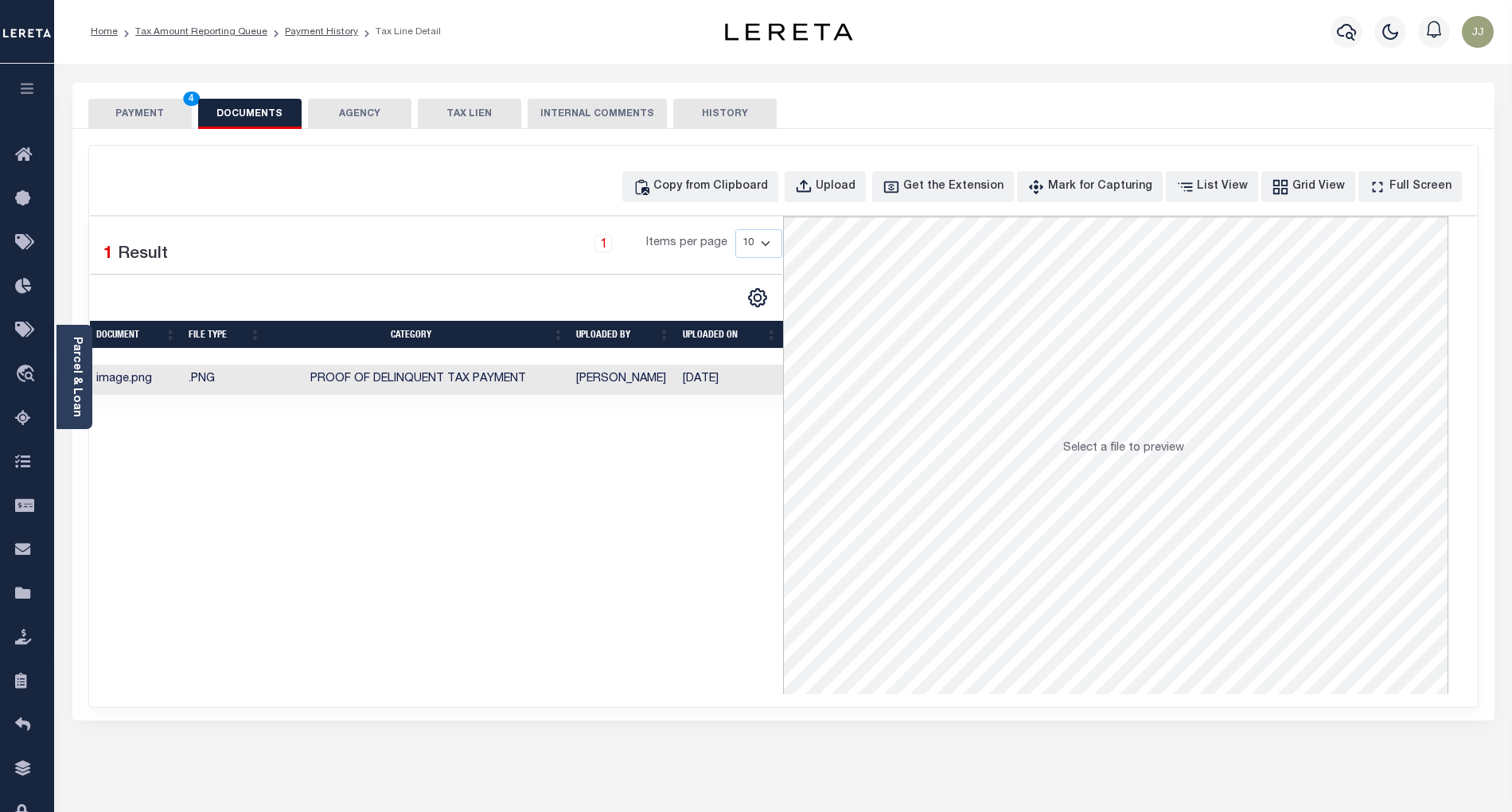
click at [122, 106] on button "PAYMENT 4" at bounding box center [139, 113] width 104 height 30
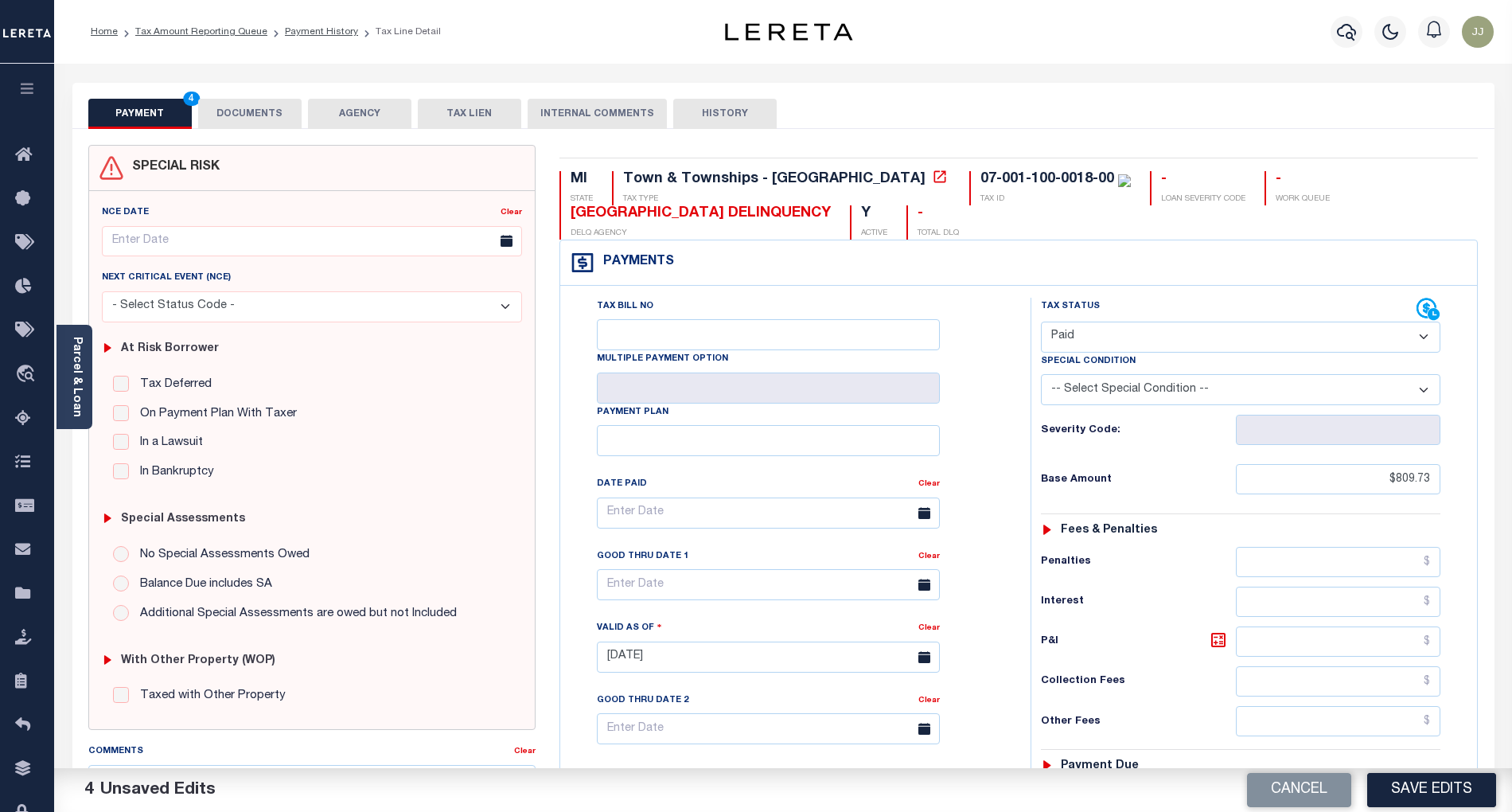
scroll to position [399, 0]
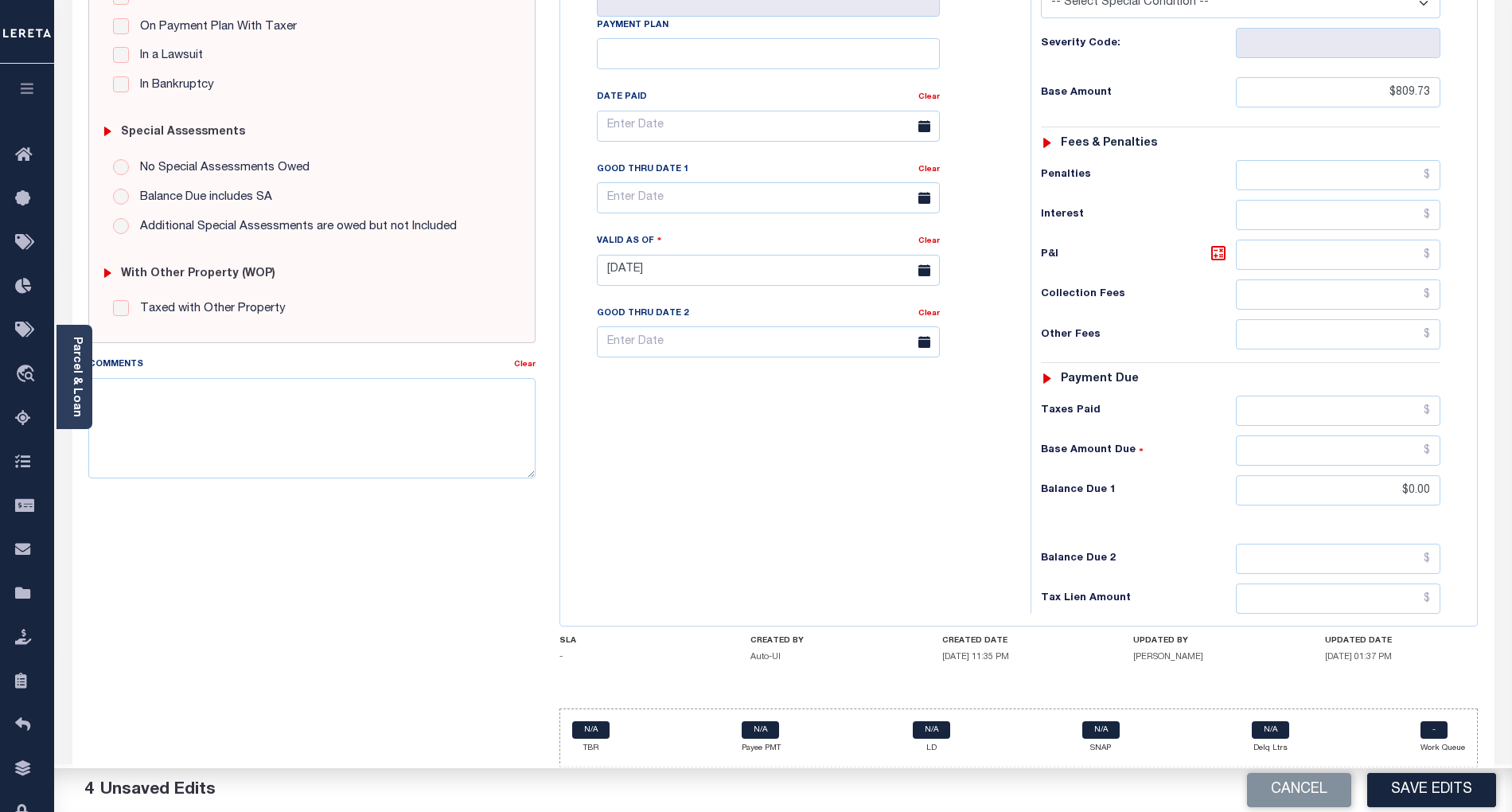
drag, startPoint x: 836, startPoint y: 472, endPoint x: 1280, endPoint y: 587, distance: 458.7
click at [843, 472] on div "Tax Bill No Multiple Payment Option Payment Plan Clear" at bounding box center [791, 262] width 454 height 703
click at [1436, 784] on button "Save Edits" at bounding box center [1432, 790] width 129 height 35
checkbox input "false"
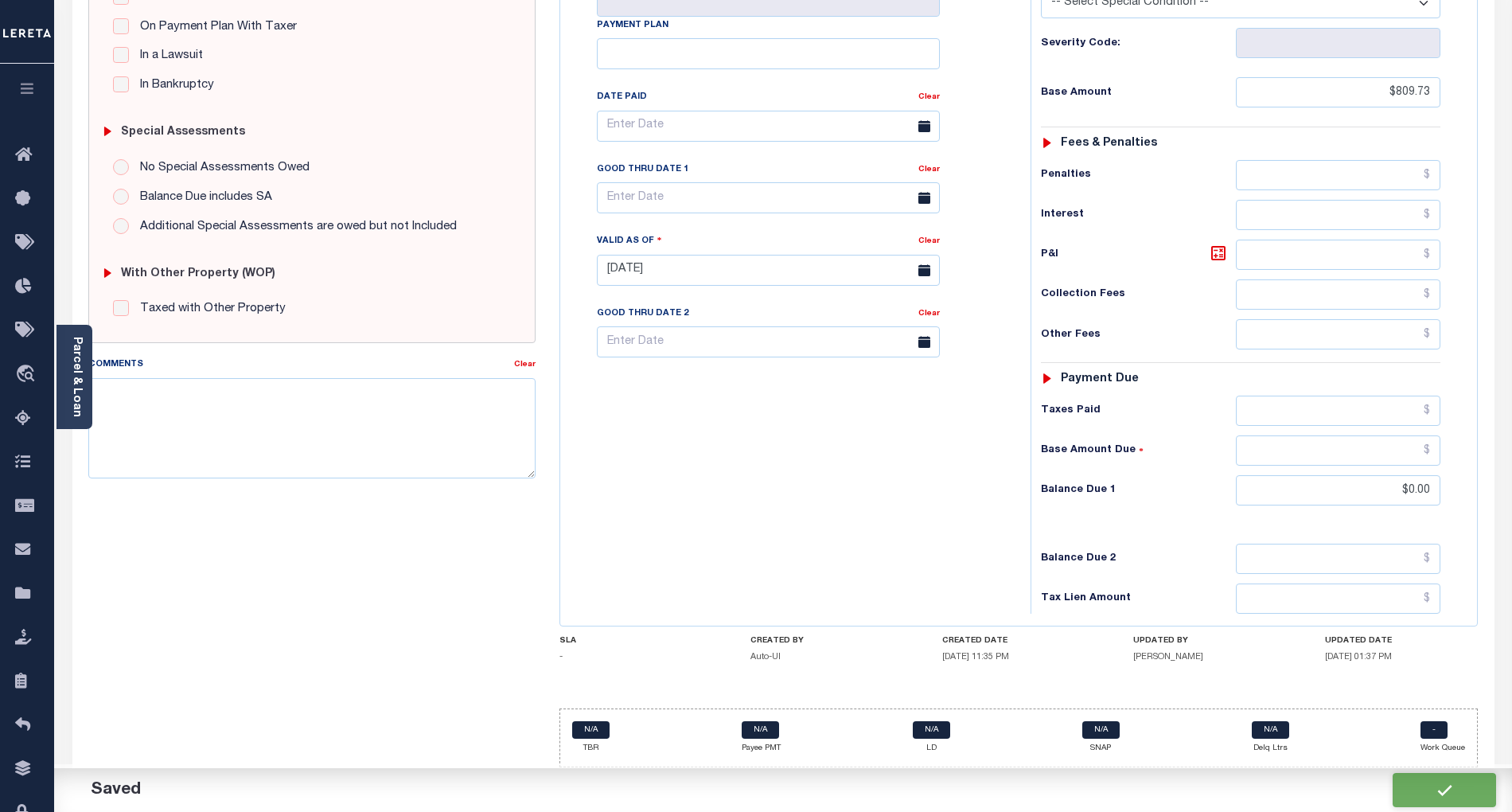
checkbox input "false"
type input "$809.73"
type input "$0"
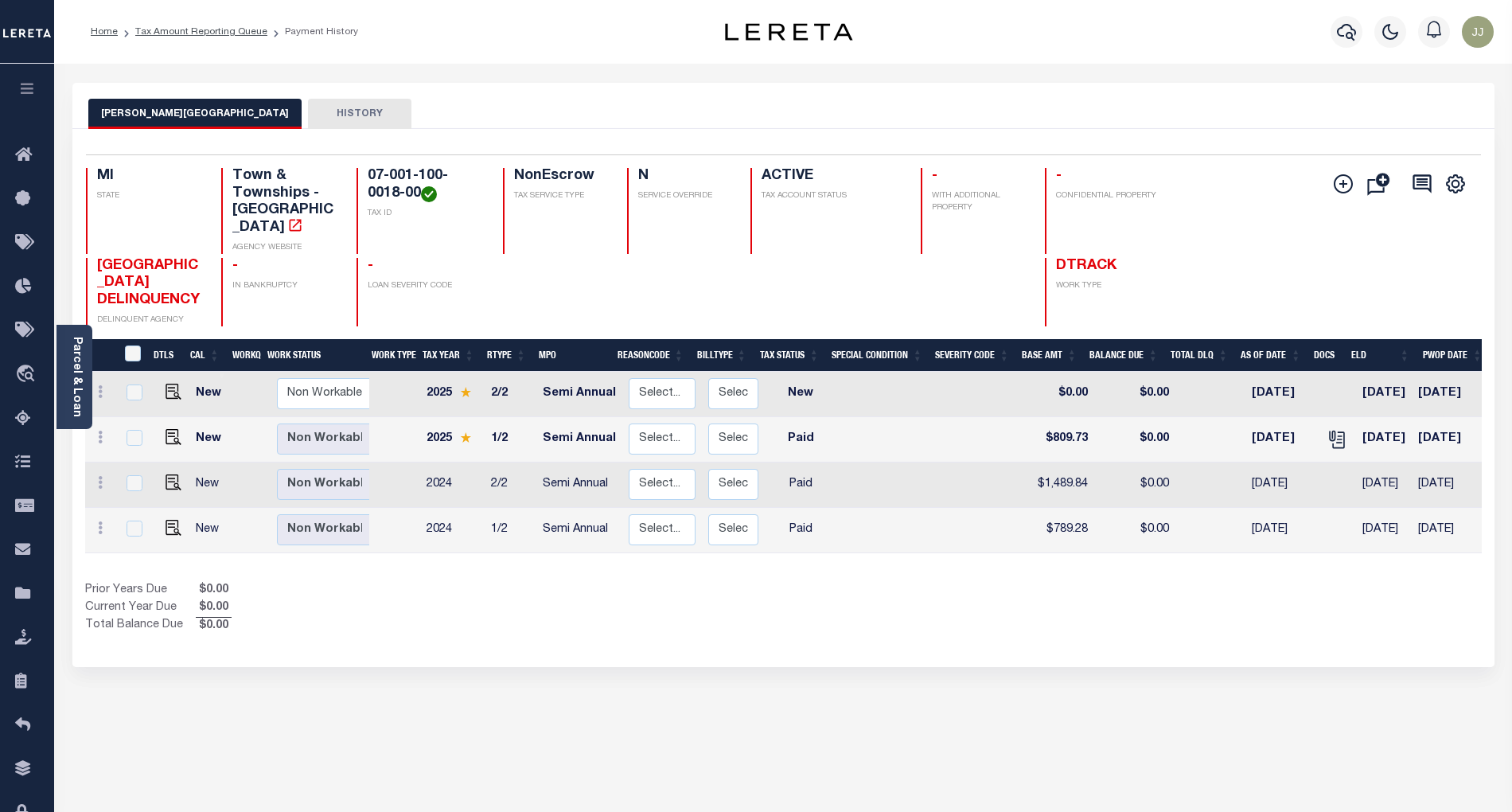
click at [493, 641] on div "Selected 4 Results 1 Items per page 25 50 100 MI STATE TAX ID N" at bounding box center [783, 398] width 1422 height 539
click at [19, 412] on icon at bounding box center [27, 419] width 25 height 20
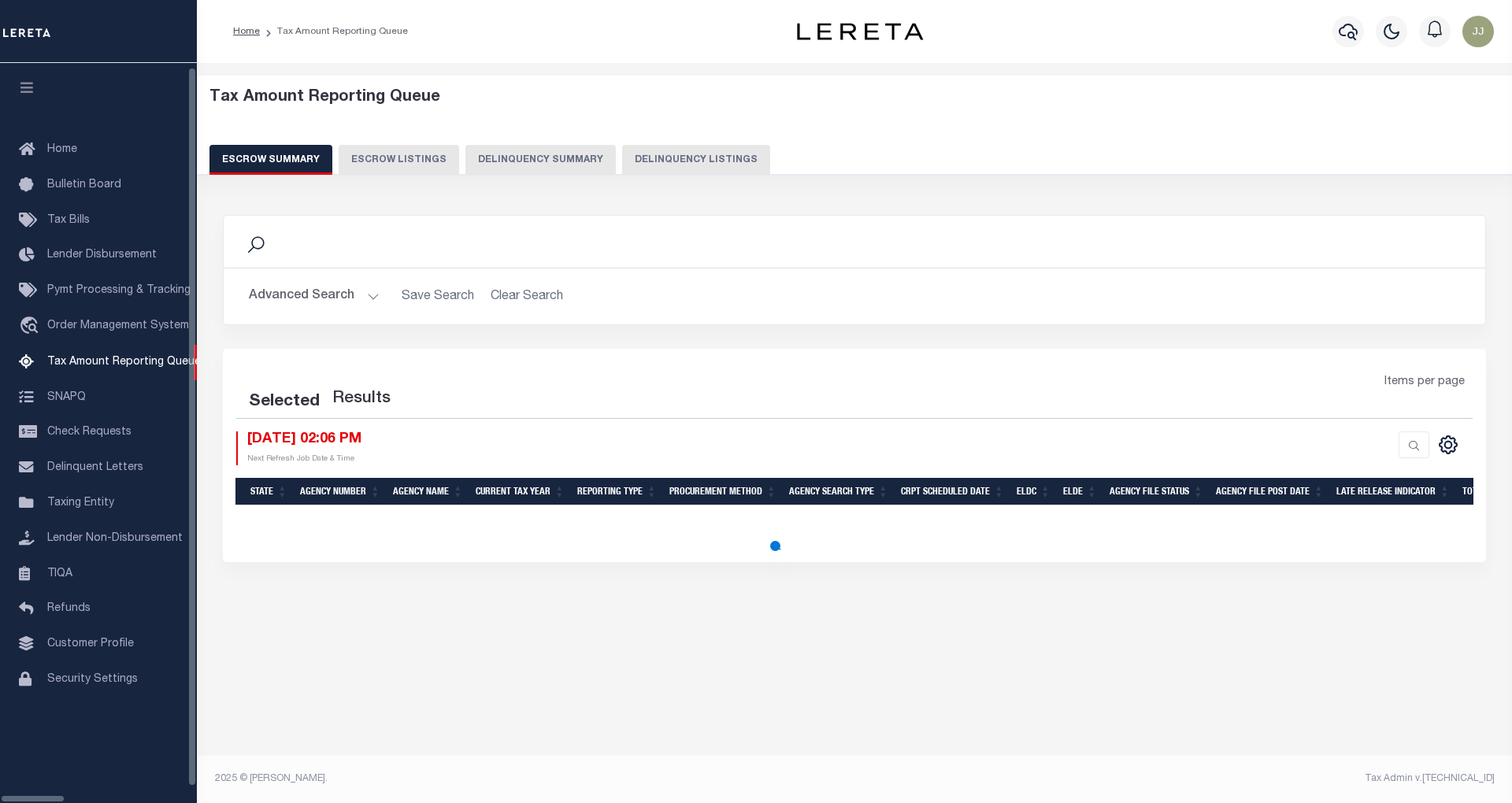
select select "100"
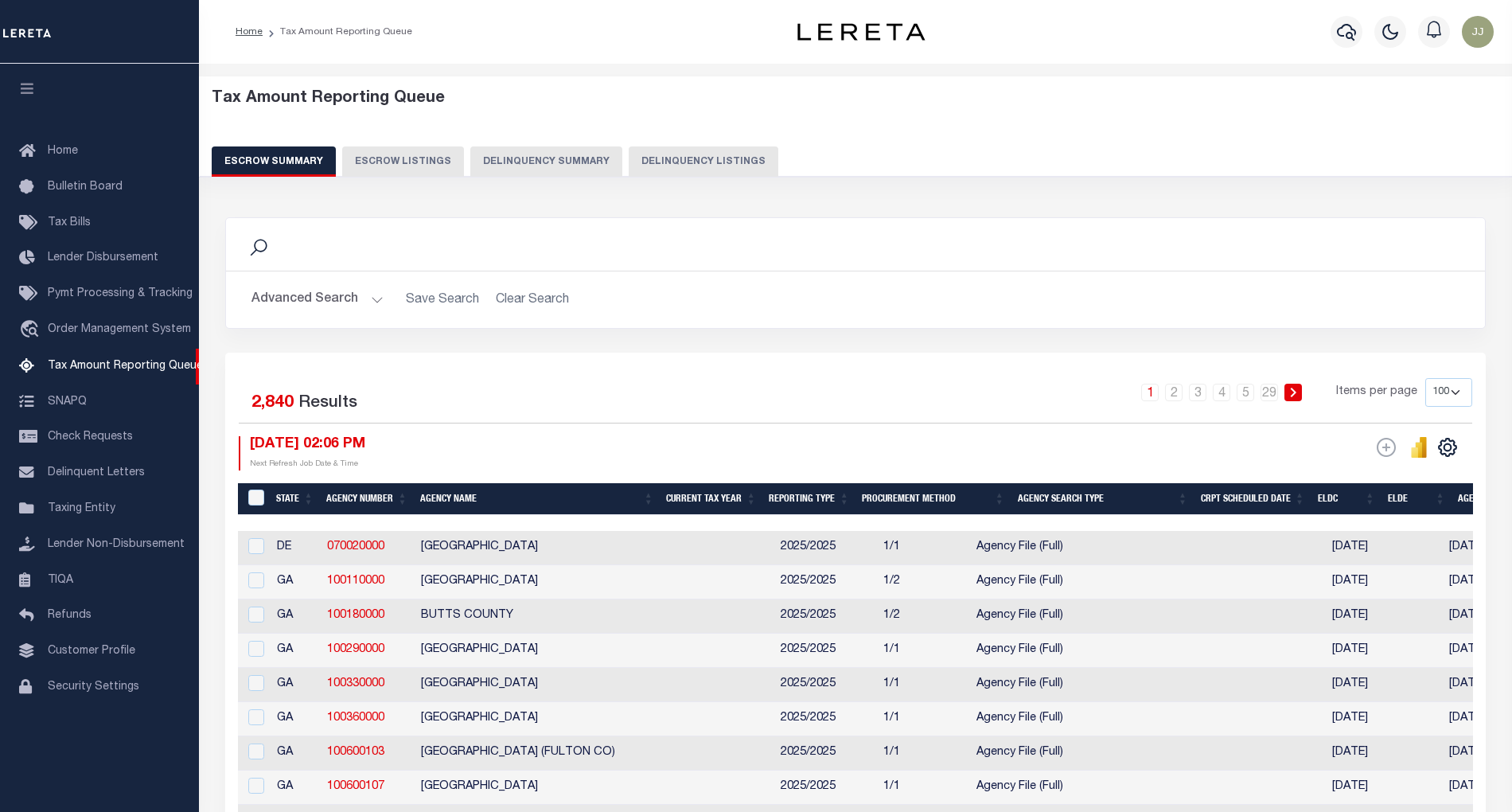
click at [684, 170] on button "Delinquency Listings" at bounding box center [704, 161] width 150 height 30
select select "MI"
select select "100"
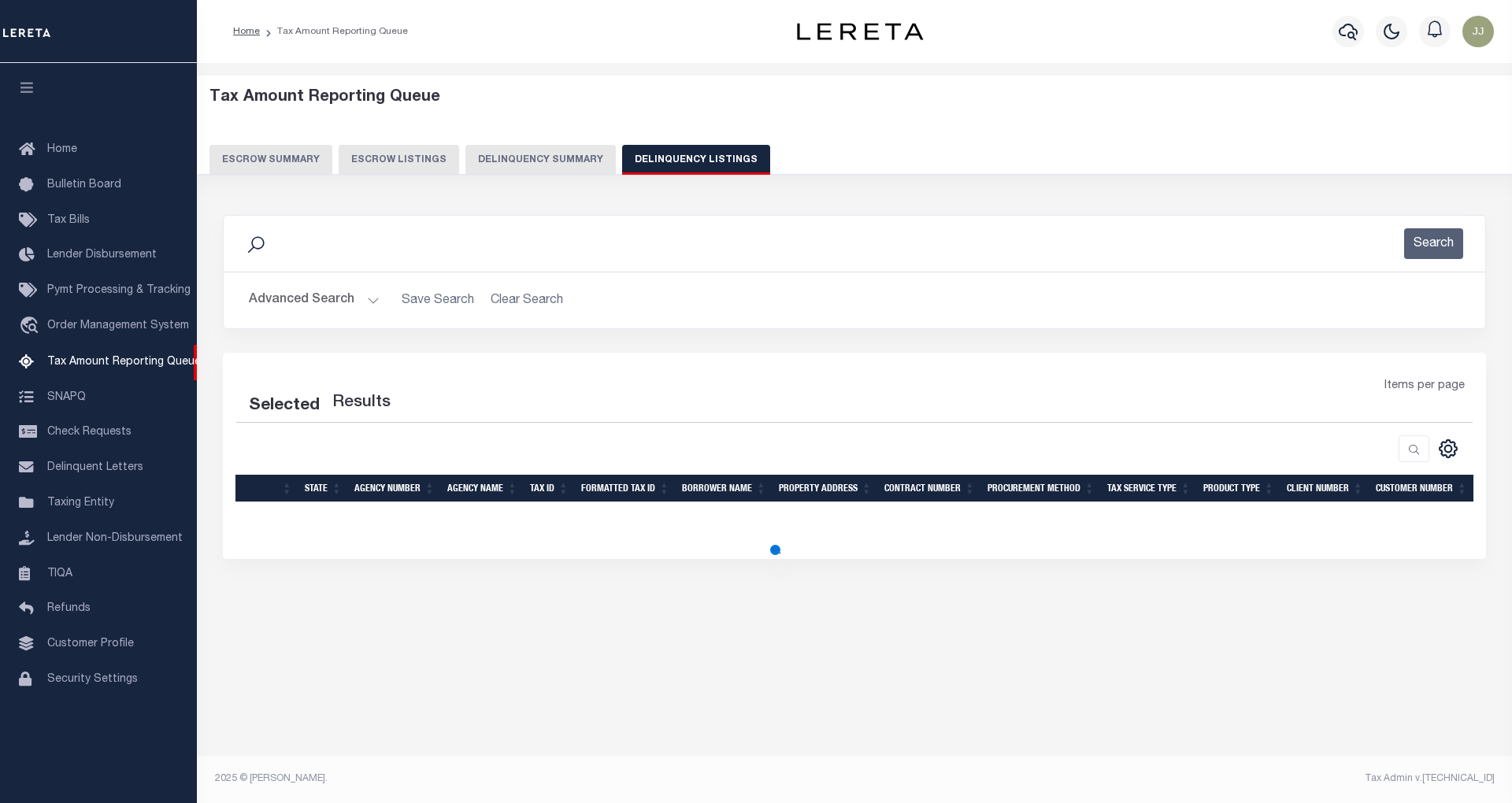
select select "100"
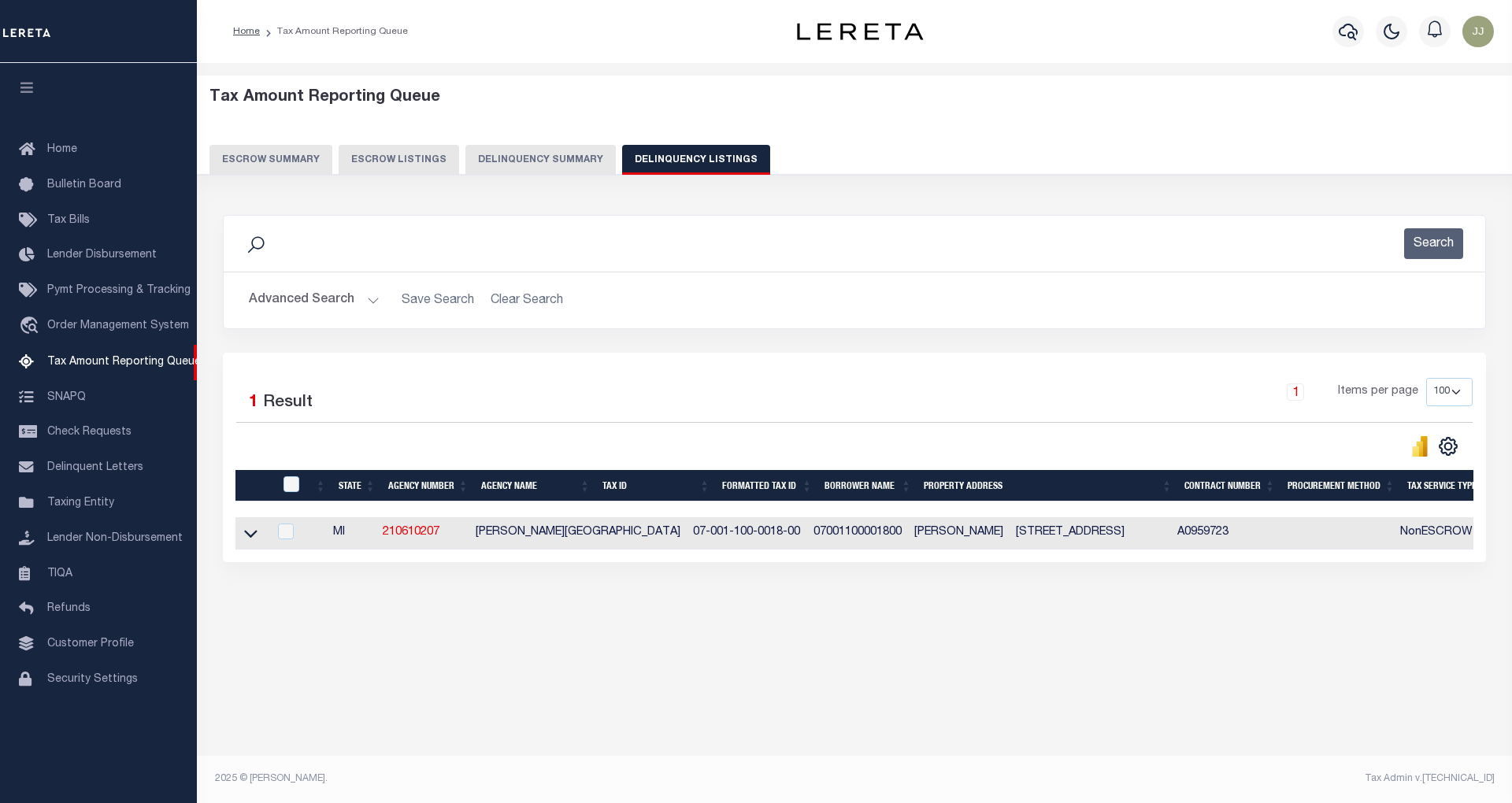
click at [334, 316] on button "Advanced Search" at bounding box center [314, 300] width 131 height 31
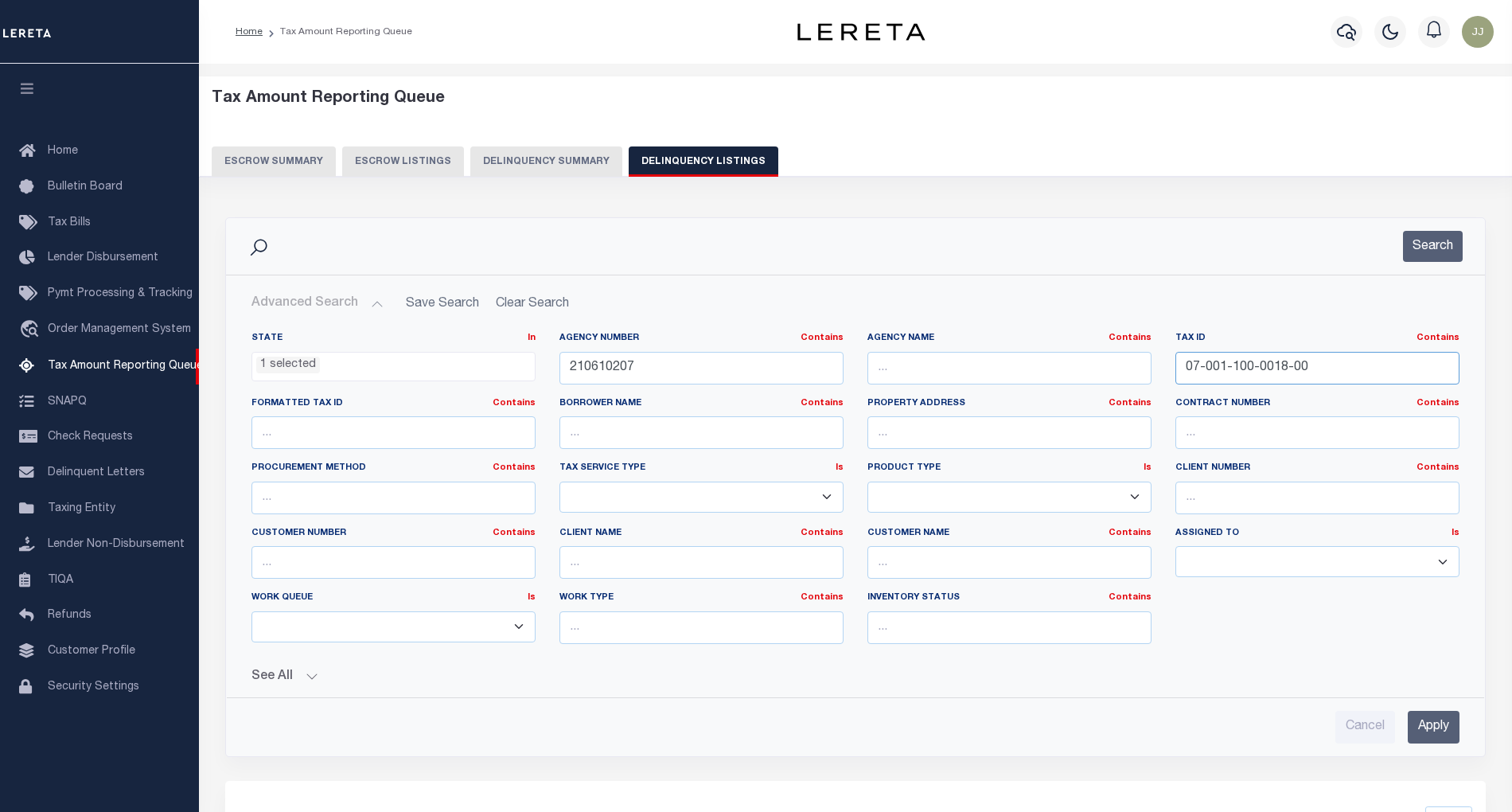
drag, startPoint x: 1281, startPoint y: 373, endPoint x: 1182, endPoint y: 368, distance: 99.1
click at [1182, 368] on input "07-001-100-0018-00" at bounding box center [1318, 368] width 285 height 33
paste input "15-300-0004-4"
type input "07-015-300-0004-40"
click at [1431, 245] on button "Search" at bounding box center [1433, 246] width 60 height 31
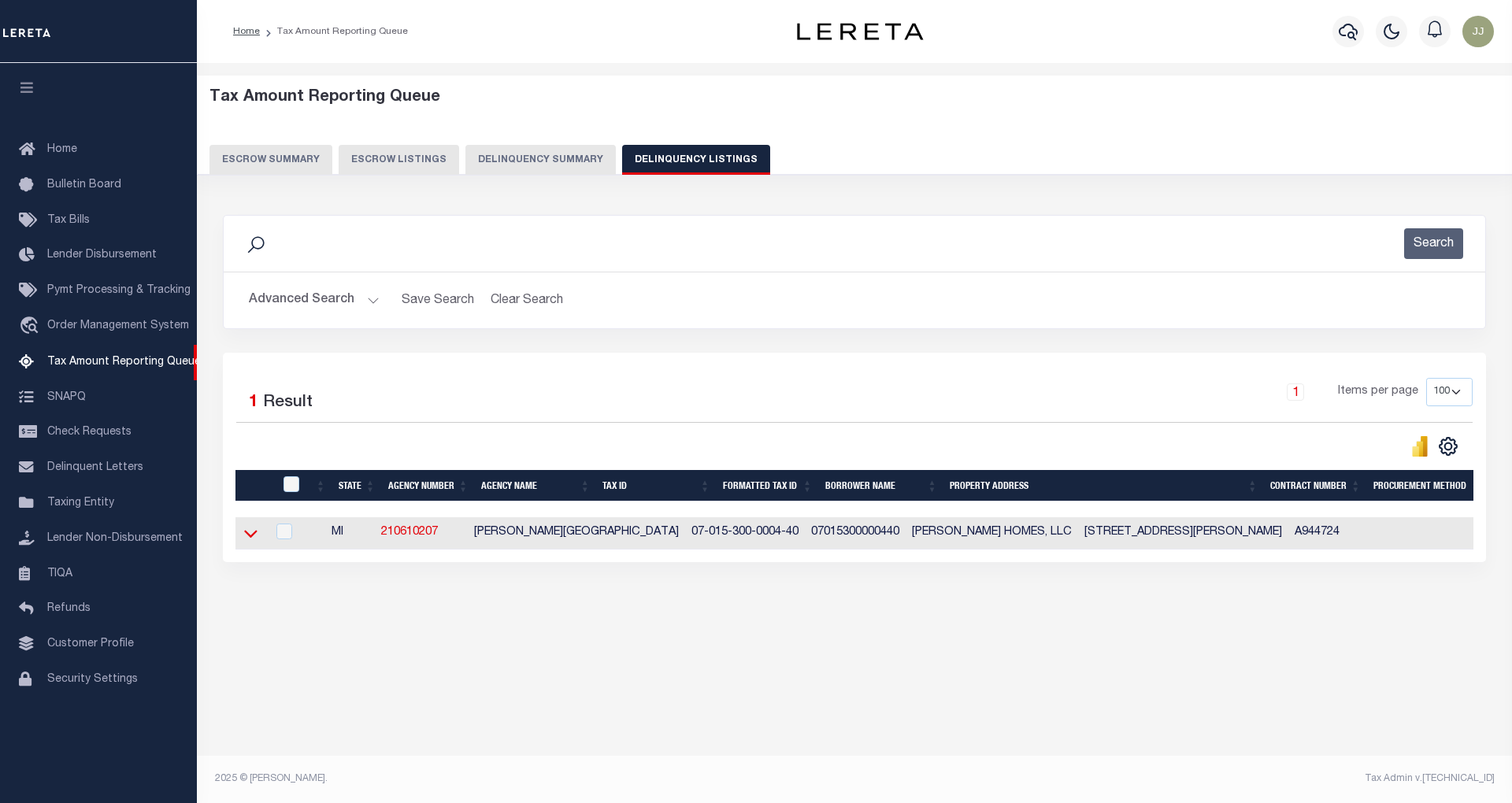
click at [250, 540] on icon at bounding box center [251, 533] width 13 height 17
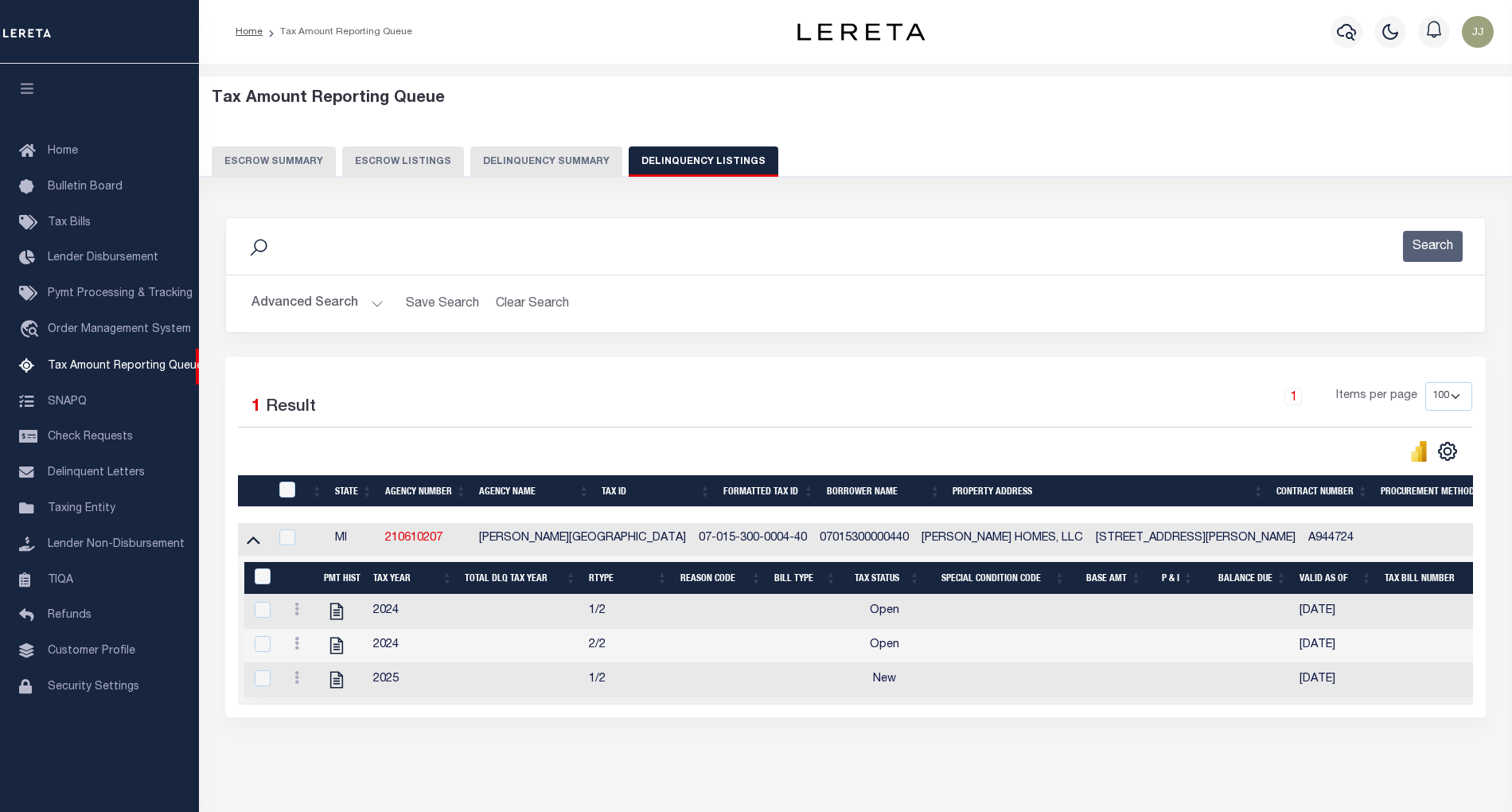
scroll to position [67, 0]
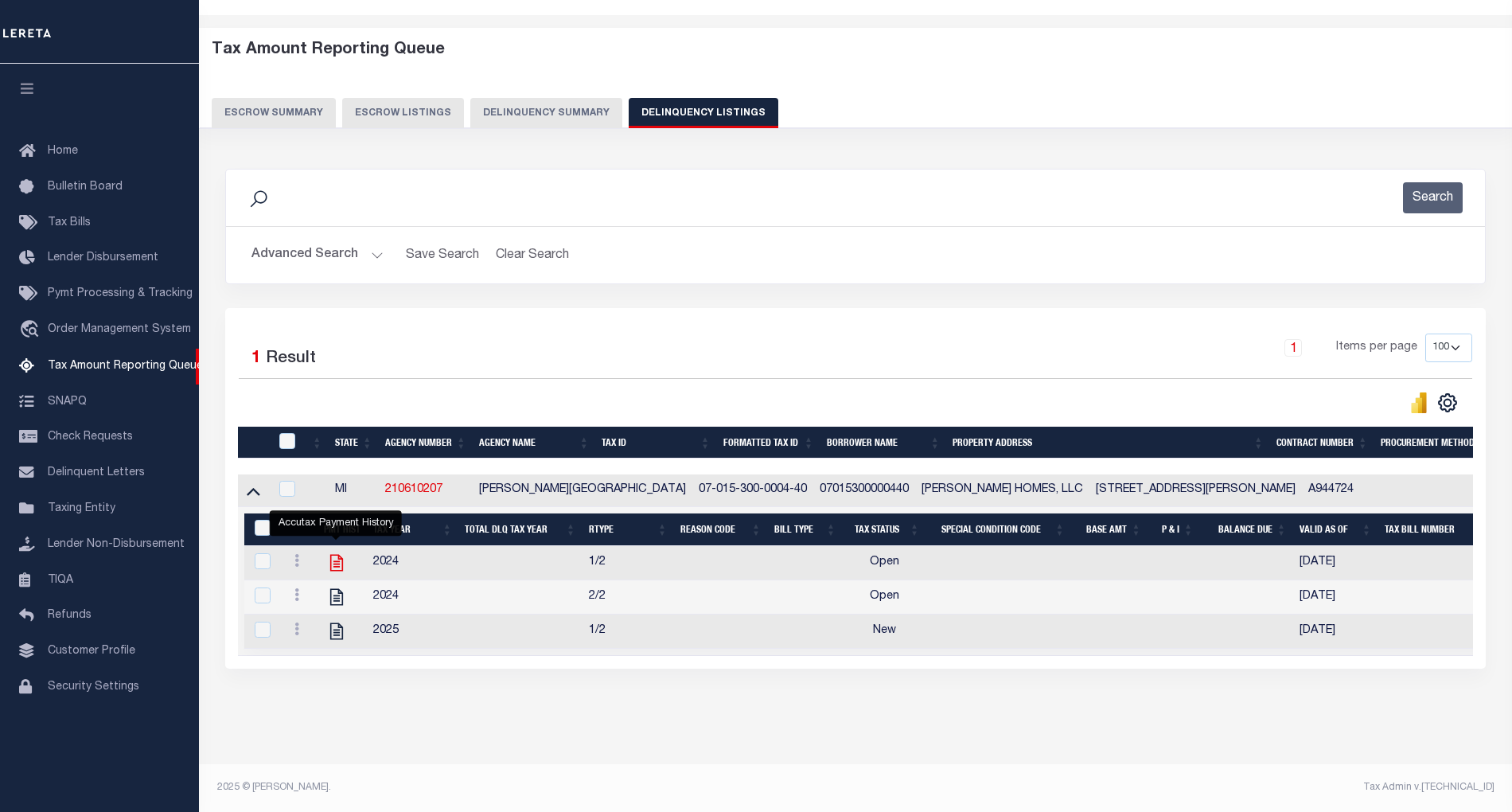
click at [336, 553] on icon "" at bounding box center [337, 563] width 21 height 21
checkbox input "true"
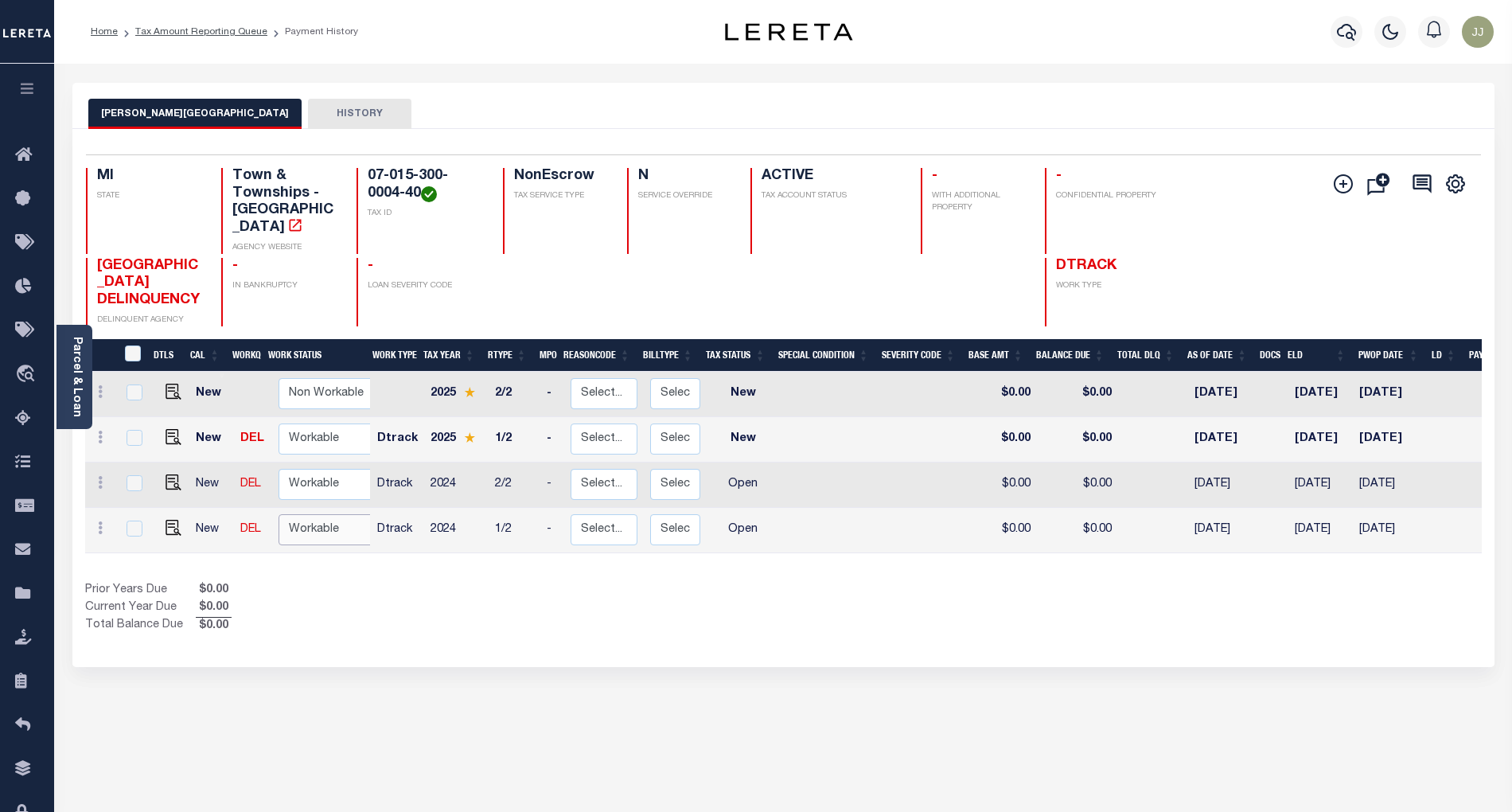
click at [323, 514] on select "Non Workable Workable" at bounding box center [327, 529] width 95 height 31
checkbox input "true"
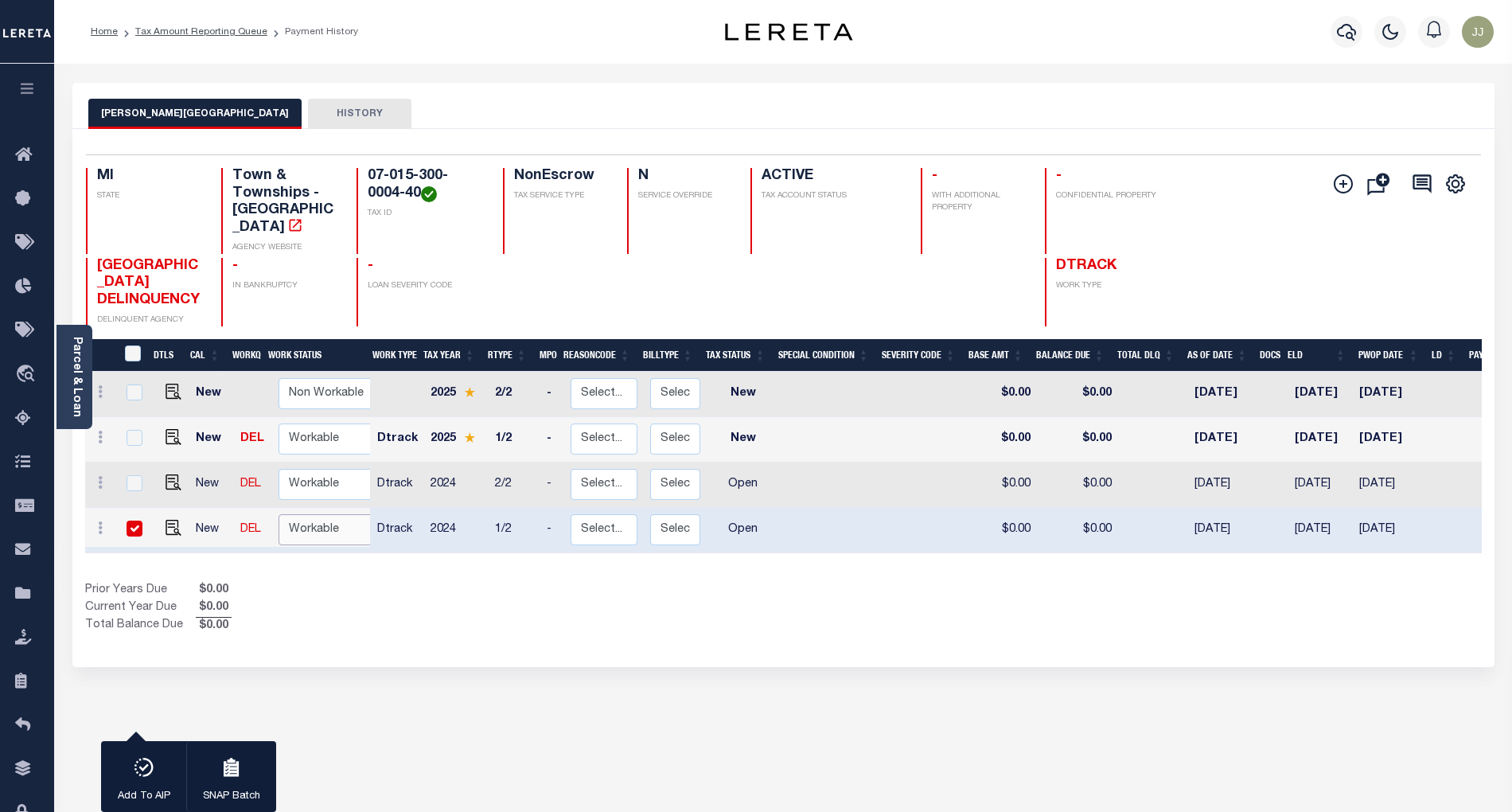
select select "true"
click at [279, 514] on select "Non Workable Workable" at bounding box center [327, 529] width 95 height 31
checkbox input "false"
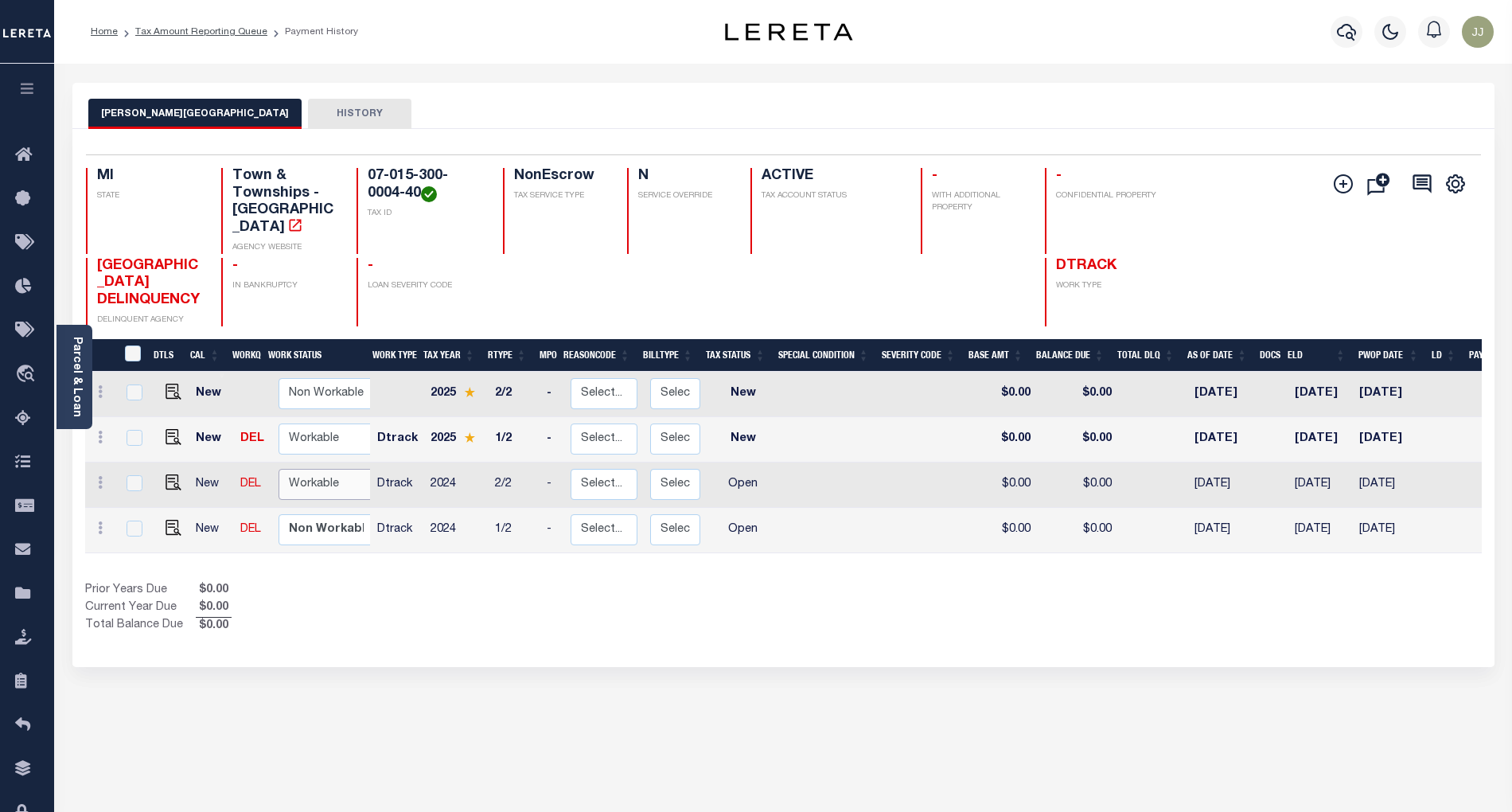
click at [313, 469] on select "Non Workable Workable" at bounding box center [327, 484] width 95 height 31
checkbox input "true"
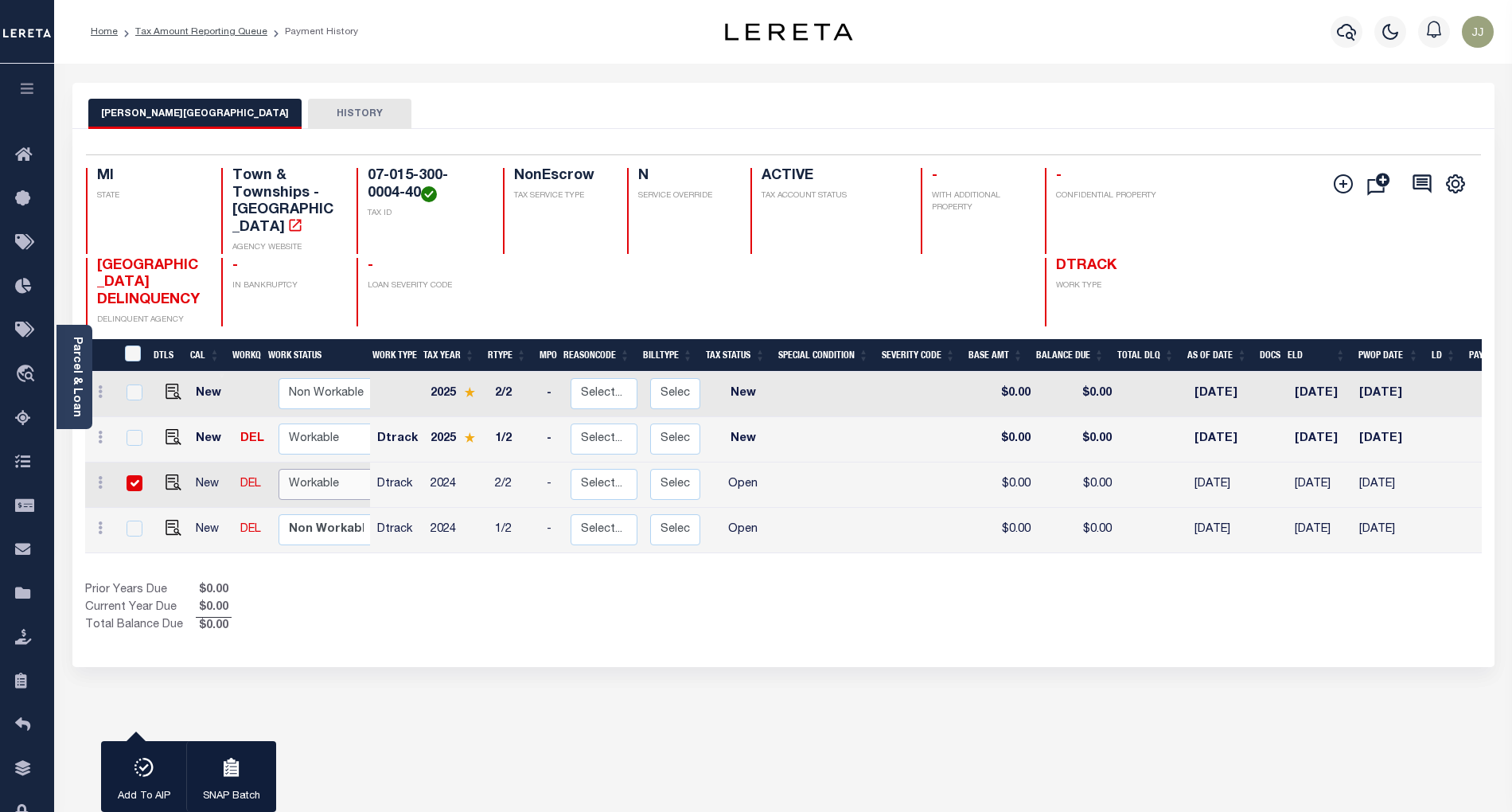
select select "true"
click at [279, 469] on select "Non Workable Workable" at bounding box center [327, 484] width 95 height 31
checkbox input "false"
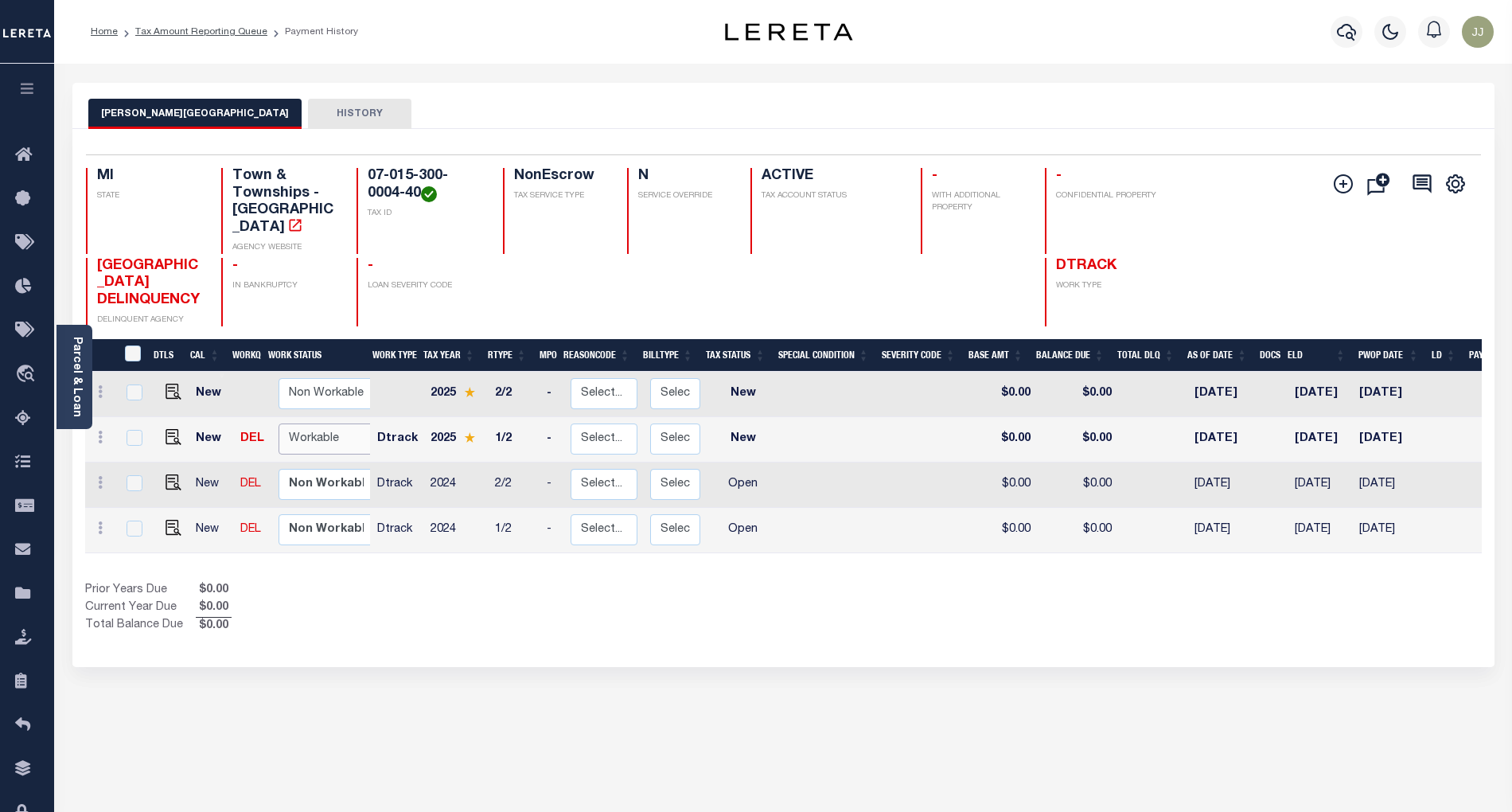
click at [310, 424] on select "Non Workable Workable" at bounding box center [327, 438] width 95 height 31
checkbox input "true"
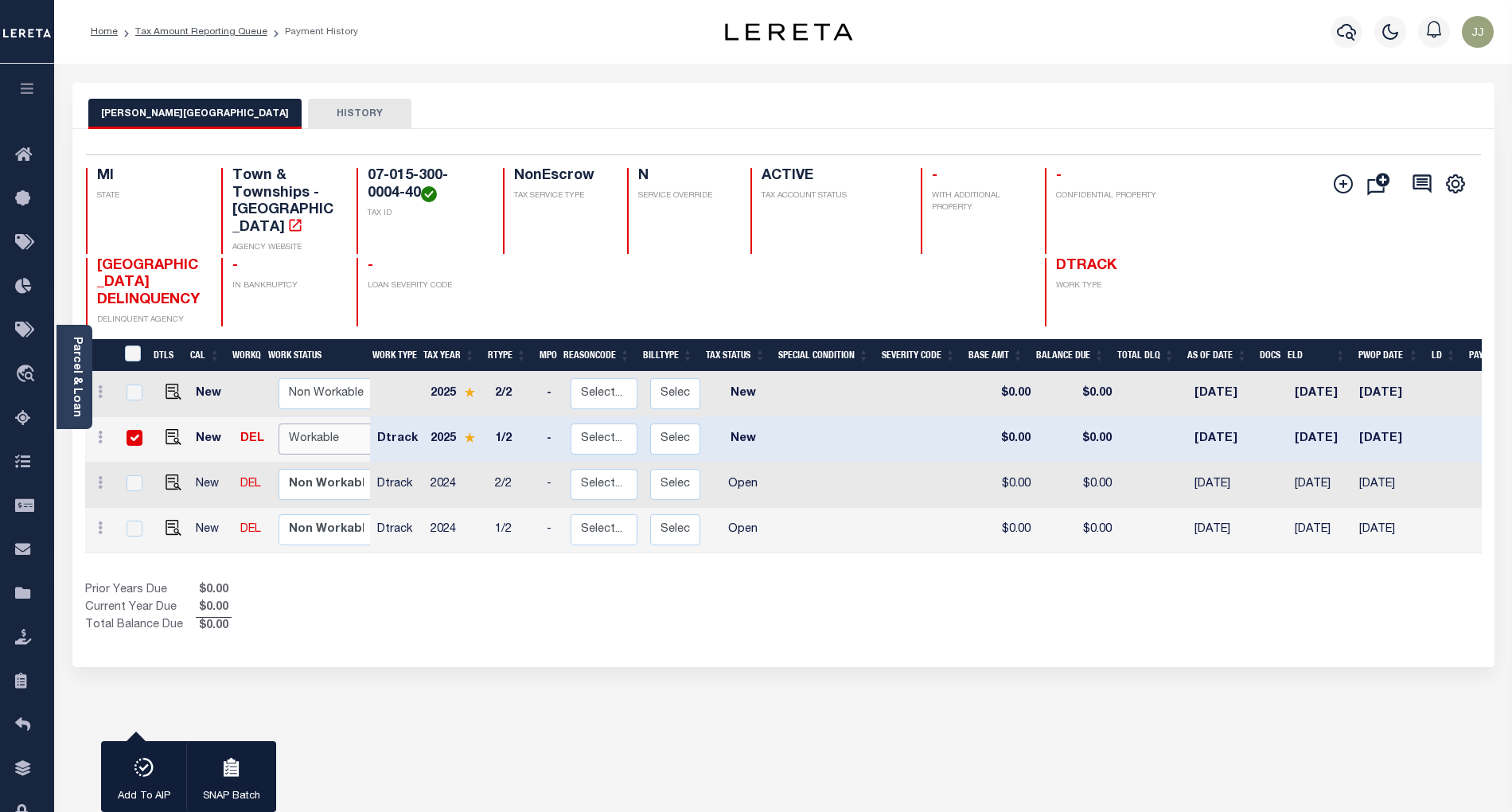
select select "true"
click at [279, 423] on select "Non Workable Workable" at bounding box center [327, 438] width 95 height 31
checkbox input "false"
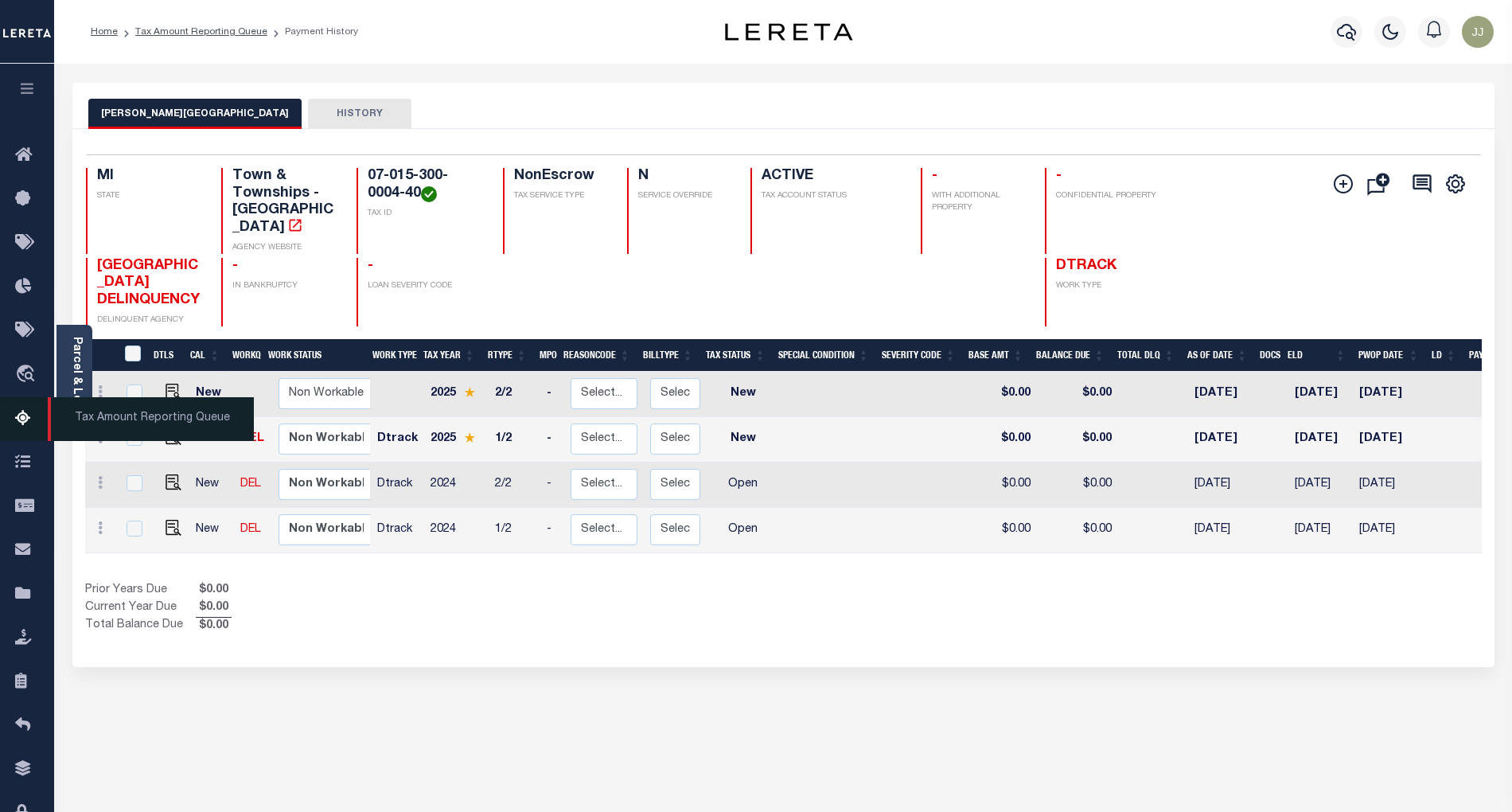
click at [26, 414] on icon at bounding box center [27, 419] width 25 height 20
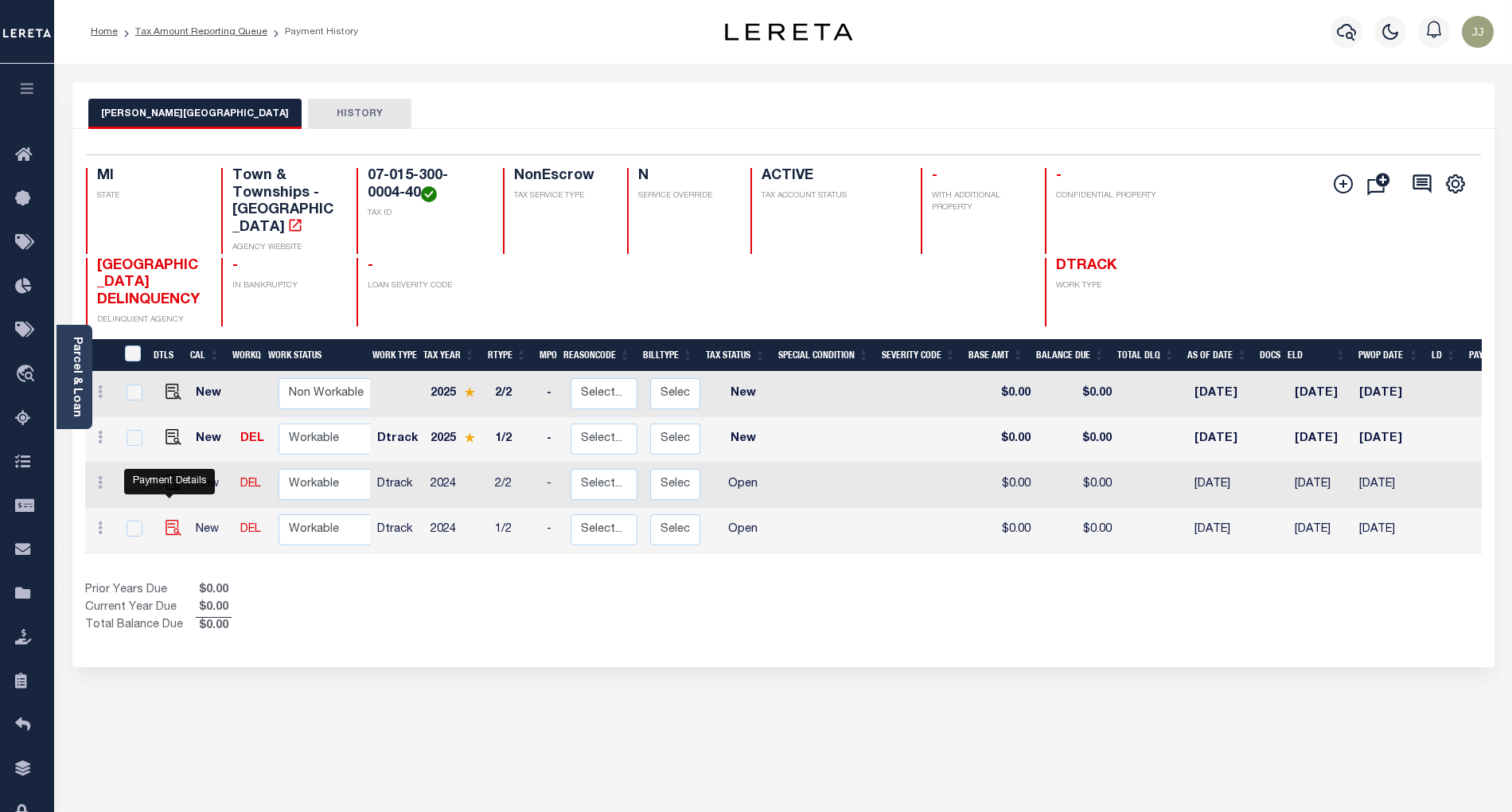
click at [170, 520] on img "" at bounding box center [173, 527] width 16 height 16
checkbox input "true"
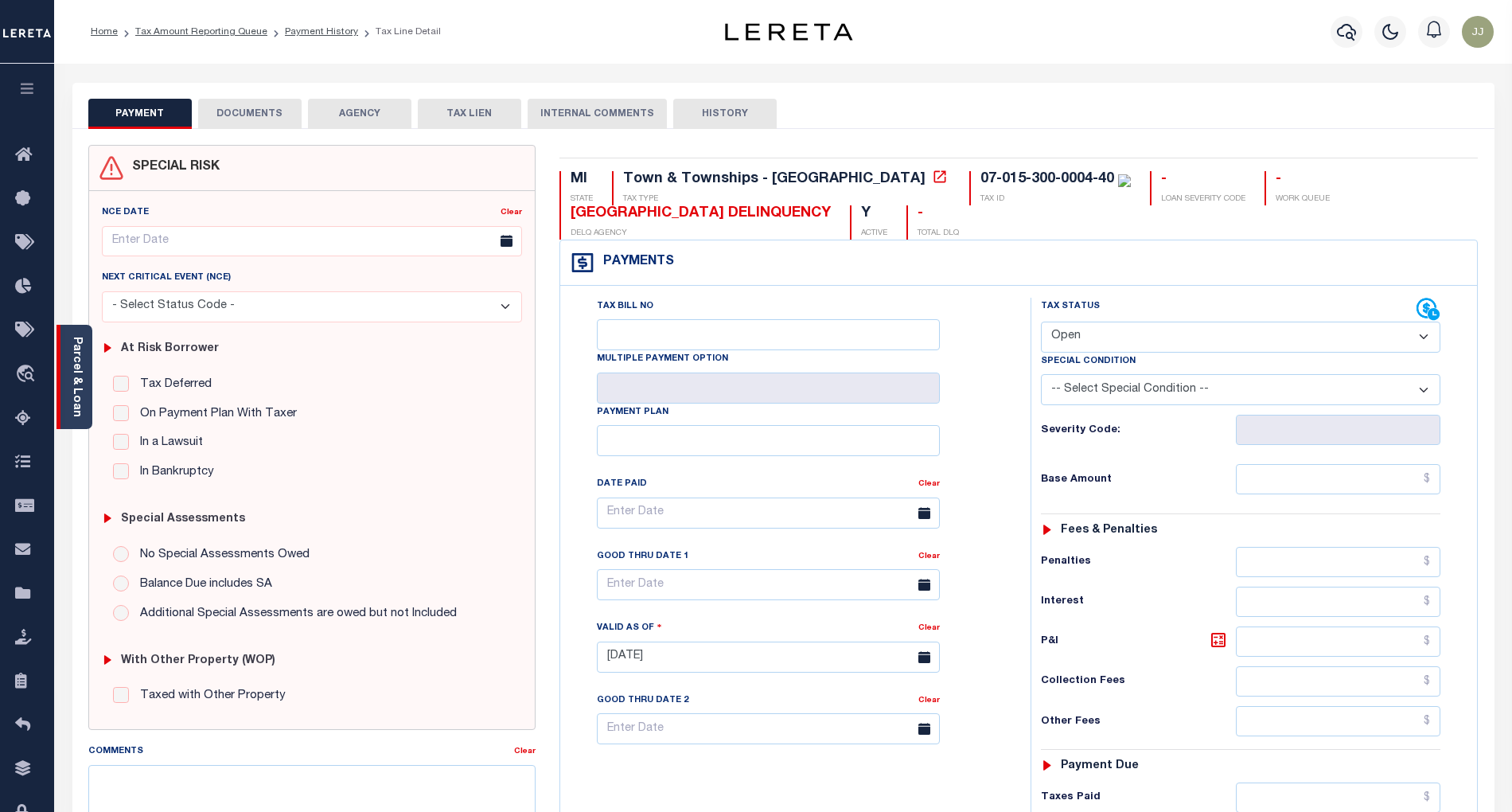
click at [86, 408] on div "Parcel & Loan" at bounding box center [74, 376] width 36 height 104
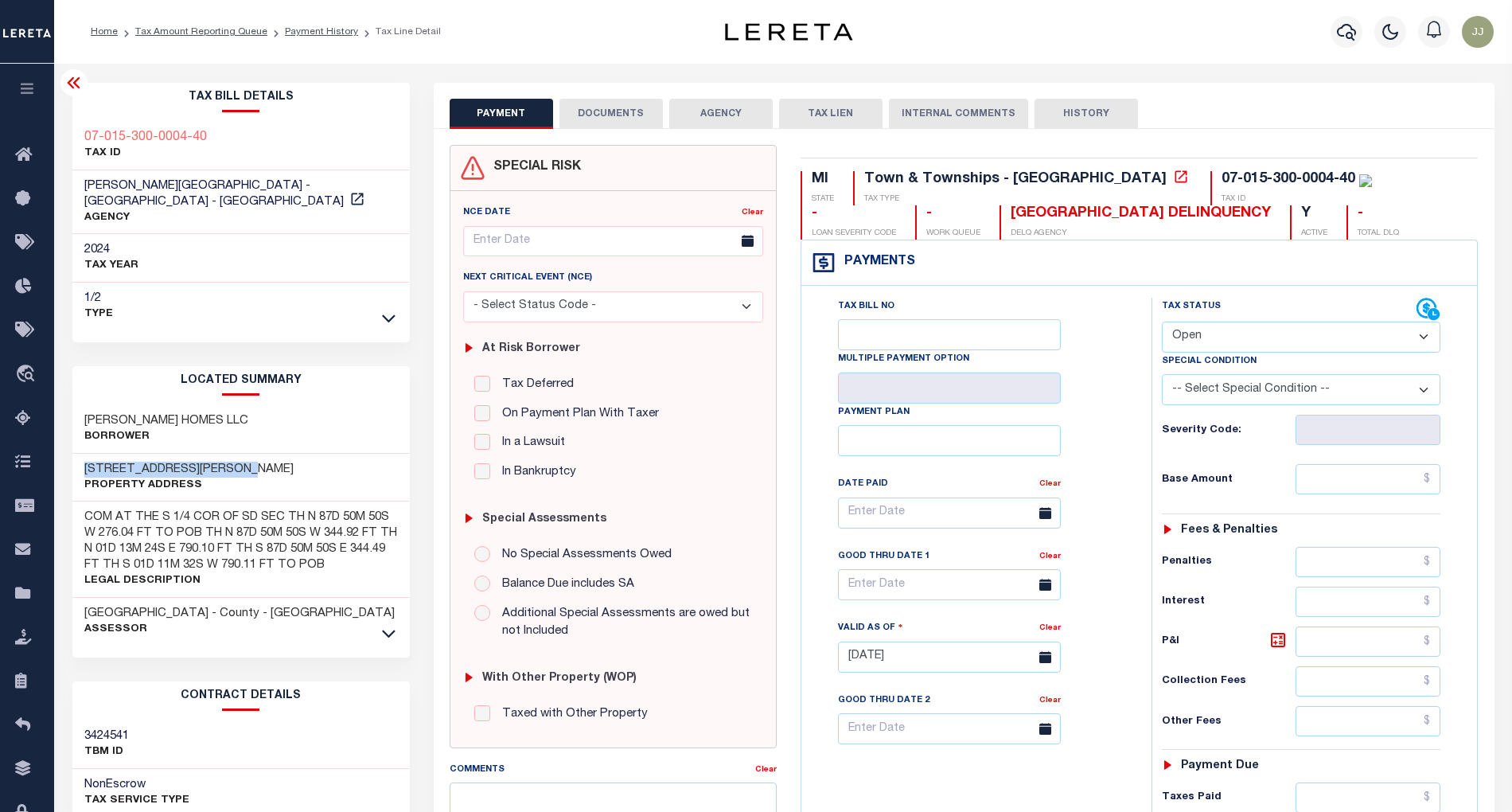
drag, startPoint x: 253, startPoint y: 450, endPoint x: 77, endPoint y: 450, distance: 176.0
click at [77, 454] on div "[STREET_ADDRESS][PERSON_NAME] Property Address" at bounding box center [241, 479] width 337 height 49
copy h3 "1312 E RILEY THOMPSON RD"
click at [1211, 332] on select "- Select Status Code - Open Due/Unpaid Paid Incomplete No Tax Due Internal Refu…" at bounding box center [1301, 336] width 279 height 31
select select "NTX"
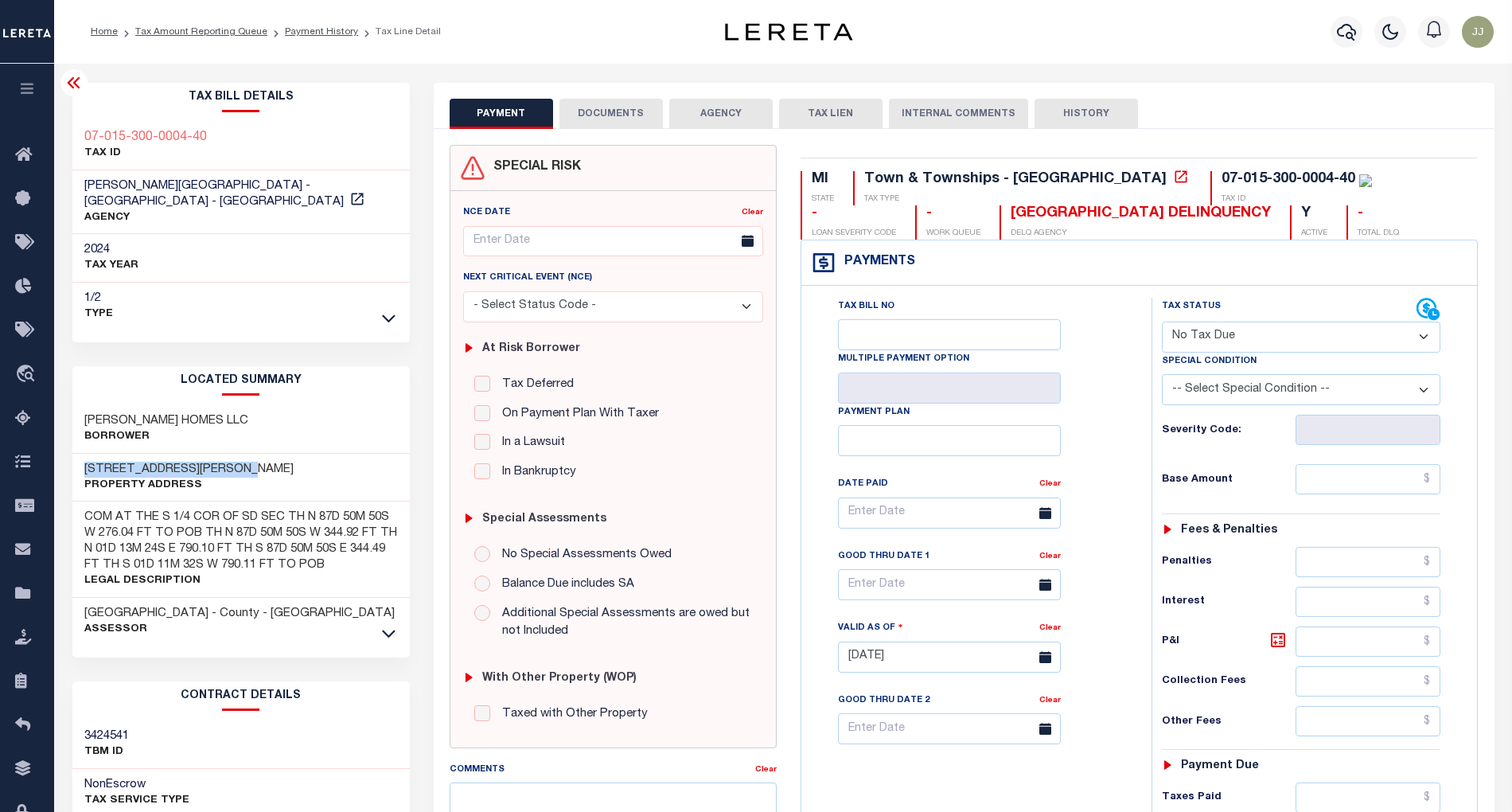
click at [1162, 323] on select "- Select Status Code - Open Due/Unpaid Paid Incomplete No Tax Due Internal Refu…" at bounding box center [1301, 336] width 279 height 31
type input "[DATE]"
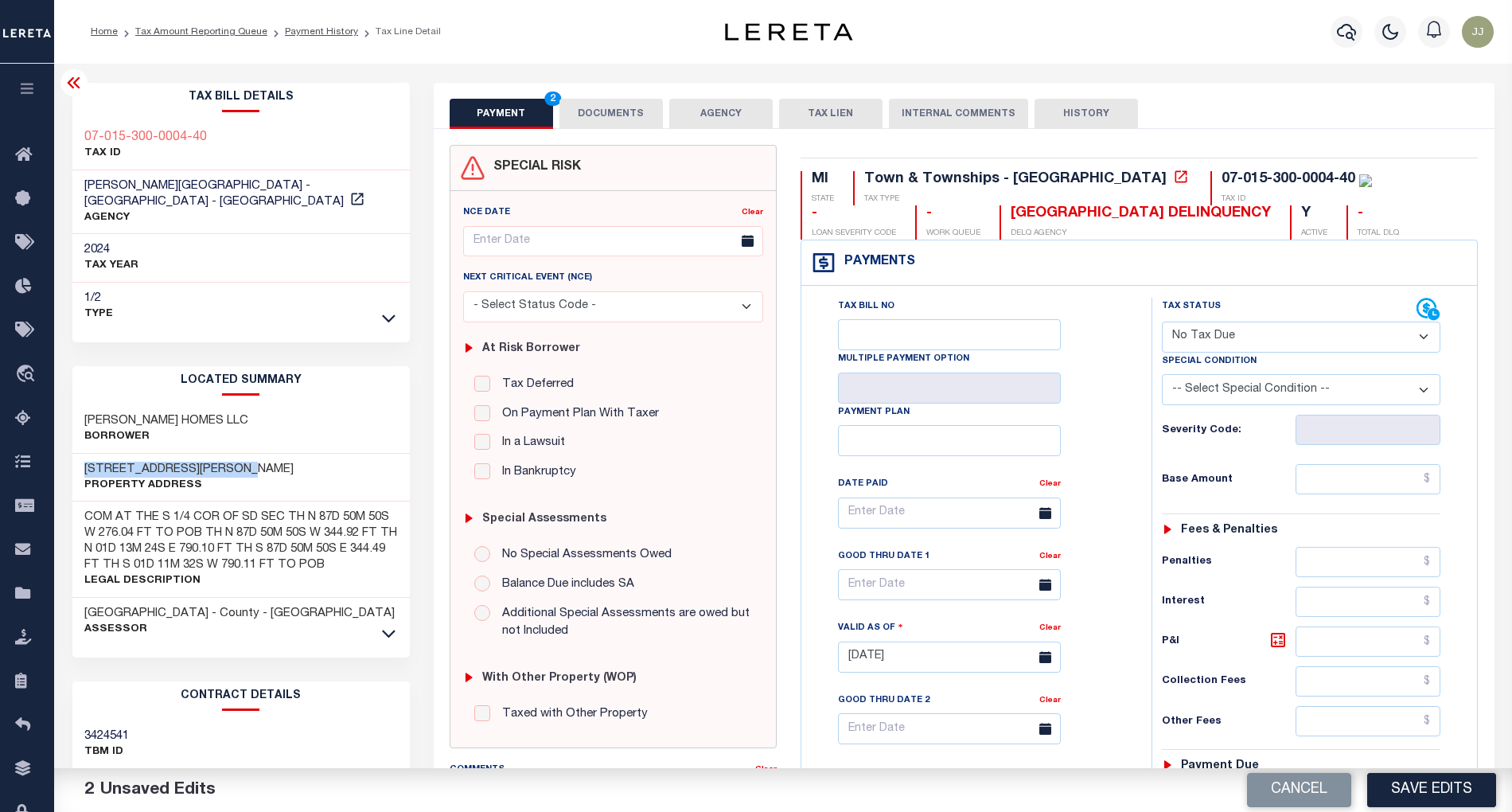
click at [1196, 342] on select "- Select Status Code - Open Due/Unpaid Paid Incomplete No Tax Due Internal Refu…" at bounding box center [1301, 336] width 279 height 31
click at [1105, 288] on div "Tax Bill No Multiple Payment Option Payment Plan" at bounding box center [1139, 649] width 677 height 727
click at [1218, 395] on select "-- Select Special Condition -- 3RD PARTY TAX LIEN AGENCY TAX LIEN (A.K.A Inside…" at bounding box center [1301, 390] width 279 height 31
click at [1051, 481] on div "Clear" at bounding box center [1050, 487] width 22 height 22
click at [1201, 400] on select "-- Select Special Condition -- 3RD PARTY TAX LIEN AGENCY TAX LIEN (A.K.A Inside…" at bounding box center [1301, 390] width 279 height 31
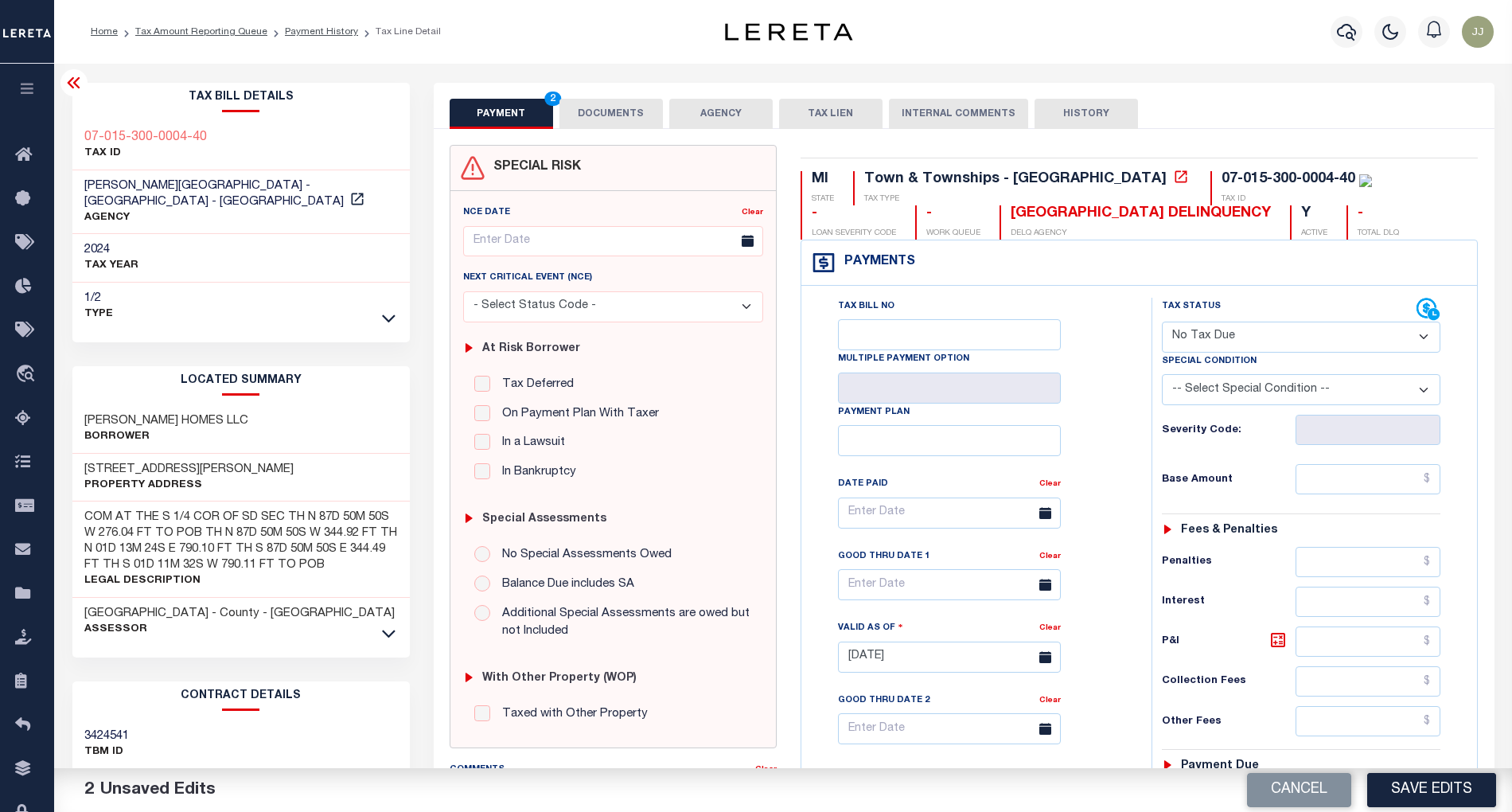
click at [1115, 507] on div "Tax Bill No Multiple Payment Option Payment Plan Clear" at bounding box center [973, 521] width 311 height 447
click at [599, 122] on button "DOCUMENTS" at bounding box center [611, 113] width 104 height 30
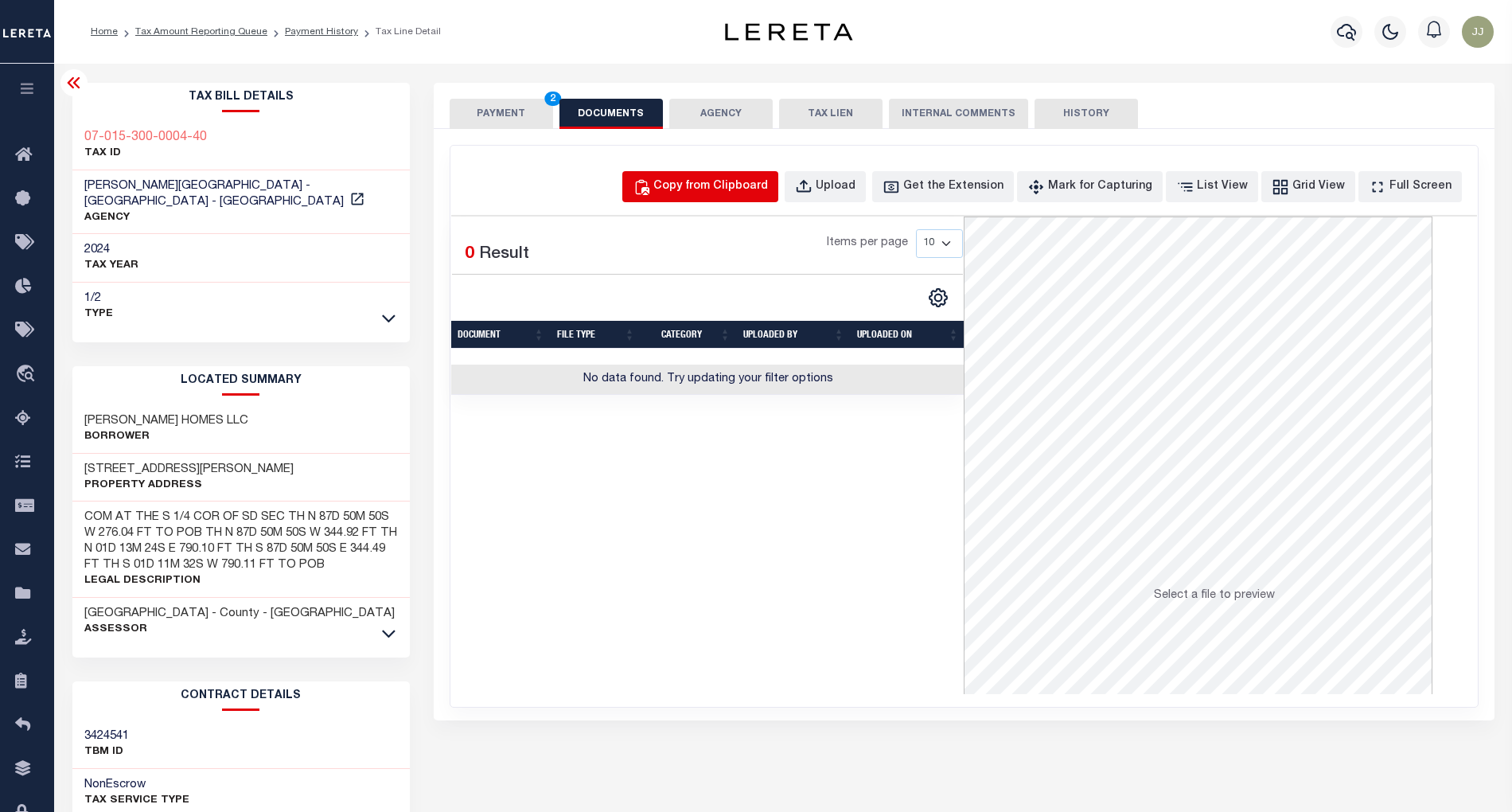
click at [712, 185] on div "Copy from Clipboard" at bounding box center [711, 186] width 114 height 18
select select "POP"
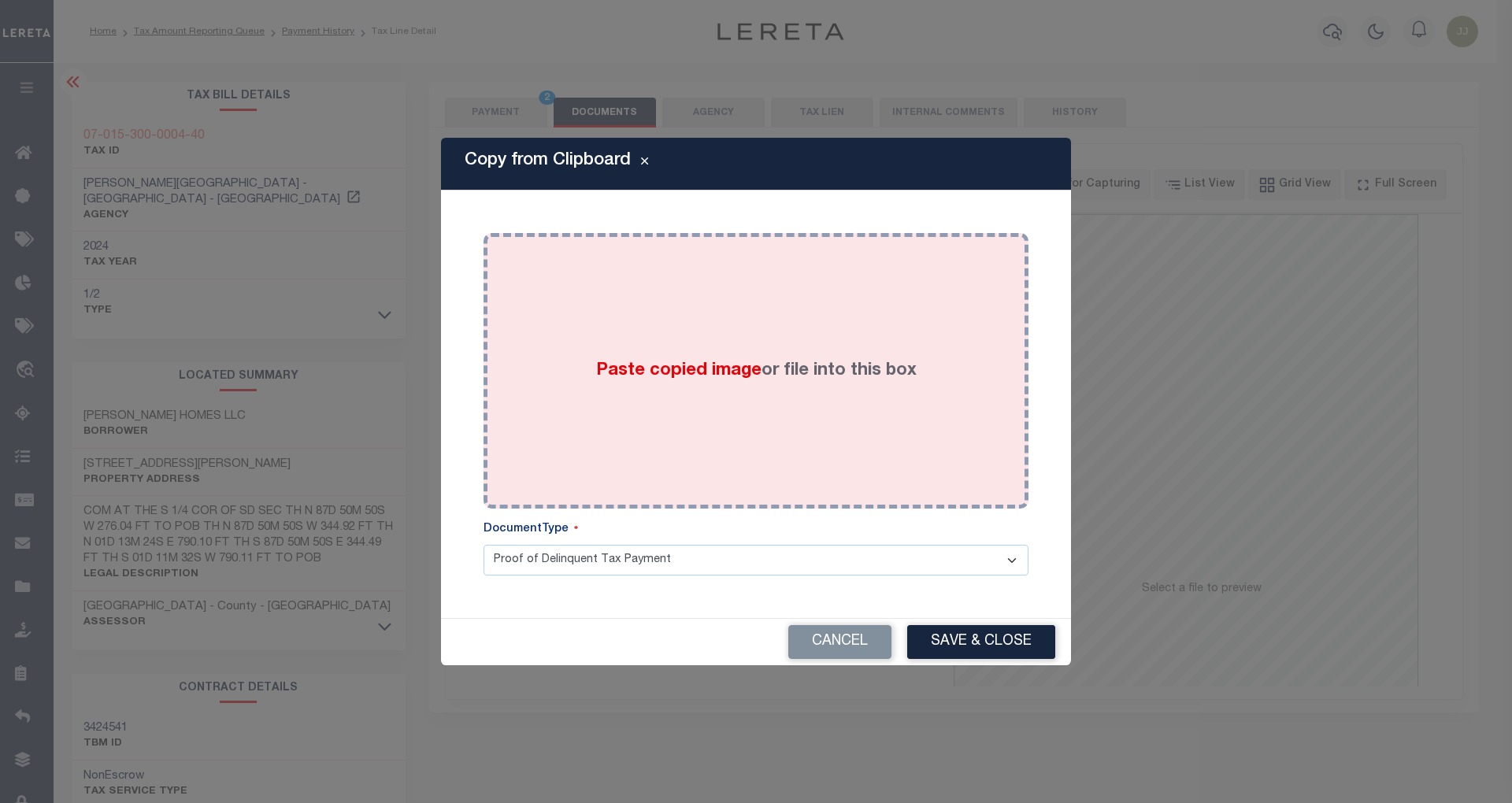
click at [665, 464] on div "Paste copied image or file into this box" at bounding box center [756, 370] width 522 height 252
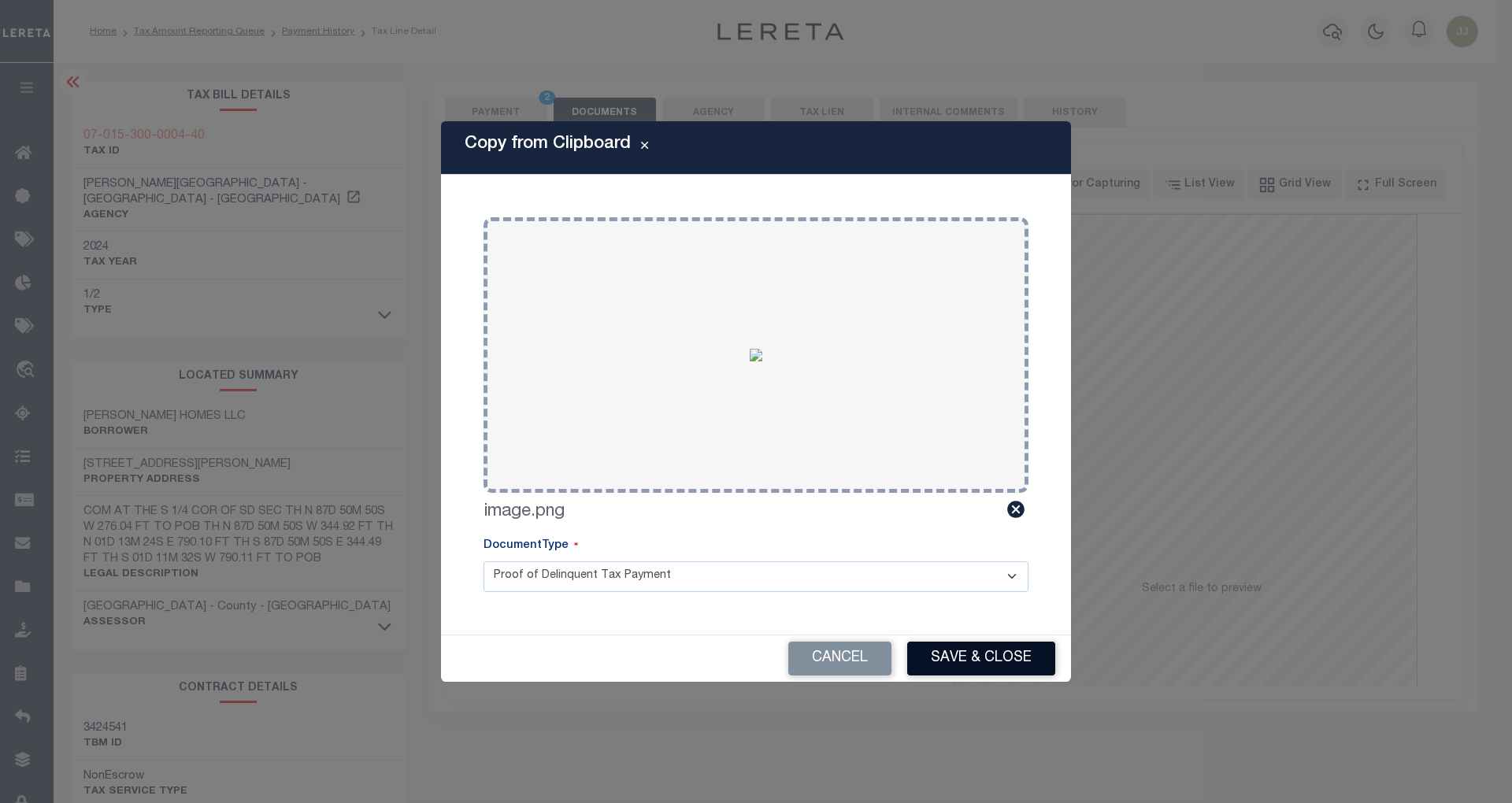
click at [961, 655] on button "Save & Close" at bounding box center [981, 659] width 148 height 34
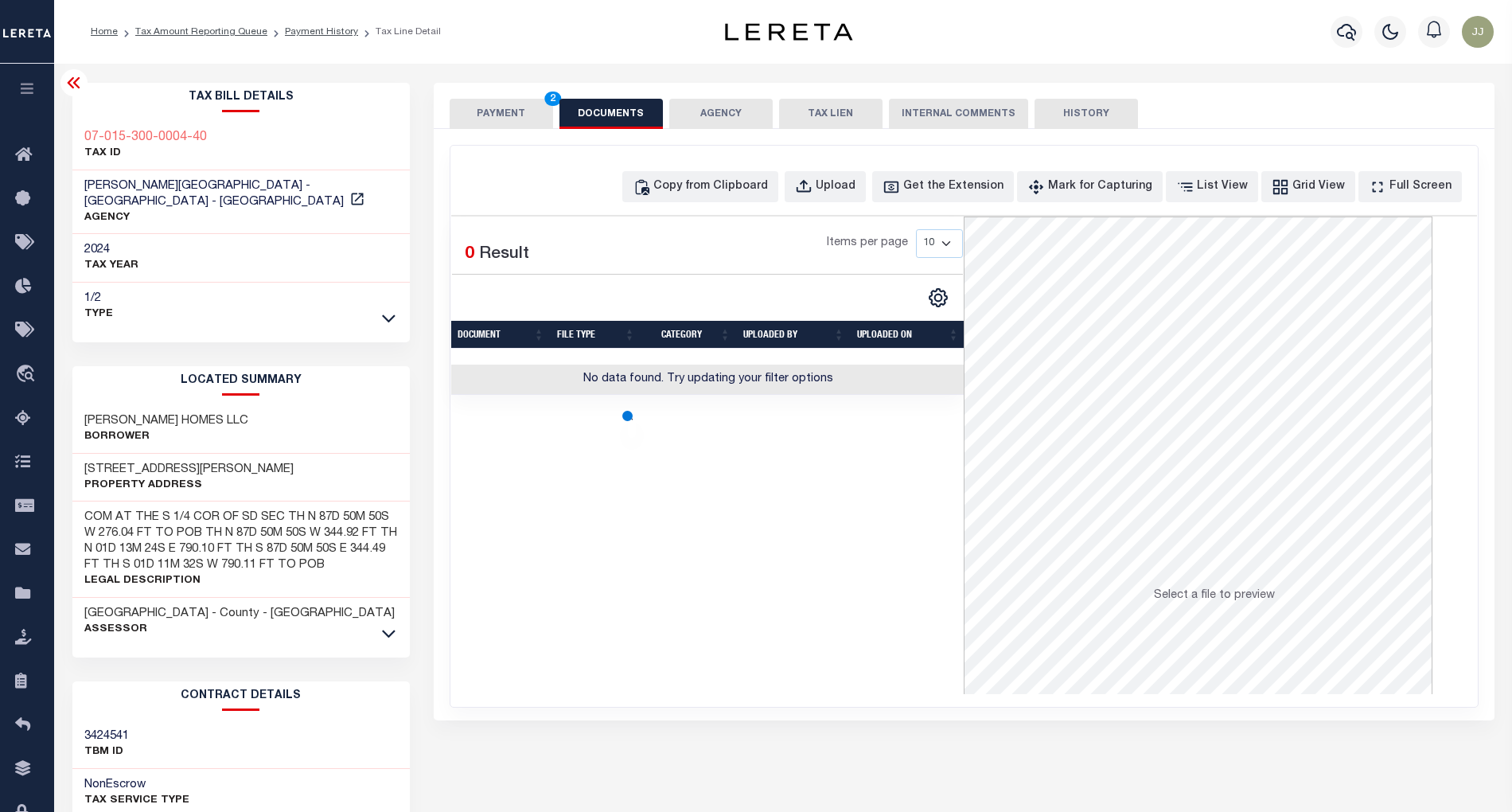
click at [503, 118] on button "PAYMENT 2" at bounding box center [501, 113] width 104 height 30
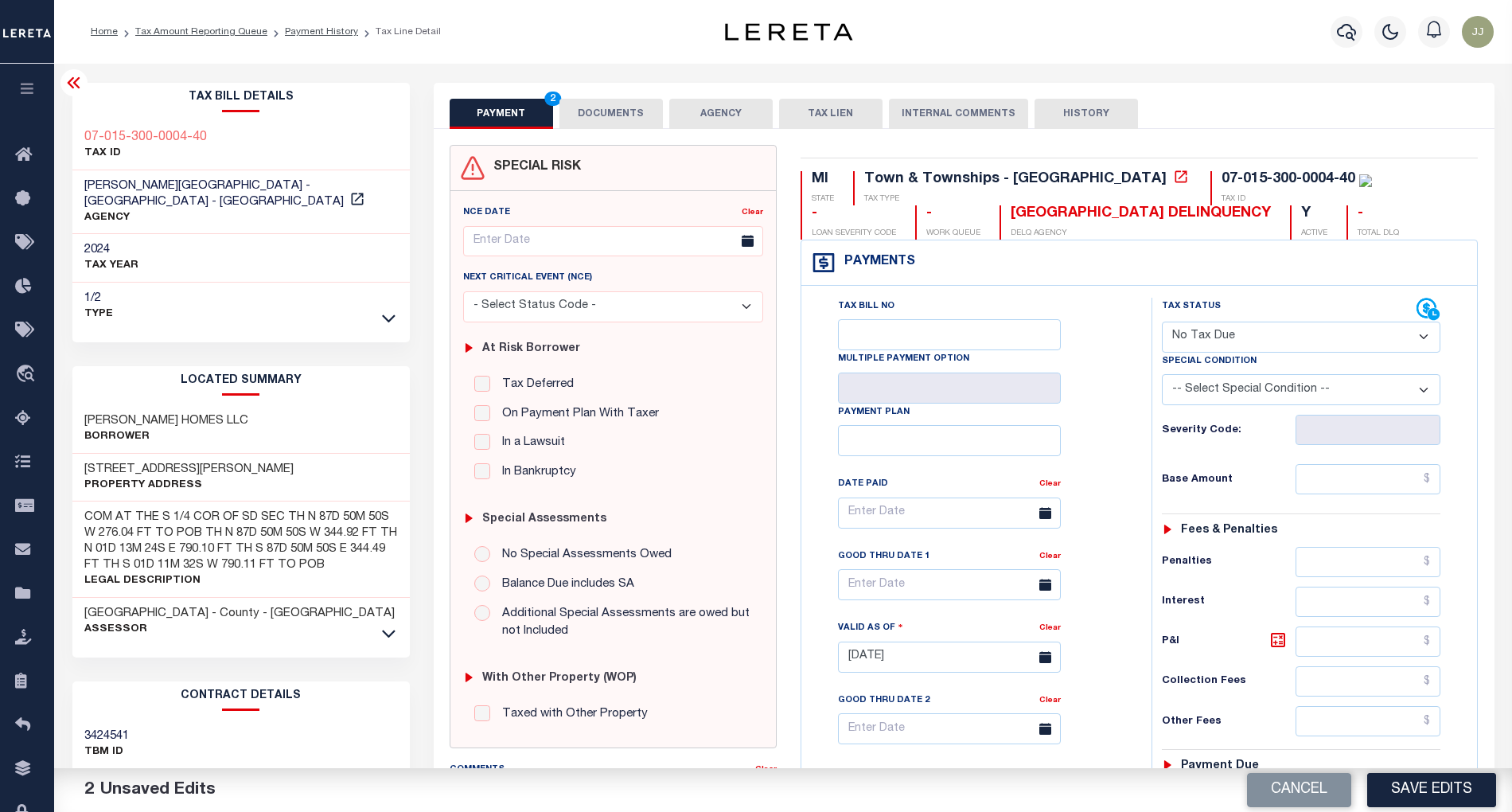
scroll to position [399, 0]
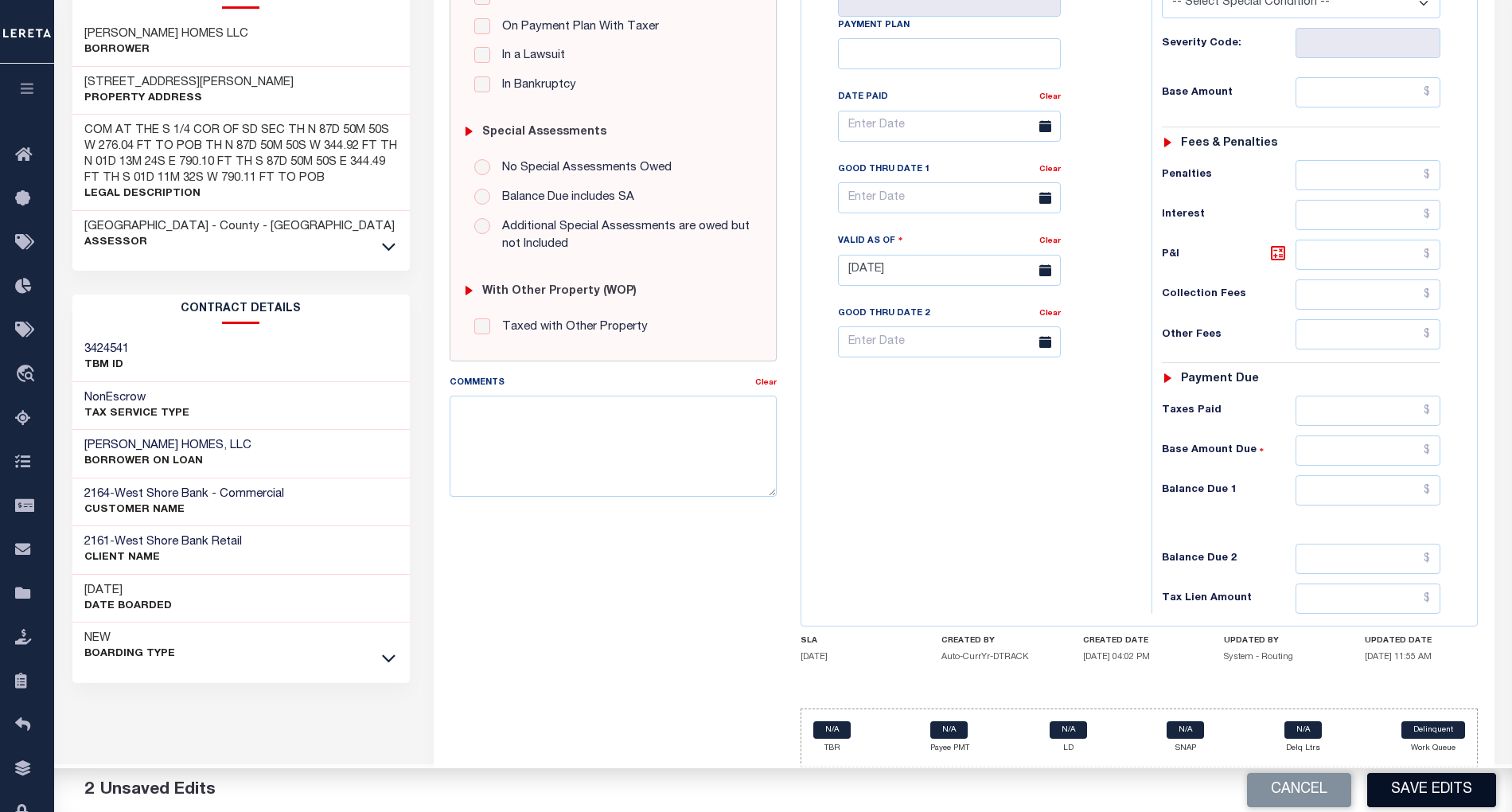
click at [1443, 788] on button "Save Edits" at bounding box center [1432, 790] width 129 height 35
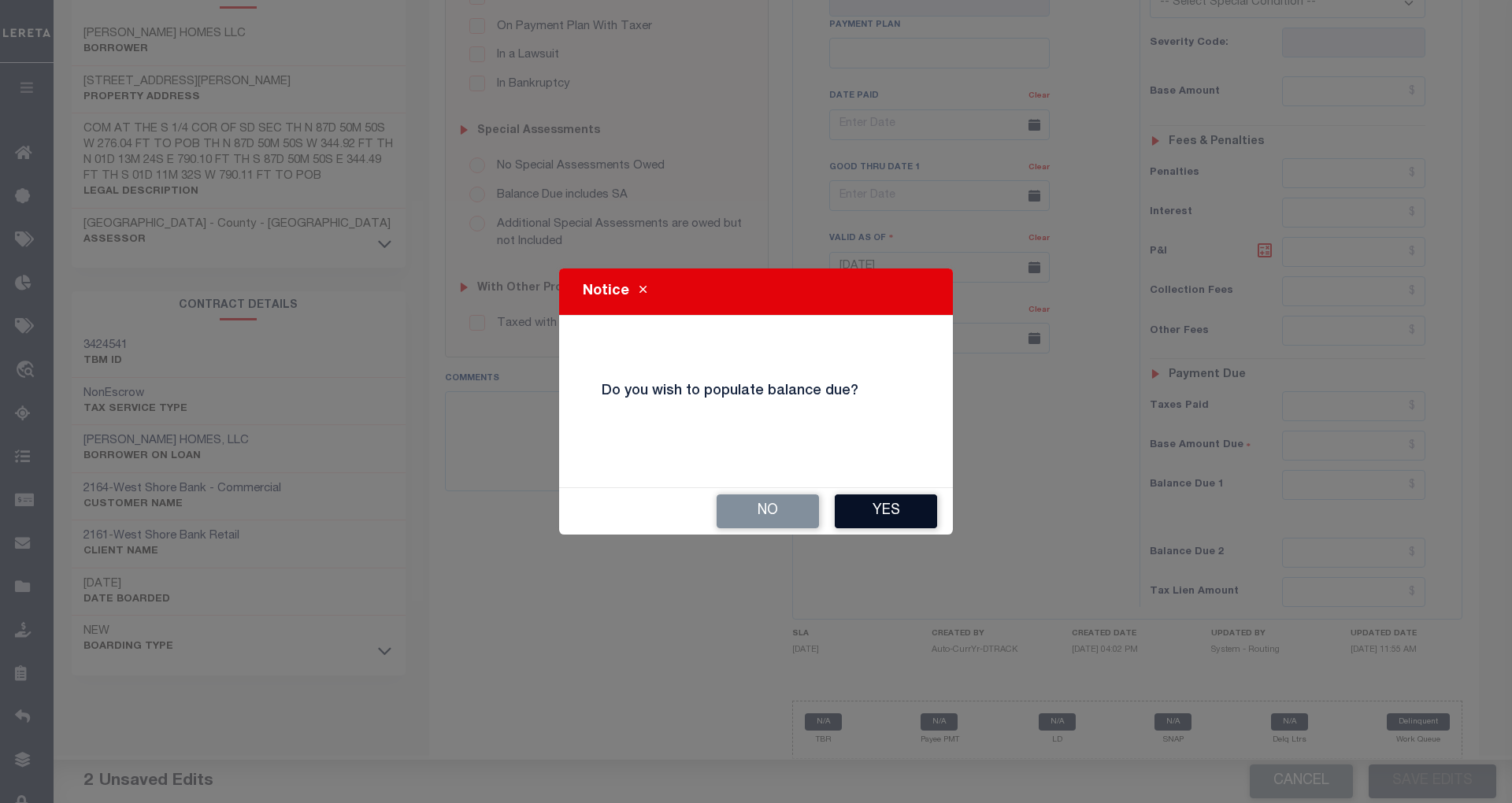
click at [890, 517] on button "Yes" at bounding box center [886, 511] width 103 height 34
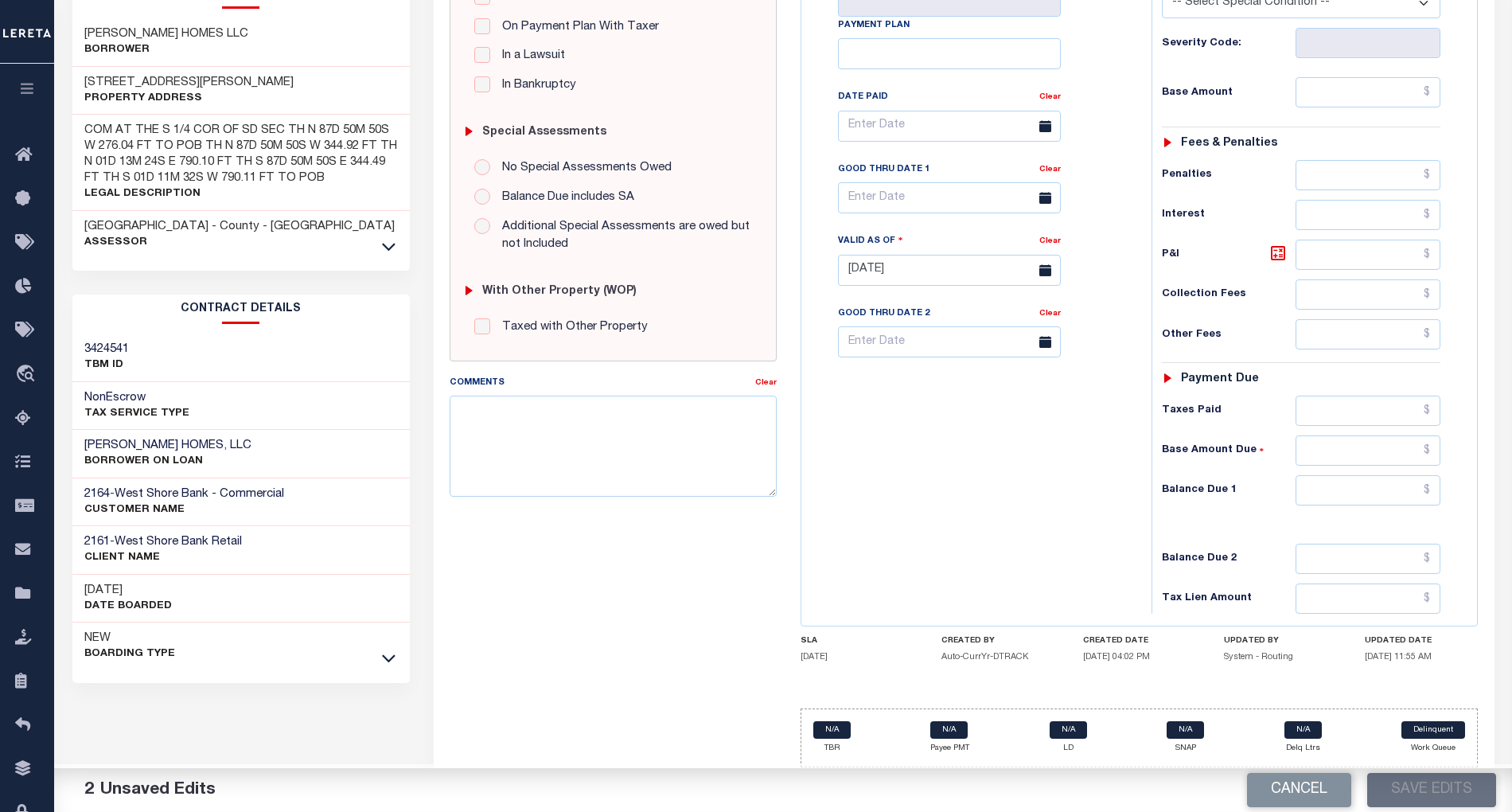
click at [1370, 514] on div "Tax Status Status - Select Status Code -" at bounding box center [1307, 262] width 311 height 703
click at [1369, 479] on input "text" at bounding box center [1368, 491] width 145 height 30
type input "$0.00"
click at [1363, 81] on input "text" at bounding box center [1368, 92] width 145 height 30
type input "$0.00"
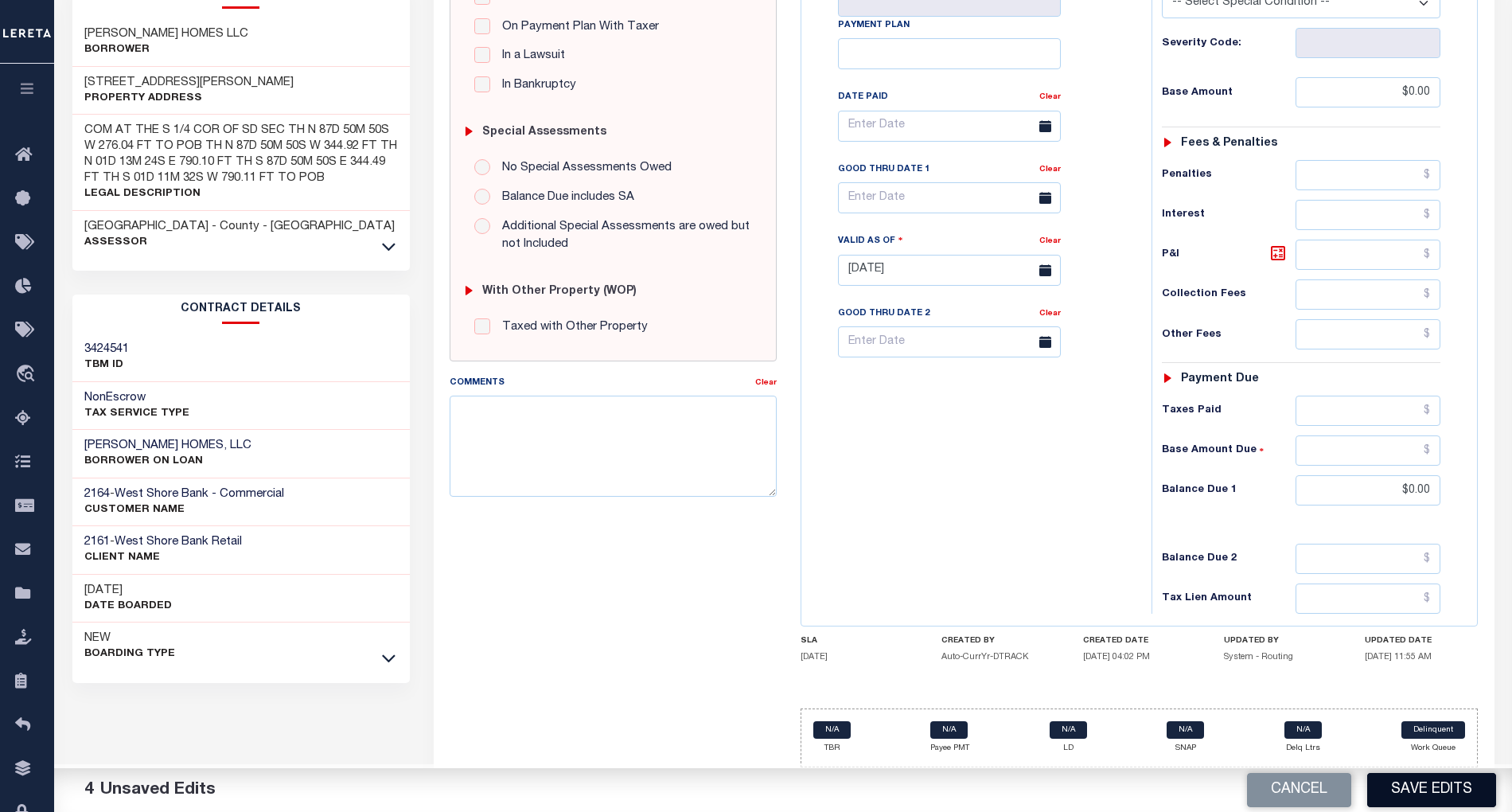
click at [1421, 779] on button "Save Edits" at bounding box center [1432, 790] width 129 height 35
checkbox input "false"
type input "$0"
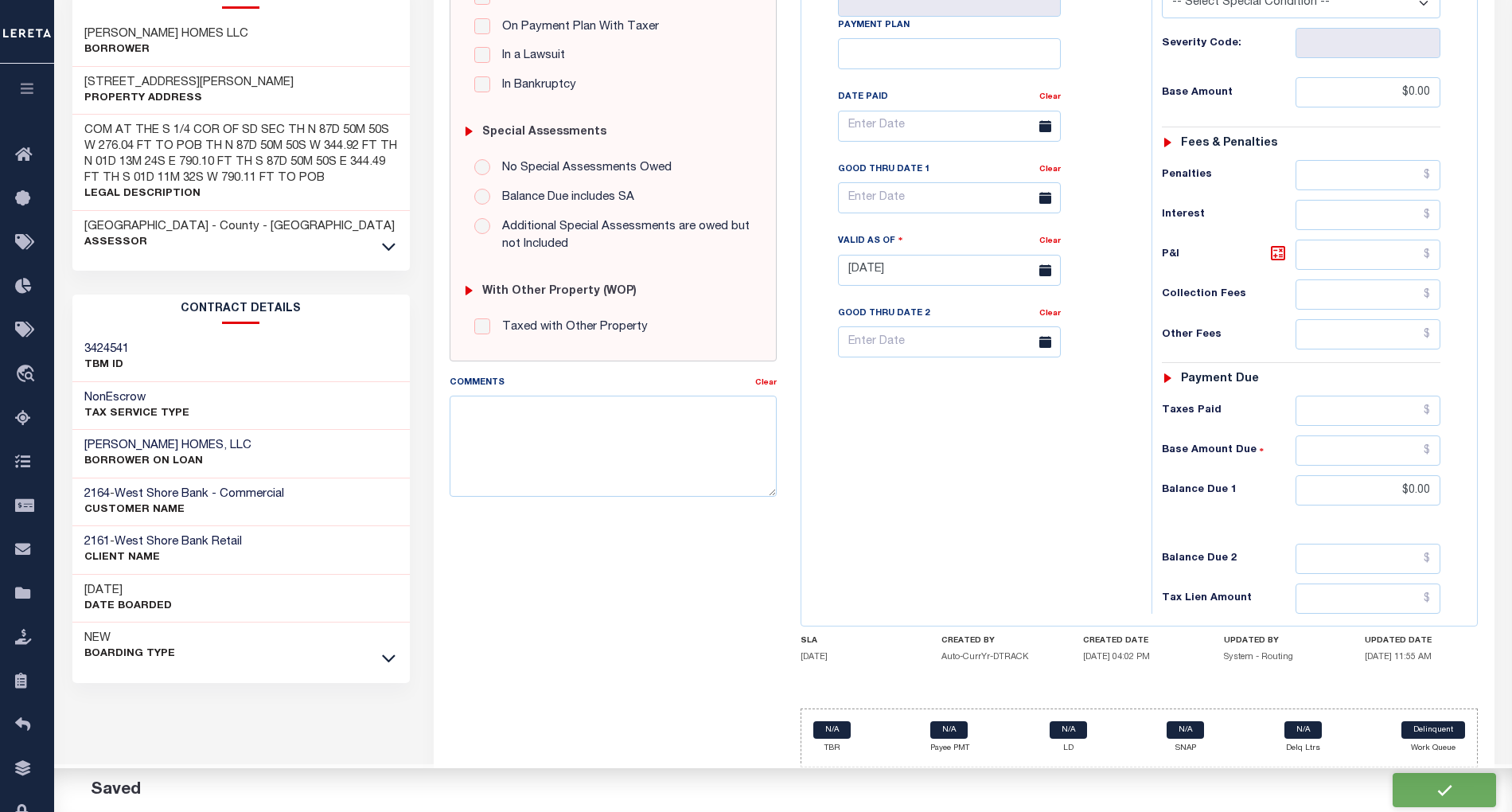
type input "$0"
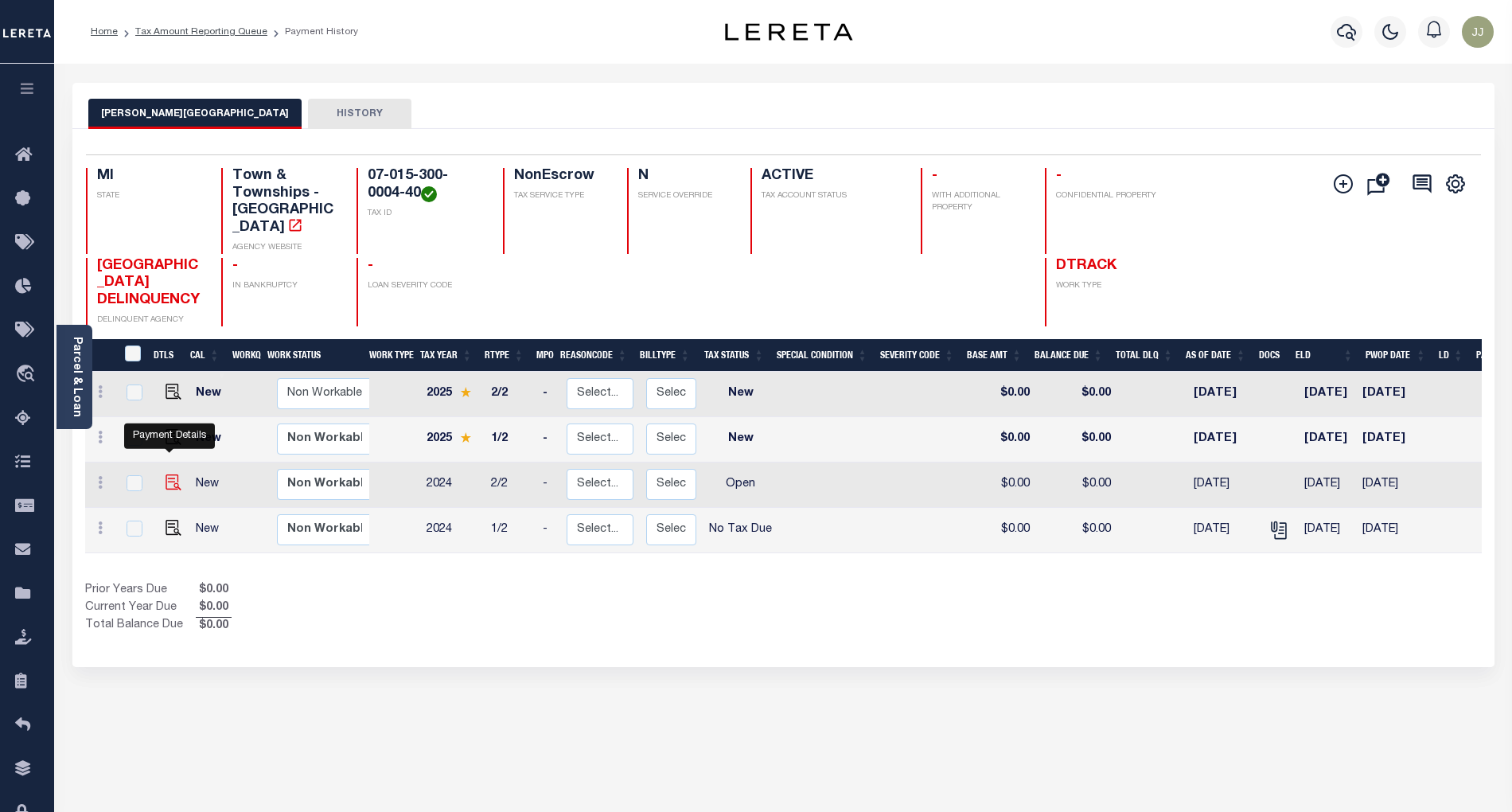
click at [166, 475] on img "" at bounding box center [173, 482] width 16 height 16
checkbox input "true"
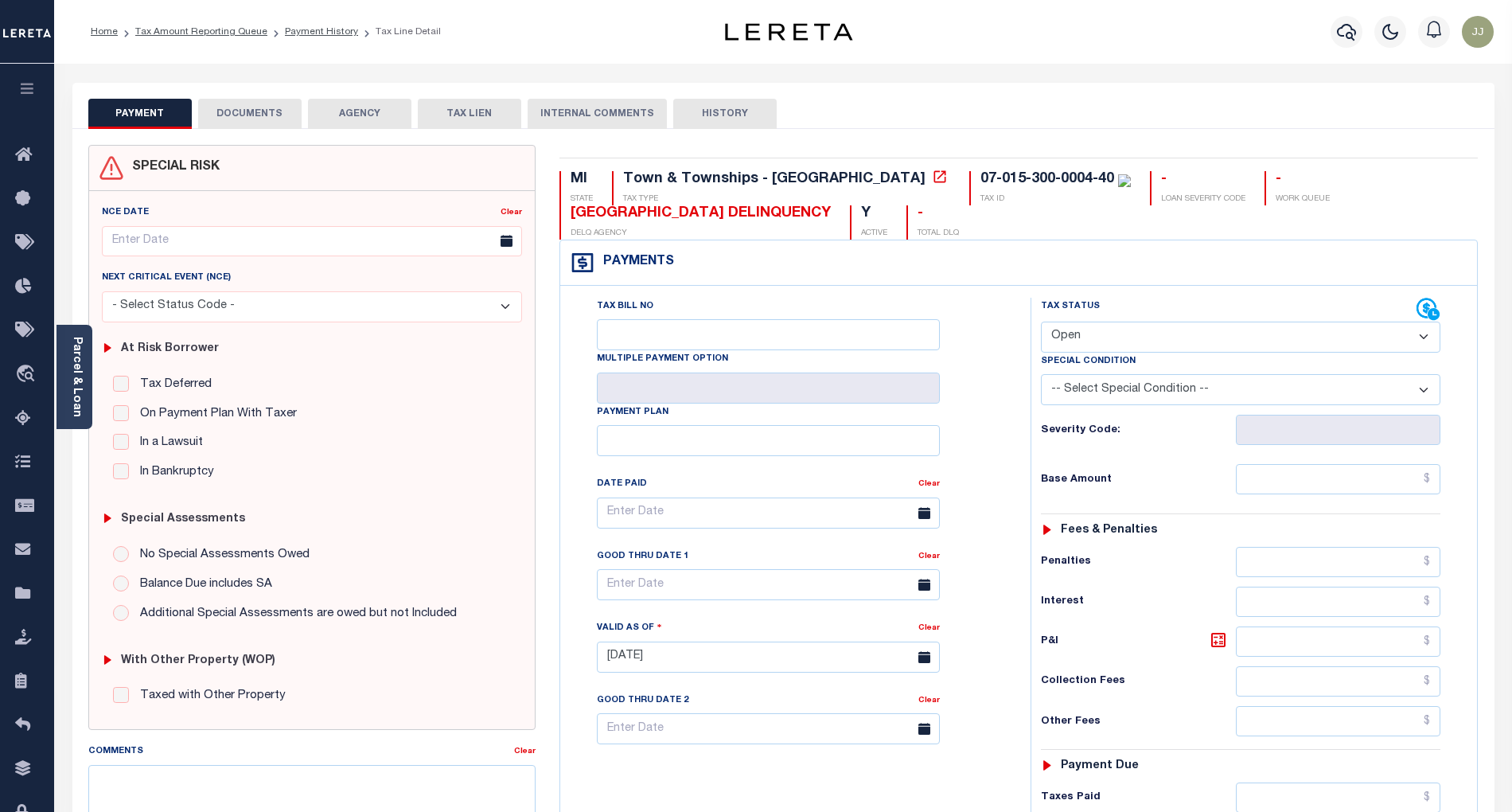
click at [1087, 336] on select "- Select Status Code - Open Due/Unpaid Paid Incomplete No Tax Due Internal Refu…" at bounding box center [1240, 336] width 400 height 31
select select "NTX"
click at [1041, 323] on select "- Select Status Code - Open Due/Unpaid Paid Incomplete No Tax Due Internal Refu…" at bounding box center [1240, 336] width 400 height 31
type input "[DATE]"
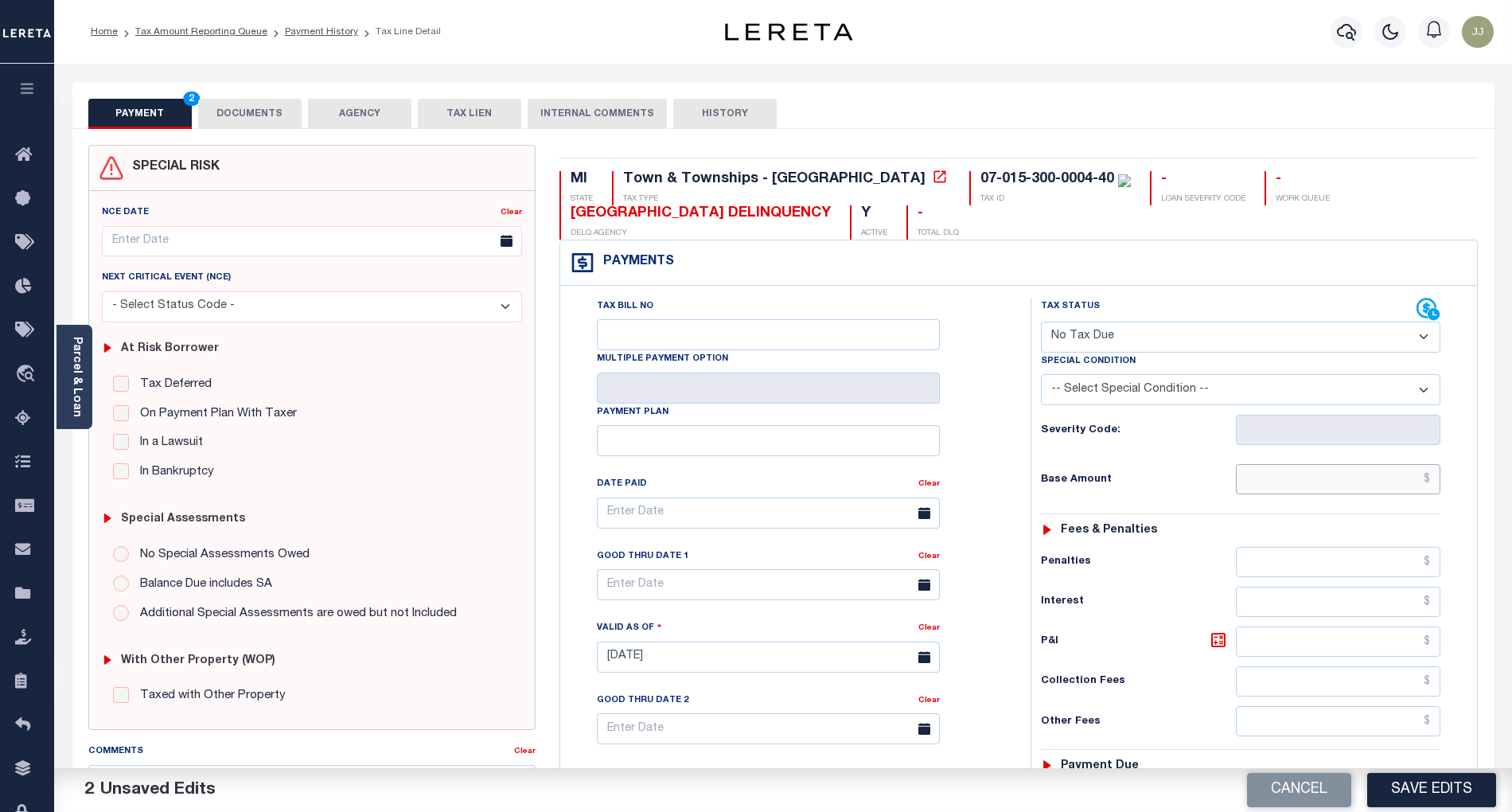
click at [1299, 482] on input "text" at bounding box center [1338, 480] width 205 height 30
type input "$0.00"
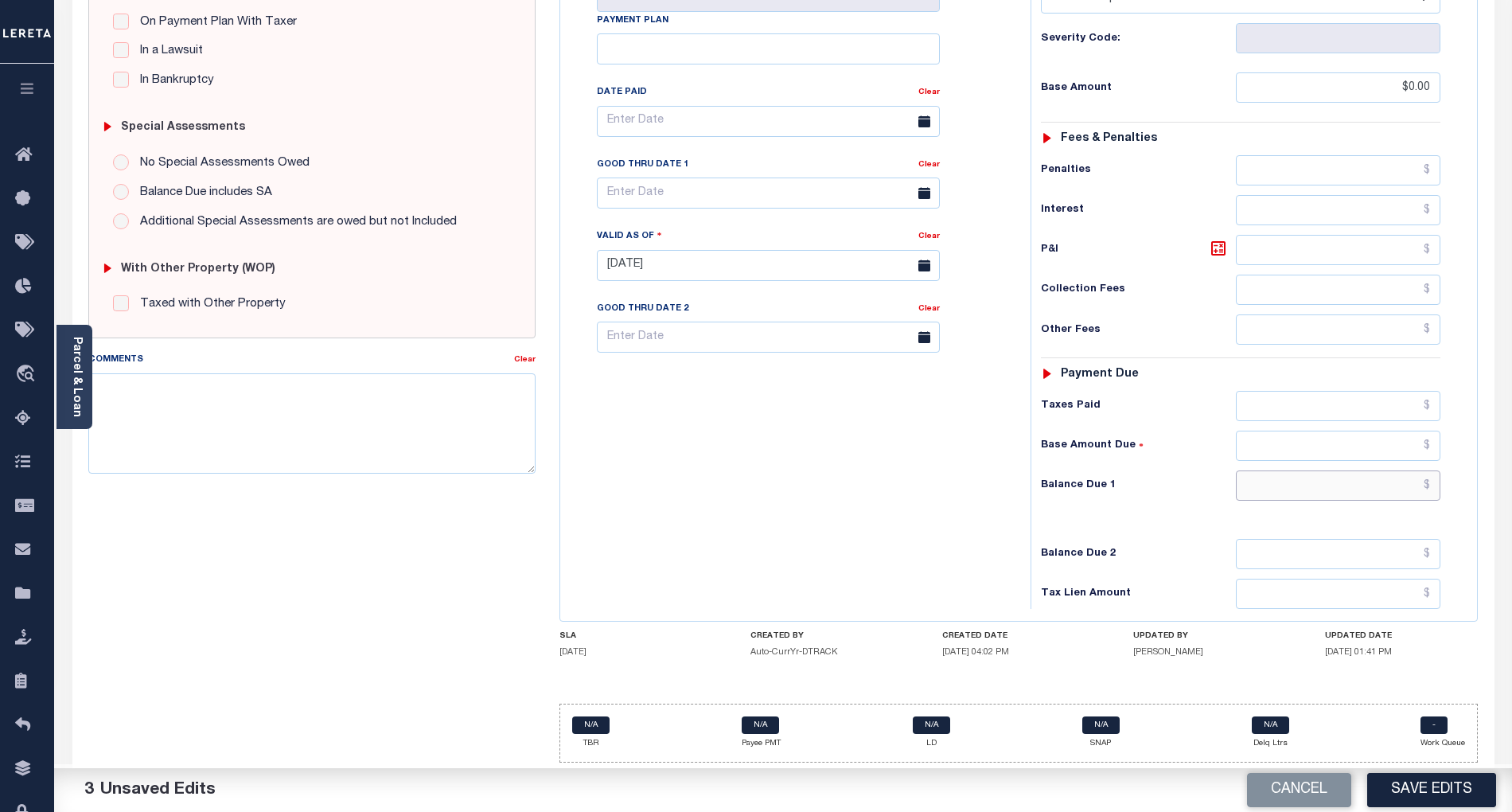
click at [1343, 479] on input "text" at bounding box center [1338, 485] width 205 height 30
type input "$0.00"
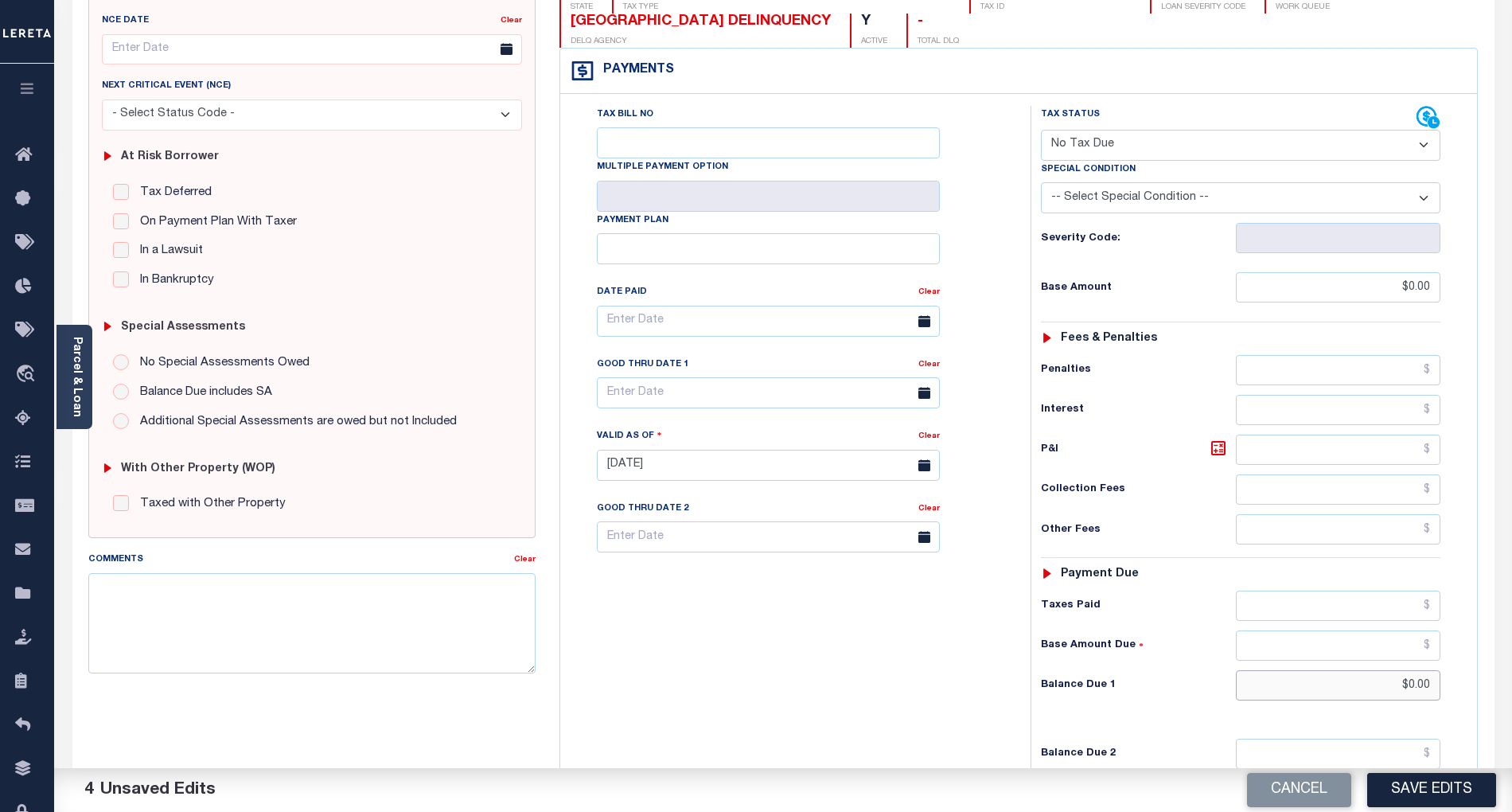
scroll to position [0, 0]
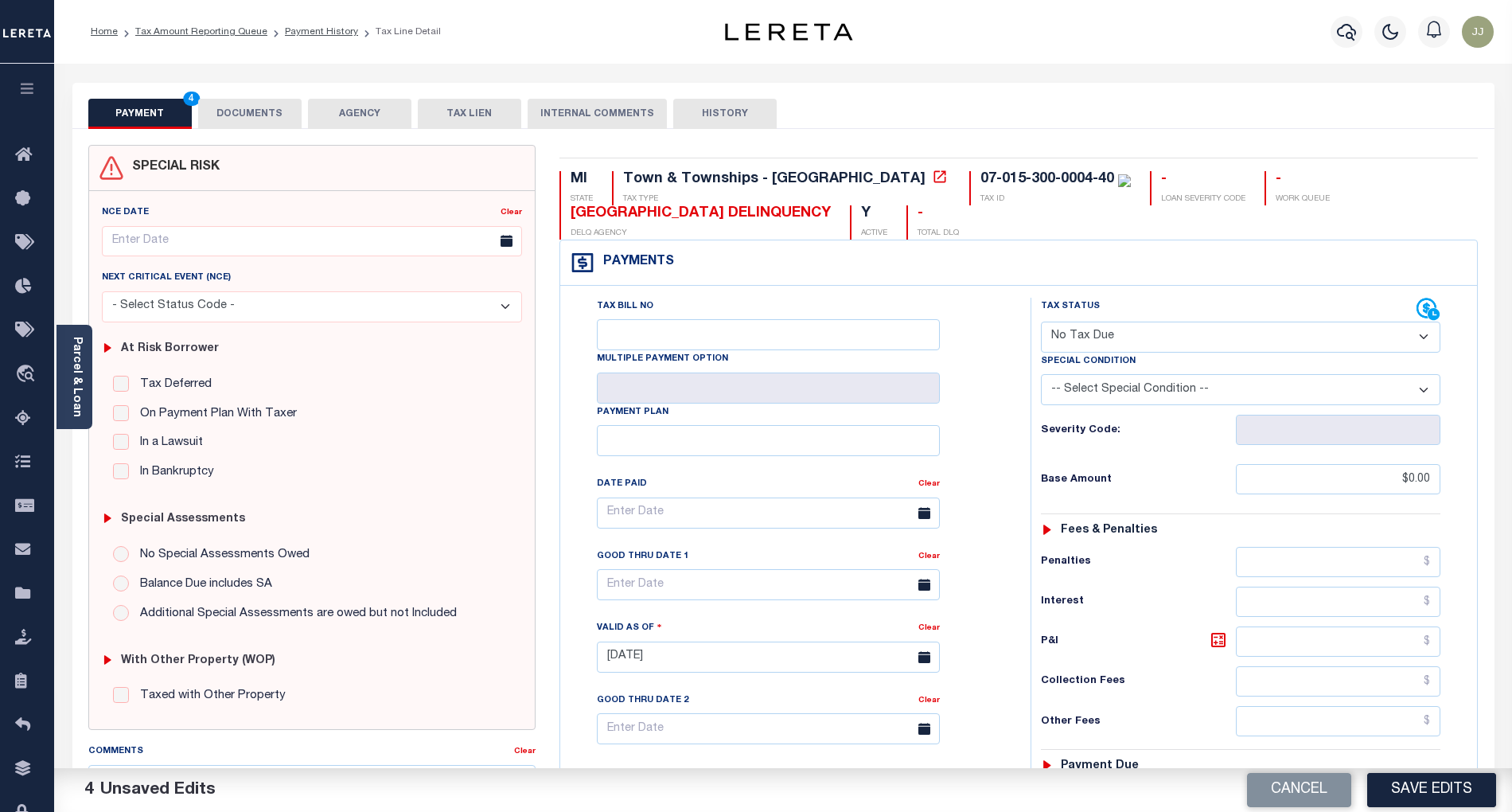
click at [239, 109] on button "DOCUMENTS" at bounding box center [250, 113] width 104 height 30
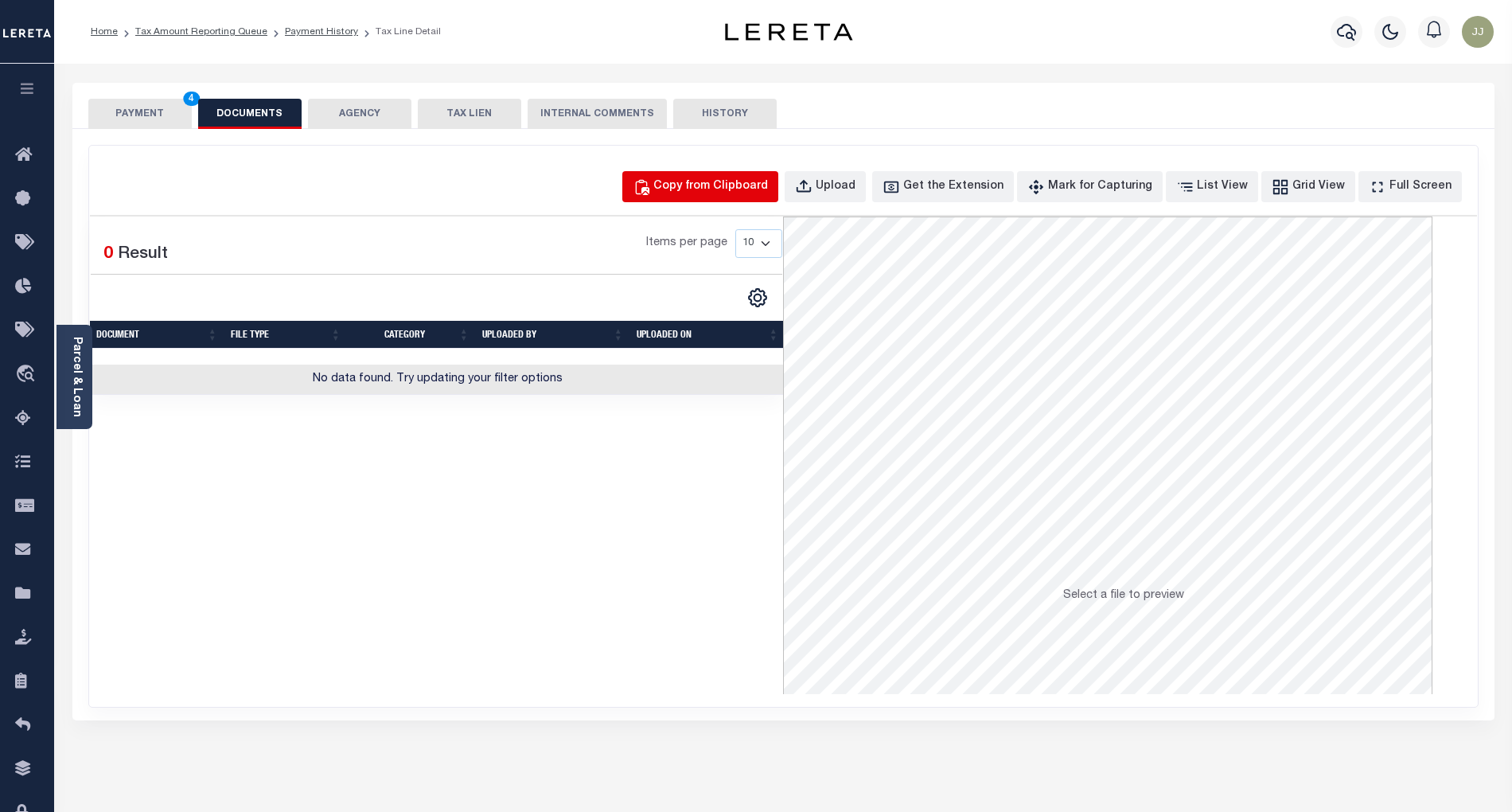
click at [699, 179] on div "Copy from Clipboard" at bounding box center [711, 186] width 114 height 18
select select "POP"
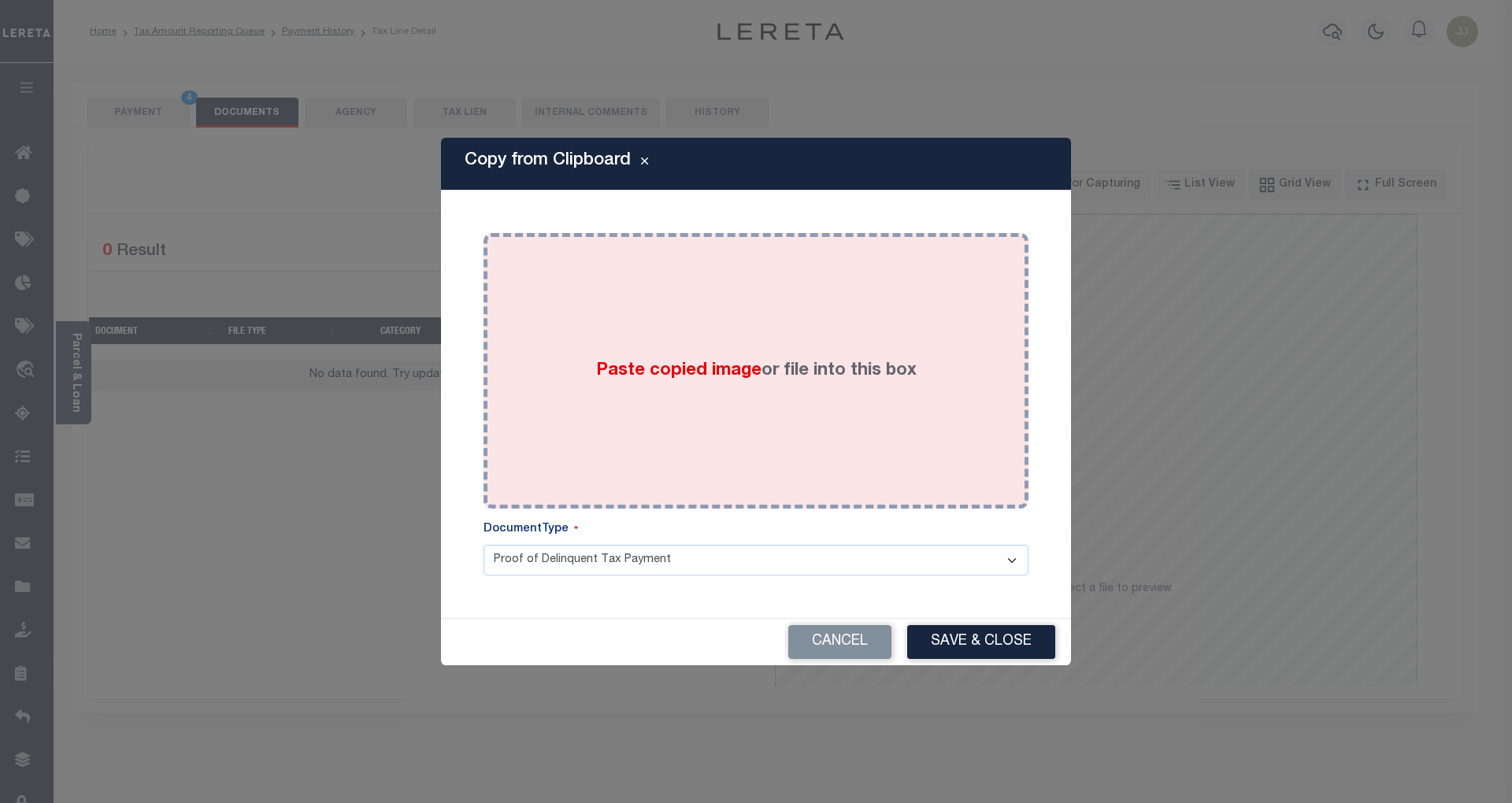
click at [653, 323] on div "Paste copied image or file into this box" at bounding box center [756, 370] width 522 height 252
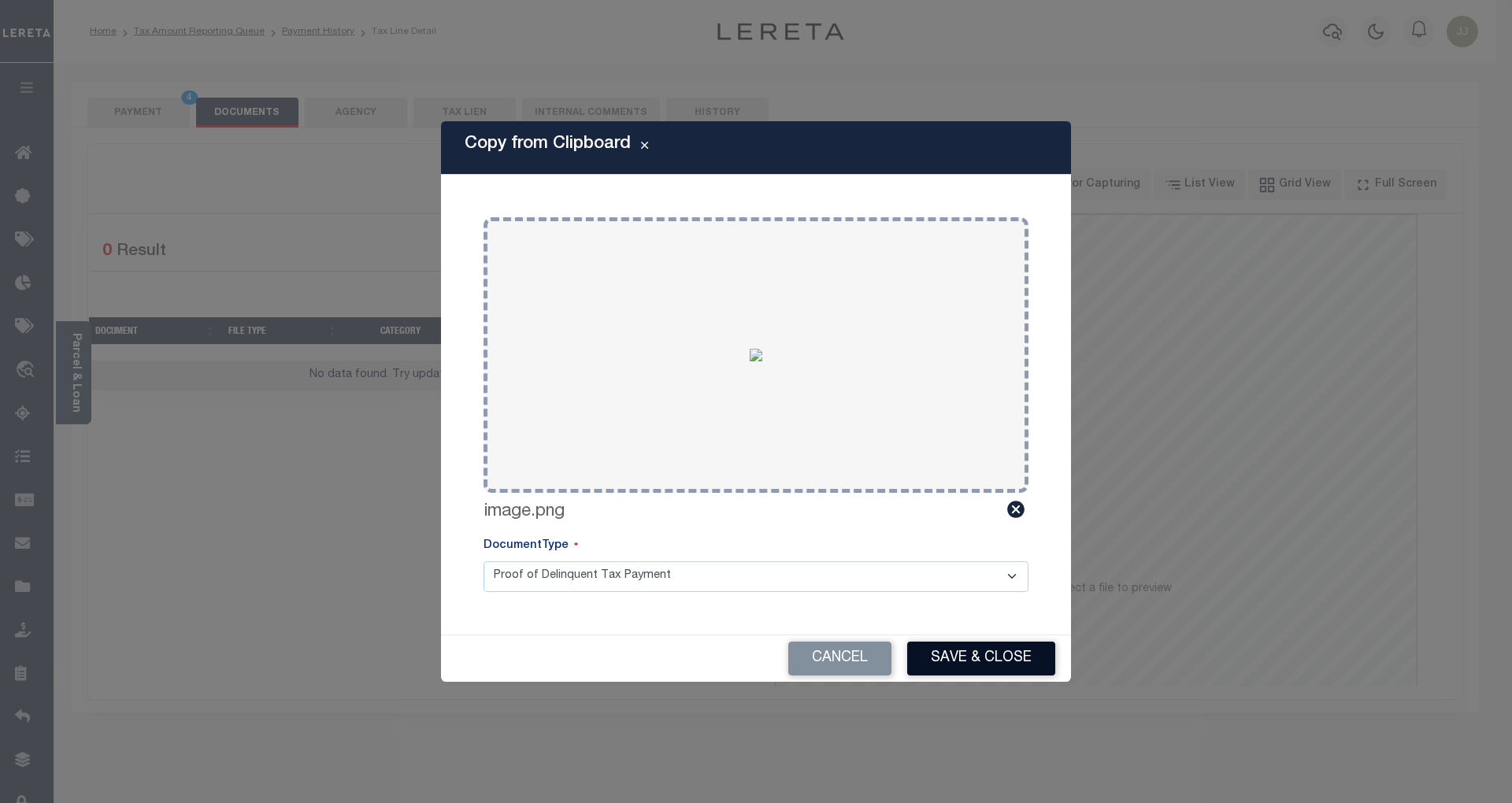
click at [1015, 659] on button "Save & Close" at bounding box center [981, 659] width 148 height 34
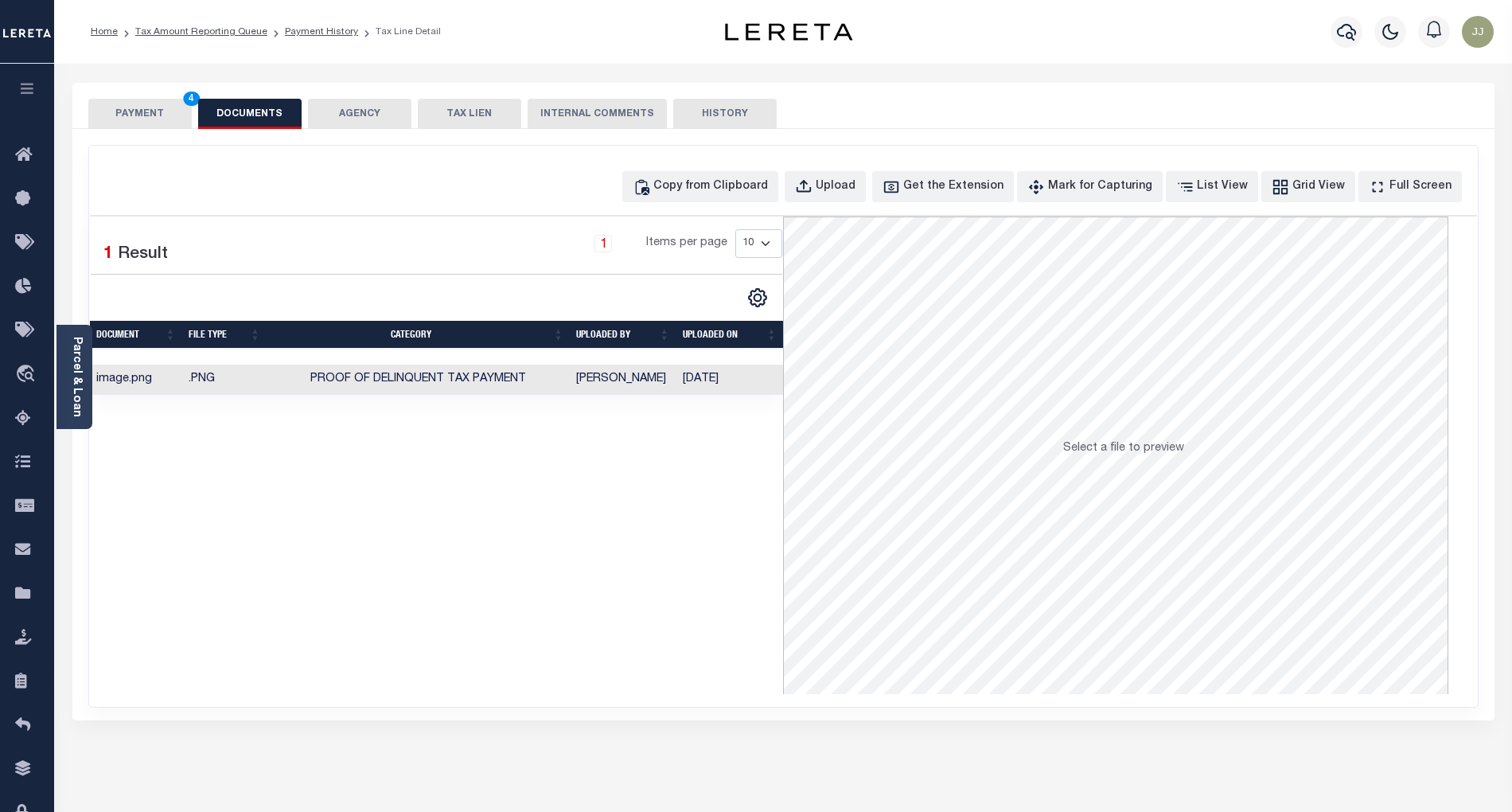
click at [144, 121] on button "PAYMENT 4" at bounding box center [139, 113] width 104 height 30
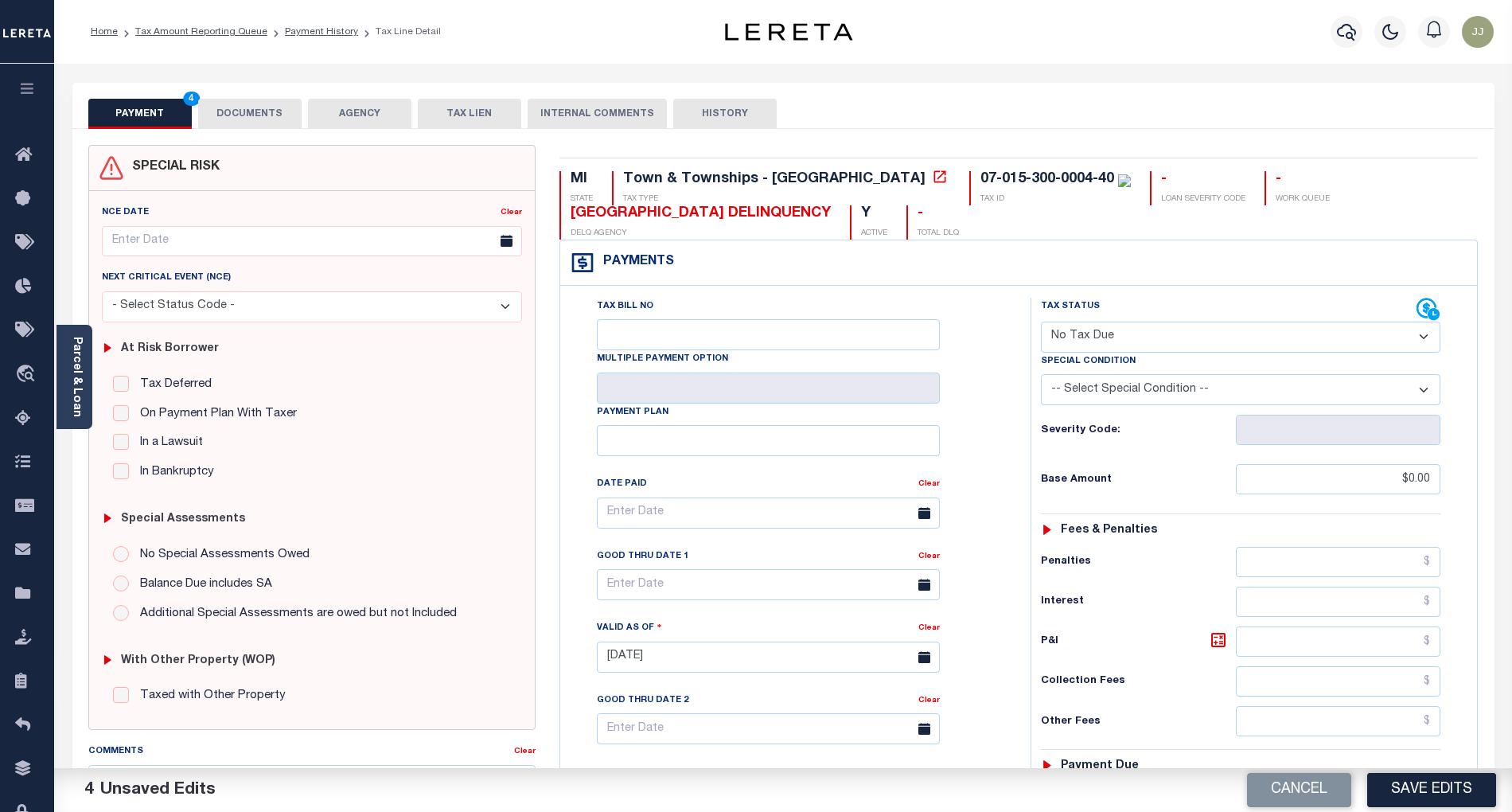
scroll to position [399, 0]
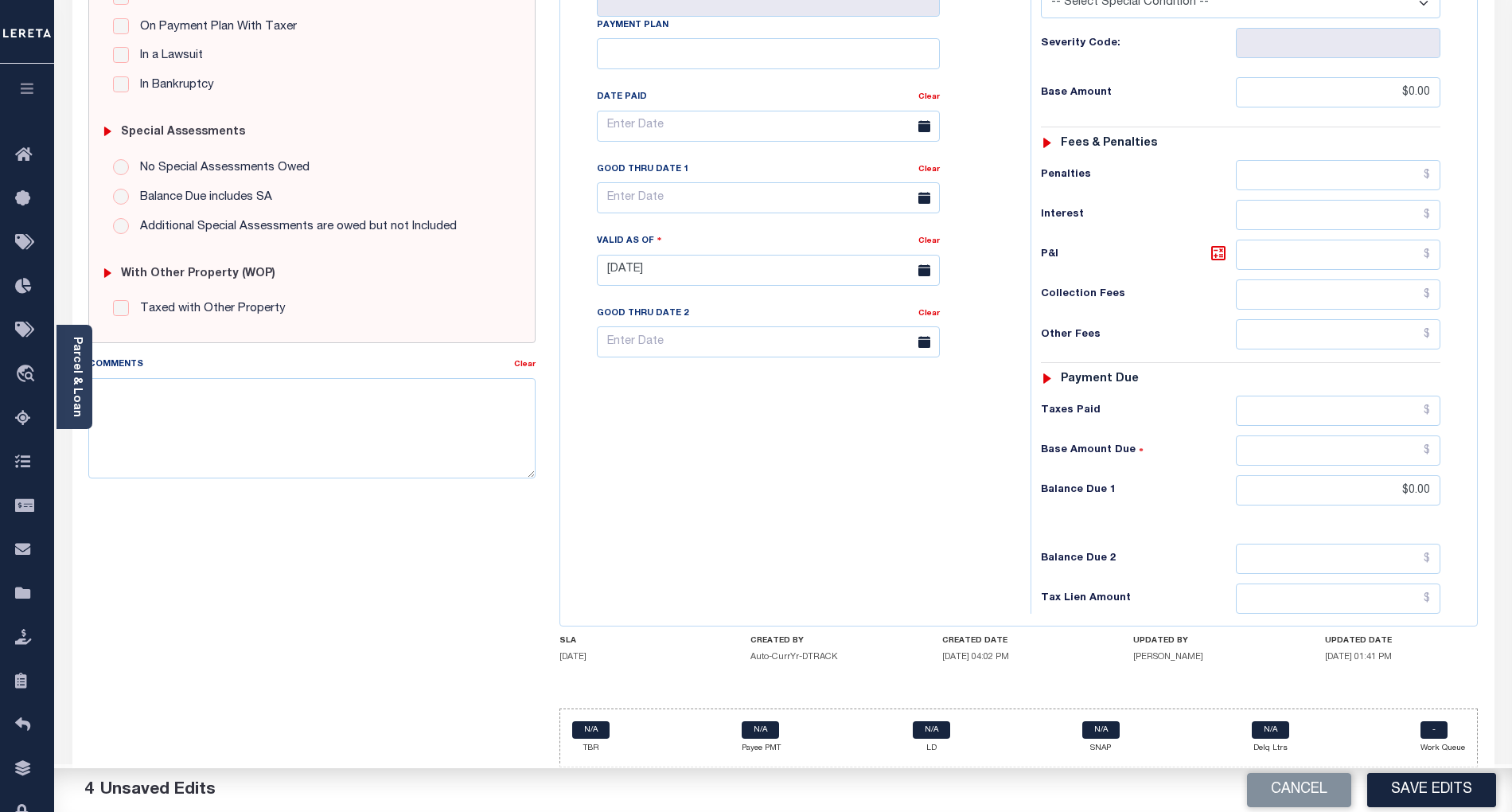
click at [781, 527] on div "Tax Bill No Multiple Payment Option Payment Plan Clear" at bounding box center [791, 262] width 454 height 703
click at [1423, 787] on button "Save Edits" at bounding box center [1432, 790] width 129 height 35
checkbox input "false"
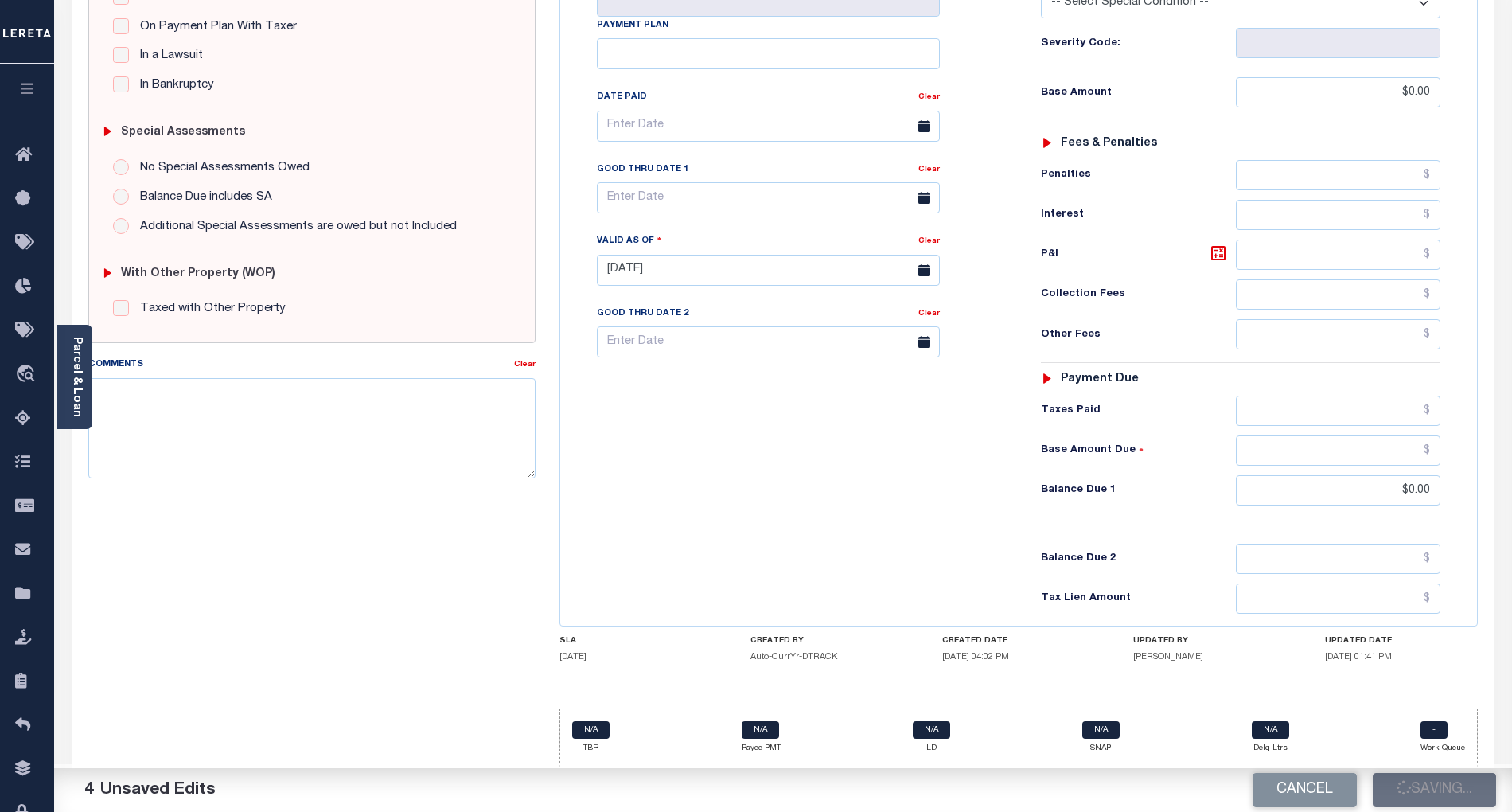
type input "$0"
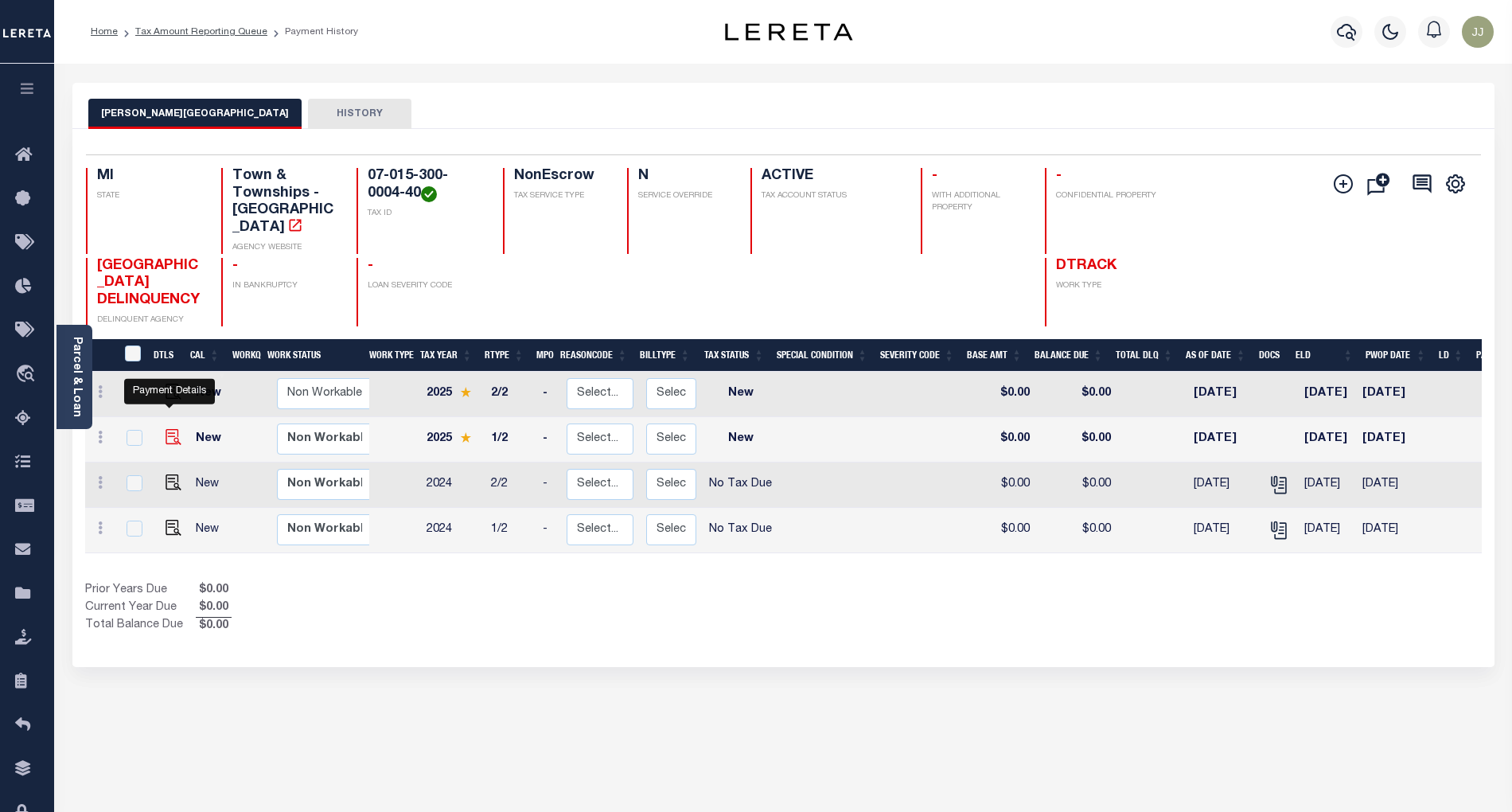
click at [167, 429] on img "" at bounding box center [173, 436] width 16 height 16
checkbox input "true"
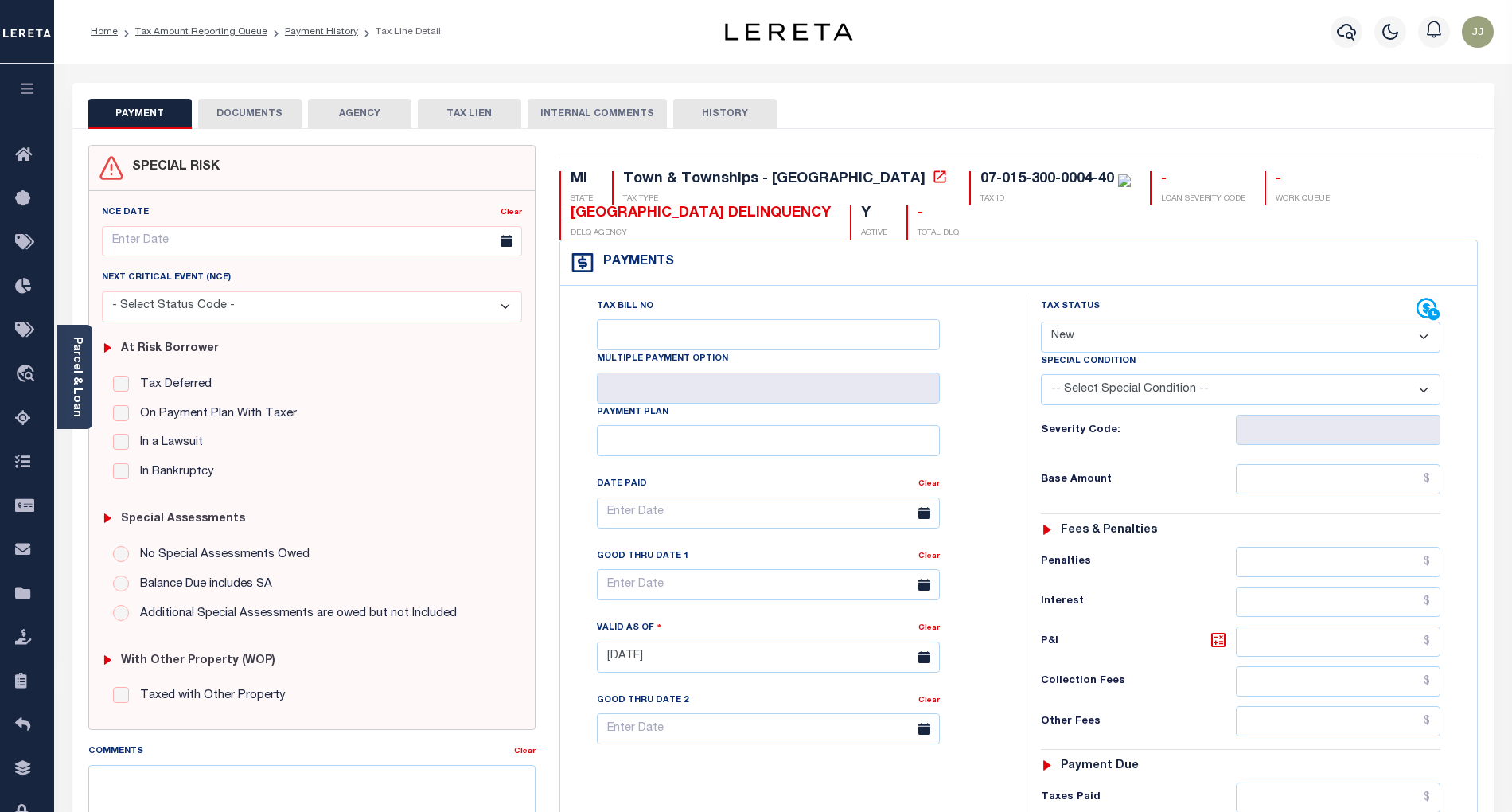
click at [1106, 346] on select "- Select Status Code - Open Due/Unpaid Paid Incomplete No Tax Due Internal Refu…" at bounding box center [1240, 336] width 400 height 31
select select "PYD"
click at [1041, 323] on select "- Select Status Code - Open Due/Unpaid Paid Incomplete No Tax Due Internal Refu…" at bounding box center [1240, 336] width 400 height 31
type input "[DATE]"
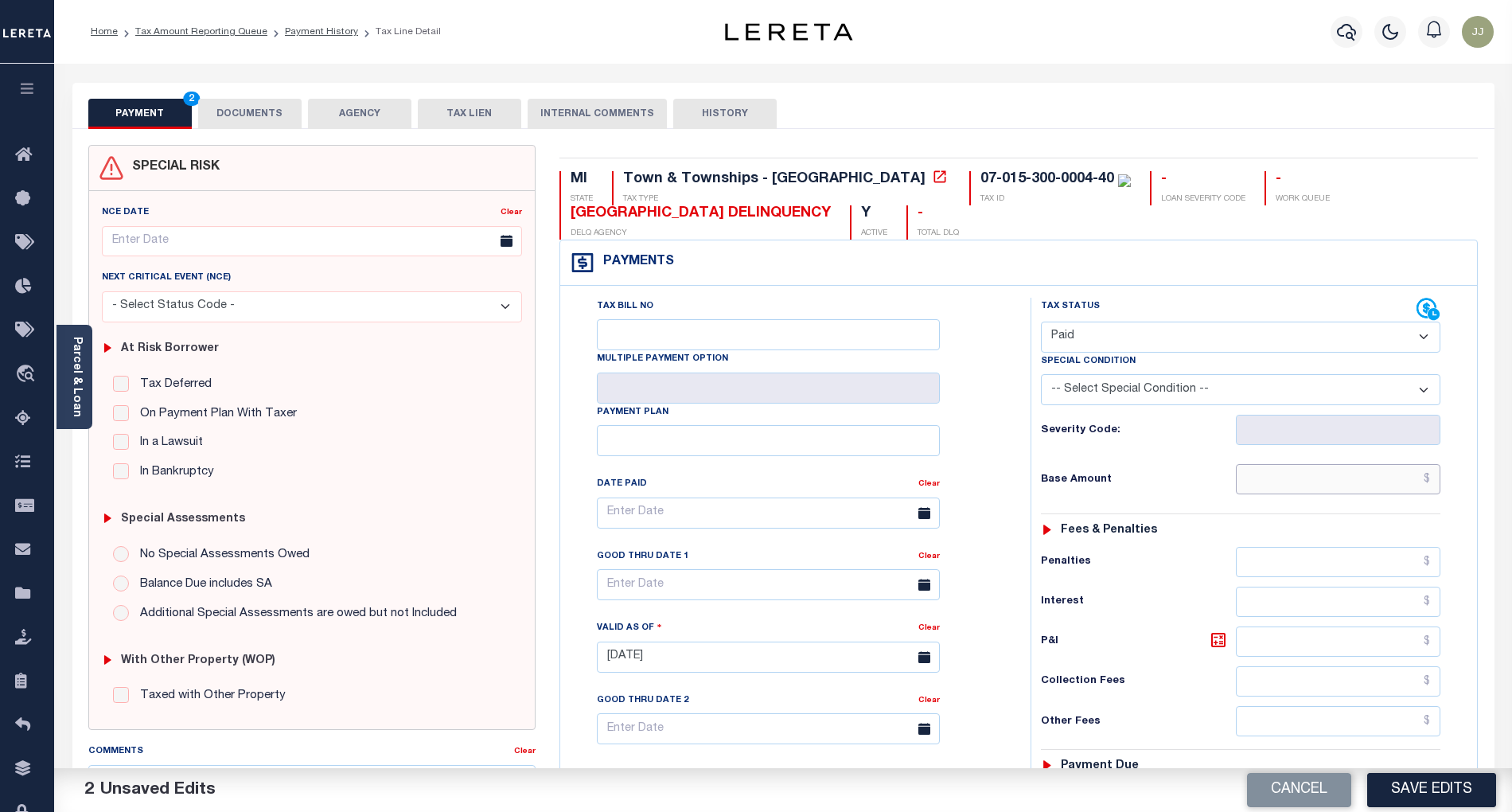
click at [1353, 495] on input "text" at bounding box center [1338, 480] width 205 height 30
paste input "192.92"
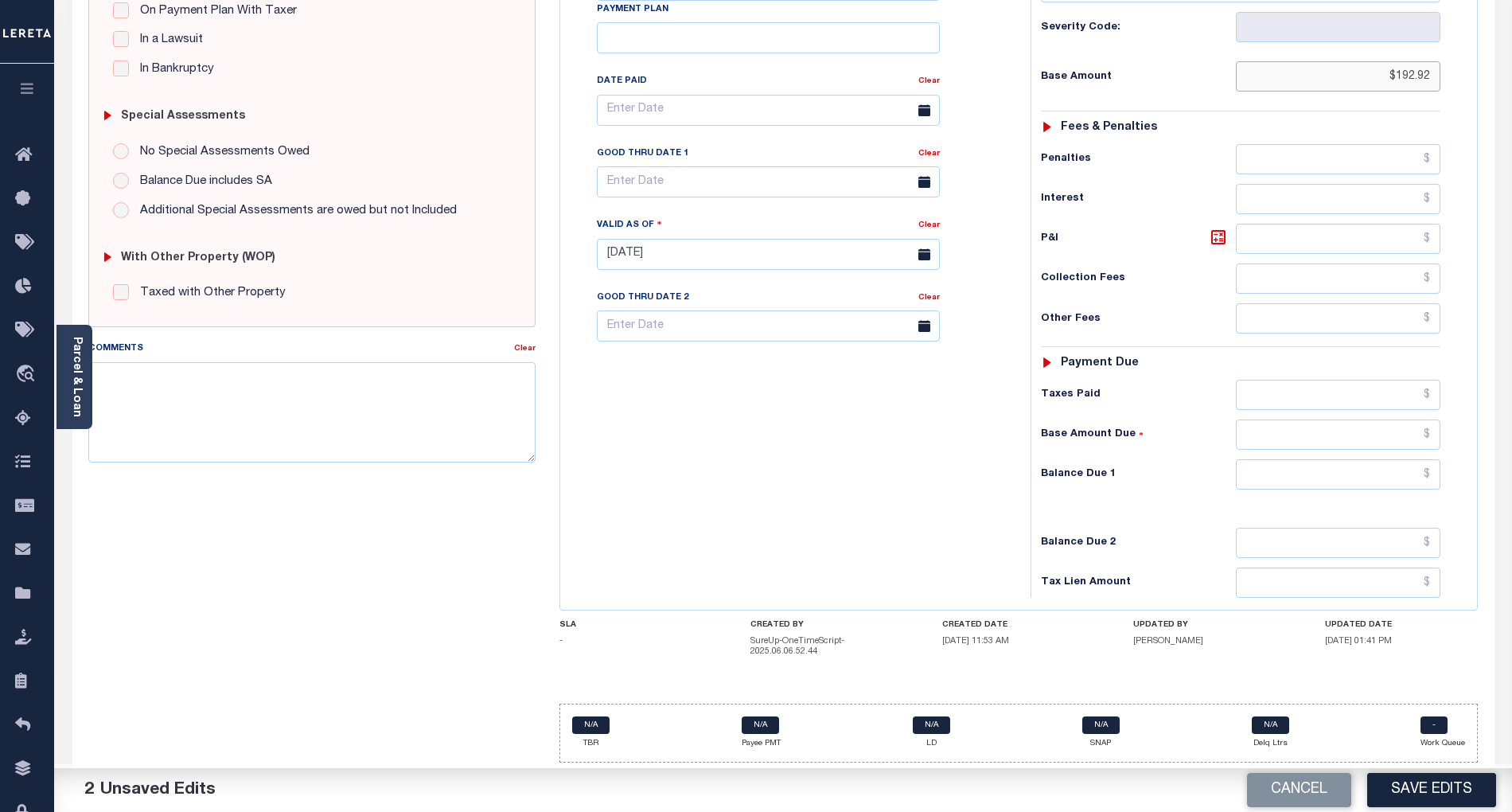
type input "$192.92"
click at [1350, 473] on input "text" at bounding box center [1338, 475] width 205 height 30
type input "$0.00"
drag, startPoint x: 638, startPoint y: 411, endPoint x: 680, endPoint y: 236, distance: 180.0
click at [639, 411] on div "Tax Bill No Multiple Payment Option Payment Plan Clear" at bounding box center [791, 246] width 454 height 703
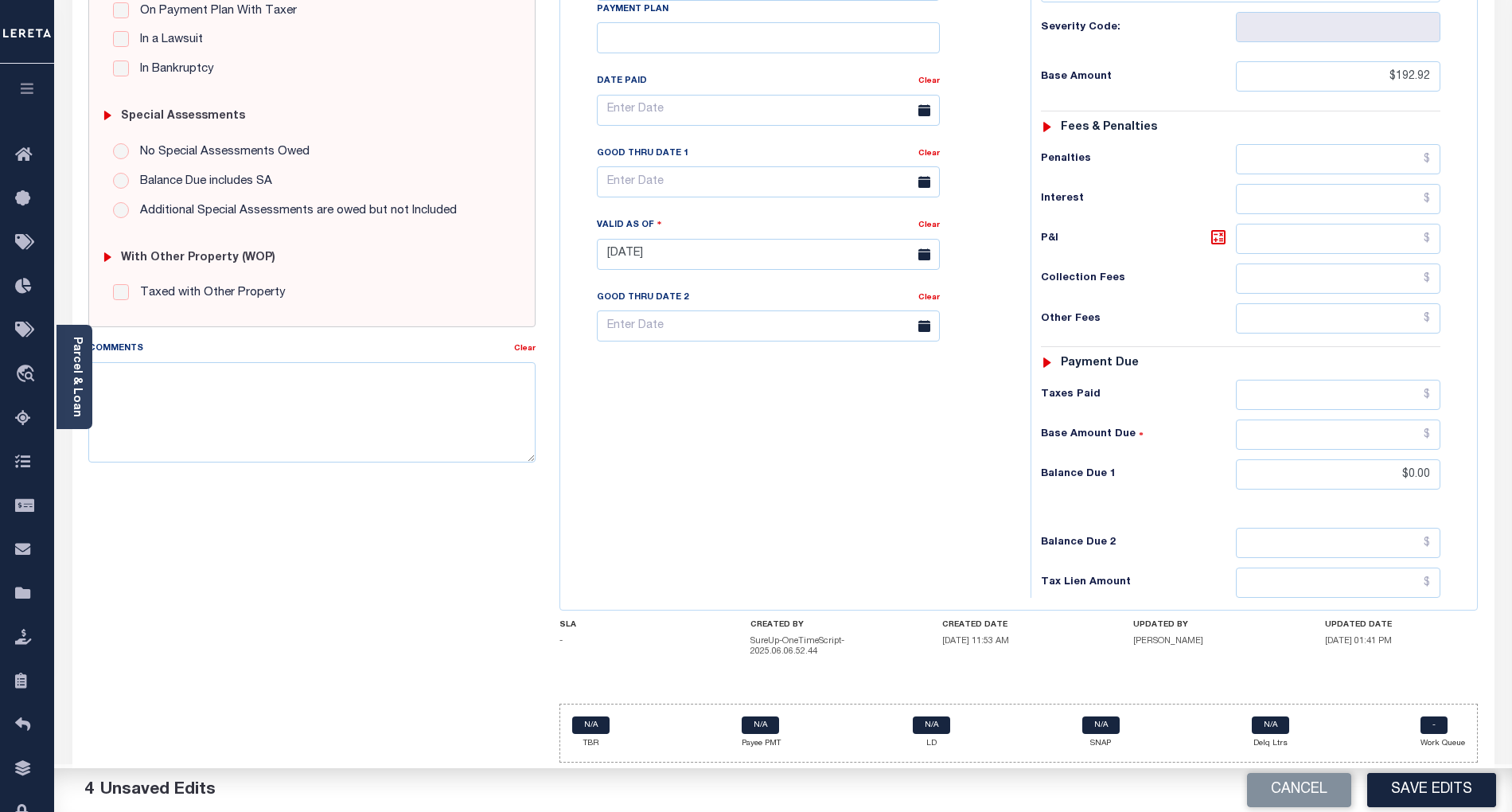
scroll to position [0, 0]
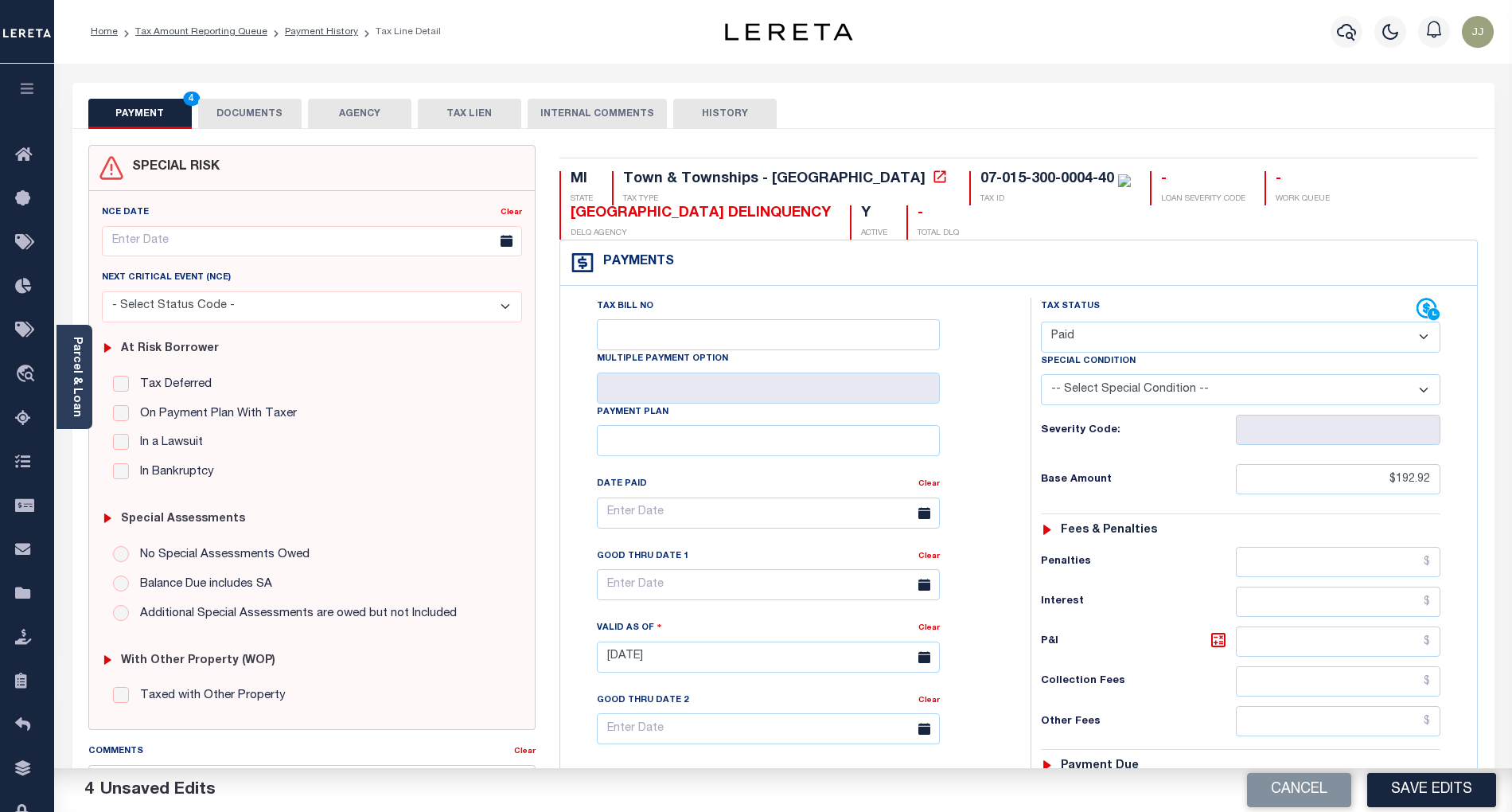
click at [255, 100] on button "DOCUMENTS" at bounding box center [250, 113] width 104 height 30
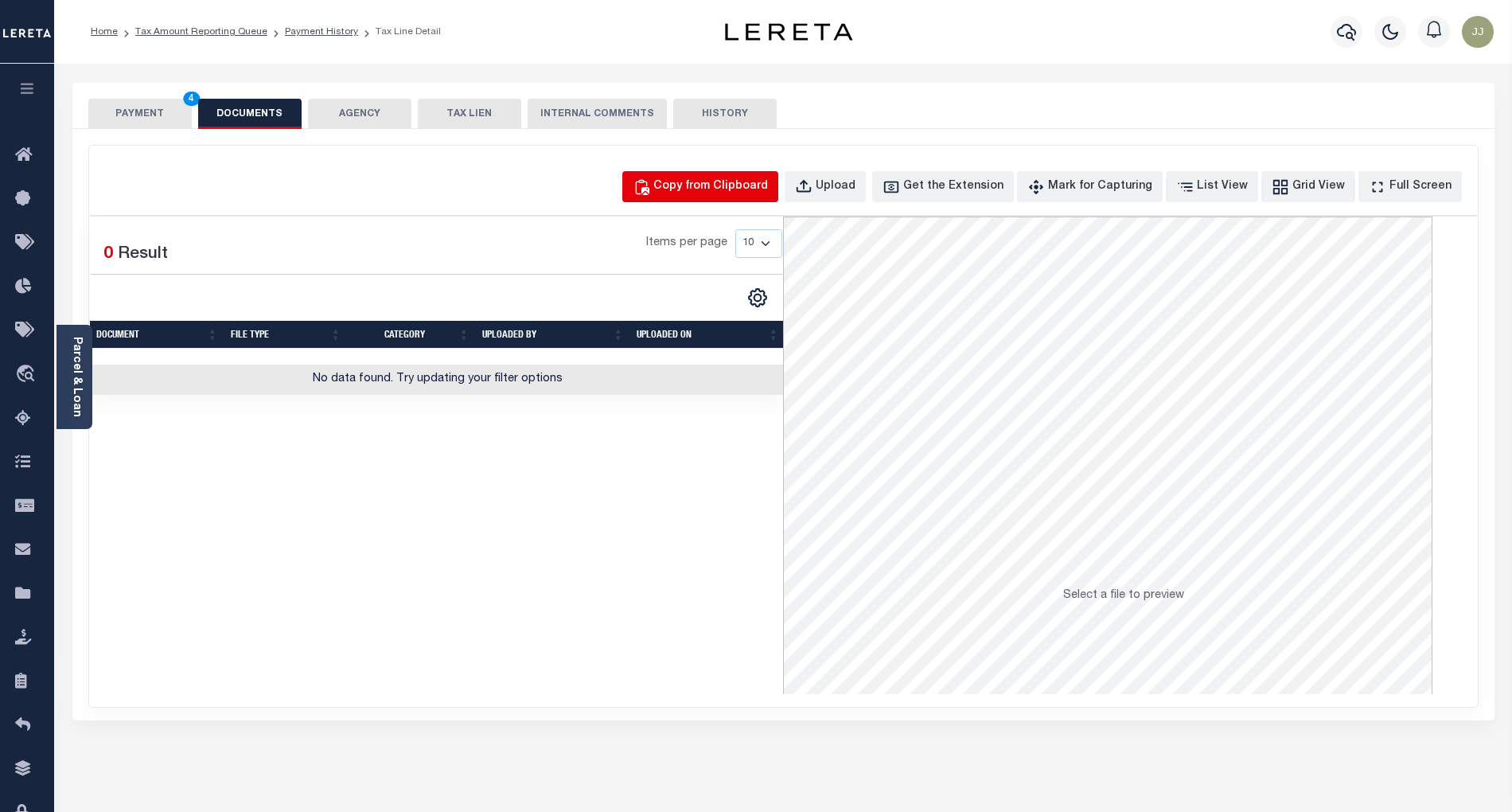
click at [732, 191] on div "Copy from Clipboard" at bounding box center [711, 186] width 114 height 18
select select "POP"
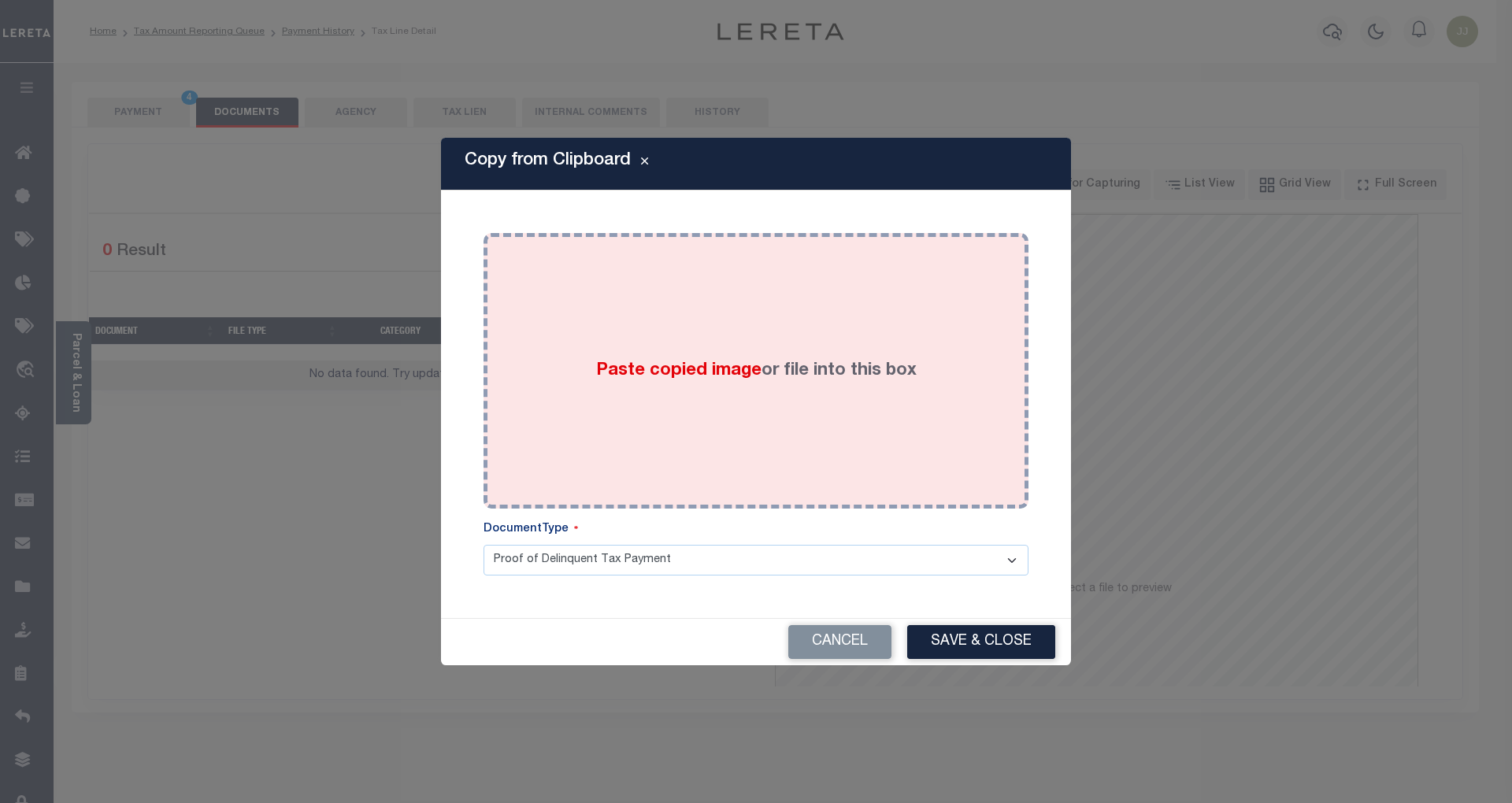
click at [673, 458] on div "Paste copied image or file into this box" at bounding box center [756, 370] width 522 height 252
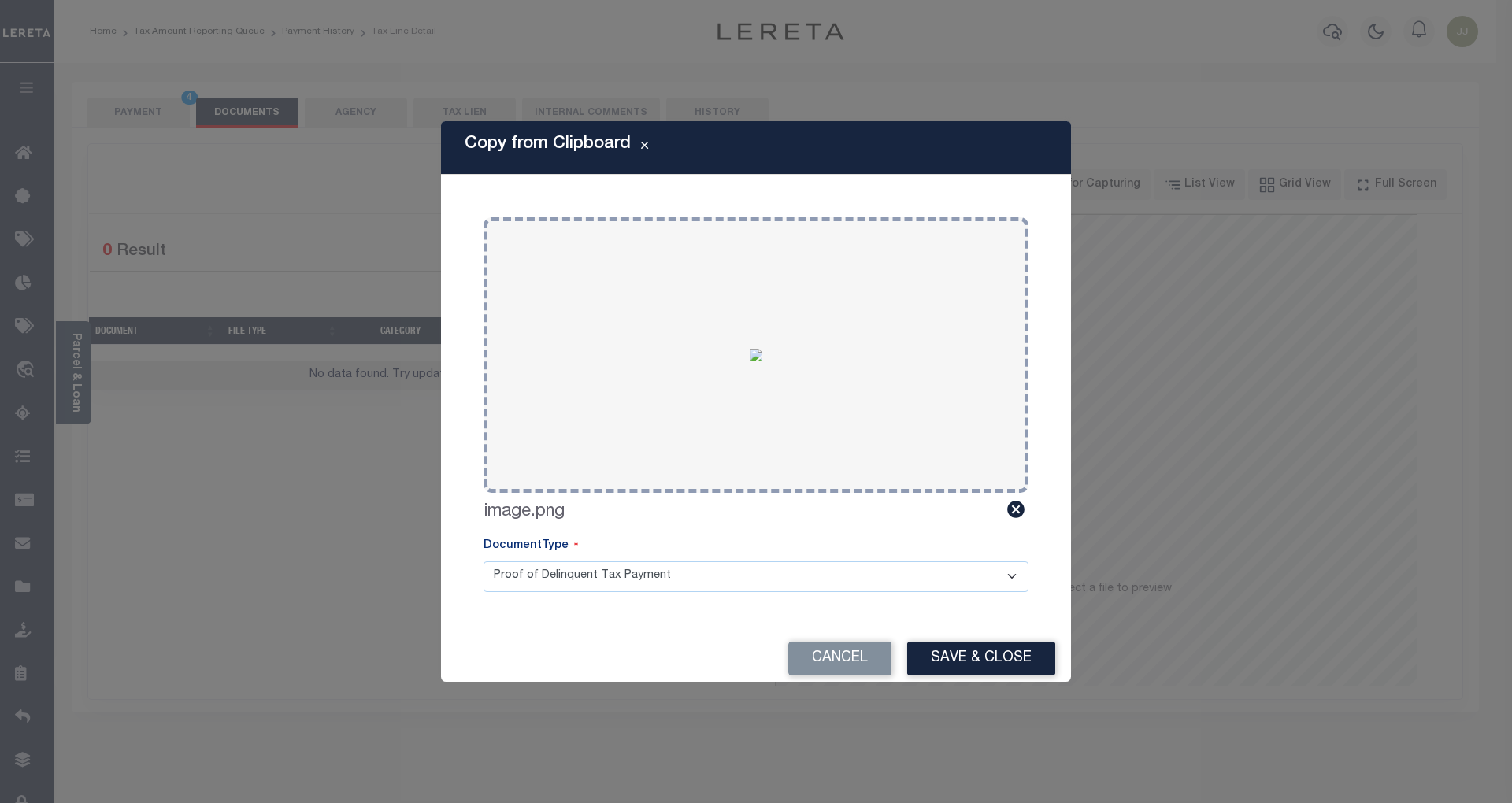
click at [1010, 669] on button "Save & Close" at bounding box center [981, 659] width 148 height 34
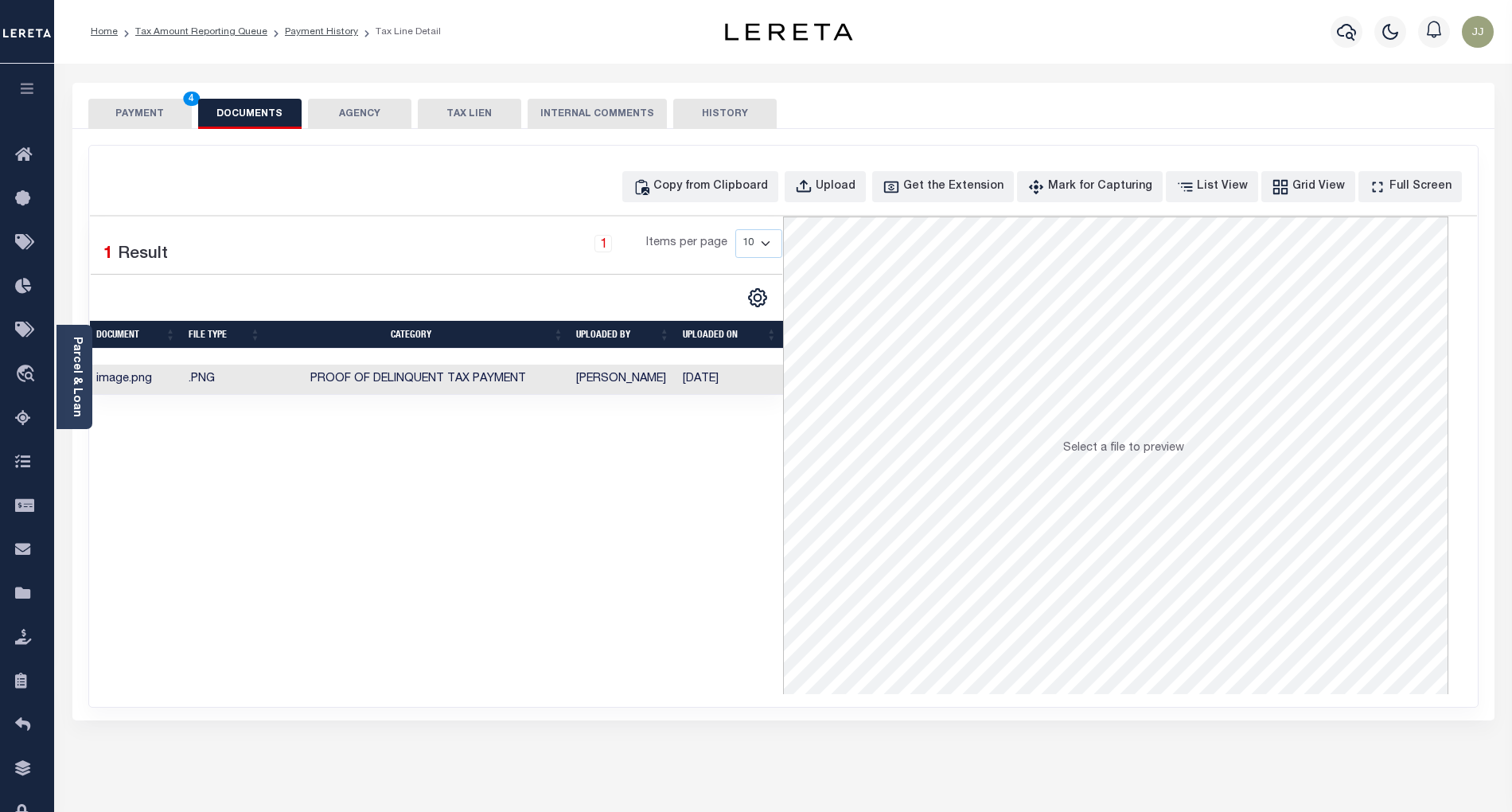
click at [162, 116] on button "PAYMENT 4" at bounding box center [139, 113] width 104 height 30
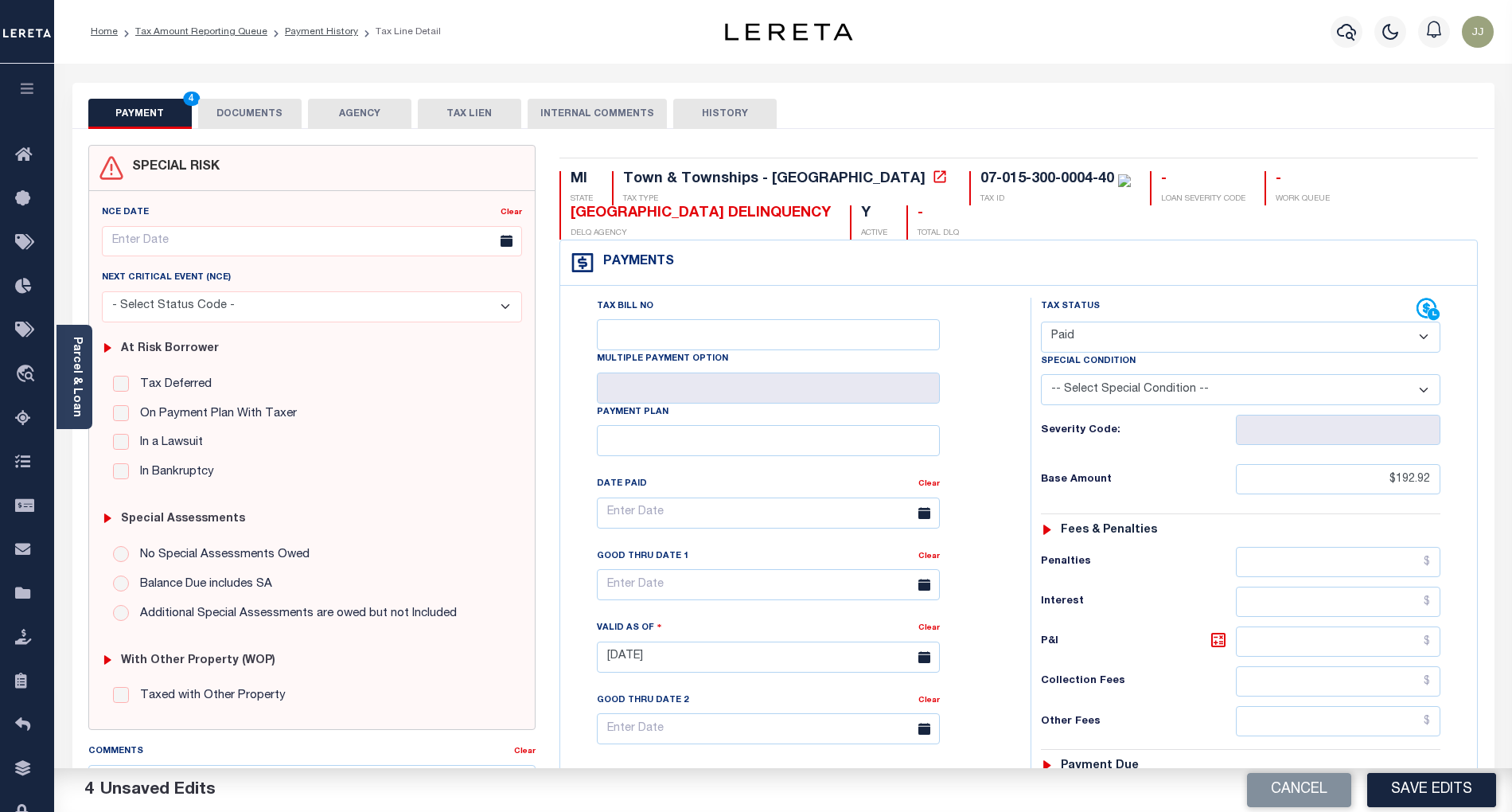
scroll to position [409, 0]
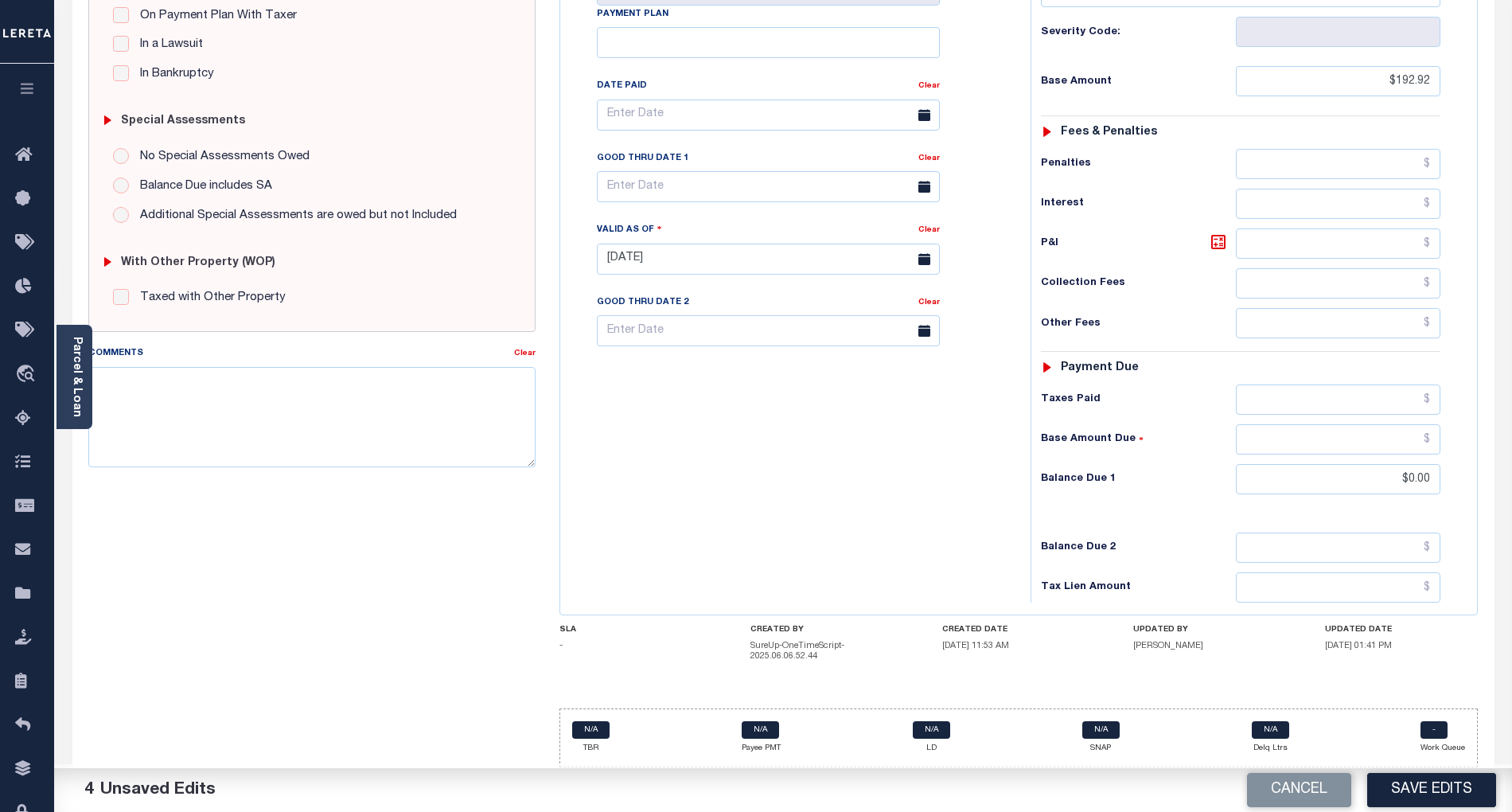
click at [711, 508] on div "Tax Bill No Multiple Payment Option Payment Plan Clear" at bounding box center [791, 251] width 454 height 703
click at [1434, 801] on button "Save Edits" at bounding box center [1432, 790] width 129 height 35
checkbox input "false"
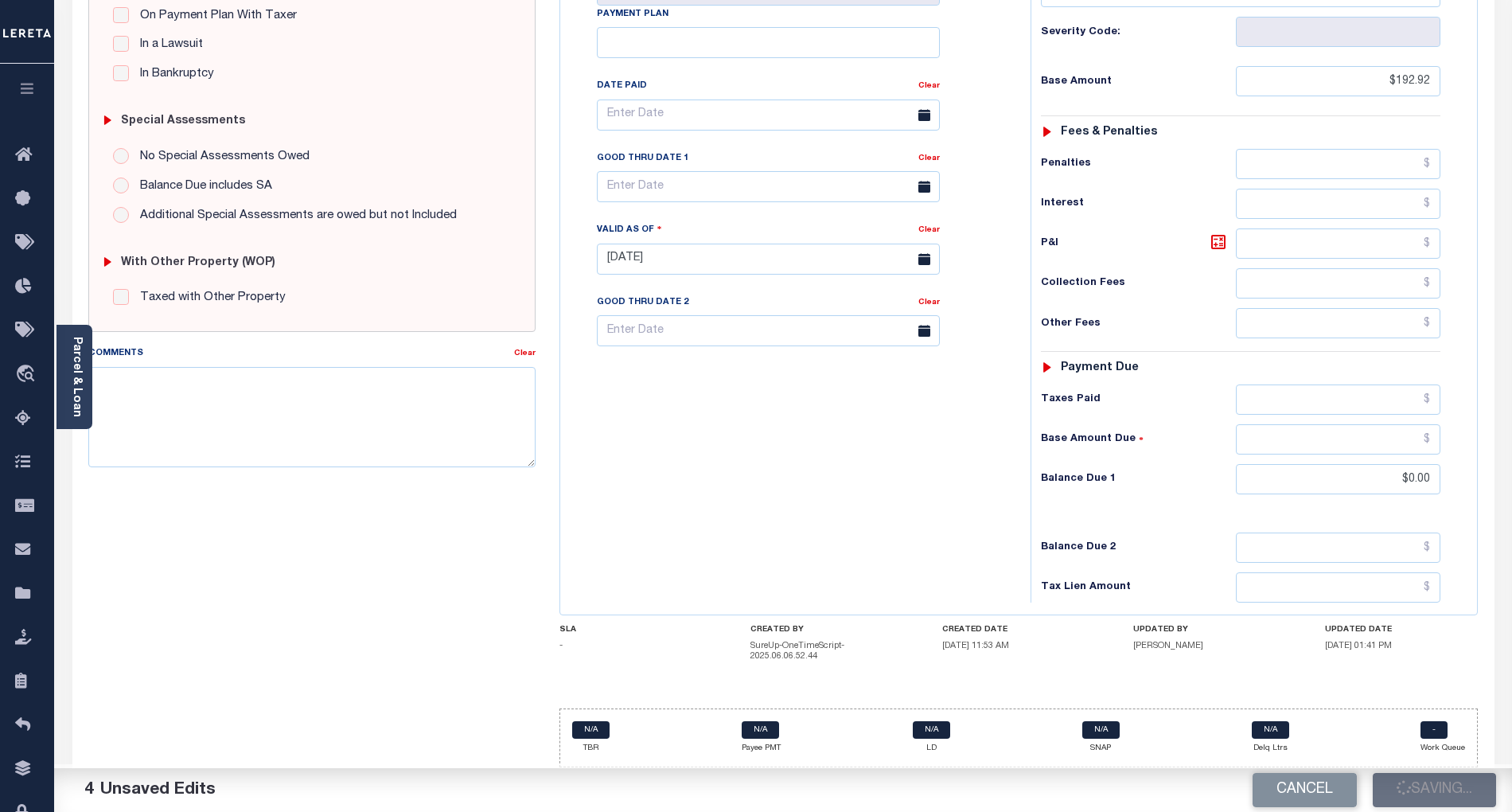
type input "$192.92"
type input "$0"
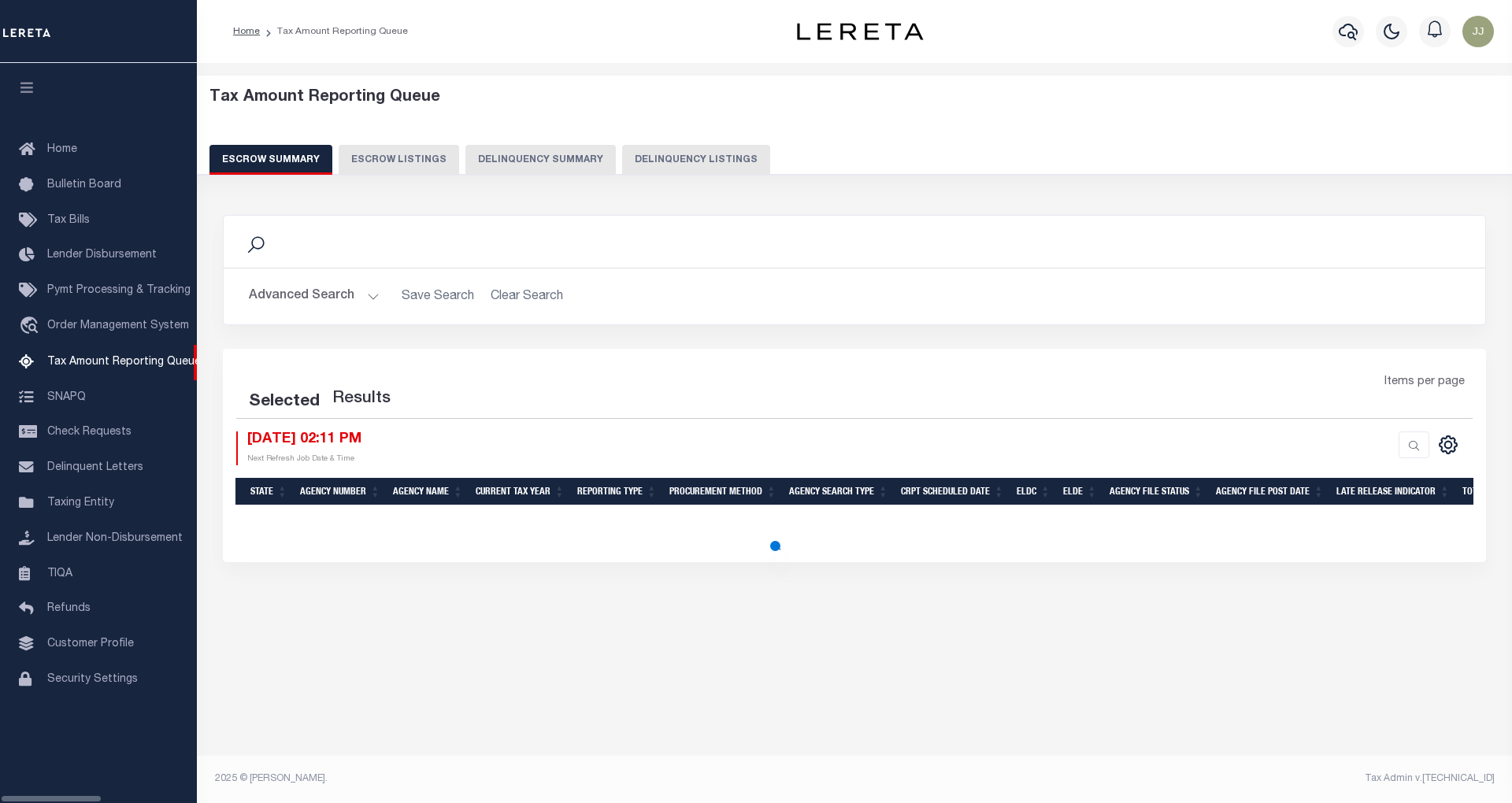
click at [646, 157] on button "Delinquency Listings" at bounding box center [697, 159] width 148 height 30
select select "100"
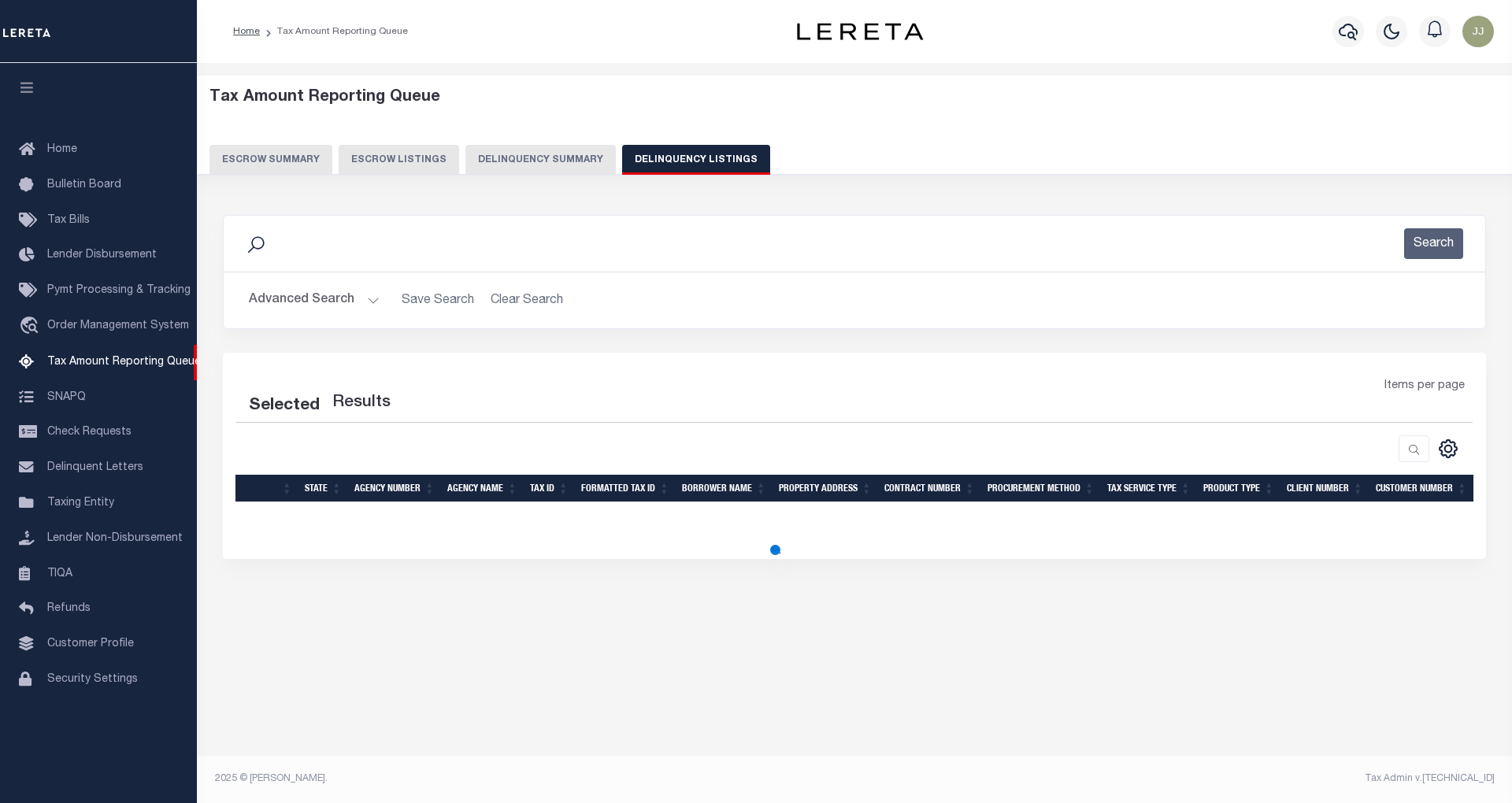
select select "100"
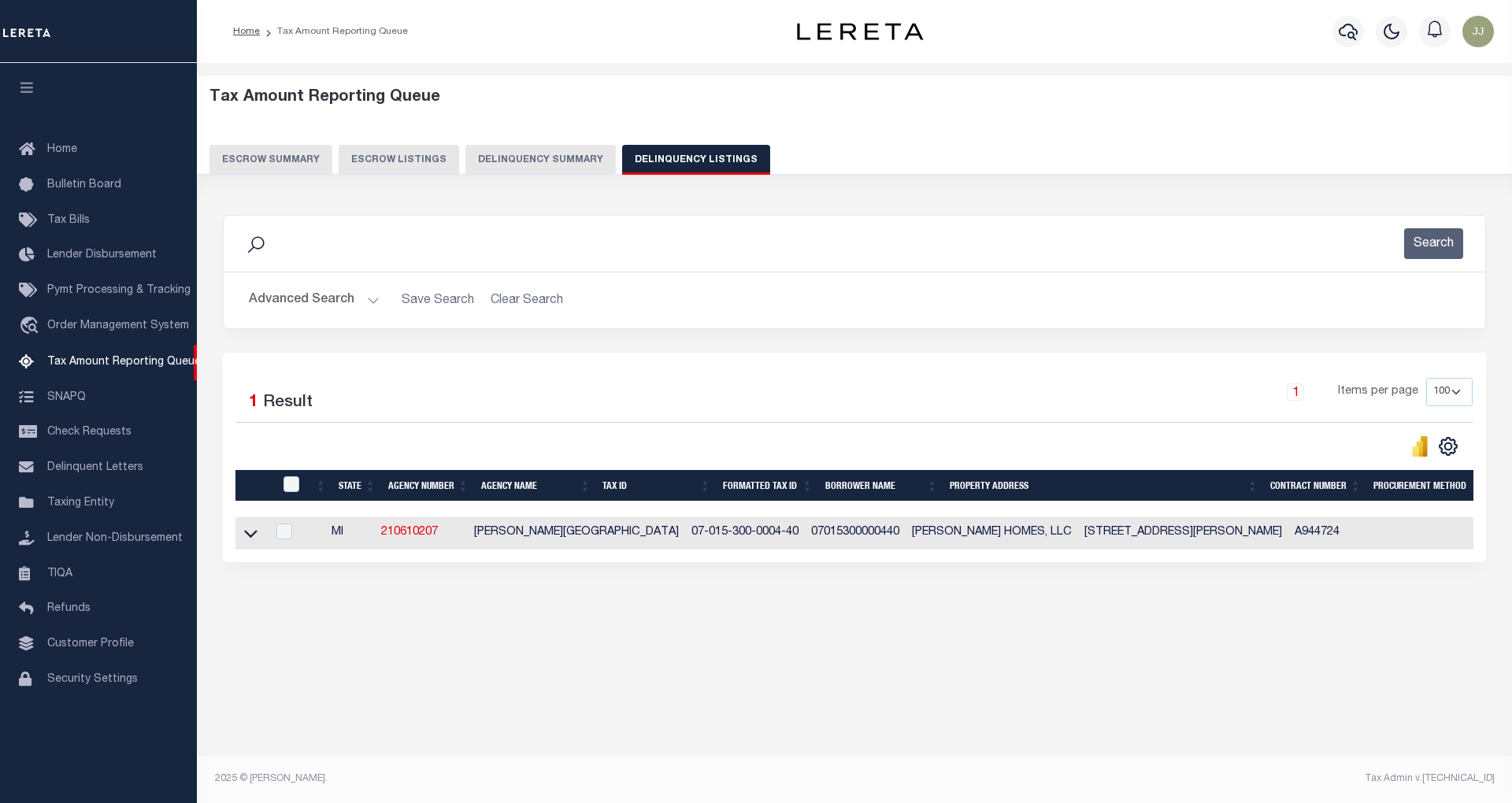
drag, startPoint x: 296, startPoint y: 299, endPoint x: 1249, endPoint y: 433, distance: 962.4
click at [299, 299] on button "Advanced Search" at bounding box center [314, 300] width 131 height 31
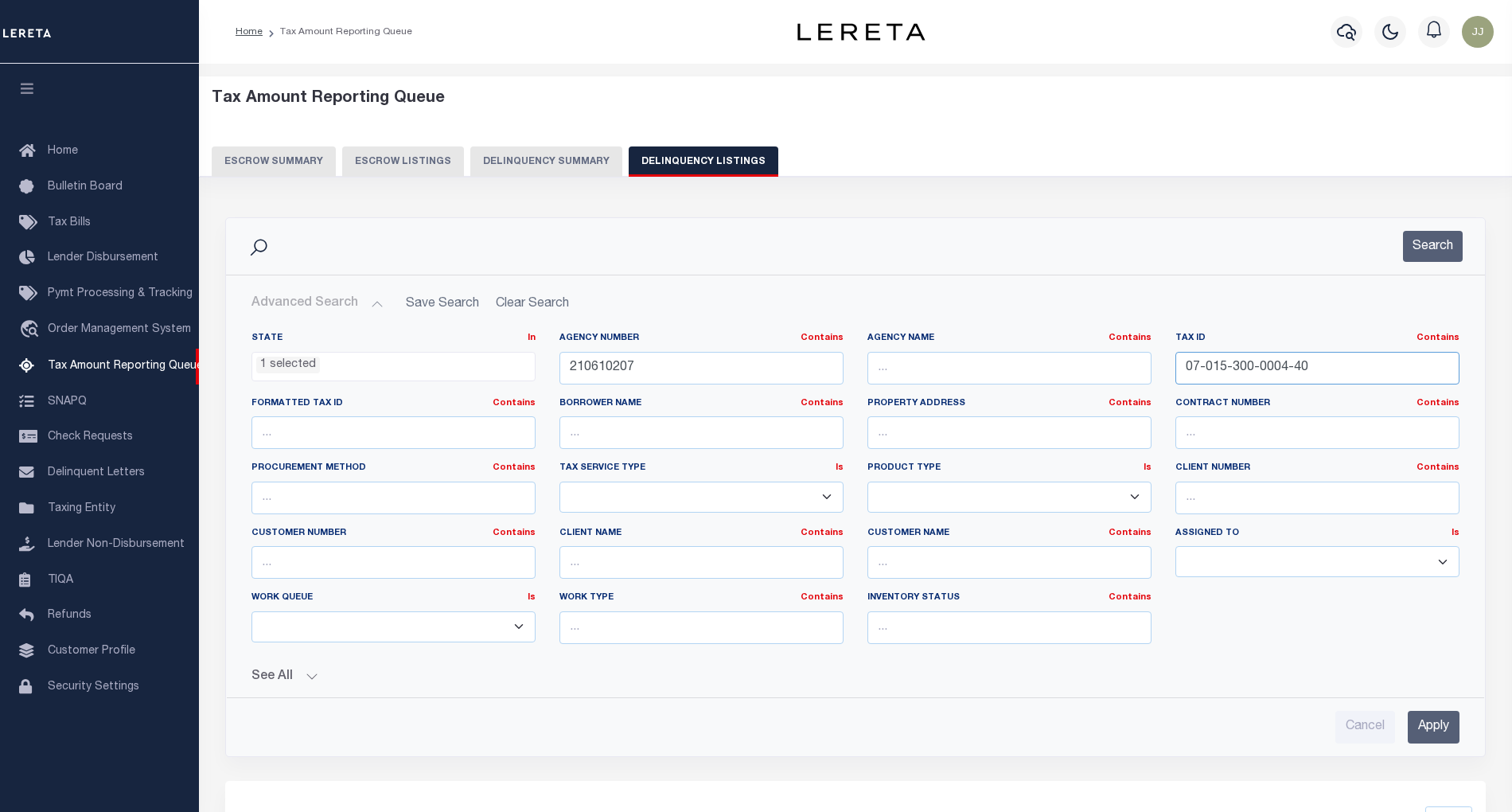
drag, startPoint x: 1342, startPoint y: 377, endPoint x: 1151, endPoint y: 374, distance: 191.0
click at [1151, 374] on div "State In In AK AL AR AZ CA CO CT DC DE FL GA GU HI IA ID IL IN KS [GEOGRAPHIC_D…" at bounding box center [856, 495] width 1232 height 325
paste input "33-25-05-12-181-007"
type input "33-25-05-12-181-007"
click at [1407, 249] on button "Search" at bounding box center [1433, 246] width 60 height 31
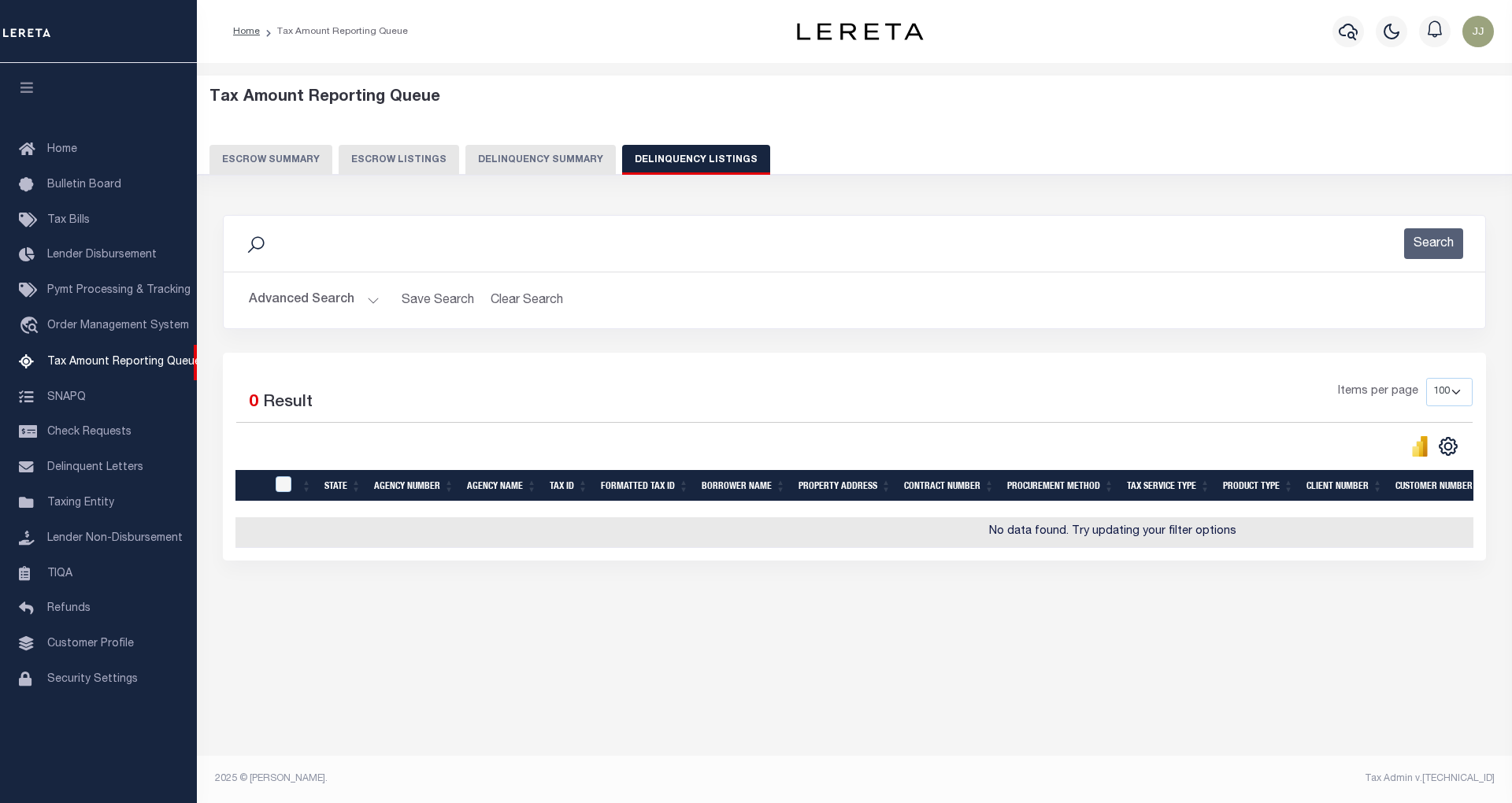
click at [313, 303] on button "Advanced Search" at bounding box center [314, 300] width 131 height 31
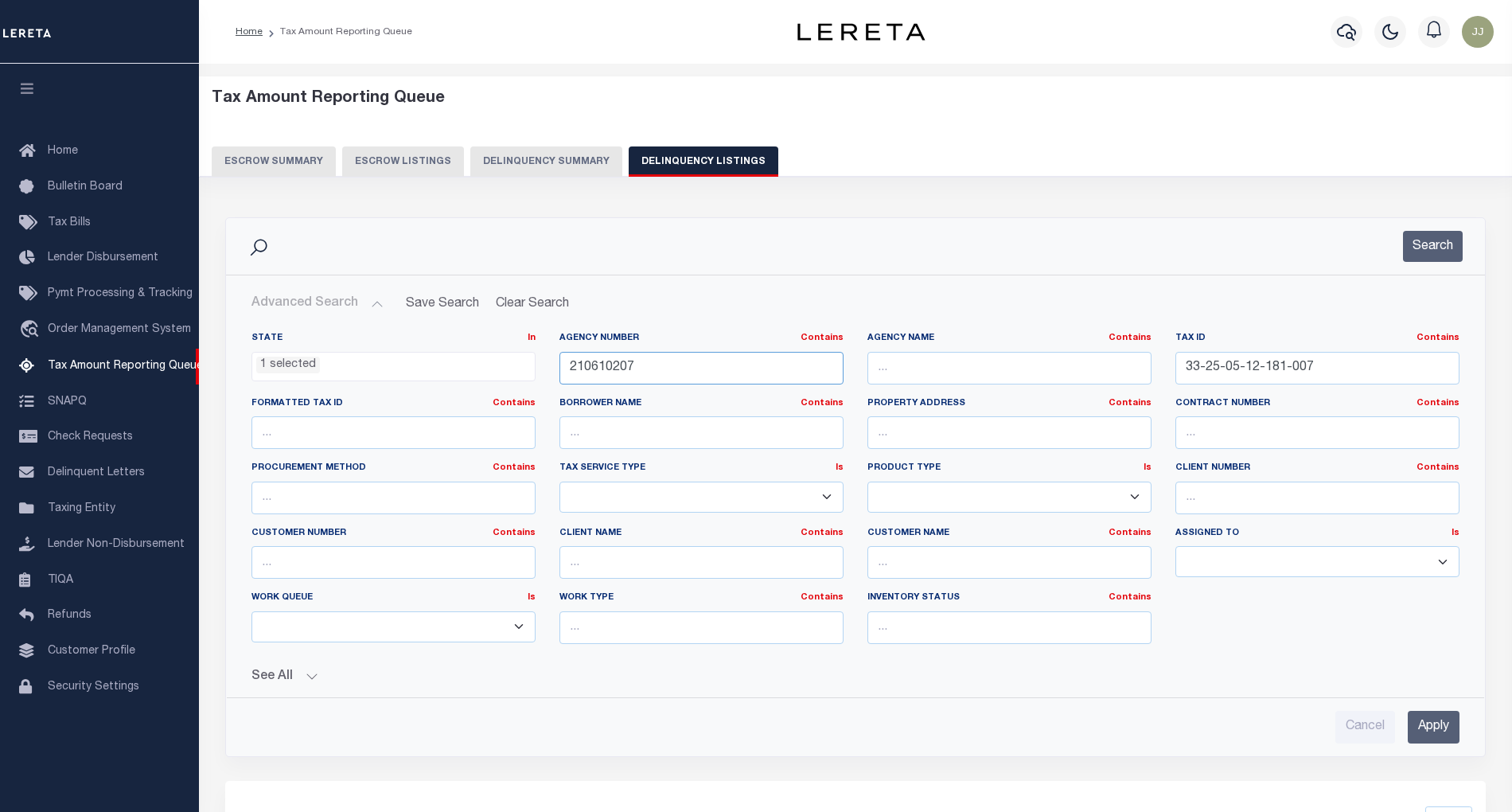
drag, startPoint x: 670, startPoint y: 362, endPoint x: 562, endPoint y: 374, distance: 108.7
click at [562, 374] on input "210610207" at bounding box center [702, 368] width 285 height 33
paste input "330203"
type input "210330203"
click at [1447, 252] on button "Search" at bounding box center [1433, 246] width 60 height 31
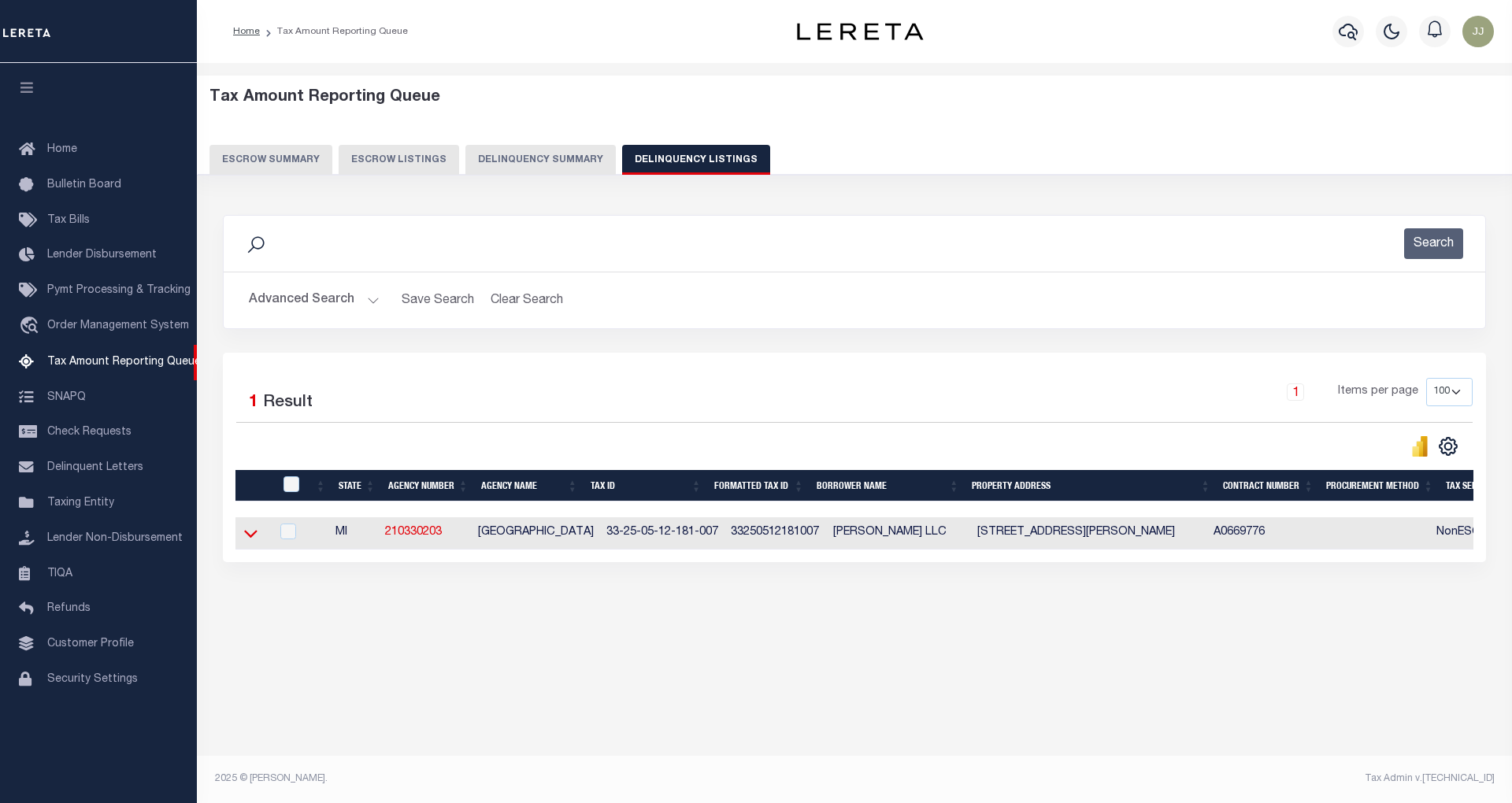
click at [250, 539] on icon at bounding box center [251, 533] width 13 height 17
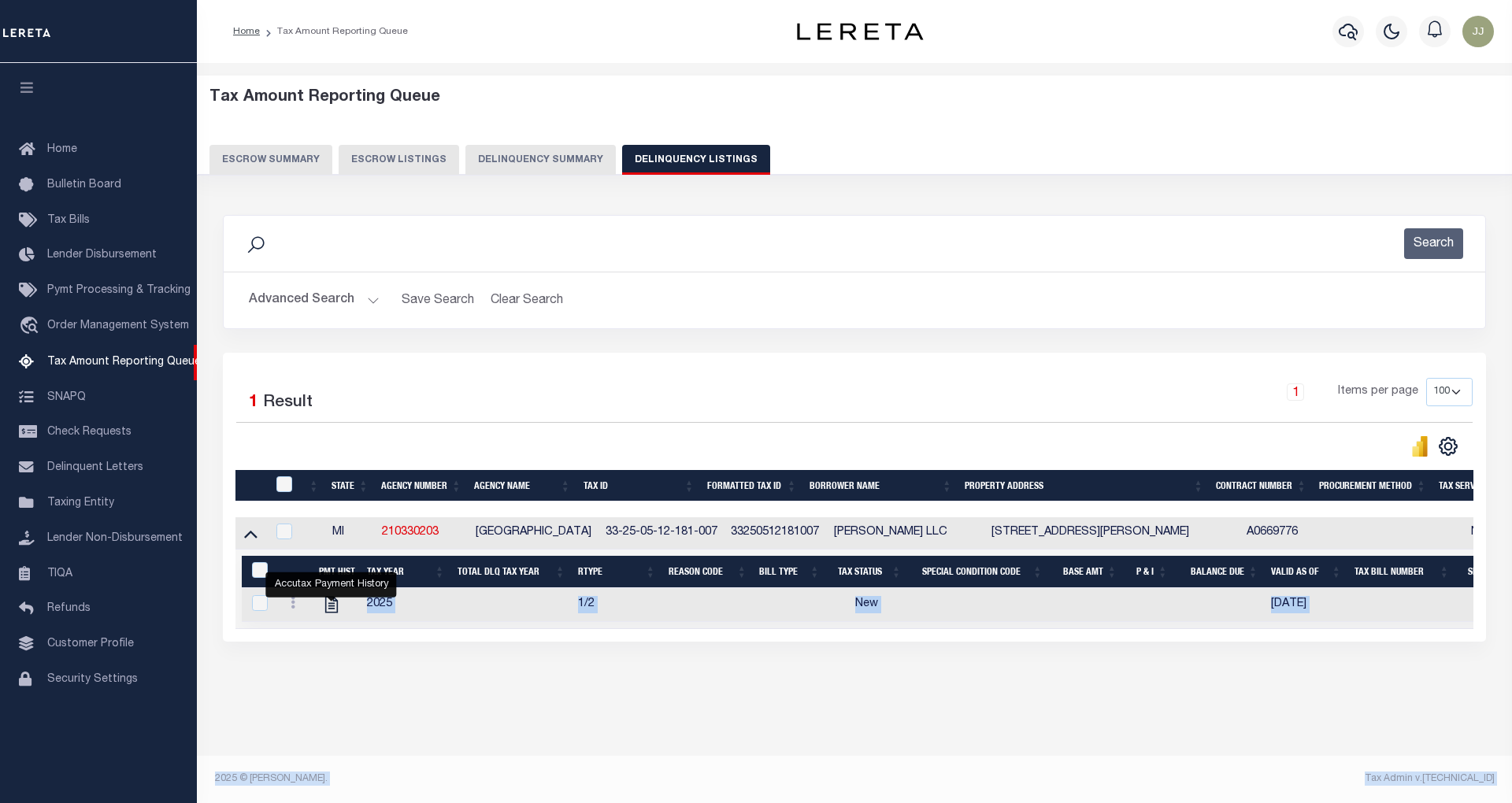
click at [325, 609] on icon "" at bounding box center [332, 605] width 20 height 20
checkbox input "true"
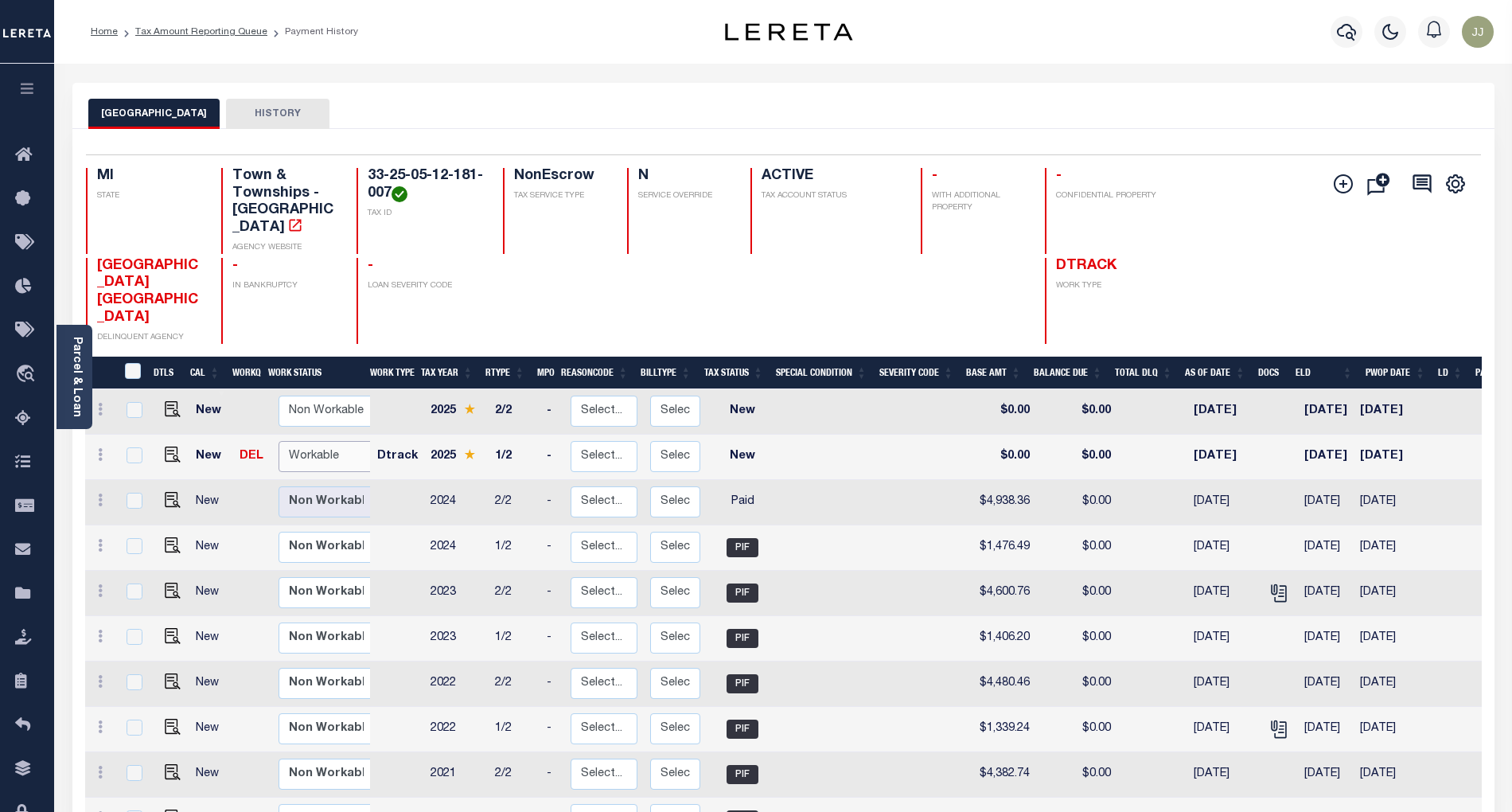
click at [316, 441] on select "Non Workable Workable" at bounding box center [327, 456] width 95 height 31
checkbox input "true"
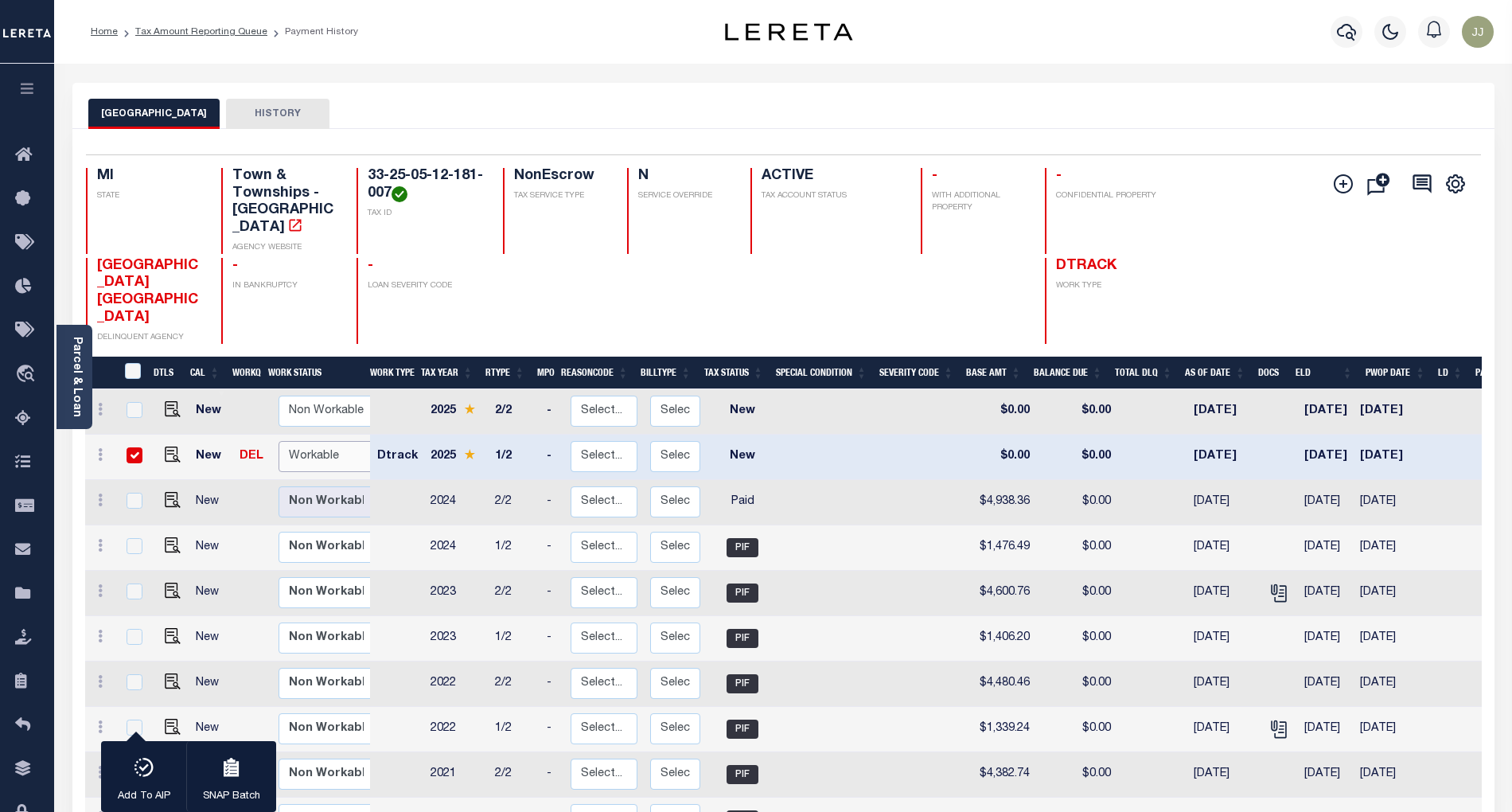
select select "true"
click at [279, 441] on select "Non Workable Workable" at bounding box center [327, 456] width 95 height 31
checkbox input "false"
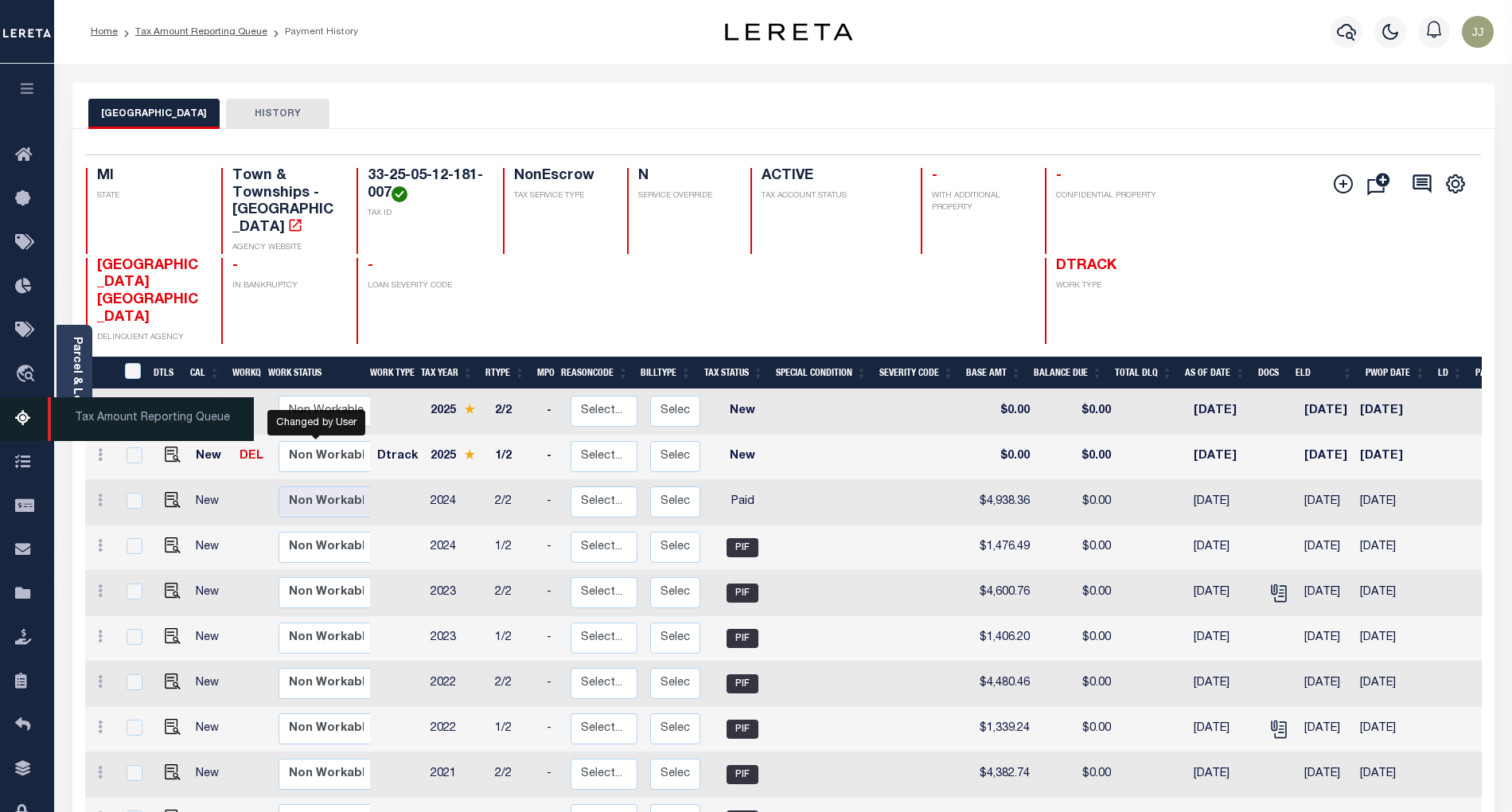
click at [22, 422] on icon at bounding box center [27, 419] width 25 height 20
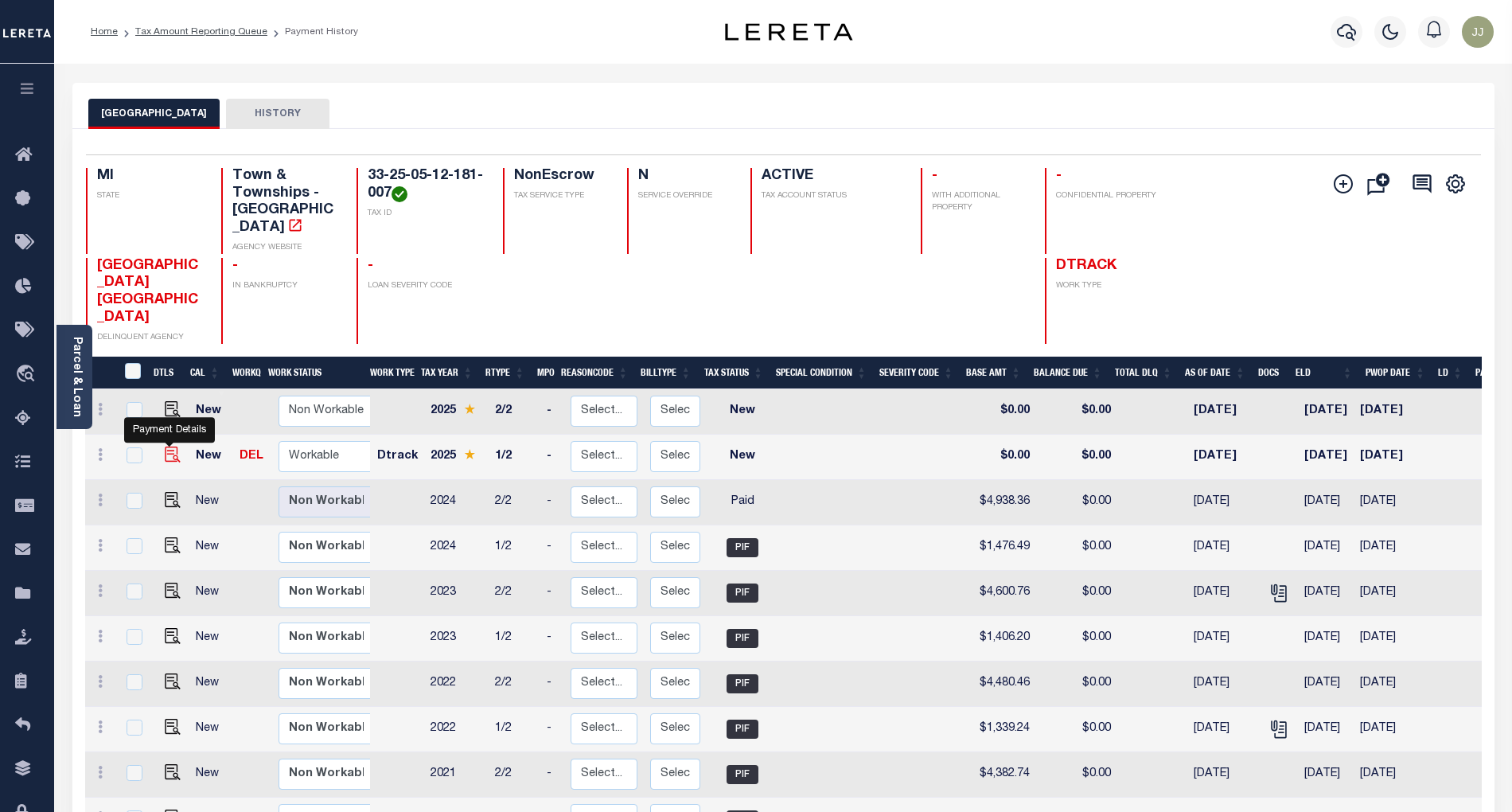
click at [172, 447] on img "" at bounding box center [172, 454] width 16 height 16
checkbox input "true"
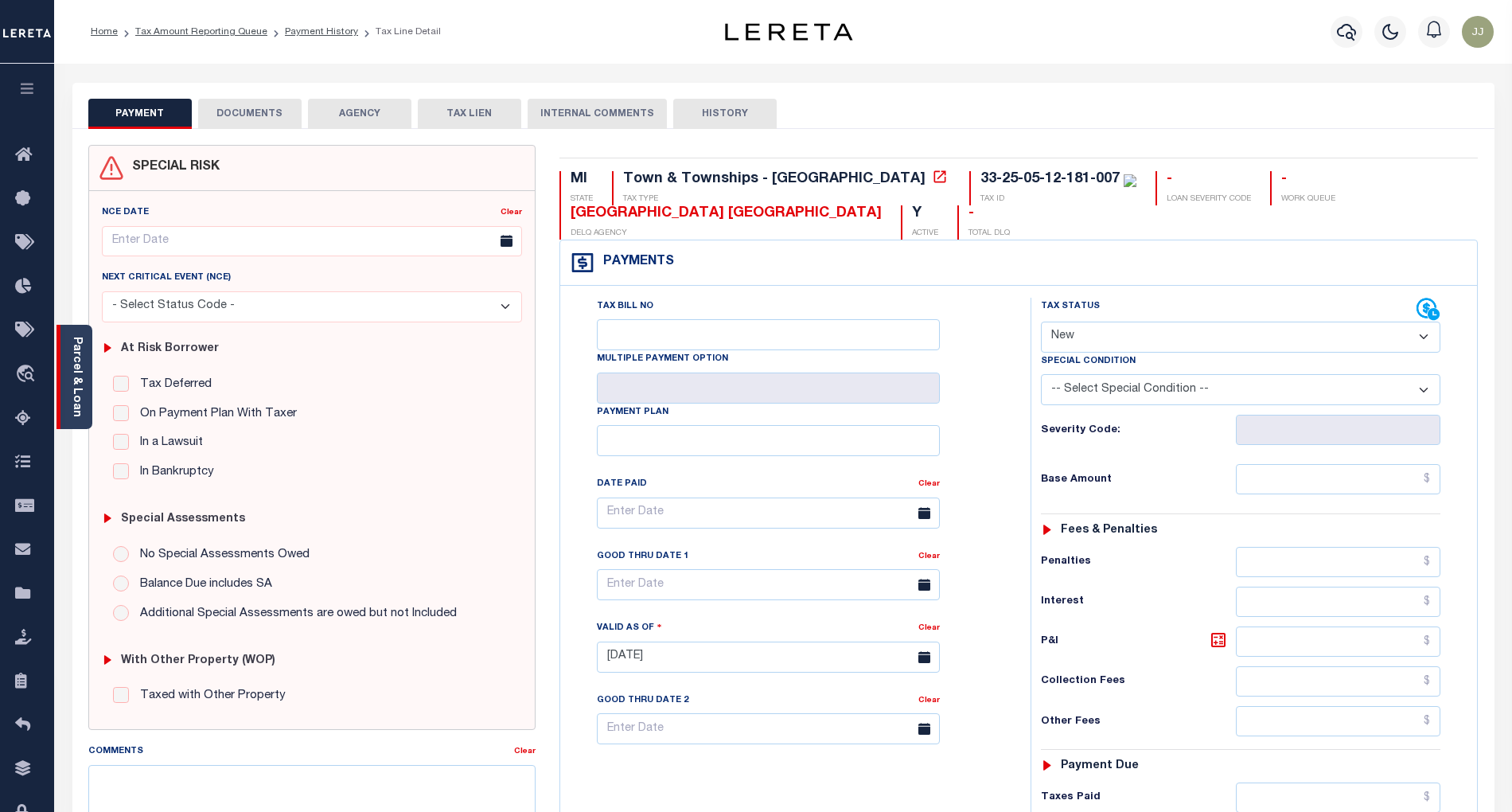
click at [73, 402] on link "Parcel & Loan" at bounding box center [77, 377] width 11 height 81
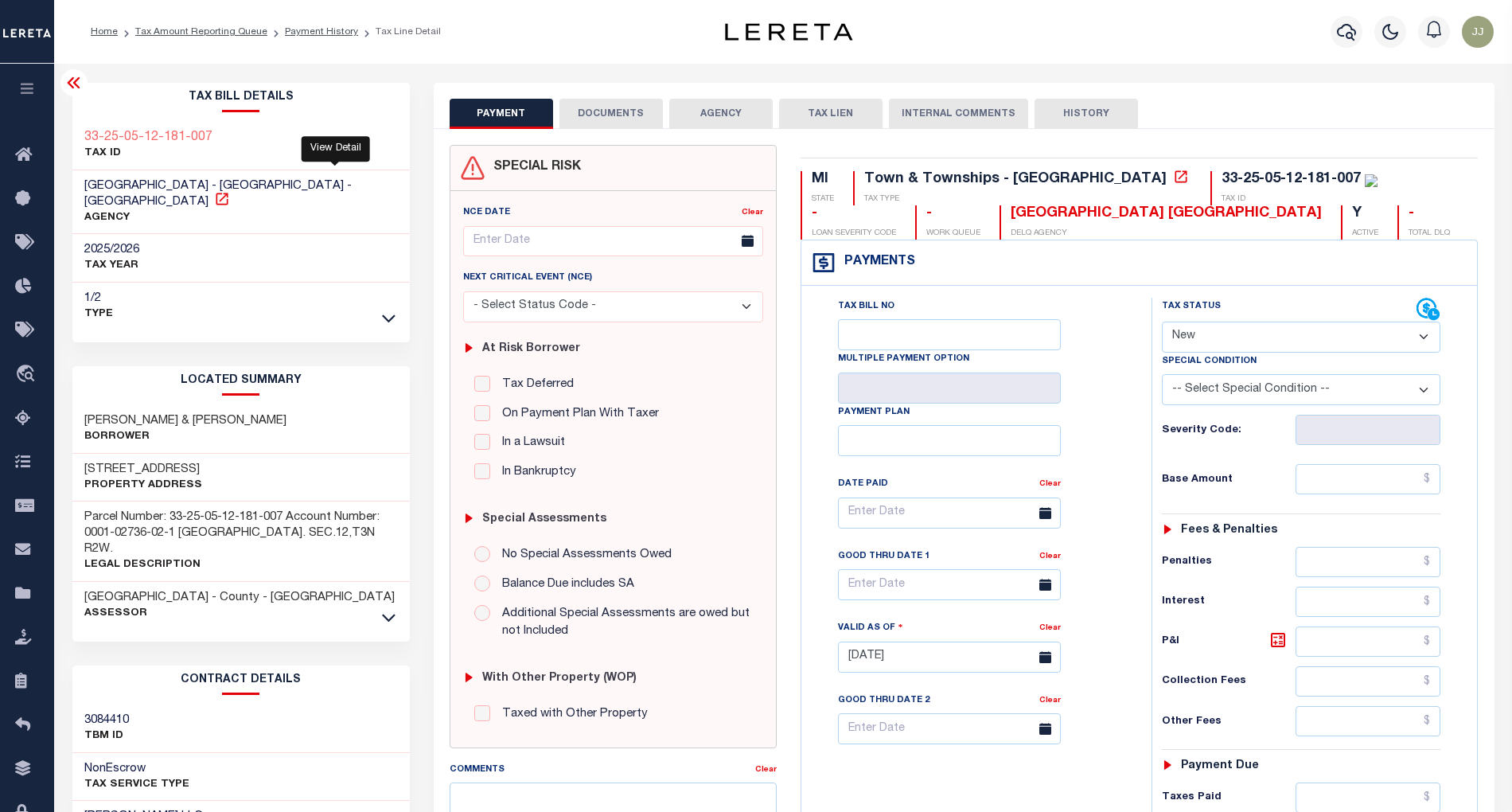
click at [230, 191] on icon at bounding box center [222, 199] width 16 height 16
click at [95, 189] on span "[GEOGRAPHIC_DATA] - [GEOGRAPHIC_DATA] - [GEOGRAPHIC_DATA]" at bounding box center [218, 194] width 268 height 28
copy span "[GEOGRAPHIC_DATA]"
drag, startPoint x: 297, startPoint y: 139, endPoint x: 141, endPoint y: 134, distance: 156.1
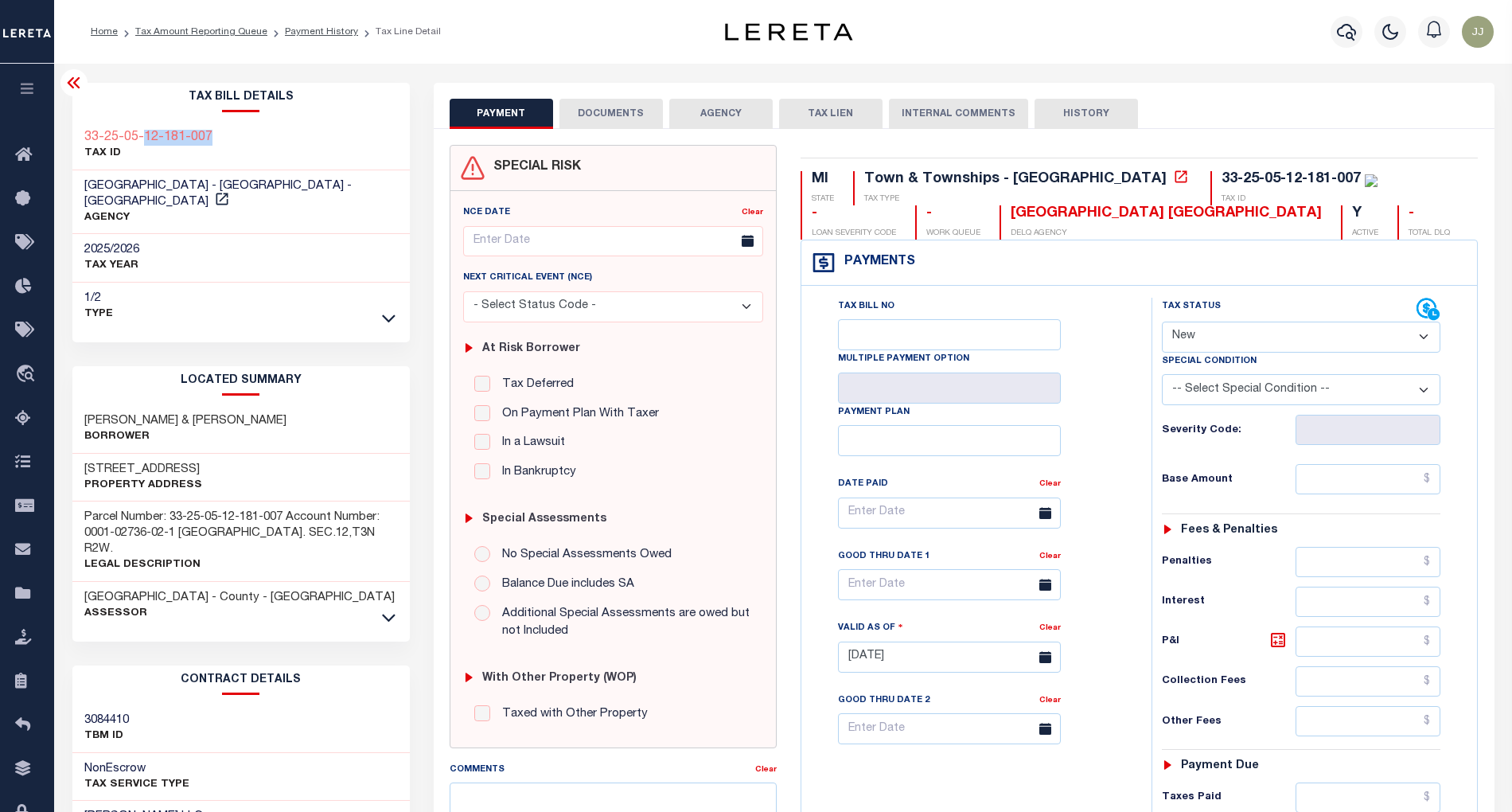
click at [141, 134] on div "33-25-05-12-181-007 TAX ID" at bounding box center [241, 146] width 337 height 49
copy h3 "[PHONE_NUMBER]"
click at [242, 135] on div "33-25-05-12-181-007 TAX ID" at bounding box center [241, 146] width 337 height 49
drag, startPoint x: 242, startPoint y: 137, endPoint x: 81, endPoint y: 140, distance: 161.0
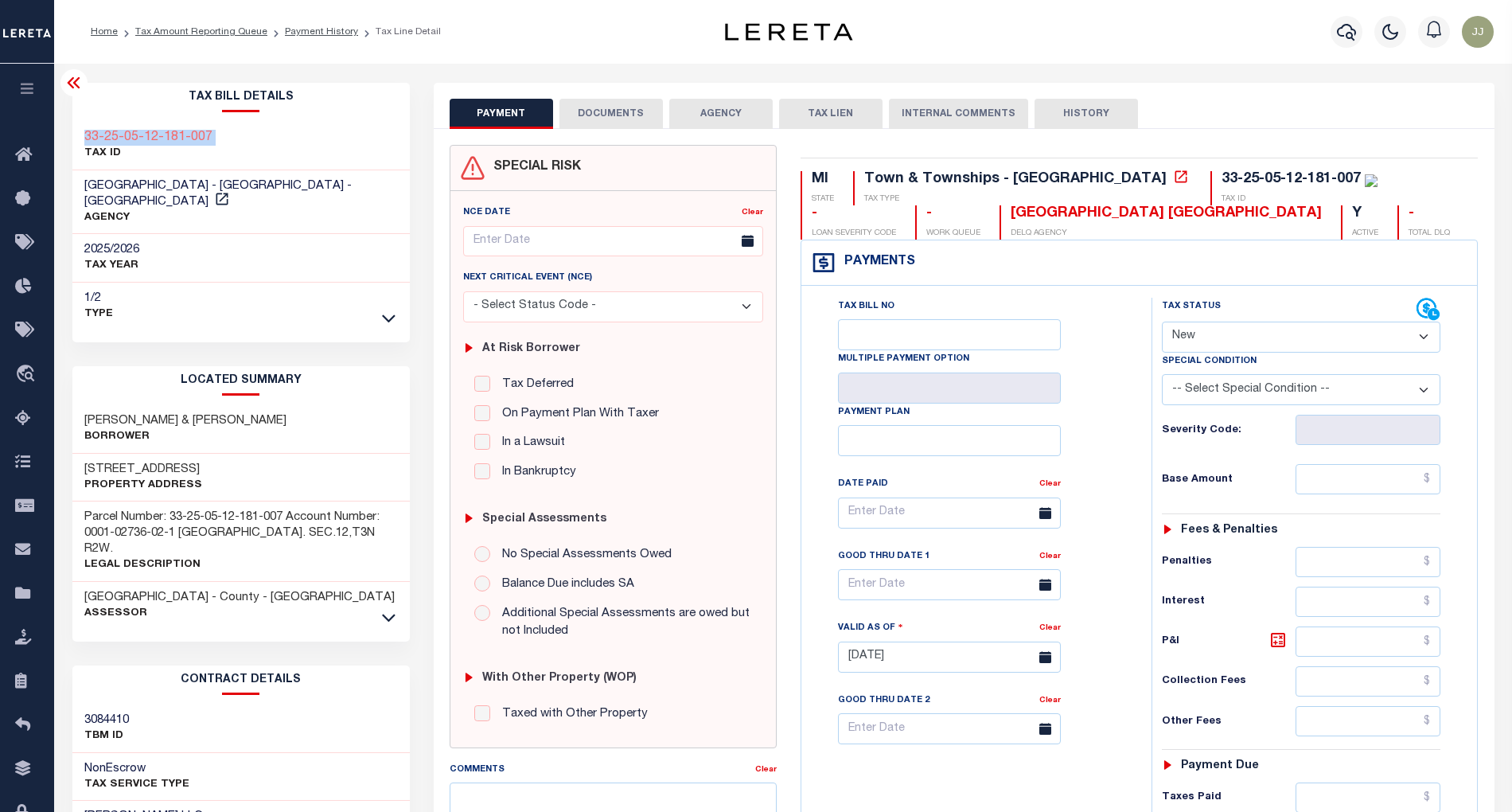
click at [81, 140] on div "33-25-05-12-181-007 TAX ID" at bounding box center [241, 146] width 337 height 49
click at [1213, 338] on select "- Select Status Code - Open Due/Unpaid Paid Incomplete No Tax Due Internal Refu…" at bounding box center [1301, 336] width 279 height 31
select select "DUE"
click at [1162, 323] on select "- Select Status Code - Open Due/Unpaid Paid Incomplete No Tax Due Internal Refu…" at bounding box center [1301, 336] width 279 height 31
type input "[DATE]"
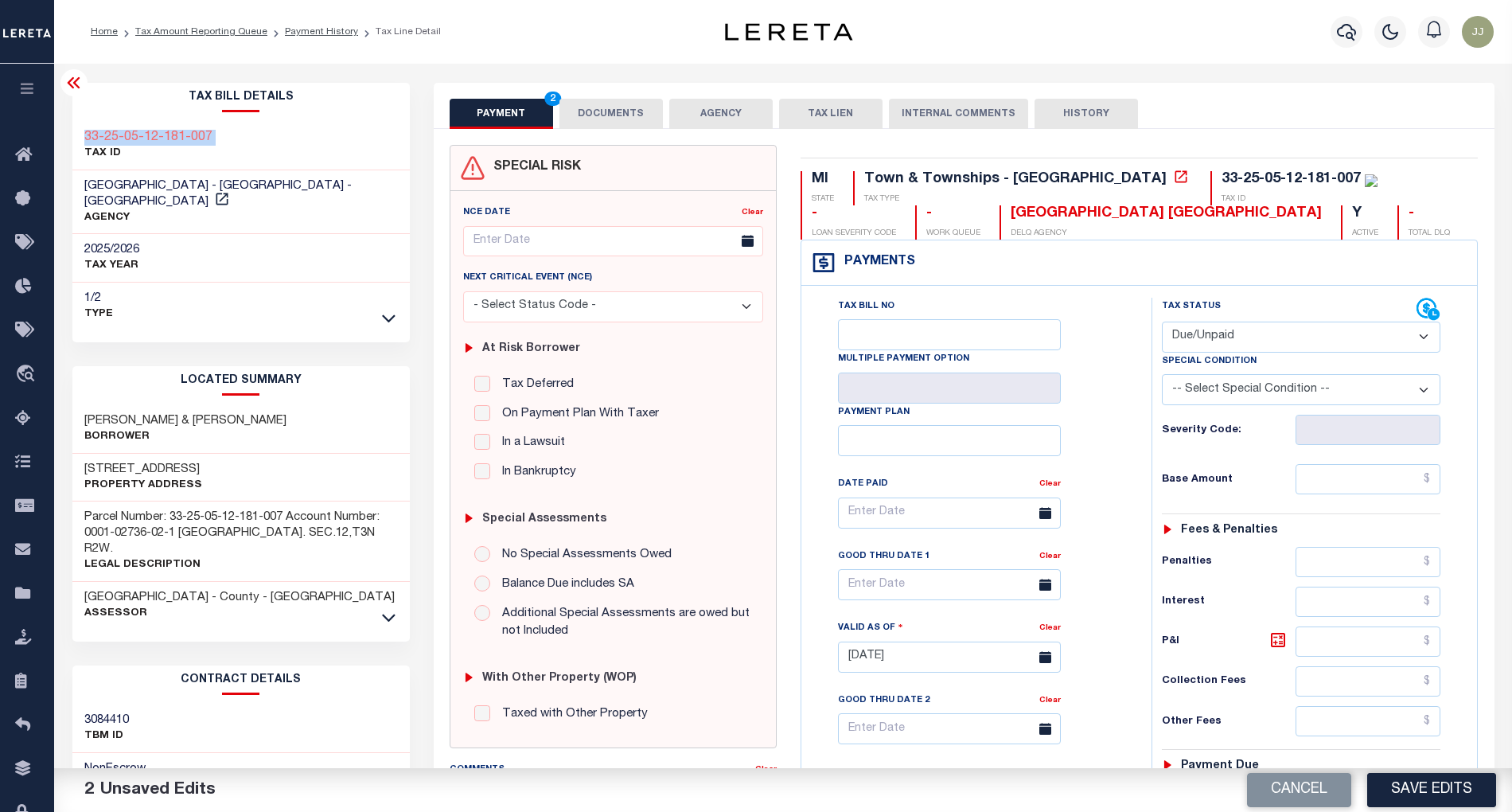
click at [1225, 344] on select "- Select Status Code - Open Due/Unpaid Paid Incomplete No Tax Due Internal Refu…" at bounding box center [1301, 336] width 279 height 31
select select "PYD"
click at [1162, 323] on select "- Select Status Code - Open Due/Unpaid Paid Incomplete No Tax Due Internal Refu…" at bounding box center [1301, 336] width 279 height 31
click at [1390, 452] on div "Tax Status Status - Select Status Code -" at bounding box center [1307, 649] width 311 height 703
click at [1364, 484] on input "text" at bounding box center [1368, 480] width 145 height 30
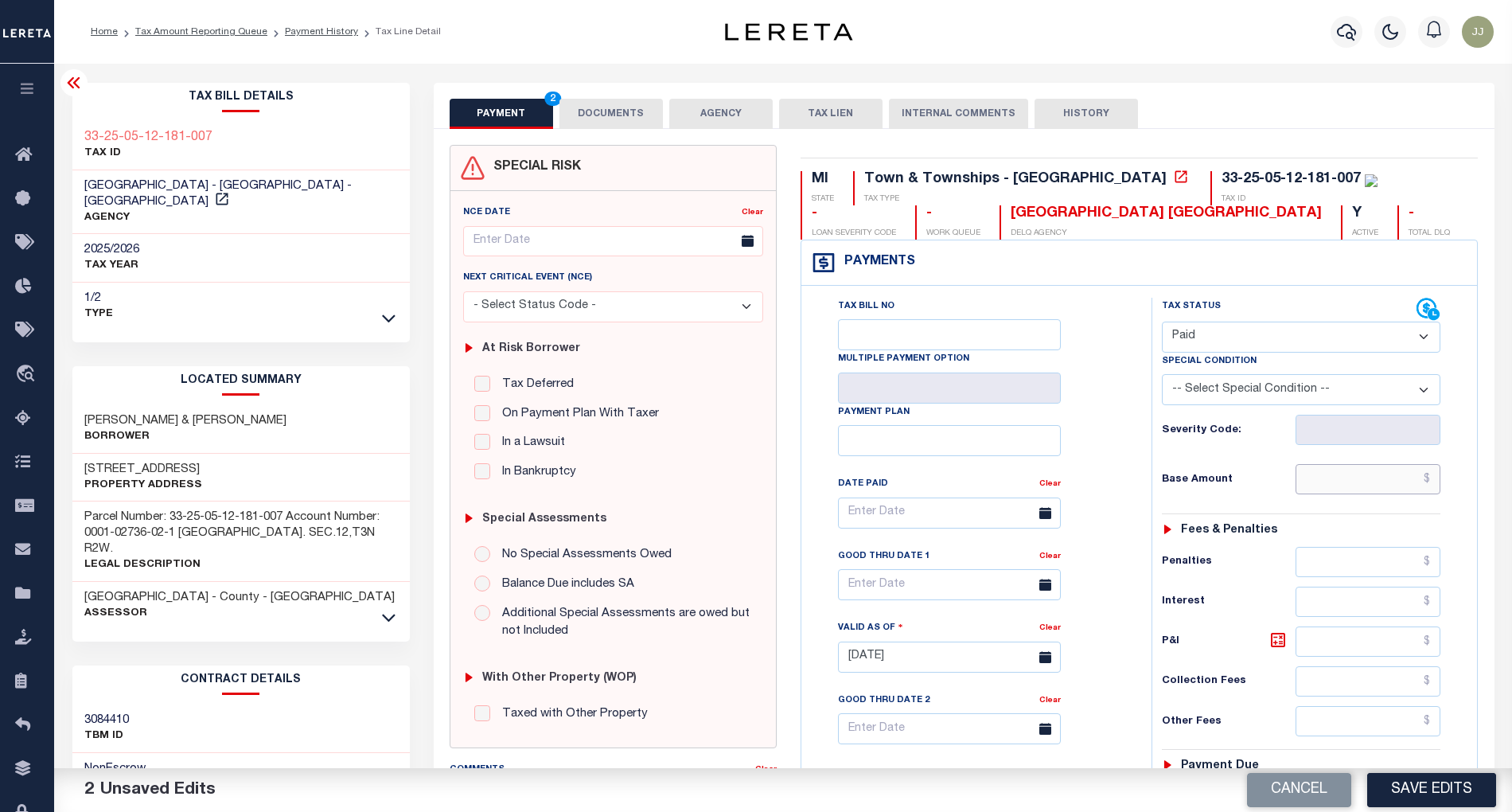
paste input "1,522.26"
type input "$1,522.26"
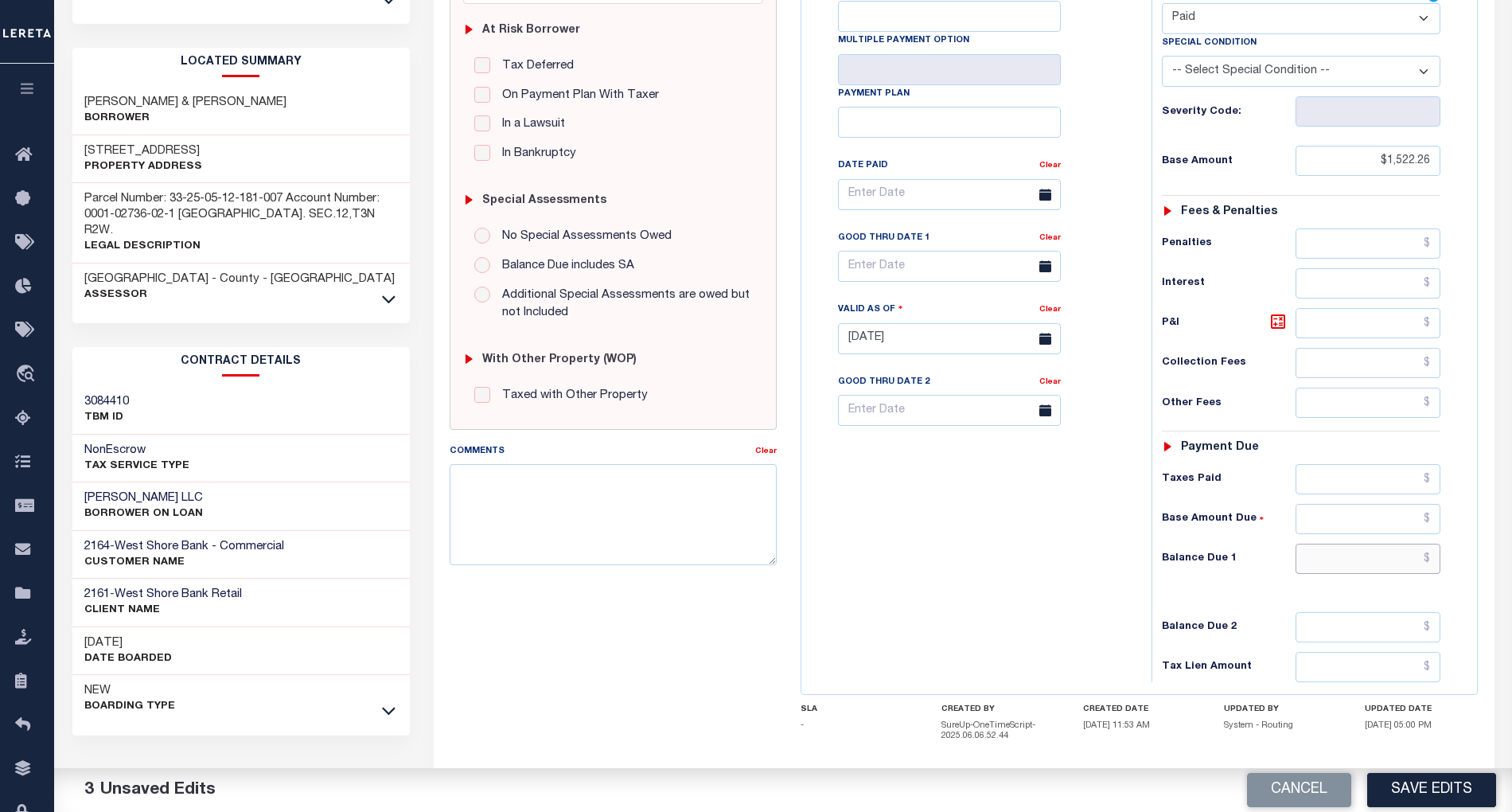
click at [1368, 557] on input "text" at bounding box center [1368, 559] width 145 height 30
click at [1380, 568] on input "text" at bounding box center [1368, 559] width 145 height 30
type input "$0.00"
click at [854, 629] on div "Tax Bill No Multiple Payment Option Payment Plan Clear" at bounding box center [972, 331] width 334 height 703
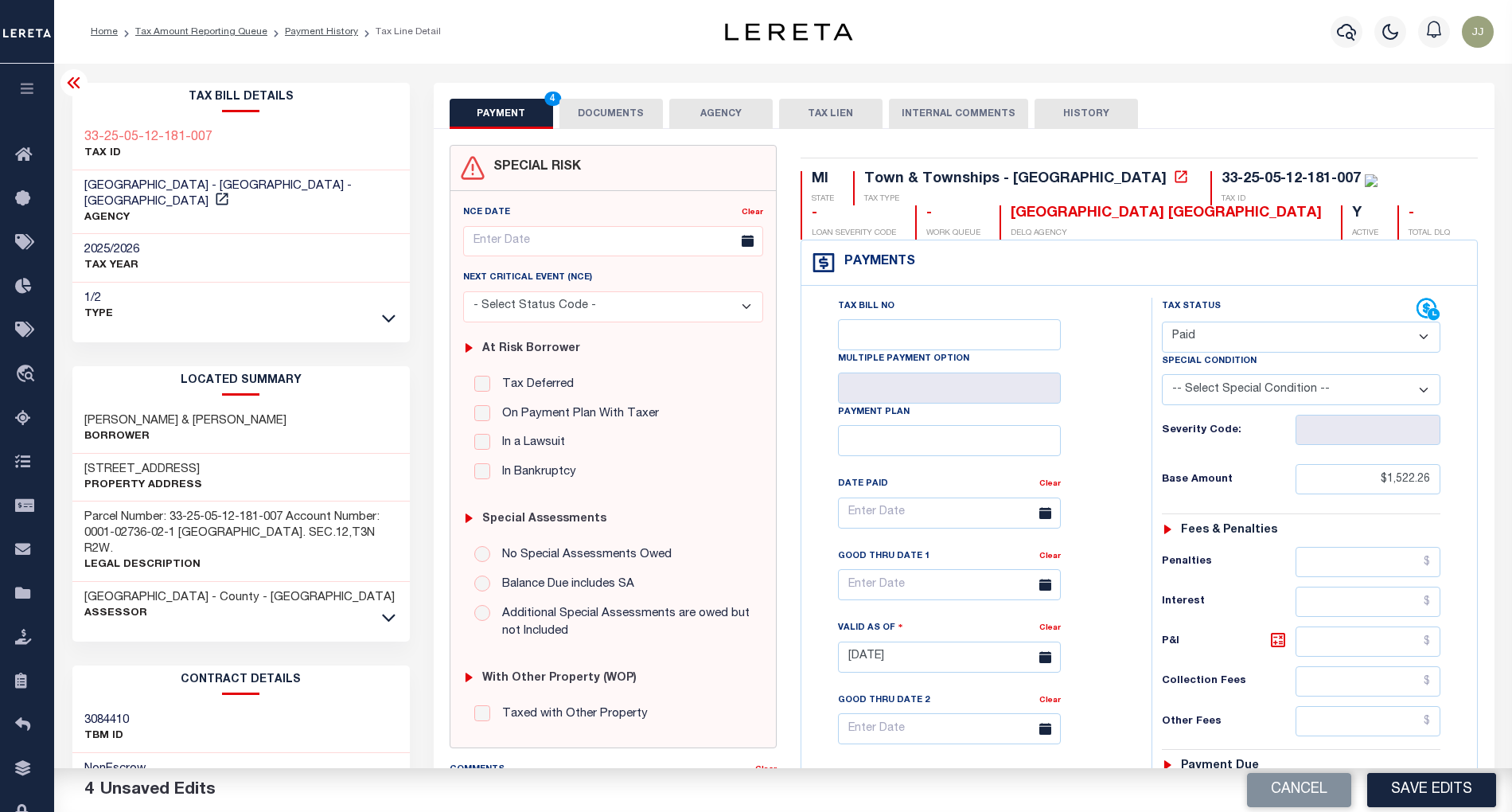
click at [591, 120] on button "DOCUMENTS" at bounding box center [611, 113] width 104 height 30
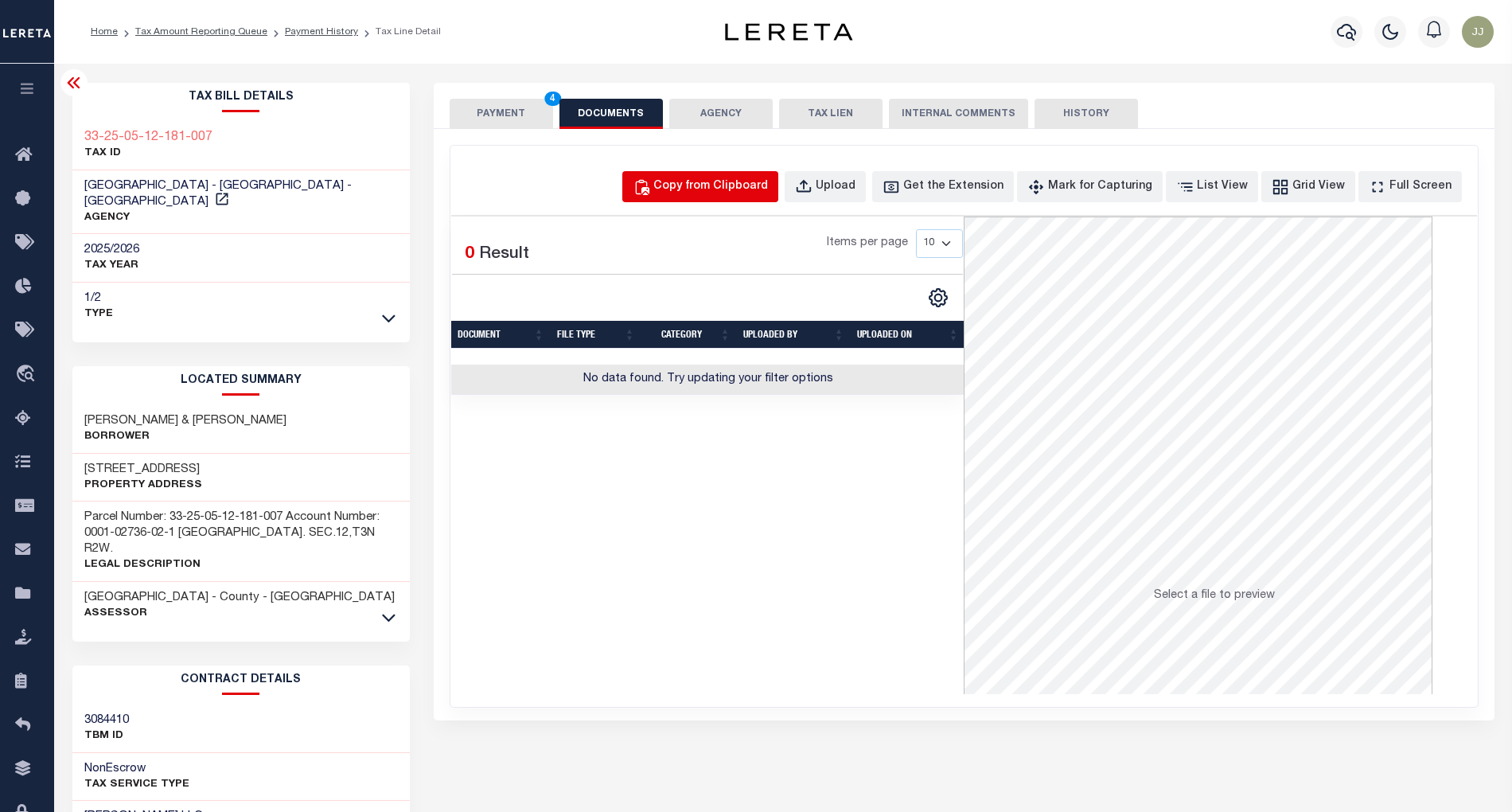
click at [736, 188] on div "Copy from Clipboard" at bounding box center [711, 186] width 114 height 18
select select "POP"
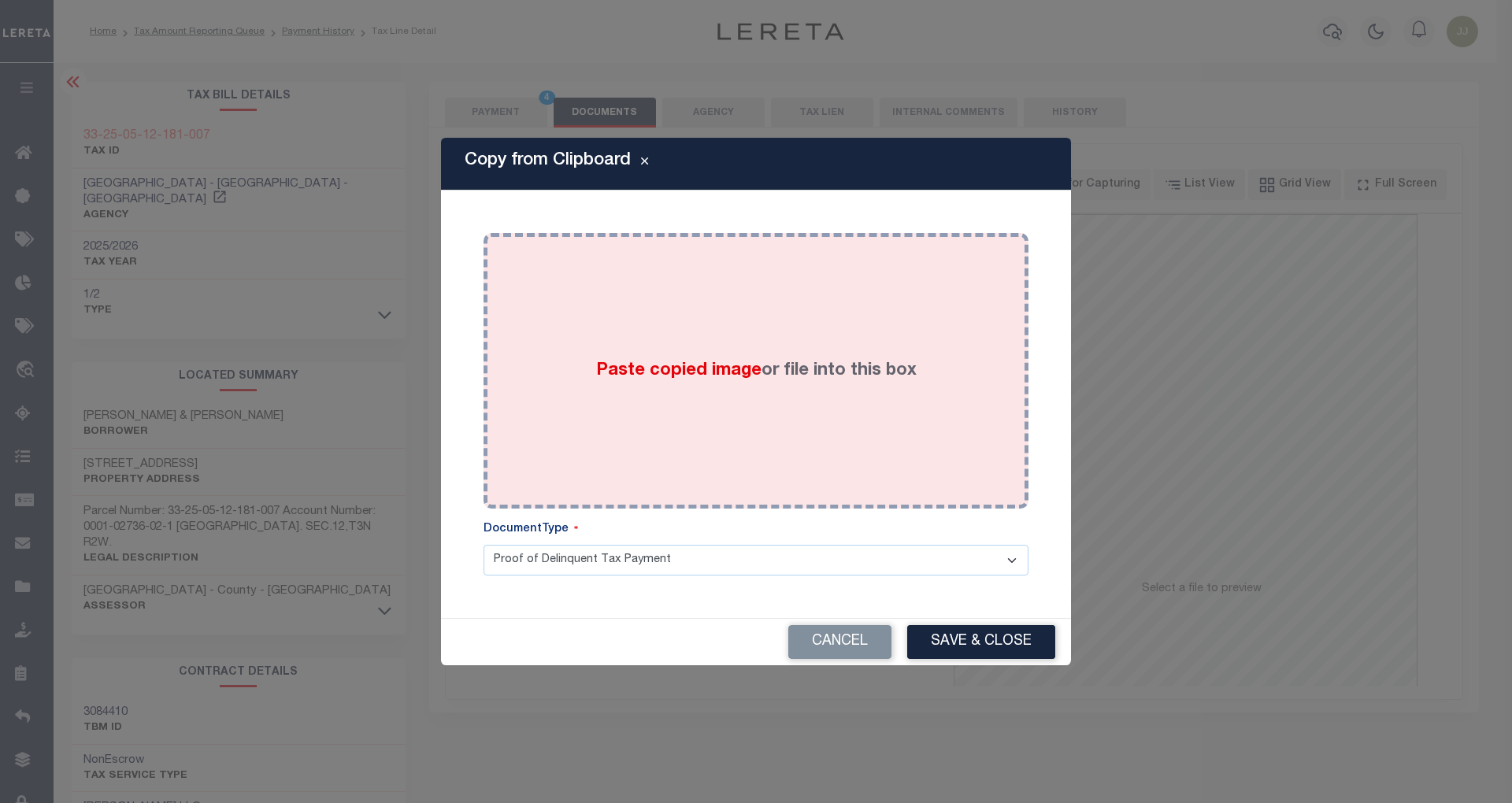
click at [724, 373] on span "Paste copied image" at bounding box center [679, 370] width 166 height 18
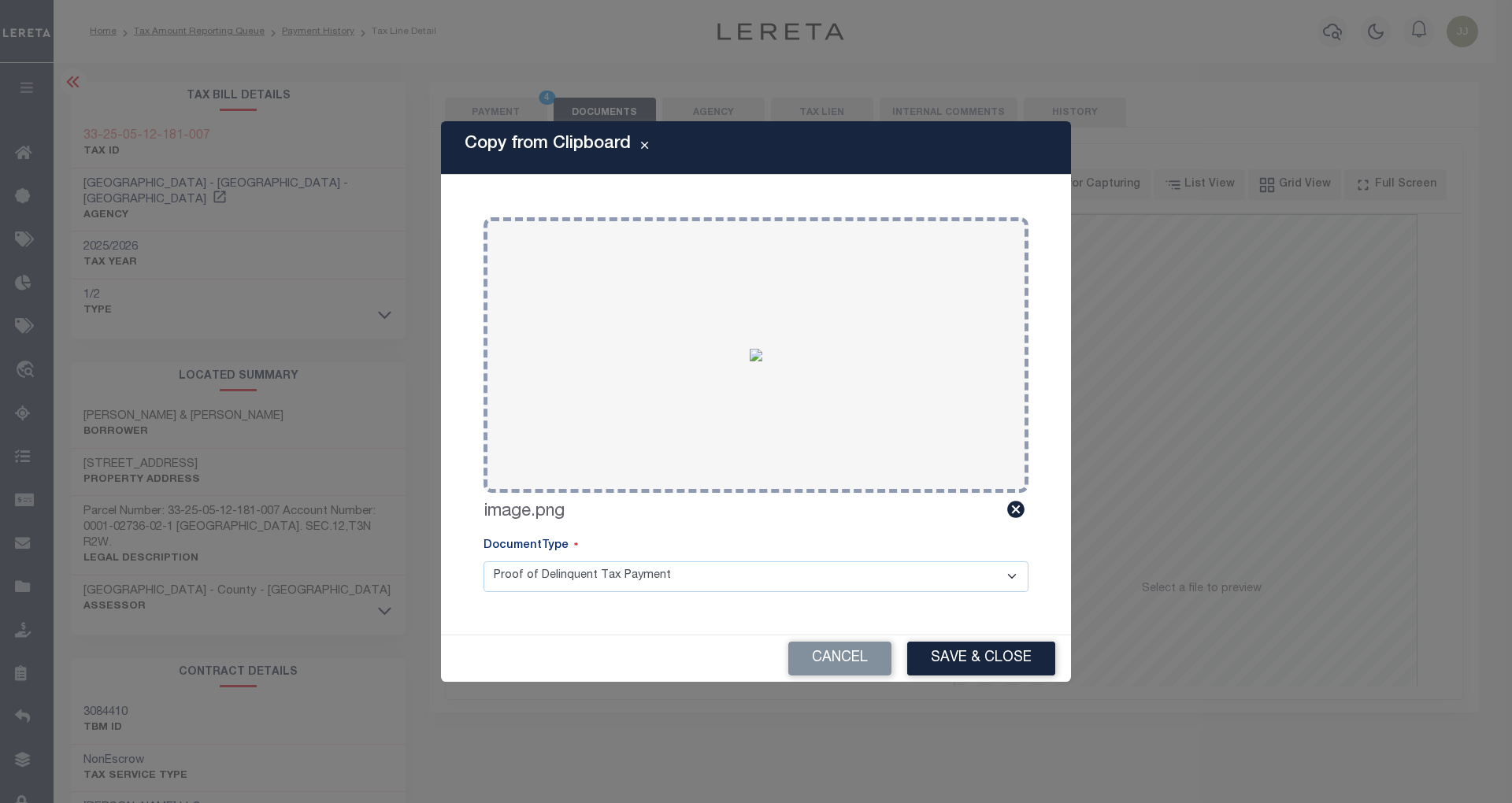
click at [975, 668] on button "Save & Close" at bounding box center [981, 659] width 148 height 34
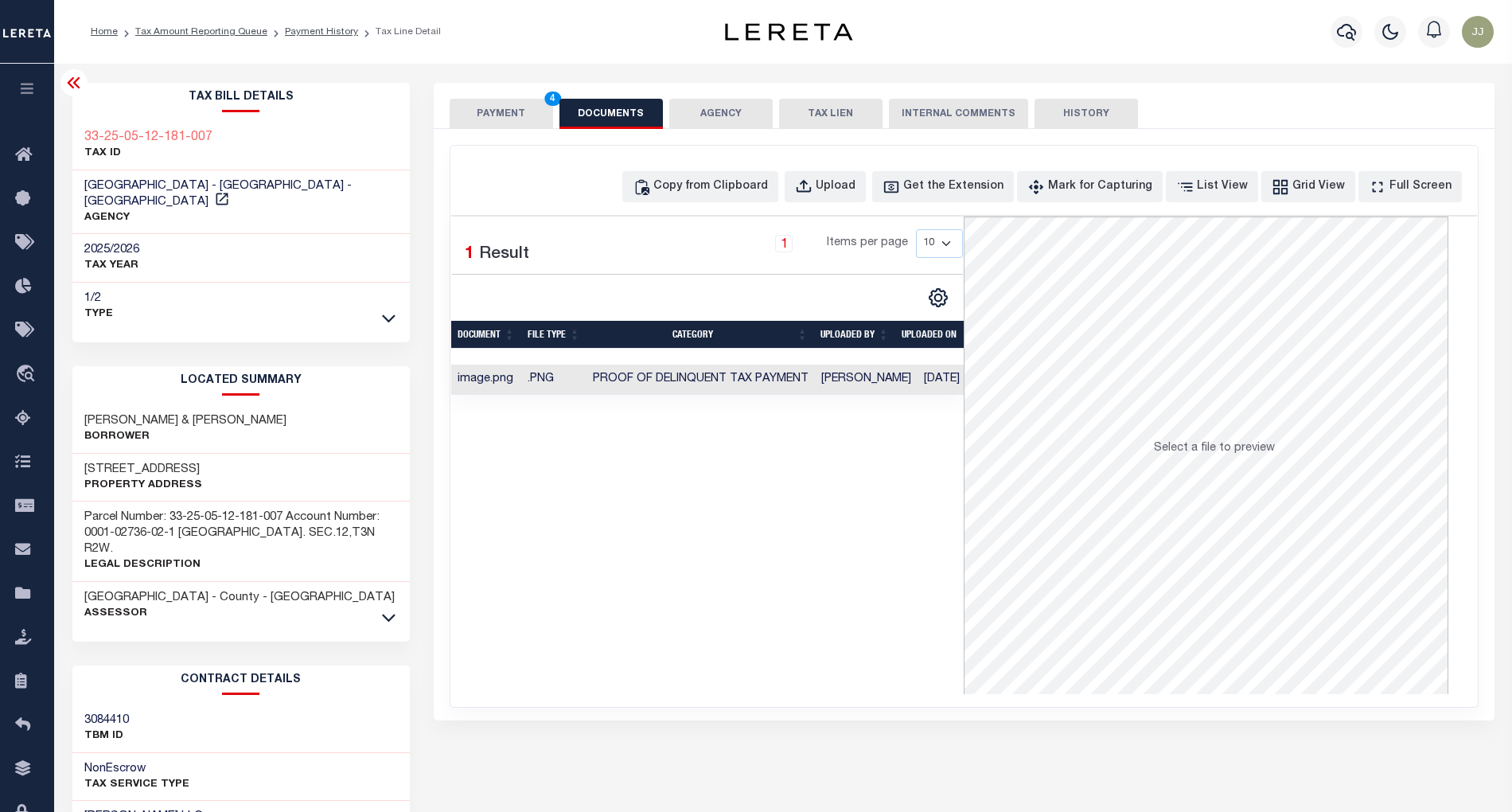
click at [497, 115] on button "PAYMENT 4" at bounding box center [501, 113] width 104 height 30
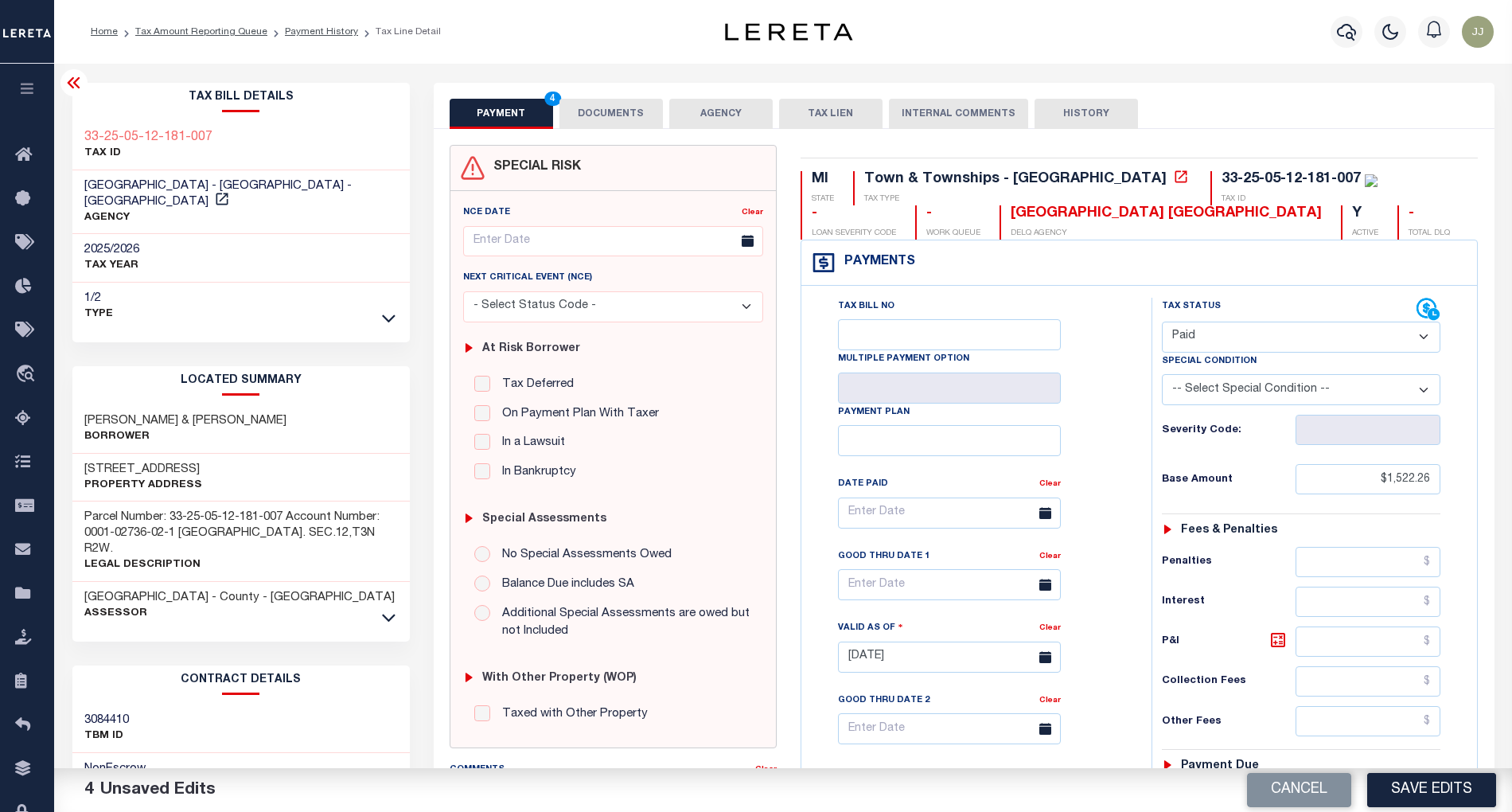
scroll to position [409, 0]
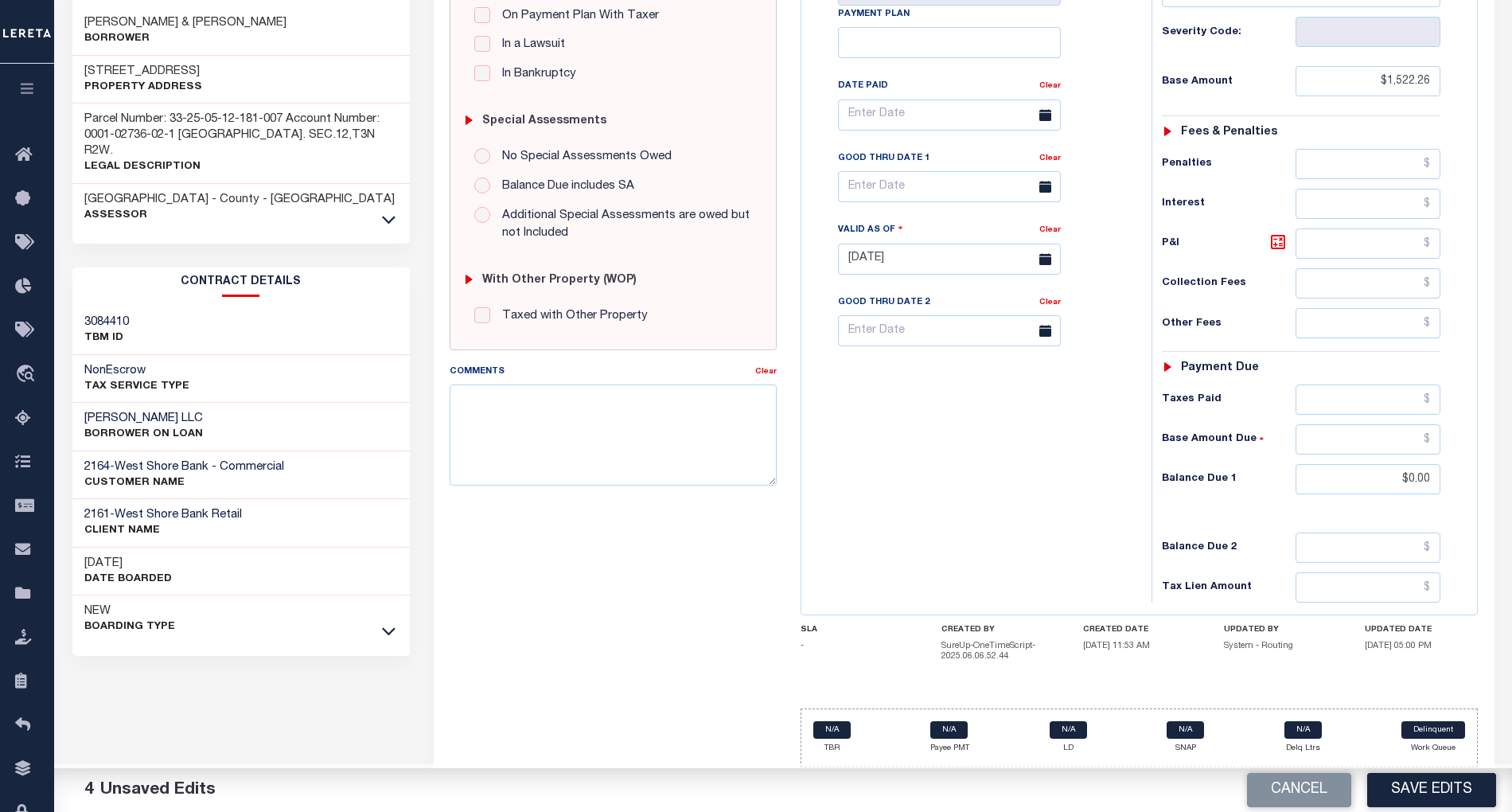
click at [994, 510] on div "Tax Bill No Multiple Payment Option Payment Plan Clear" at bounding box center [972, 251] width 334 height 703
click at [1414, 789] on button "Save Edits" at bounding box center [1432, 790] width 129 height 35
checkbox input "false"
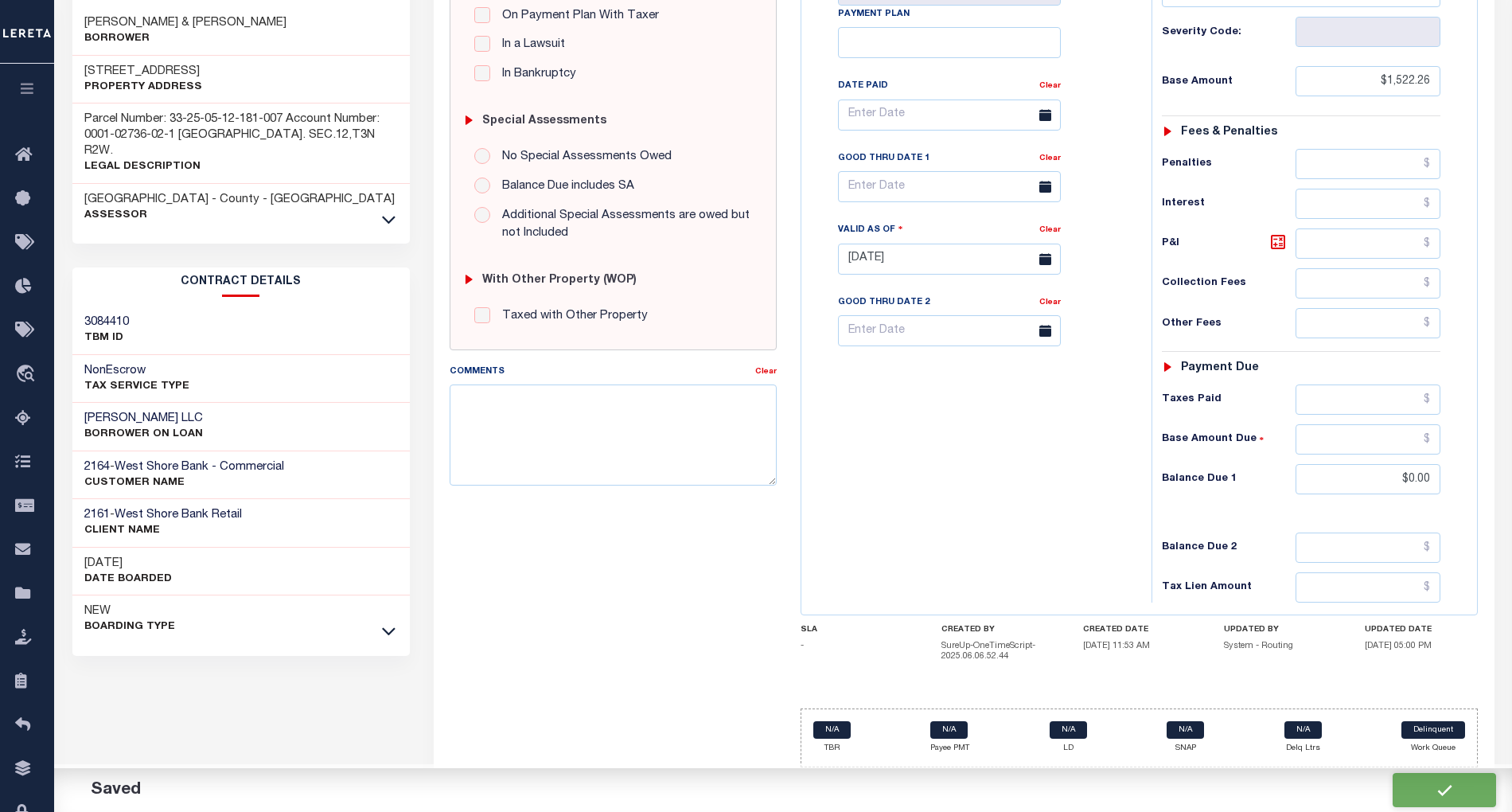
checkbox input "false"
type input "$1,522.26"
type input "$0"
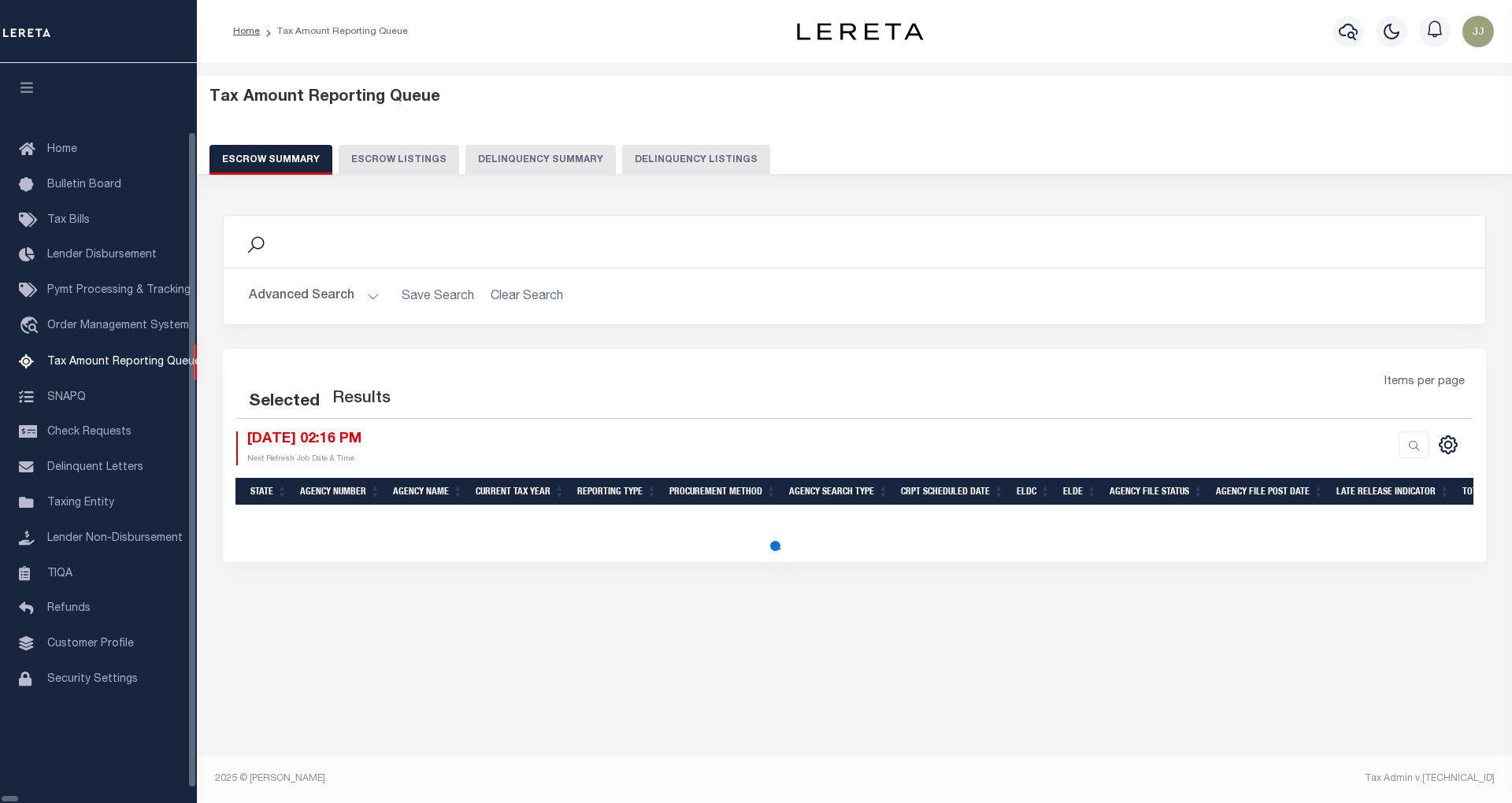
click at [552, 169] on button "Delinquency Summary" at bounding box center [540, 159] width 150 height 30
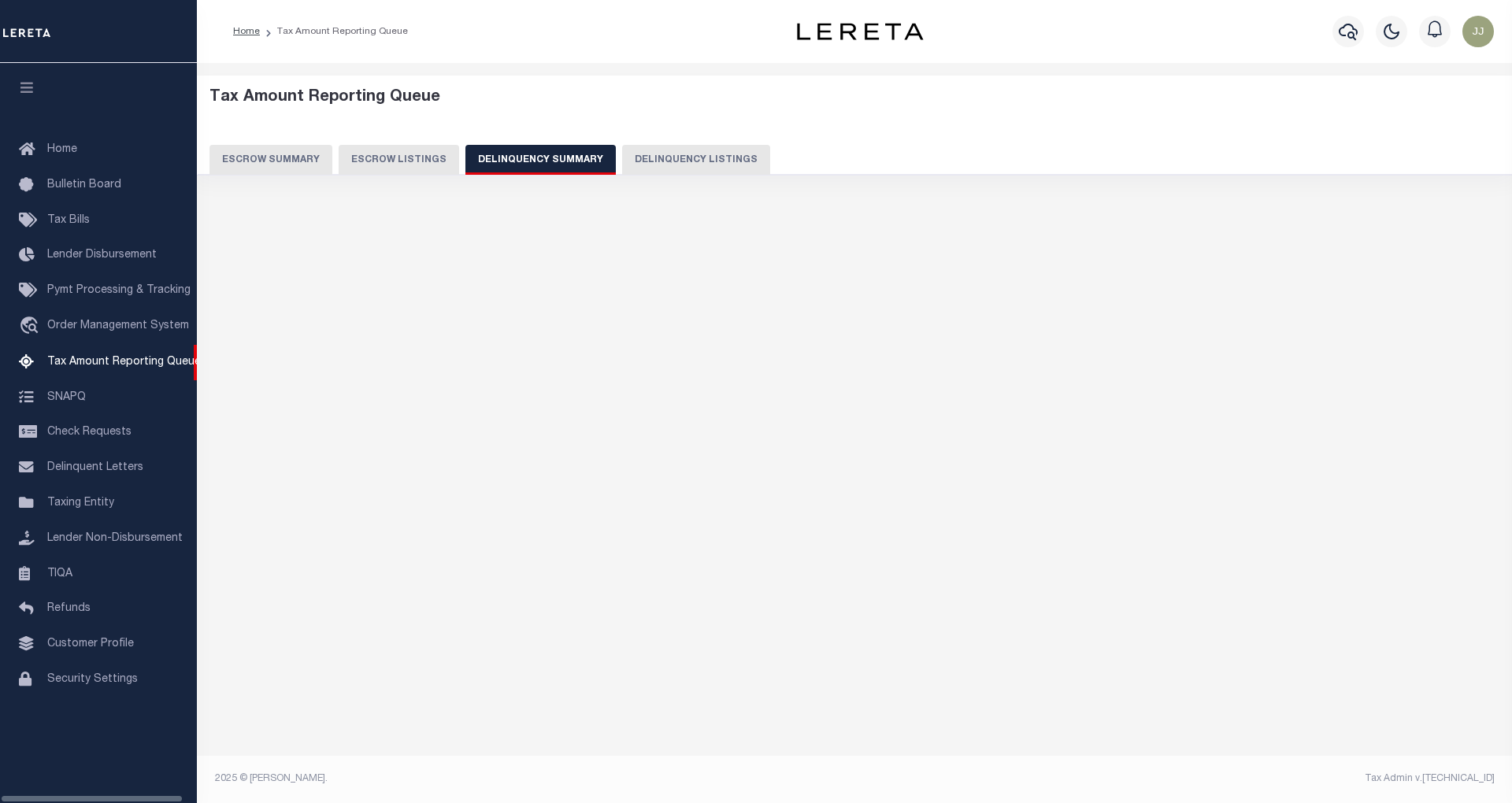
click at [660, 166] on button "Delinquency Listings" at bounding box center [697, 159] width 148 height 30
select select "MI"
select select "100"
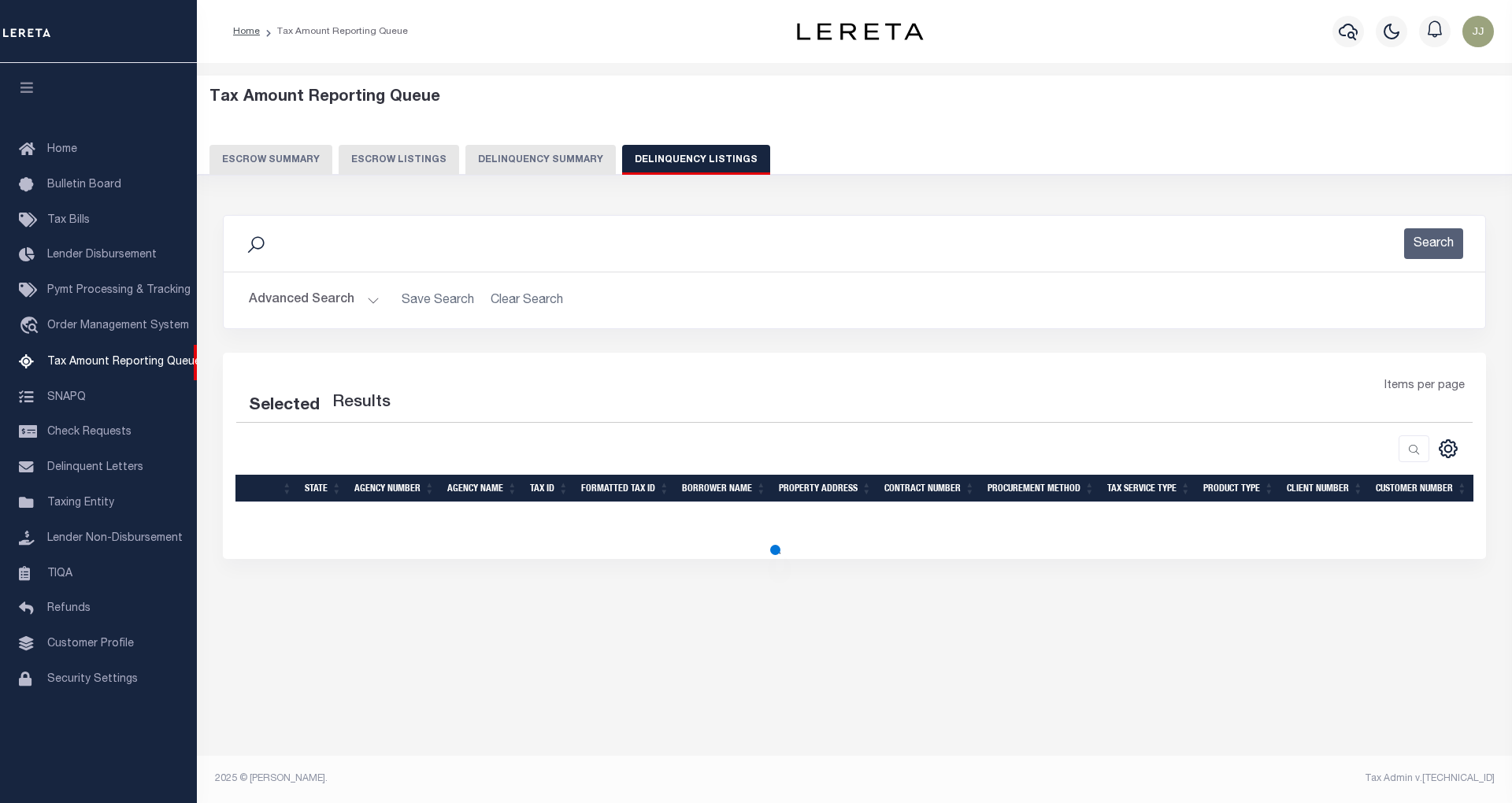
select select "100"
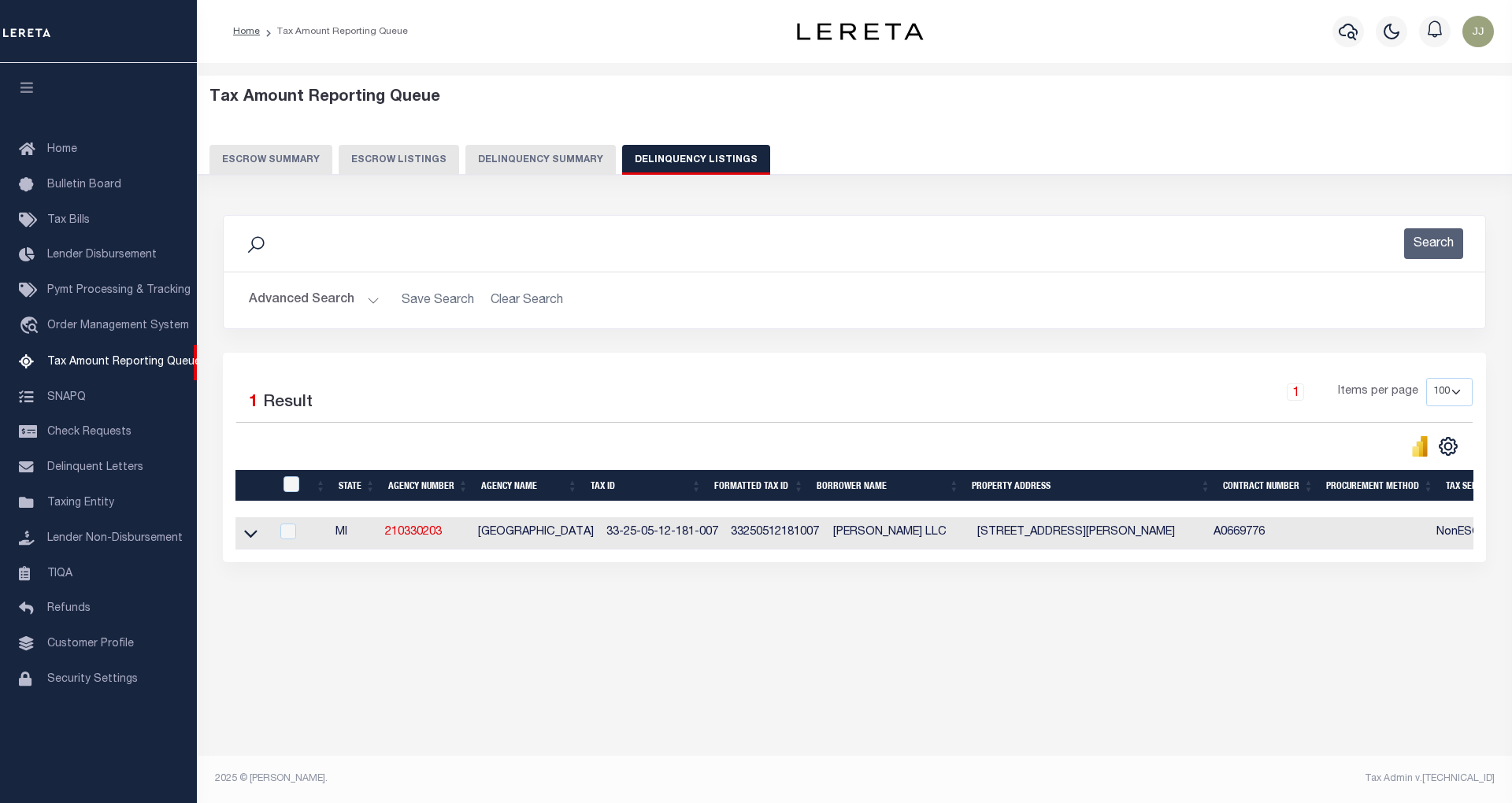
click at [313, 300] on button "Advanced Search" at bounding box center [314, 300] width 131 height 31
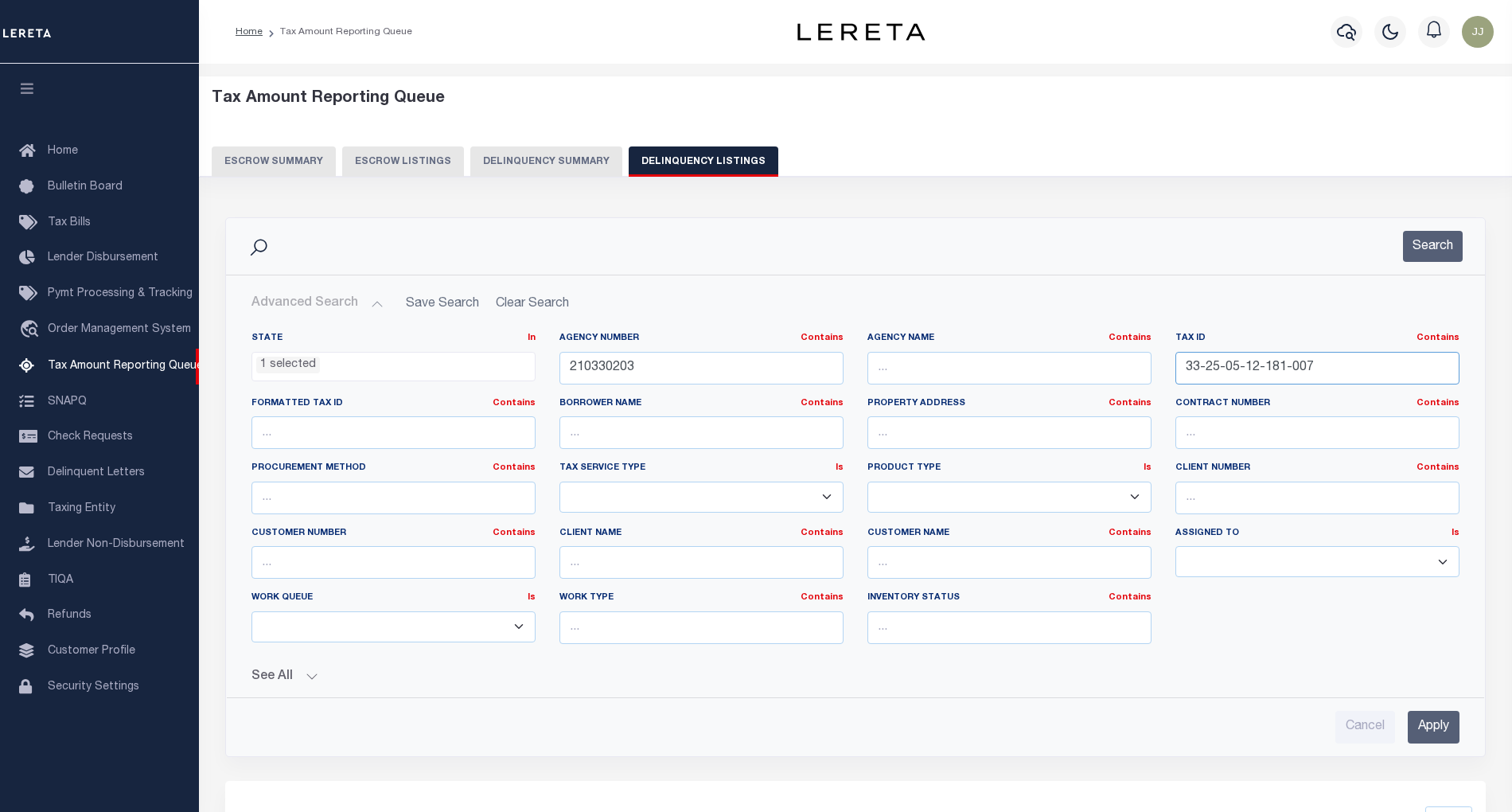
drag, startPoint x: 1334, startPoint y: 362, endPoint x: 1182, endPoint y: 377, distance: 152.7
click at [1182, 377] on input "33-25-05-12-181-007" at bounding box center [1318, 368] width 285 height 33
paste input "53-002-008-003-28"
type input "53-002-008-003-28"
drag, startPoint x: 667, startPoint y: 376, endPoint x: 573, endPoint y: 371, distance: 94.1
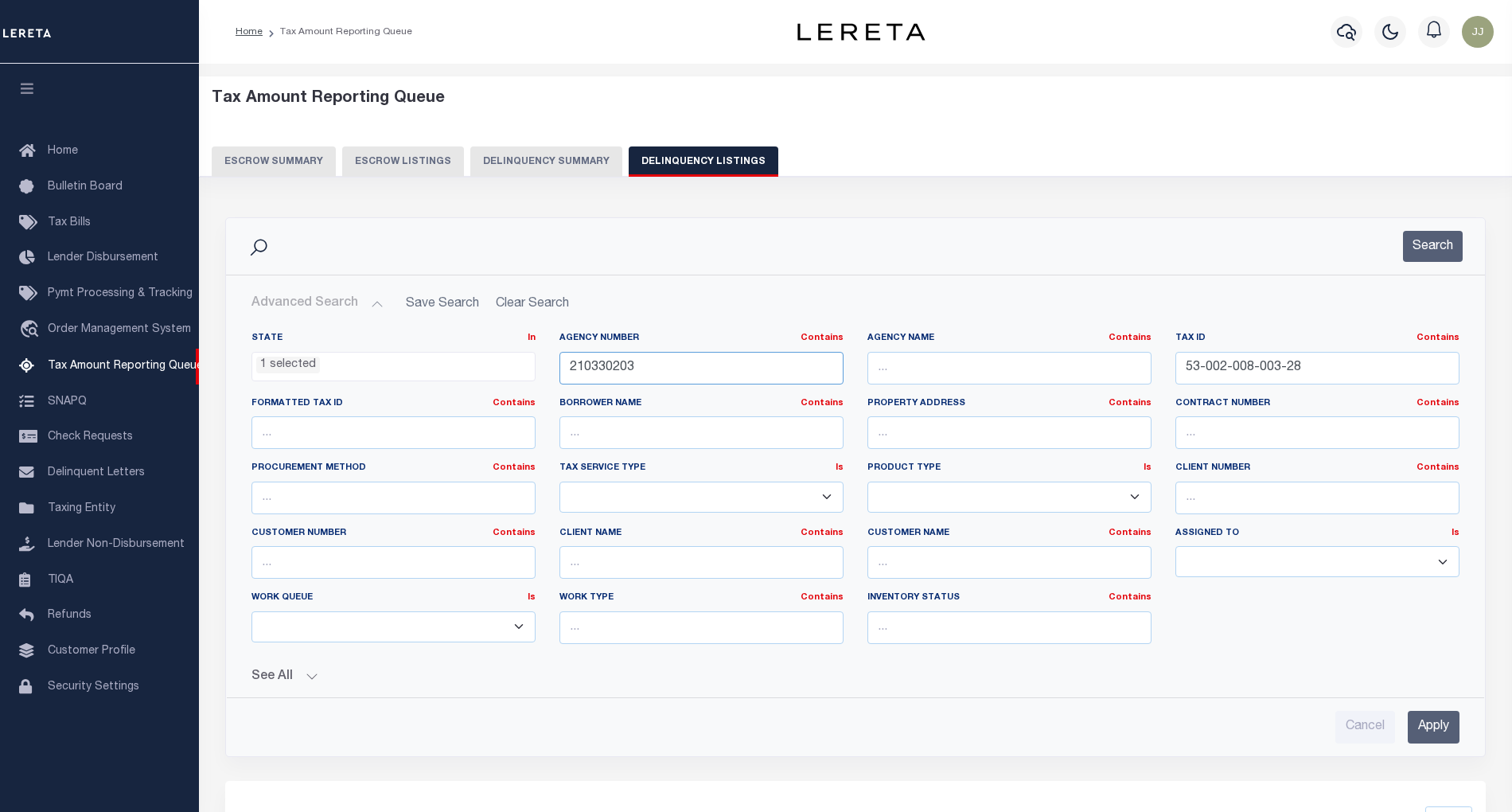
click at [573, 371] on input "210330203" at bounding box center [702, 368] width 285 height 33
paste input "5"
type input "210530203"
drag, startPoint x: 1431, startPoint y: 242, endPoint x: 1448, endPoint y: 240, distance: 17.1
click at [1439, 240] on button "Search" at bounding box center [1433, 246] width 60 height 31
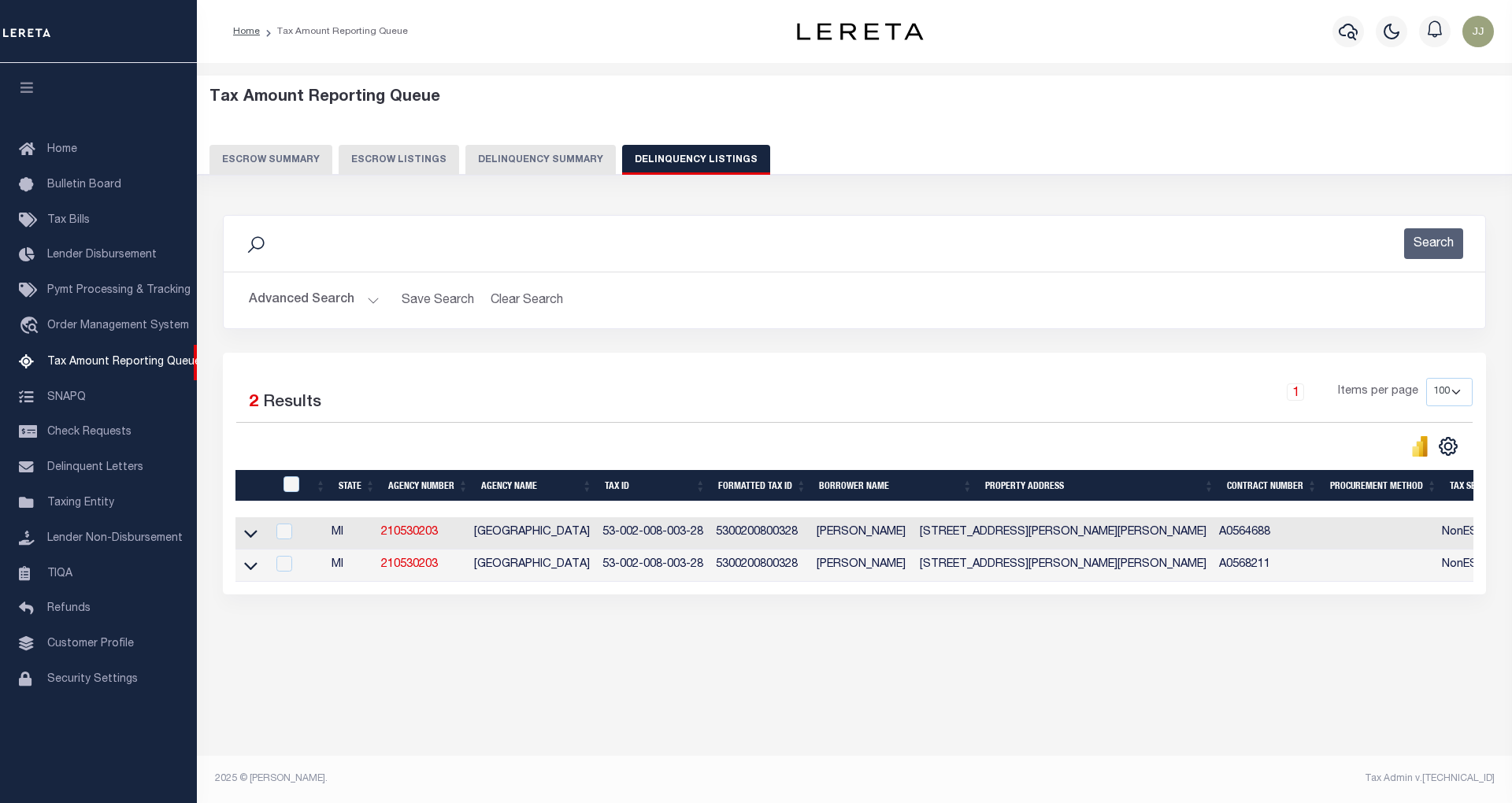
click at [247, 539] on icon at bounding box center [251, 534] width 13 height 8
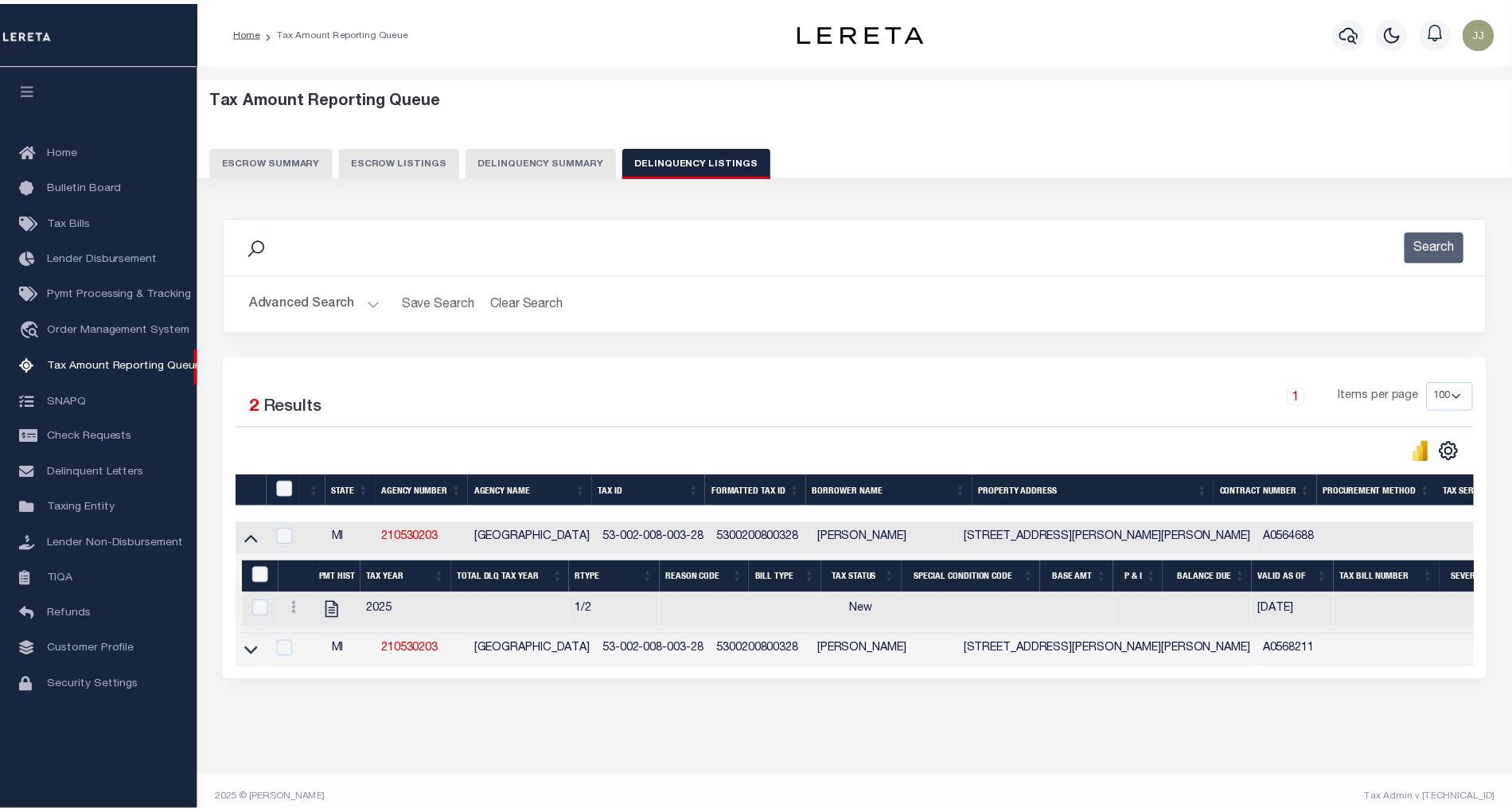
scroll to position [30, 0]
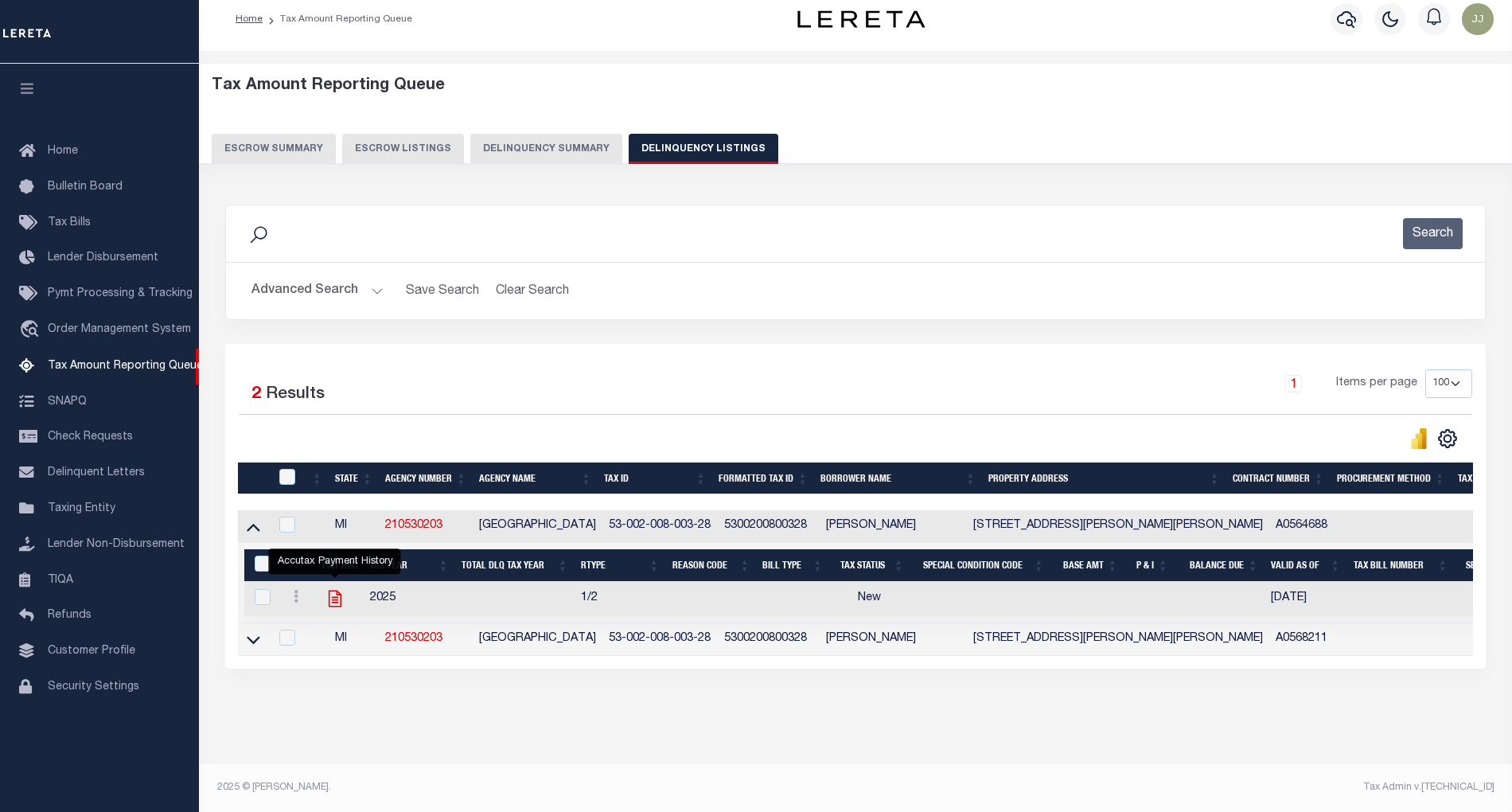
click at [335, 593] on icon "" at bounding box center [335, 598] width 21 height 21
checkbox input "true"
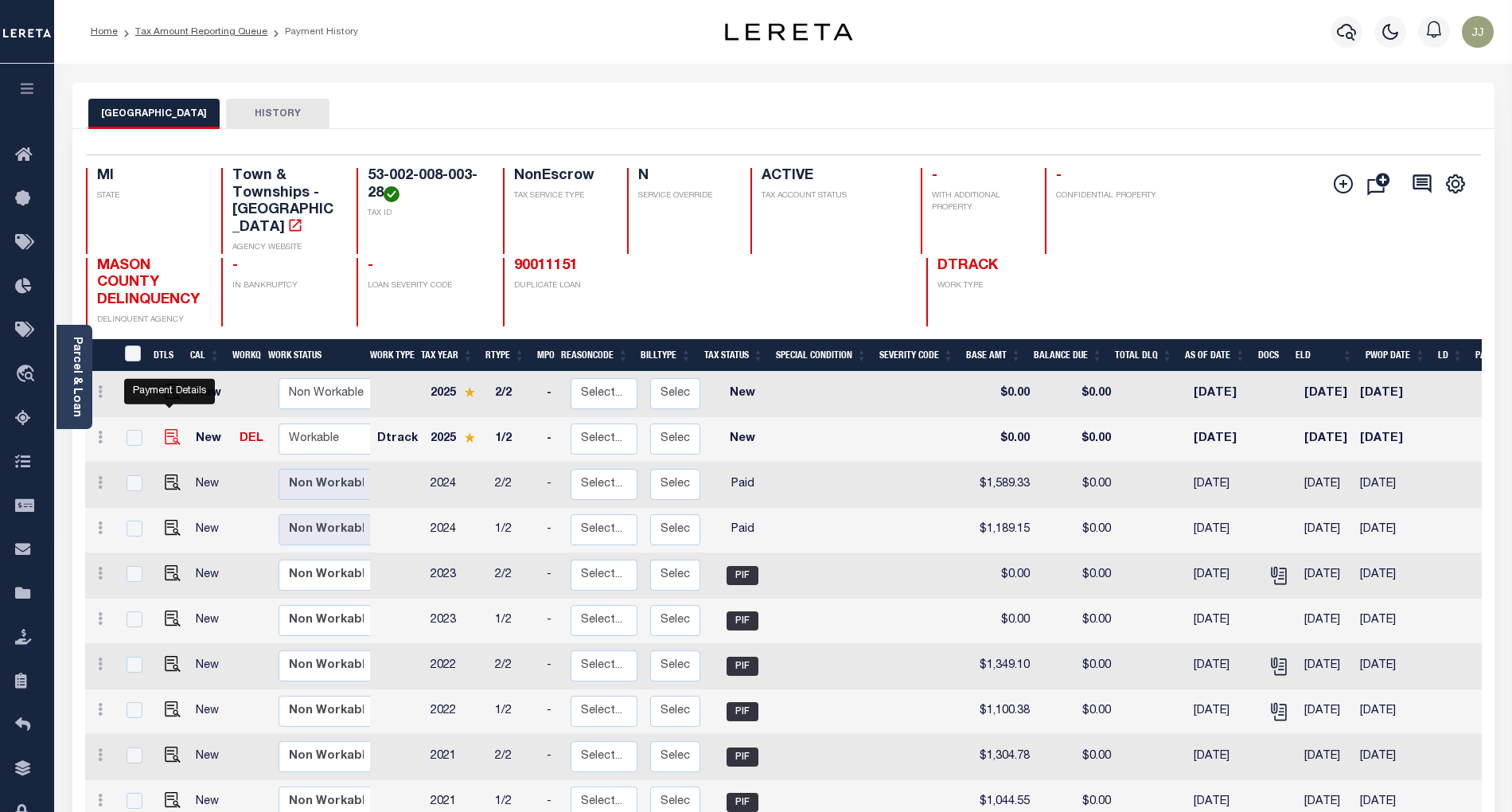
click at [166, 429] on img "" at bounding box center [172, 436] width 16 height 16
checkbox input "true"
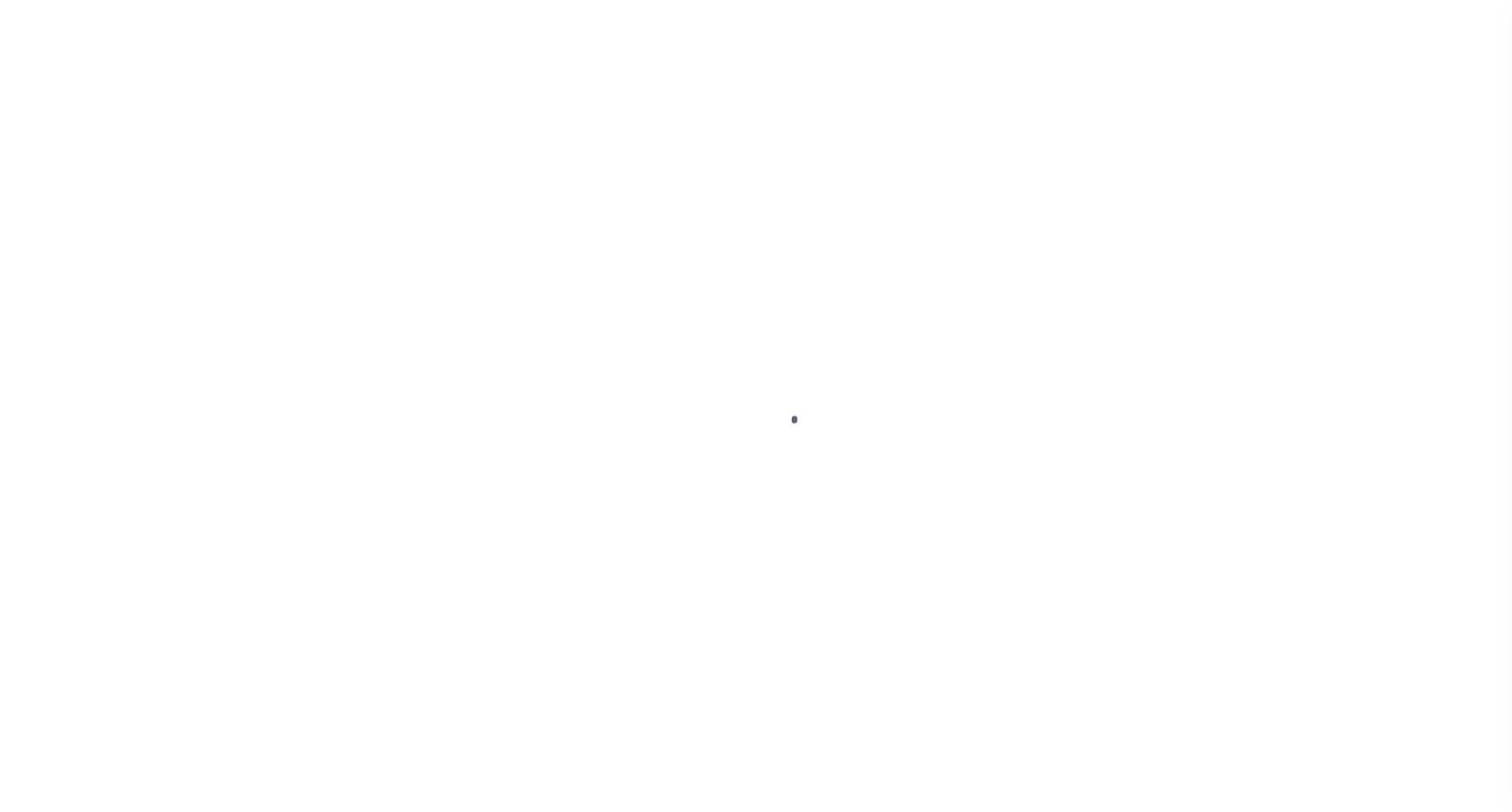
select select "NW2"
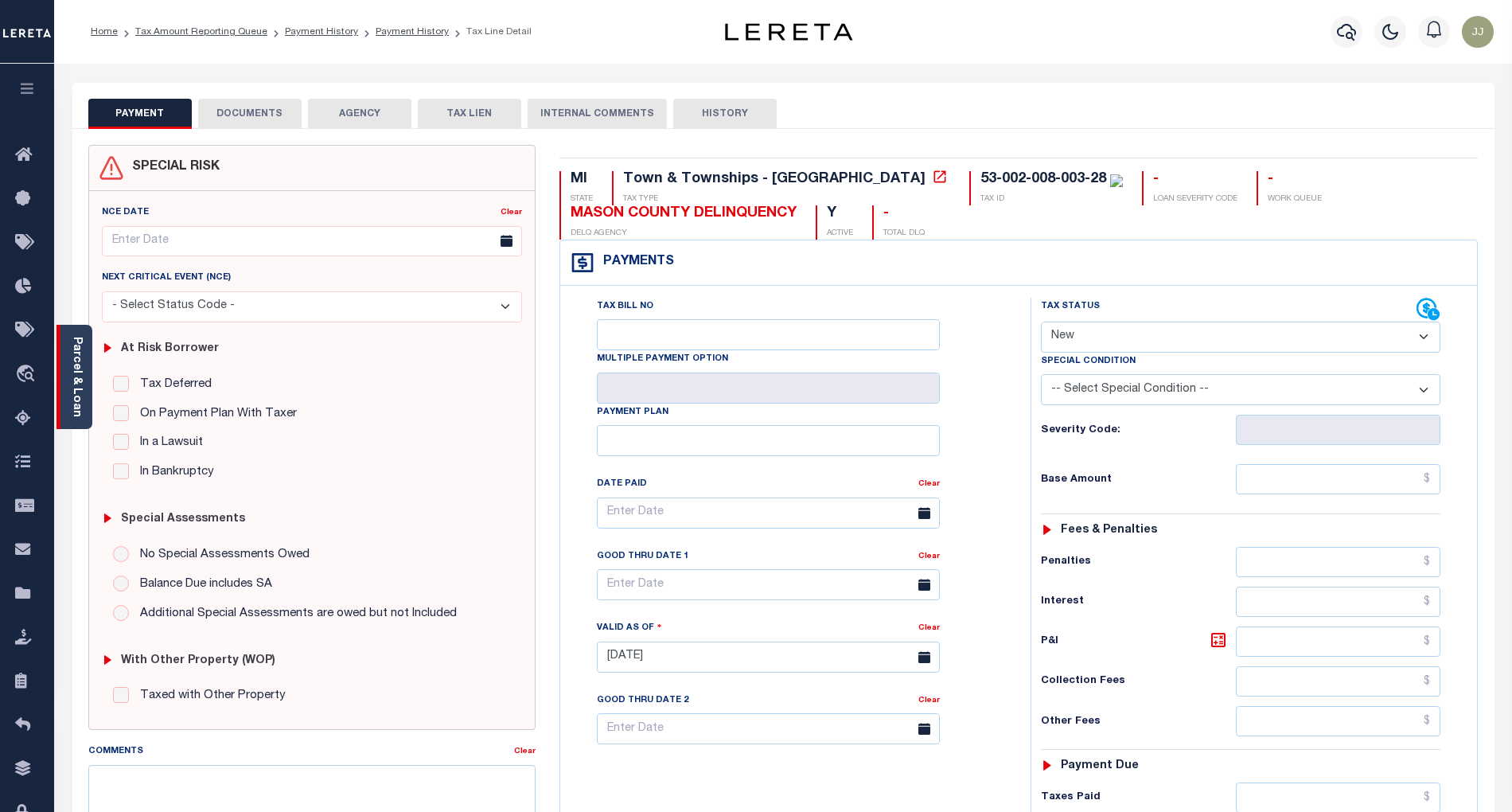
click at [80, 396] on link "Parcel & Loan" at bounding box center [77, 377] width 11 height 81
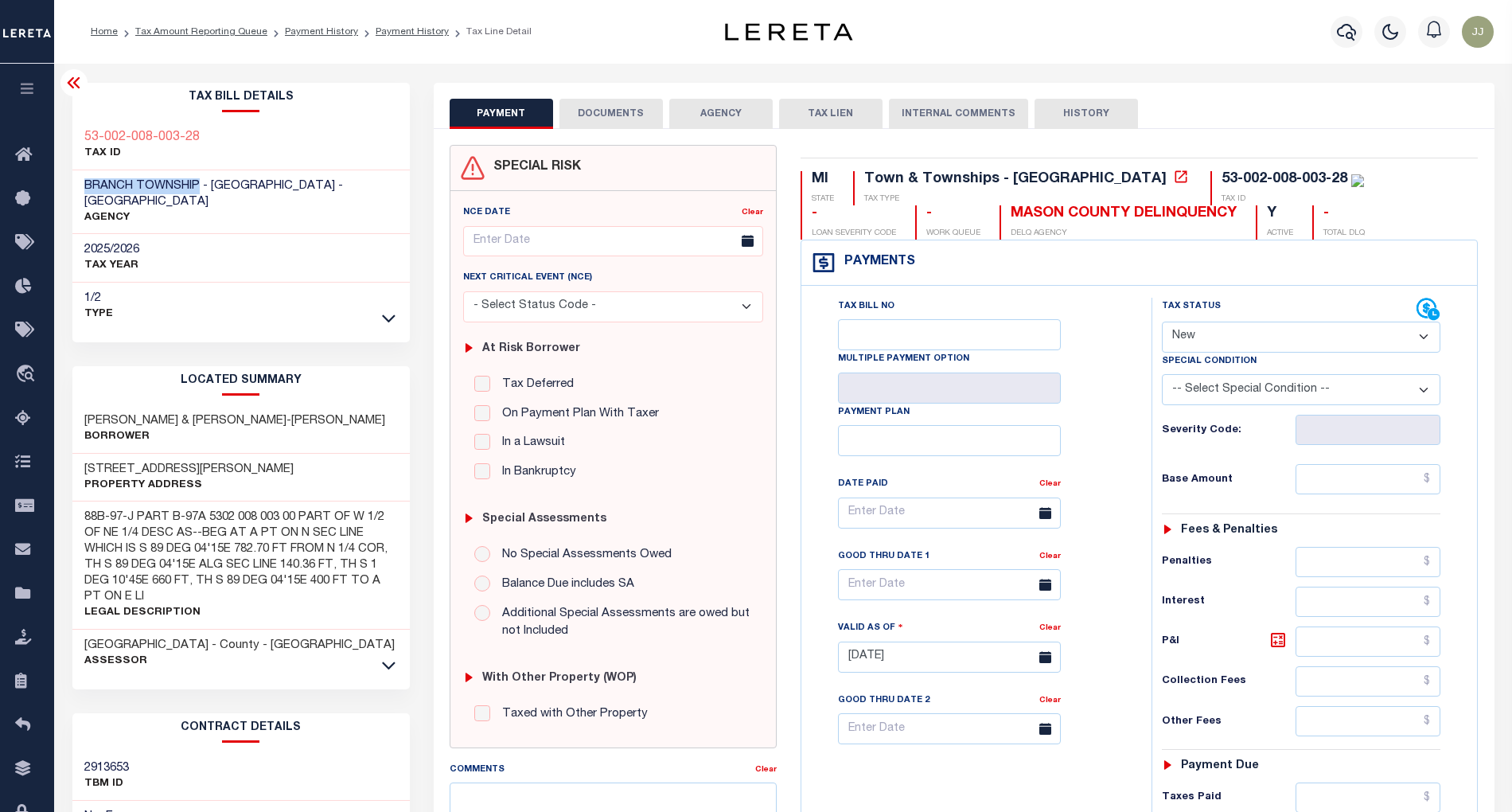
drag, startPoint x: 198, startPoint y: 185, endPoint x: 66, endPoint y: 185, distance: 132.0
click at [66, 185] on div "Tax Bill Details 53-002-008-003-28 TAX ID AGENCY 2025/2026 TAX YEAR [DATE] 1/2" at bounding box center [242, 648] width 361 height 1132
copy span "[GEOGRAPHIC_DATA]"
